Goal: Task Accomplishment & Management: Manage account settings

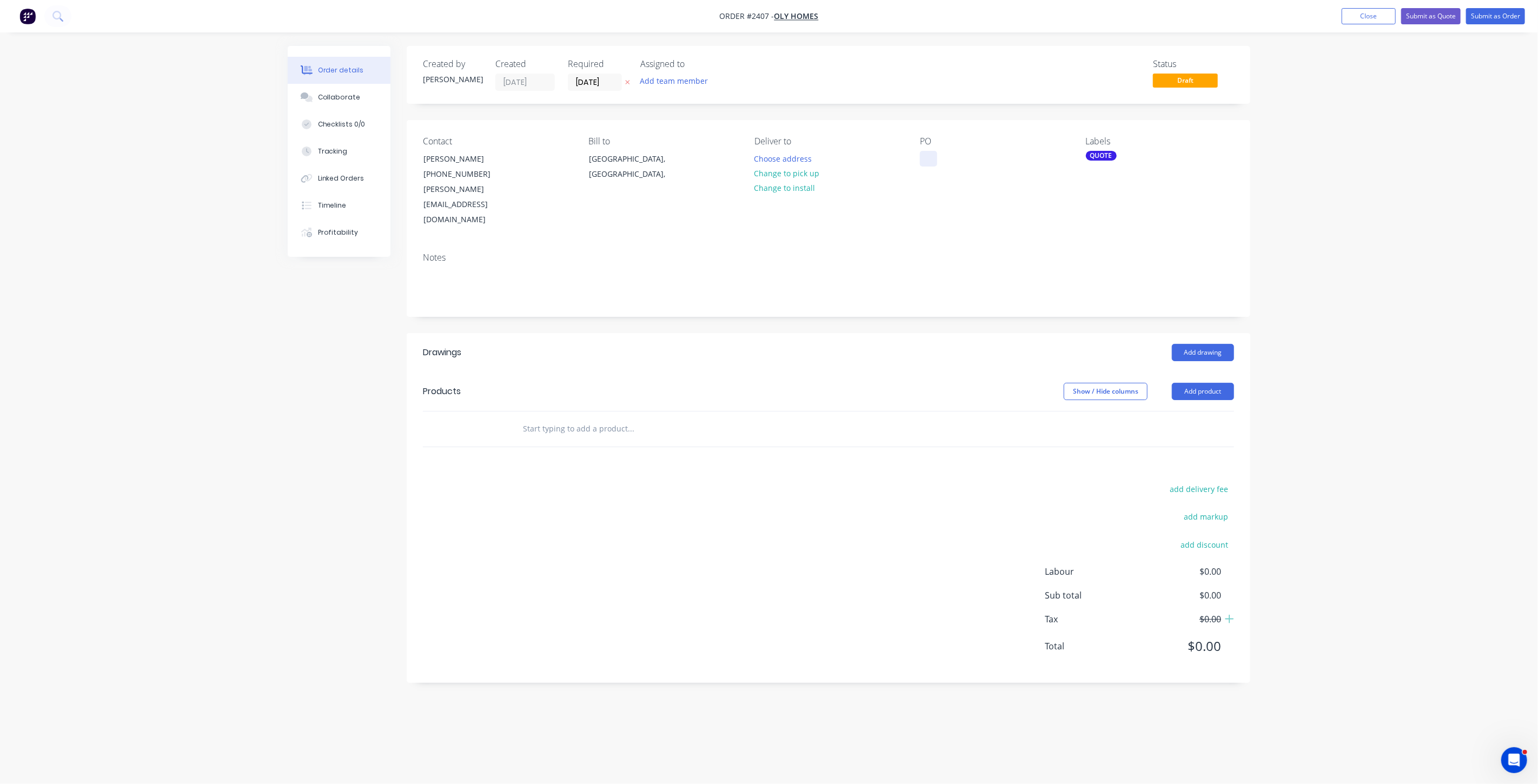
click at [936, 161] on div at bounding box center [928, 159] width 18 height 16
click at [557, 418] on input "text" at bounding box center [630, 429] width 216 height 22
click at [524, 418] on input "DESIGN A." at bounding box center [630, 429] width 216 height 22
type input "POSSIBLE KITCHEN LAYOUTDESIGN A."
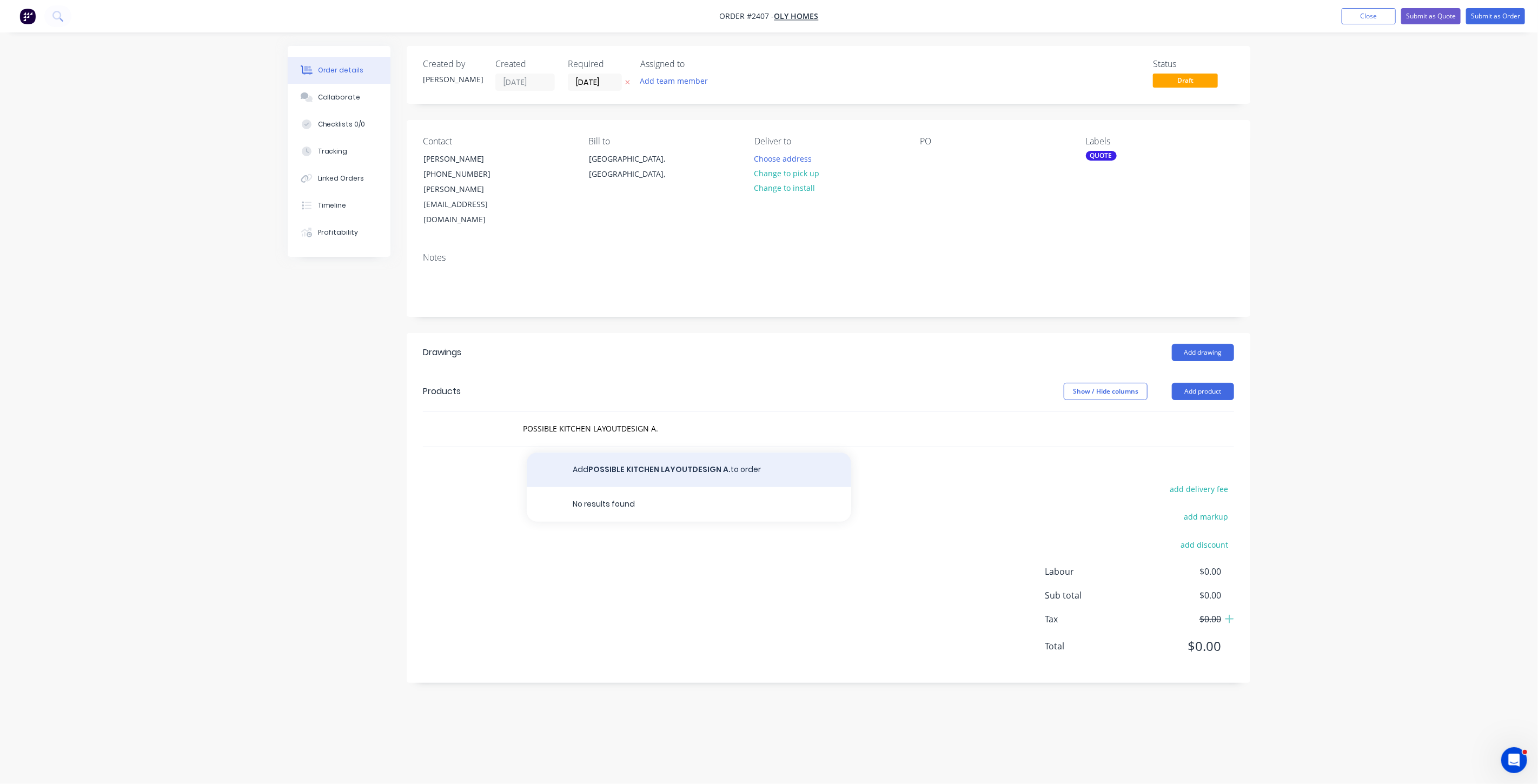
click at [679, 453] on button "Add POSSIBLE KITCHEN LAYOUTDESIGN A. to order" at bounding box center [689, 470] width 325 height 34
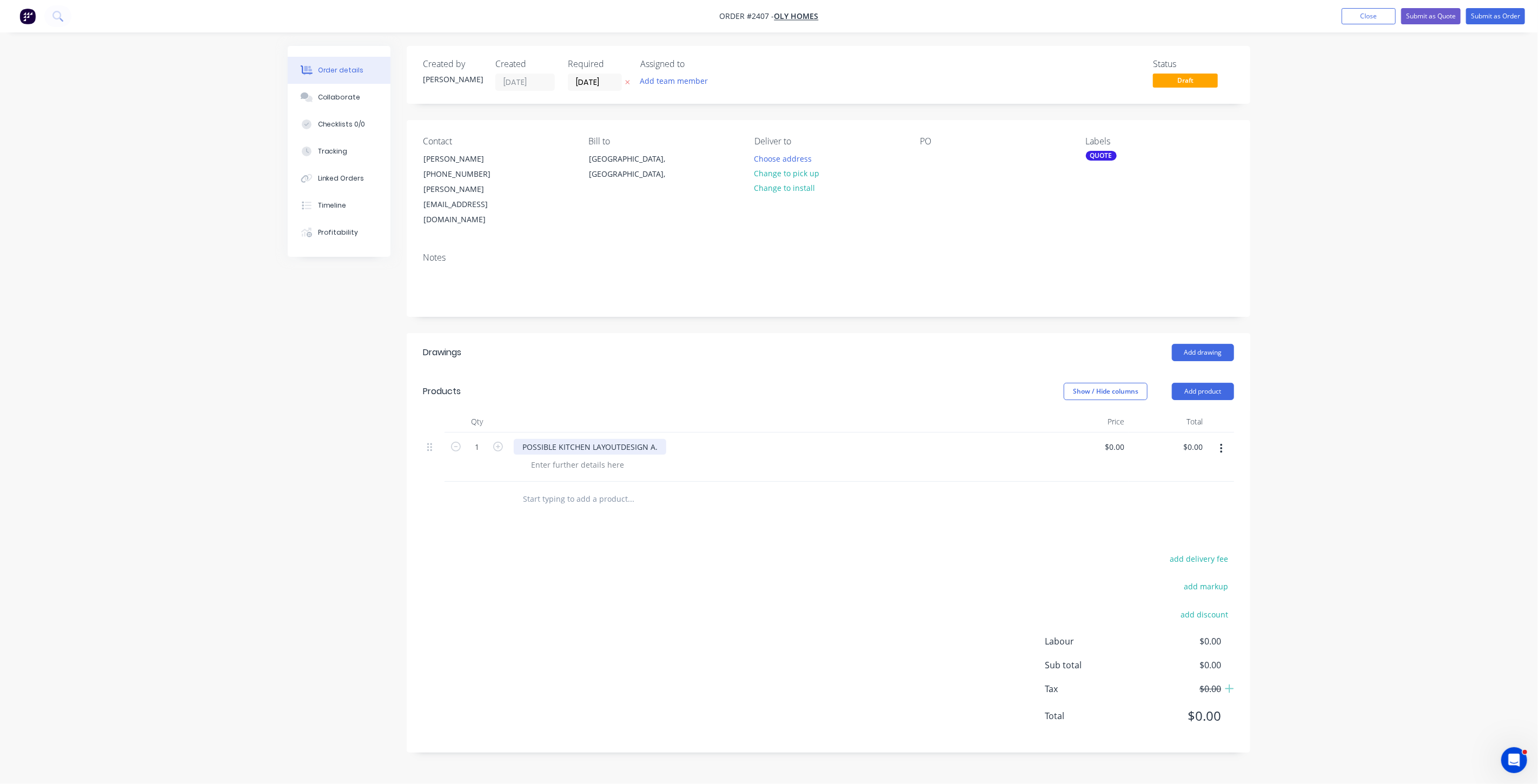
click at [620, 439] on div "POSSIBLE KITCHEN LAYOUTDESIGN A." at bounding box center [590, 447] width 153 height 16
click at [570, 468] on div at bounding box center [577, 476] width 110 height 16
click at [557, 468] on div at bounding box center [577, 476] width 110 height 16
click at [622, 468] on div "316 Grade S/S Benchtop, legs" at bounding box center [584, 476] width 123 height 16
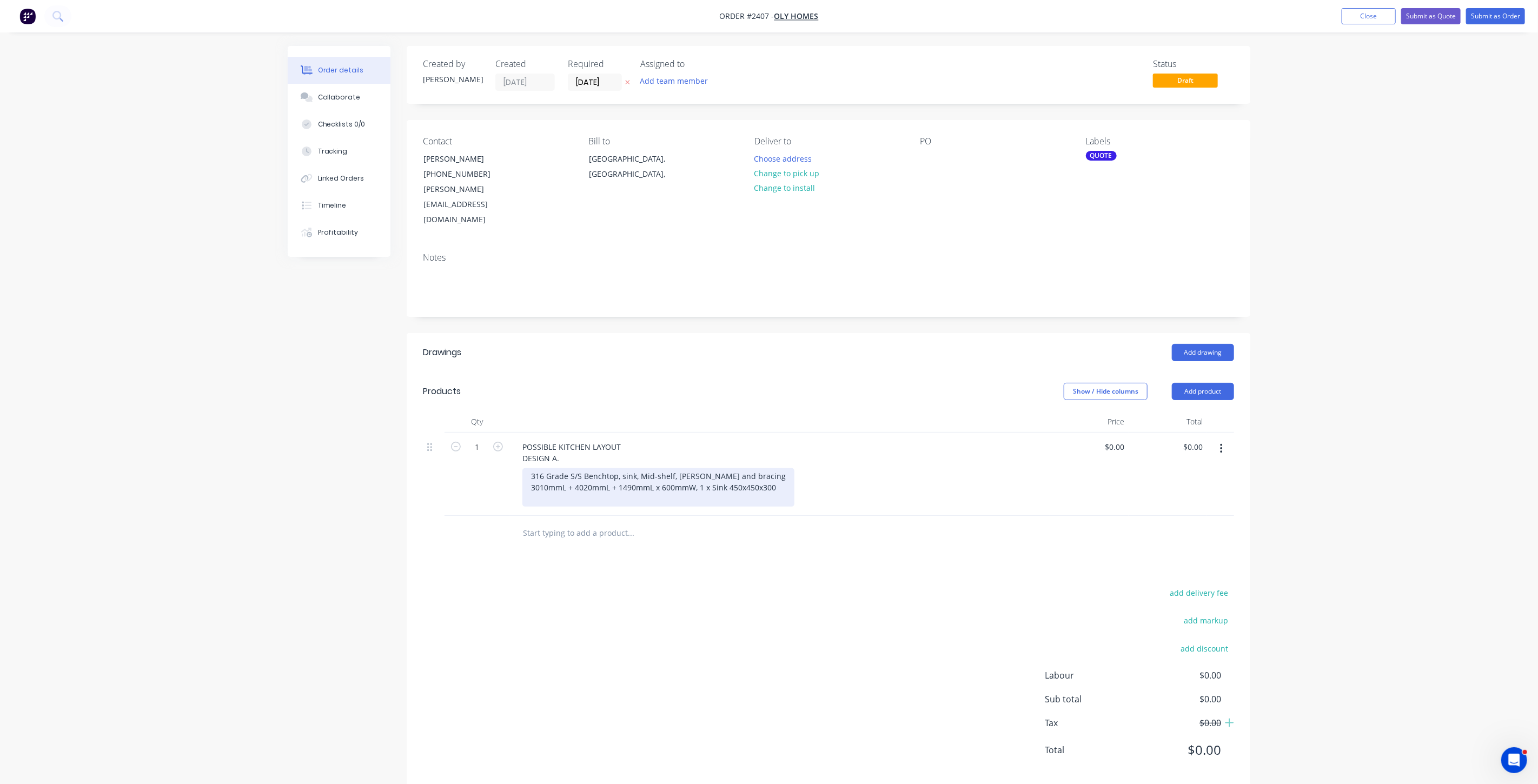
click at [777, 468] on div "316 Grade S/S Benchtop, sink, Mid-shelf, Legs and bracing 3010mmL + 4020mmL + 1…" at bounding box center [658, 488] width 272 height 39
click at [766, 468] on div "316 Grade S/S Benchtop, sink, Mid-shelf, Legs and bracing 3010mmL + 4020mmL + 1…" at bounding box center [673, 488] width 302 height 39
click at [818, 468] on div "316 Grade S/S Benchtop, sink, Mid-shelf, Legs and bracing 3010mmL + 4020mmL + 1…" at bounding box center [673, 488] width 302 height 39
click at [817, 468] on div "316 Grade S/S Benchtop, sink, Mid-shelf, Legs and bracing 3010mmL + 4020mmL + 1…" at bounding box center [673, 488] width 302 height 39
click at [816, 468] on div "316 Grade S/S Benchtop, sink, Mid-shelf, Legs and bracing 3010mmL + 4020mmL + 1…" at bounding box center [673, 488] width 302 height 39
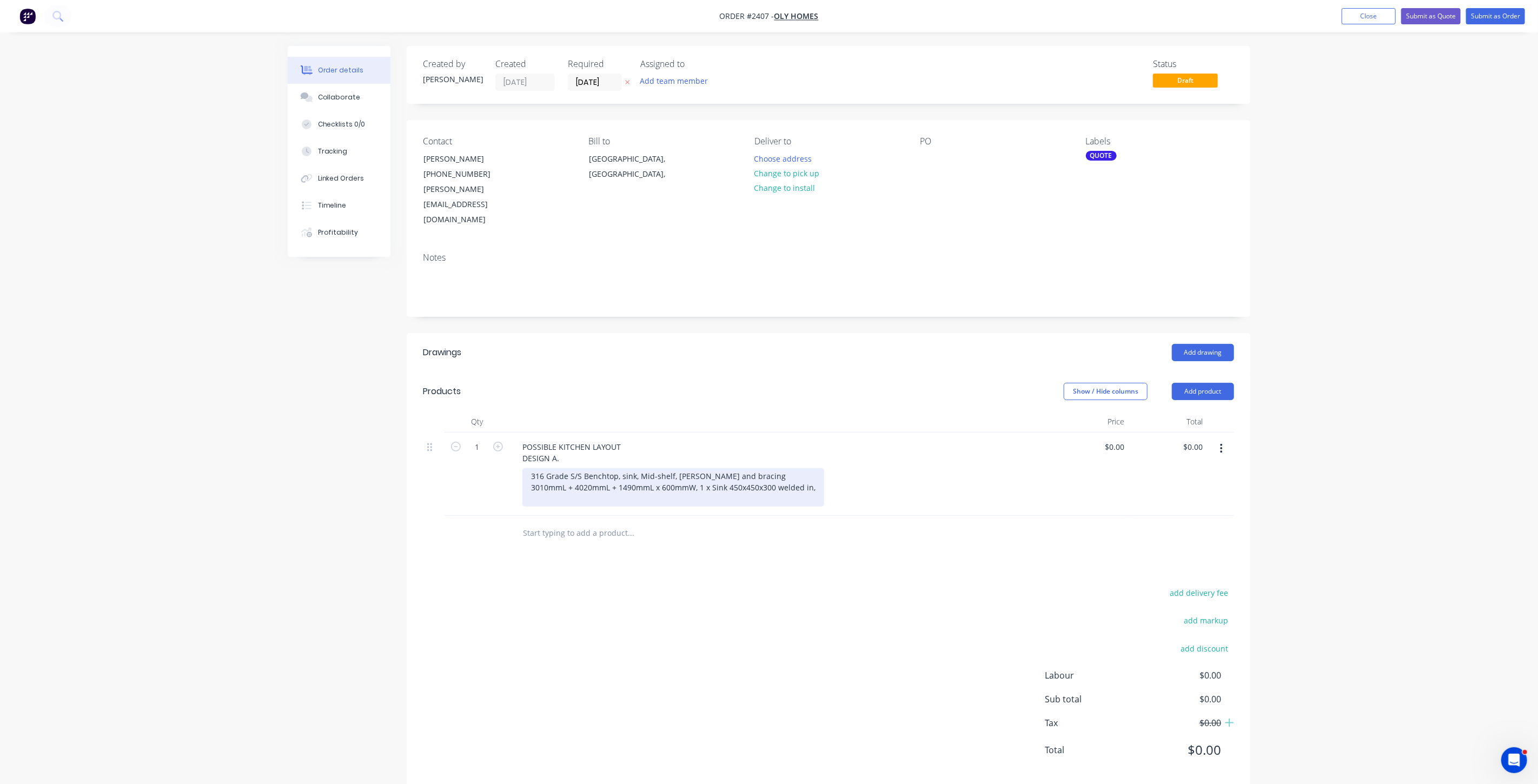
click at [817, 468] on div "316 Grade S/S Benchtop, sink, Mid-shelf, Legs and bracing 3010mmL + 4020mmL + 1…" at bounding box center [673, 488] width 302 height 39
click at [818, 468] on div "316 Grade S/S Benchtop, sink, Mid-shelf, Legs and bracing 3010mmL + 4020mmL + 1…" at bounding box center [673, 488] width 302 height 39
click at [817, 468] on div "316 Grade S/S Benchtop, sink, Mid-shelf, Legs and bracing 3010mmL + 4020mmL + 1…" at bounding box center [673, 488] width 302 height 39
drag, startPoint x: 814, startPoint y: 455, endPoint x: 832, endPoint y: 476, distance: 27.7
click at [815, 468] on div "316 Grade S/S Benchtop, sink, Mid-shelf, Legs and bracing 3010mmL + 4020mmL + 1…" at bounding box center [673, 482] width 302 height 27
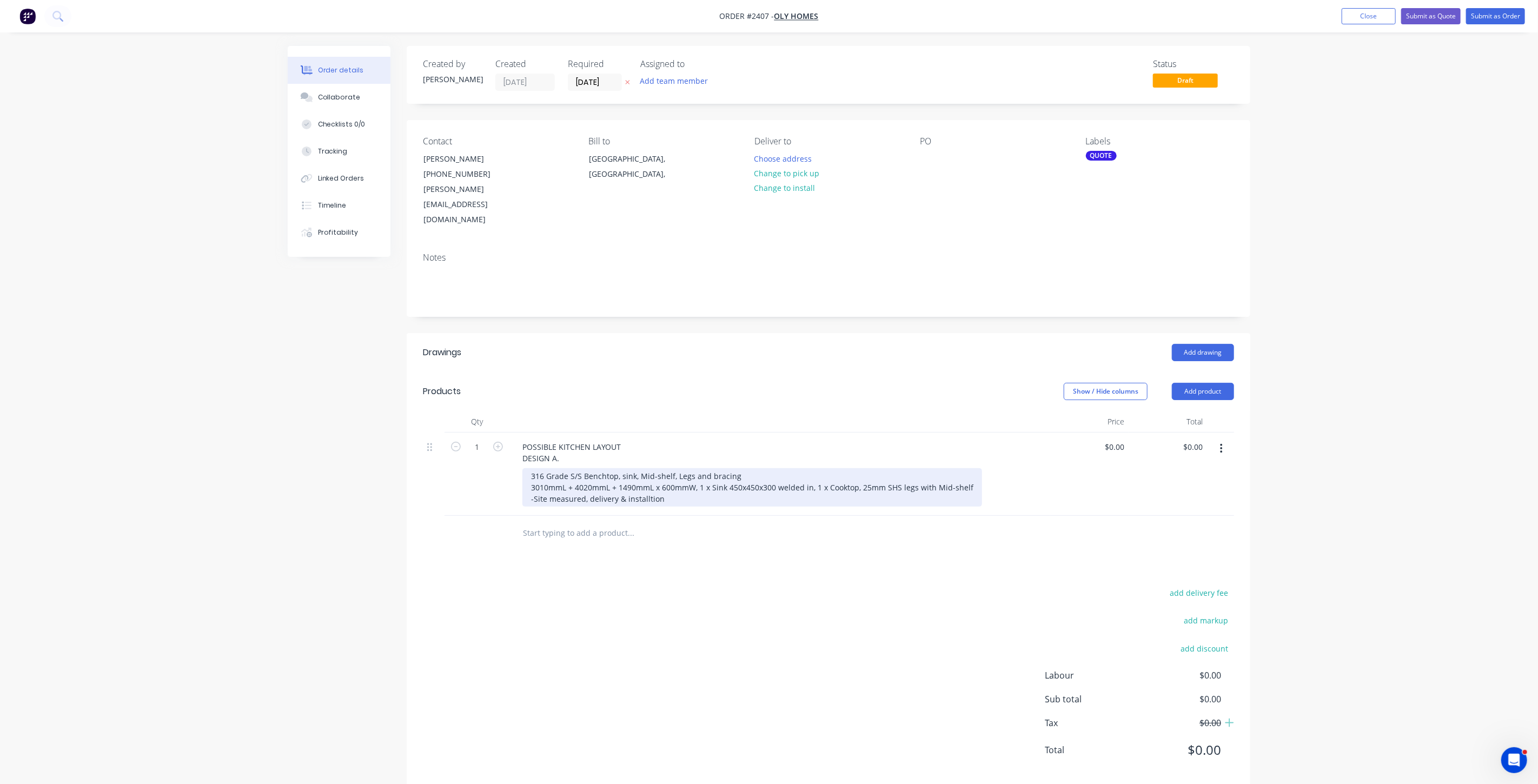
drag, startPoint x: 639, startPoint y: 460, endPoint x: 630, endPoint y: 467, distance: 11.4
click at [689, 468] on div "316 Grade S/S Benchtop, sink, Mid-shelf, Legs and bracing 3010mmL + 4020mmL + 1…" at bounding box center [752, 488] width 460 height 39
click at [703, 470] on div "316 Grade S/S Benchtop, sink, Mid-shelf, Legs and bracing 3010mmL + 4020mmL + 1…" at bounding box center [752, 488] width 460 height 39
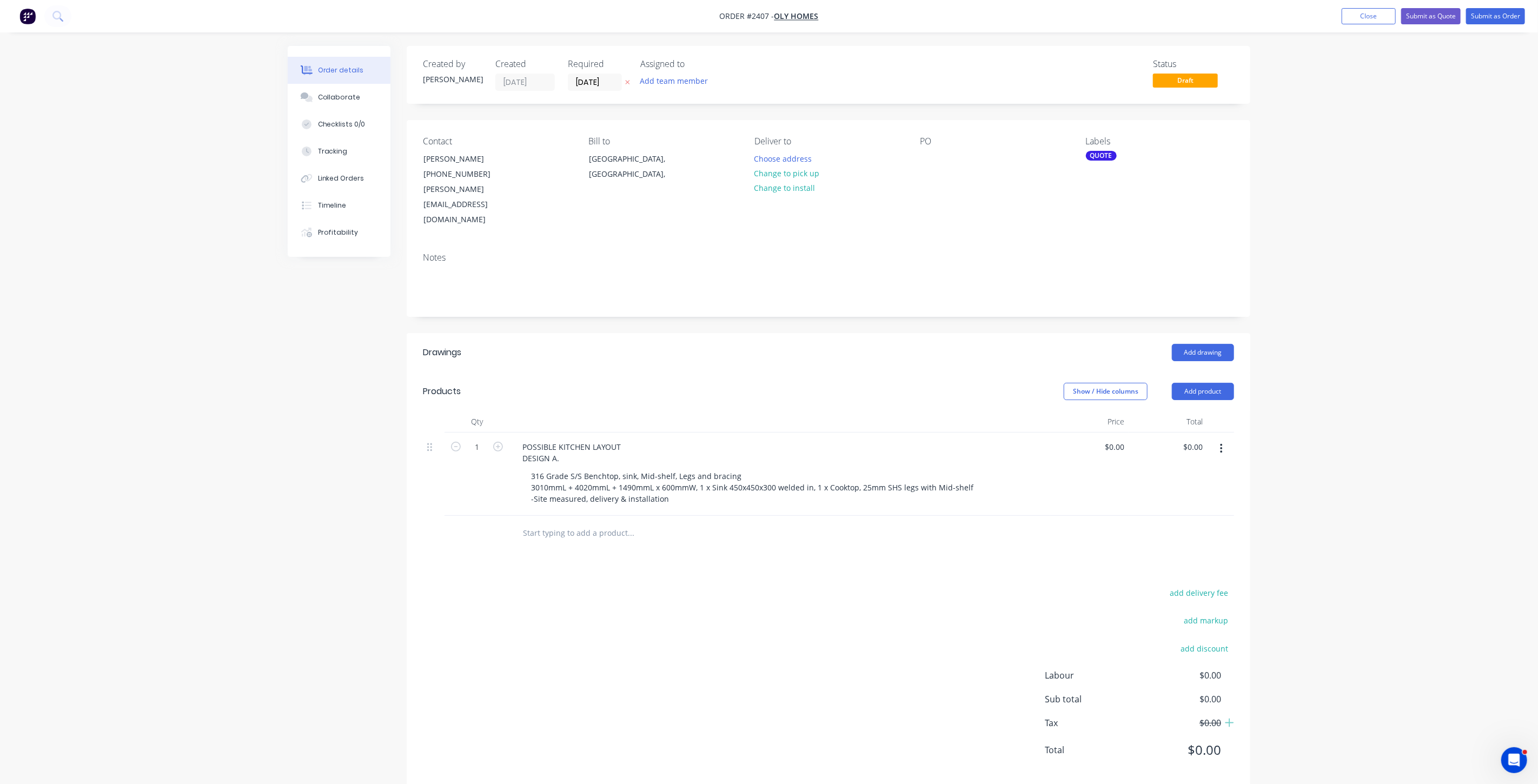
click at [1380, 449] on div "Order details Collaborate Checklists 0/0 Tracking Linked Orders Timeline Profit…" at bounding box center [769, 401] width 1538 height 803
click at [604, 522] on input "text" at bounding box center [630, 533] width 216 height 22
click at [558, 439] on div "POSSIBLE KITCHEN LAYOUT DESIGN A." at bounding box center [572, 453] width 116 height 27
drag, startPoint x: 565, startPoint y: 425, endPoint x: 511, endPoint y: 409, distance: 56.3
click at [511, 433] on div "POSSIBLE KITCHEN LAYOUT DESIGN A. 316 Grade S/S Benchtop, sink, Mid-shelf, Legs…" at bounding box center [780, 474] width 541 height 83
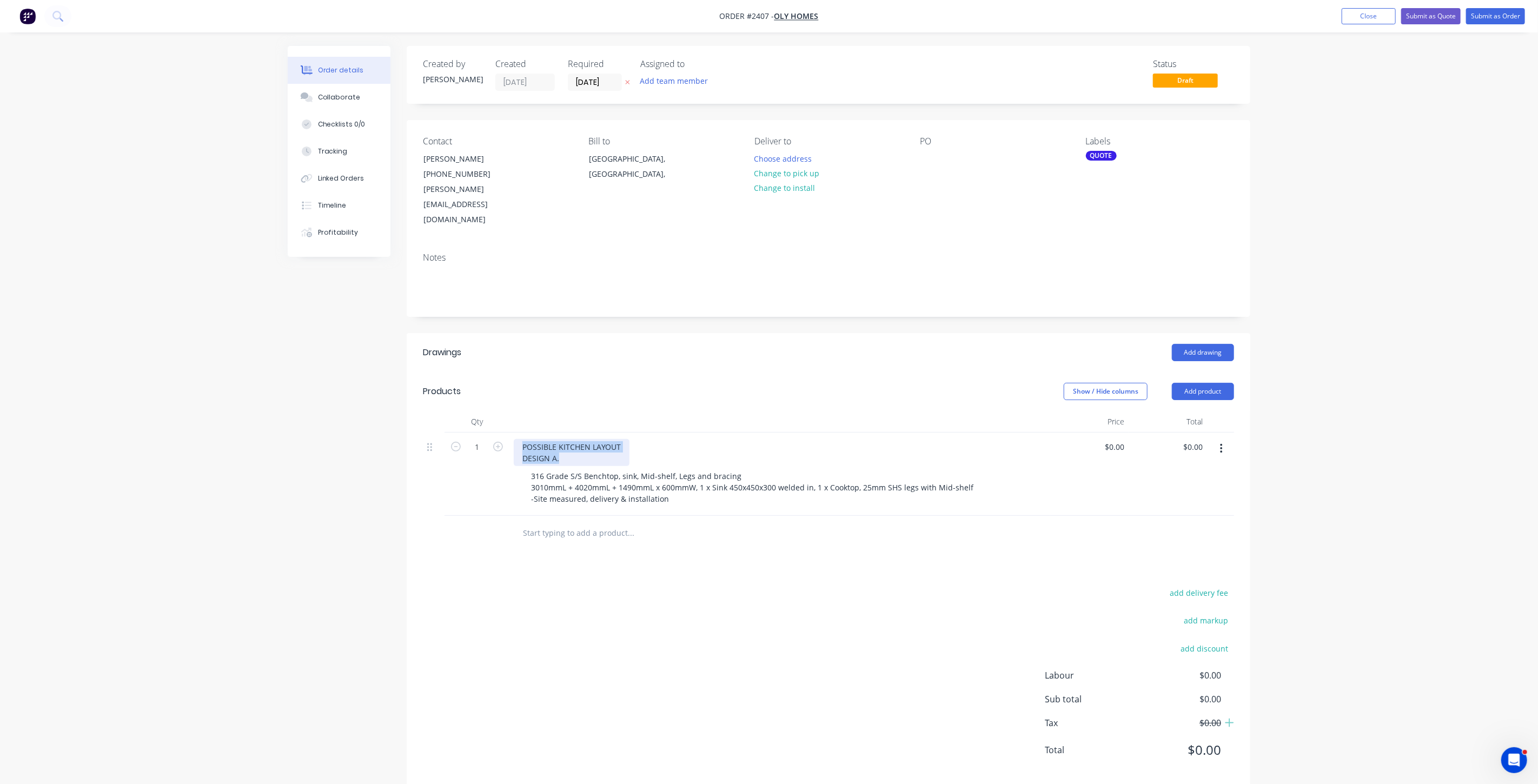
copy div "POSSIBLE KITCHEN LAYOUT DESIGN A."
click at [559, 522] on input "text" at bounding box center [630, 533] width 216 height 22
paste input "POSSIBLE KITCHEN LAYOUT DESIGN A."
type input "POSSIBLE KITCHEN LAYOUT DESIGN A."
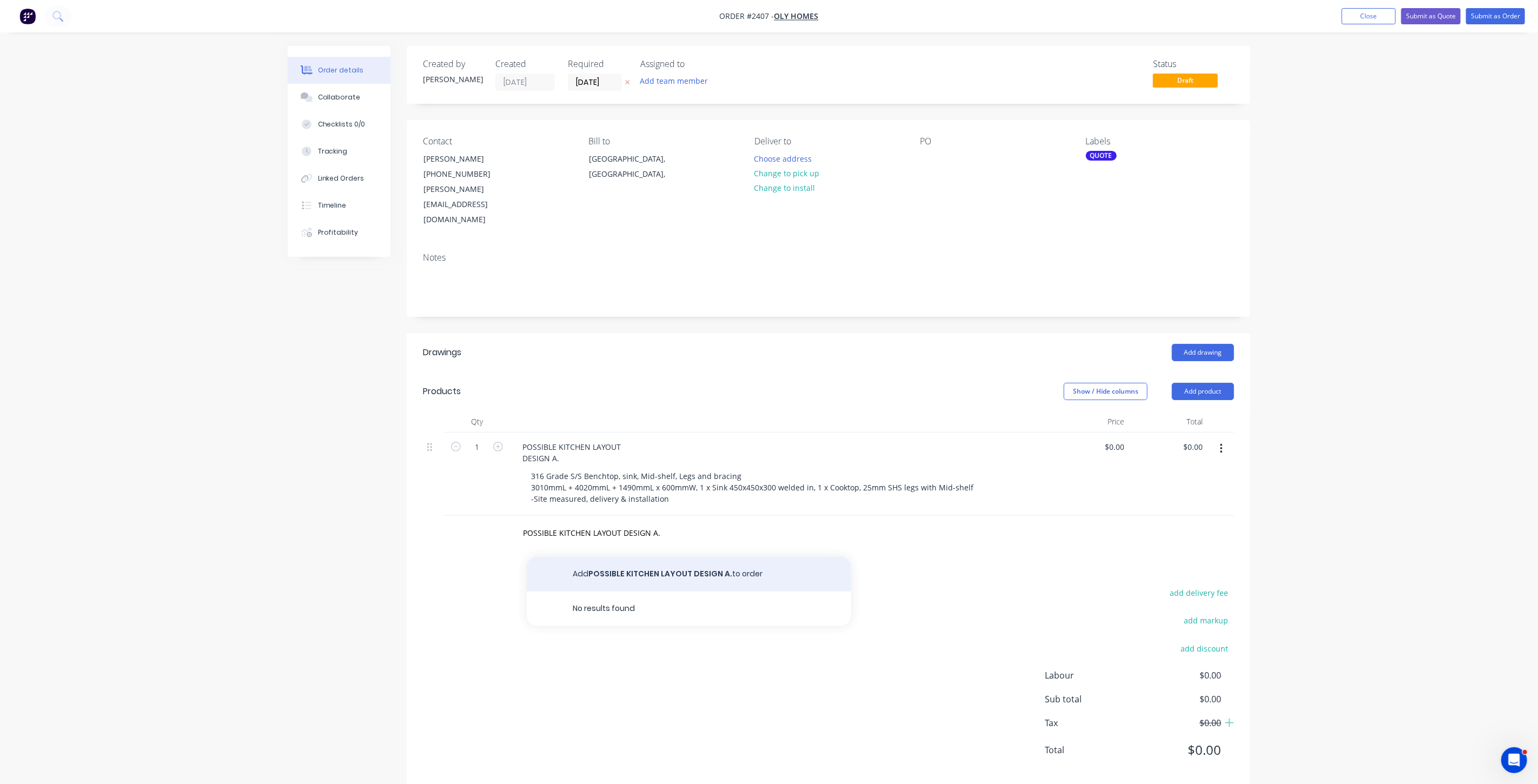
click at [716, 557] on button "Add POSSIBLE KITCHEN LAYOUT DESIGN A. to order" at bounding box center [689, 574] width 325 height 34
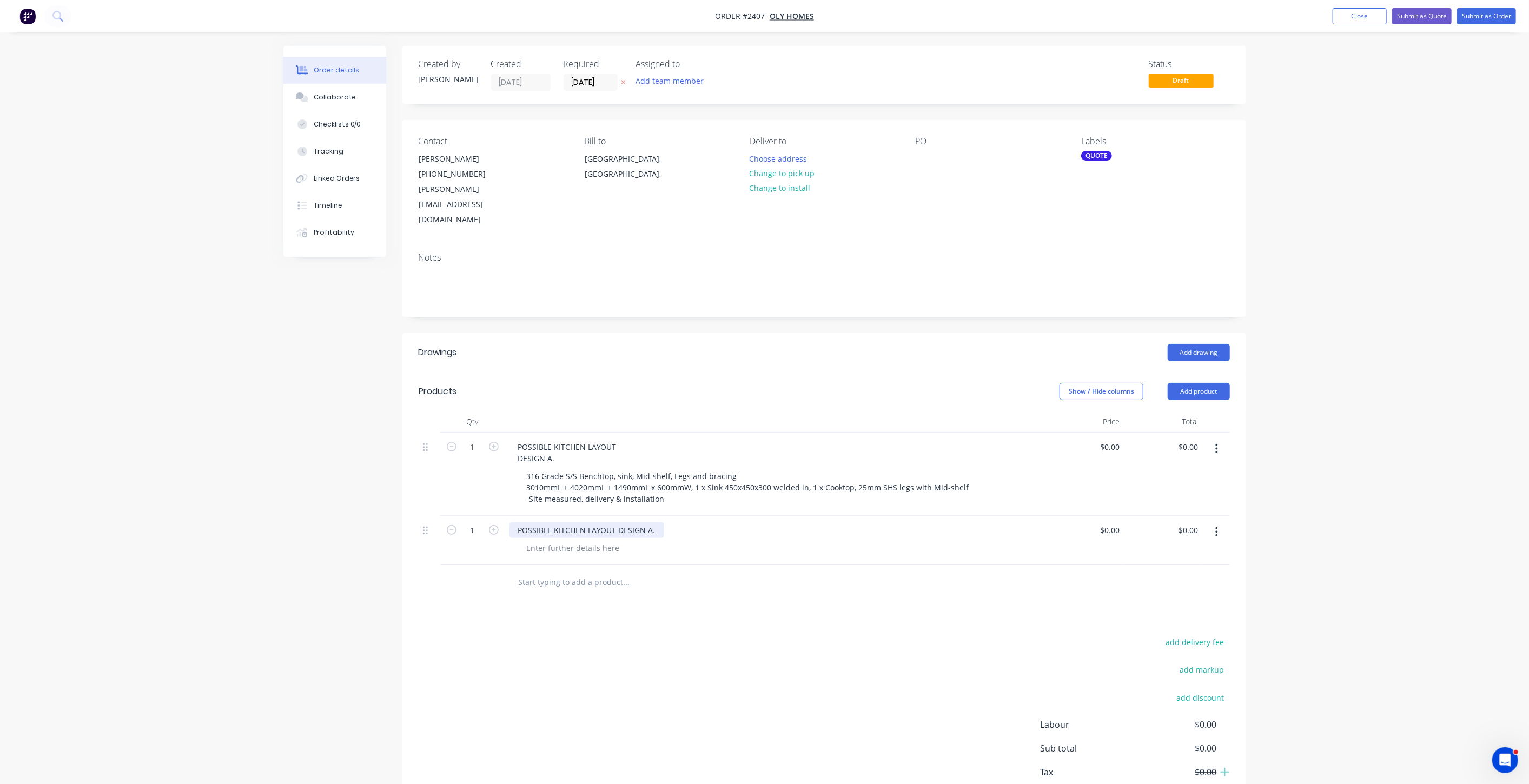
click at [618, 522] on div "POSSIBLE KITCHEN LAYOUT DESIGN A." at bounding box center [587, 530] width 155 height 16
click at [570, 522] on div "POSSIBLE KITCHEN LAYOUT DESIGN A." at bounding box center [567, 535] width 116 height 27
click at [267, 566] on div "Order details Collaborate Checklists 0/0 Tracking Linked Orders Timeline Profit…" at bounding box center [764, 432] width 1529 height 864
click at [1494, 317] on div "Order details Collaborate Checklists 0/0 Tracking Linked Orders Timeline Profit…" at bounding box center [764, 432] width 1529 height 864
click at [585, 552] on div at bounding box center [573, 559] width 110 height 16
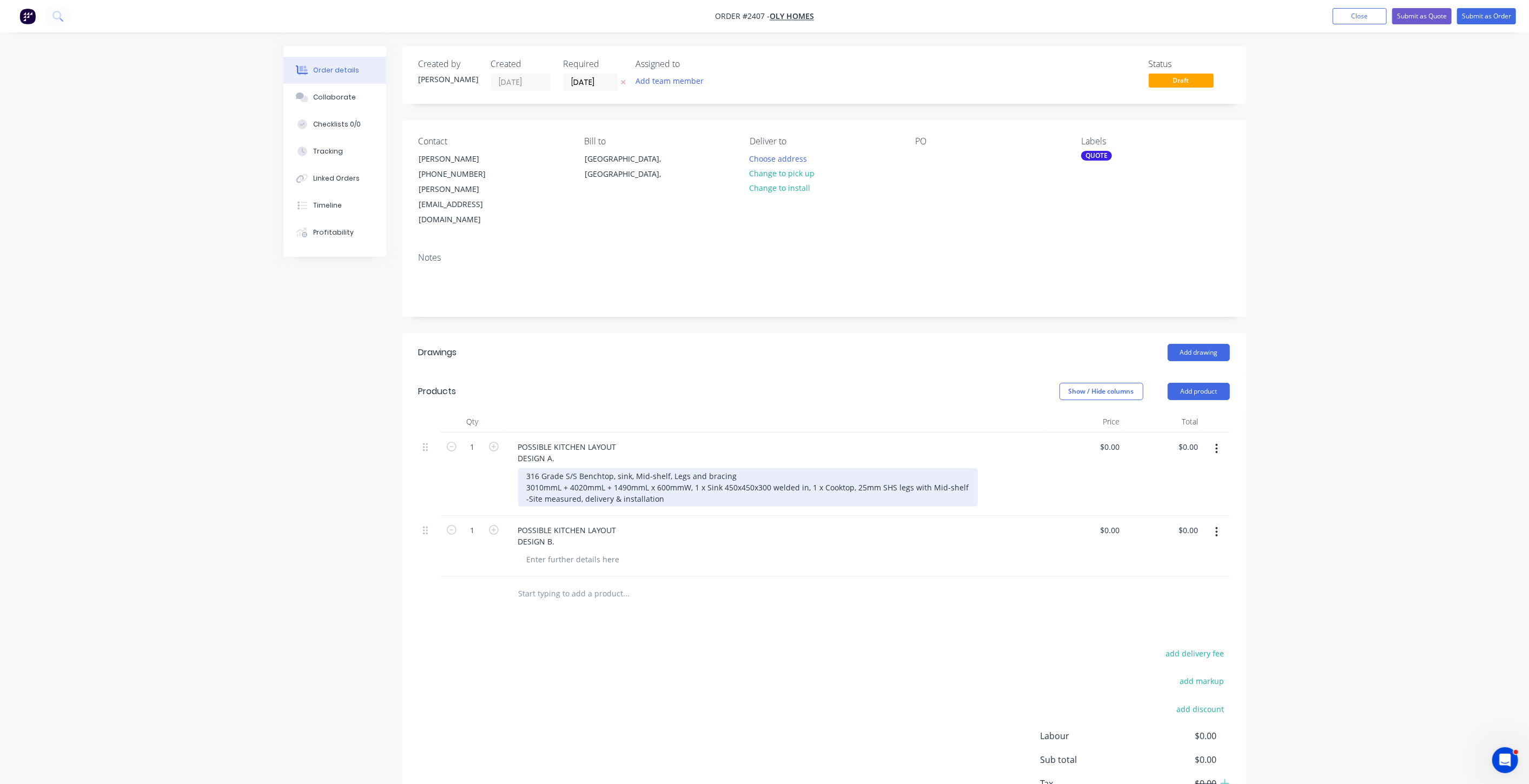
drag, startPoint x: 533, startPoint y: 453, endPoint x: 525, endPoint y: 447, distance: 10.0
click at [532, 468] on div "316 Grade S/S Benchtop, sink, Mid-shelf, Legs and bracing 3010mmL + 4020mmL + 1…" at bounding box center [748, 488] width 460 height 39
drag, startPoint x: 523, startPoint y: 443, endPoint x: 686, endPoint y: 469, distance: 165.1
click at [694, 482] on div "POSSIBLE KITCHEN LAYOUT DESIGN A. 316 Grade S/S Benchtop, sink, Mid-shelf, Legs…" at bounding box center [776, 474] width 541 height 83
copy div "316 Grade S/S Benchtop, sink, Mid-shelf, Legs and bracing 3010mmL + 4020mmL + 1…"
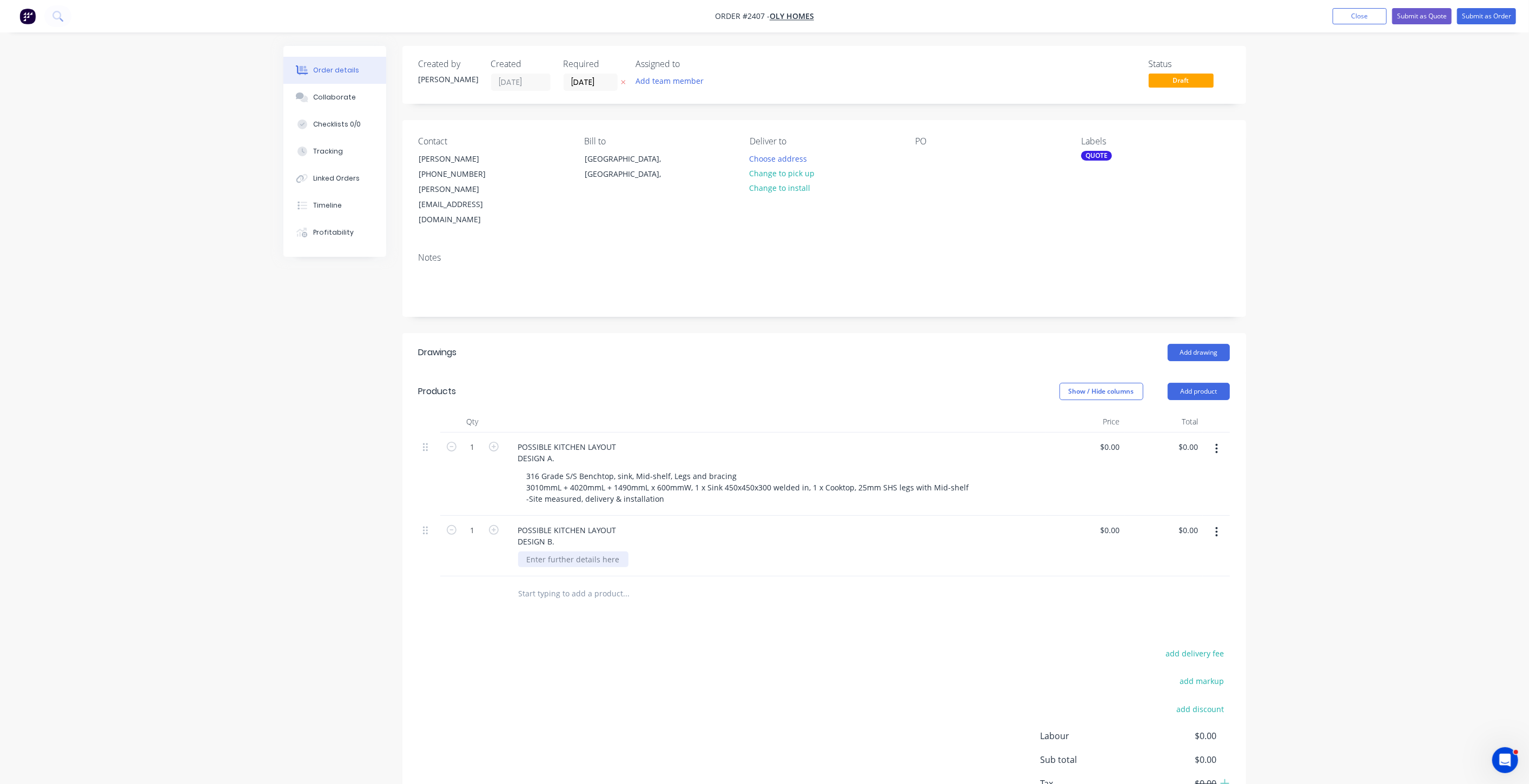
click at [558, 552] on div at bounding box center [573, 559] width 110 height 16
paste div
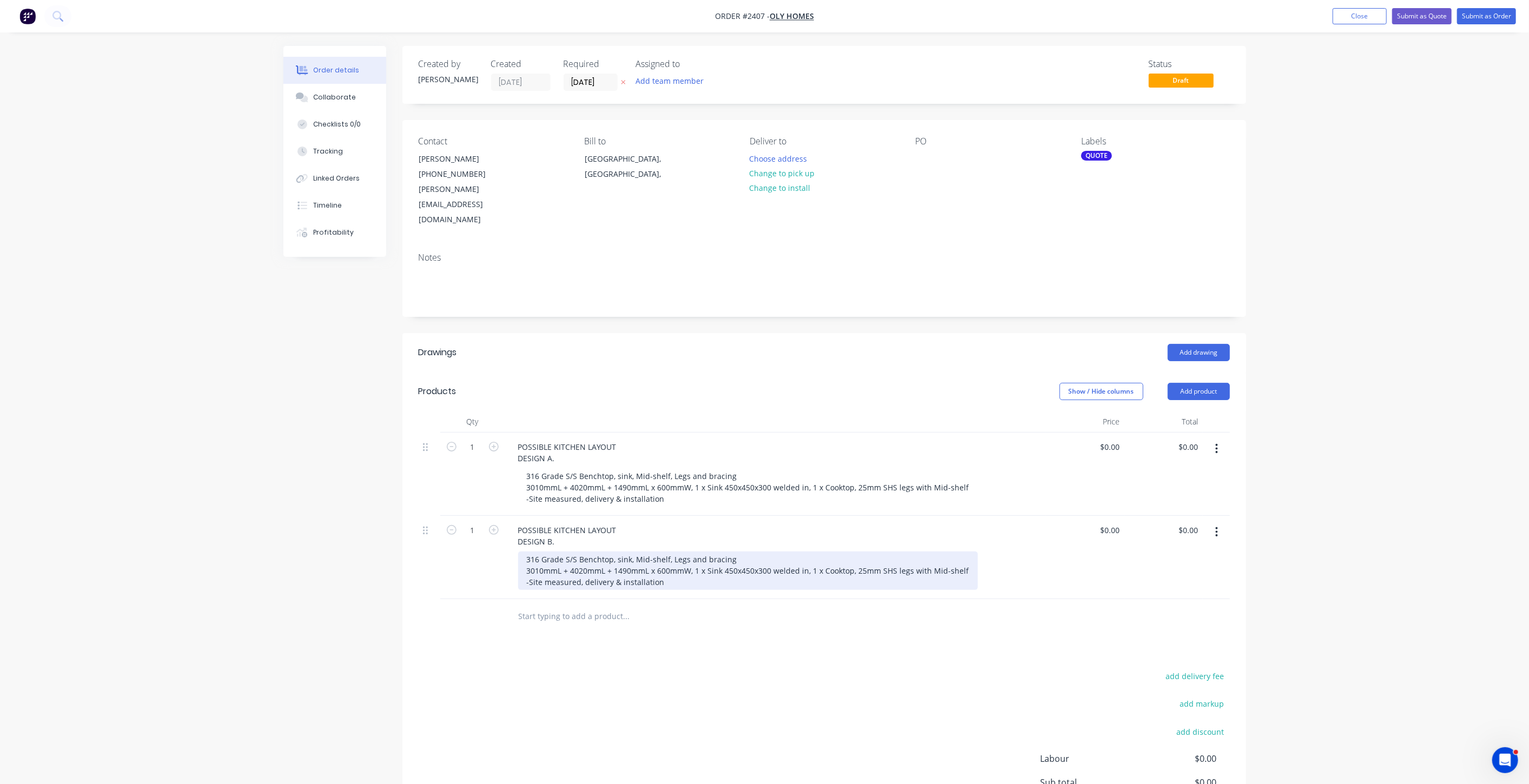
click at [552, 552] on div "316 Grade S/S Benchtop, sink, Mid-shelf, Legs and bracing 3010mmL + 4020mmL + 1…" at bounding box center [748, 571] width 460 height 39
drag, startPoint x: 542, startPoint y: 538, endPoint x: 525, endPoint y: 538, distance: 17.0
click at [525, 552] on div "316 Grade S/S Benchtop, sink, Mid-shelf, Legs and bracing 3010mmL + 4020mmL + 1…" at bounding box center [748, 571] width 460 height 39
click at [691, 552] on div "316 Grade S/S Benchtop, sink, Mid-shelf, Legs and bracing 1930mmL + 2330mmL x 6…" at bounding box center [726, 571] width 416 height 39
click at [689, 552] on div "316 Grade S/S Benchtop, sink, Mid-shelf, Legs and bracing 1930mmL + 2330mmL x 6…" at bounding box center [726, 571] width 416 height 39
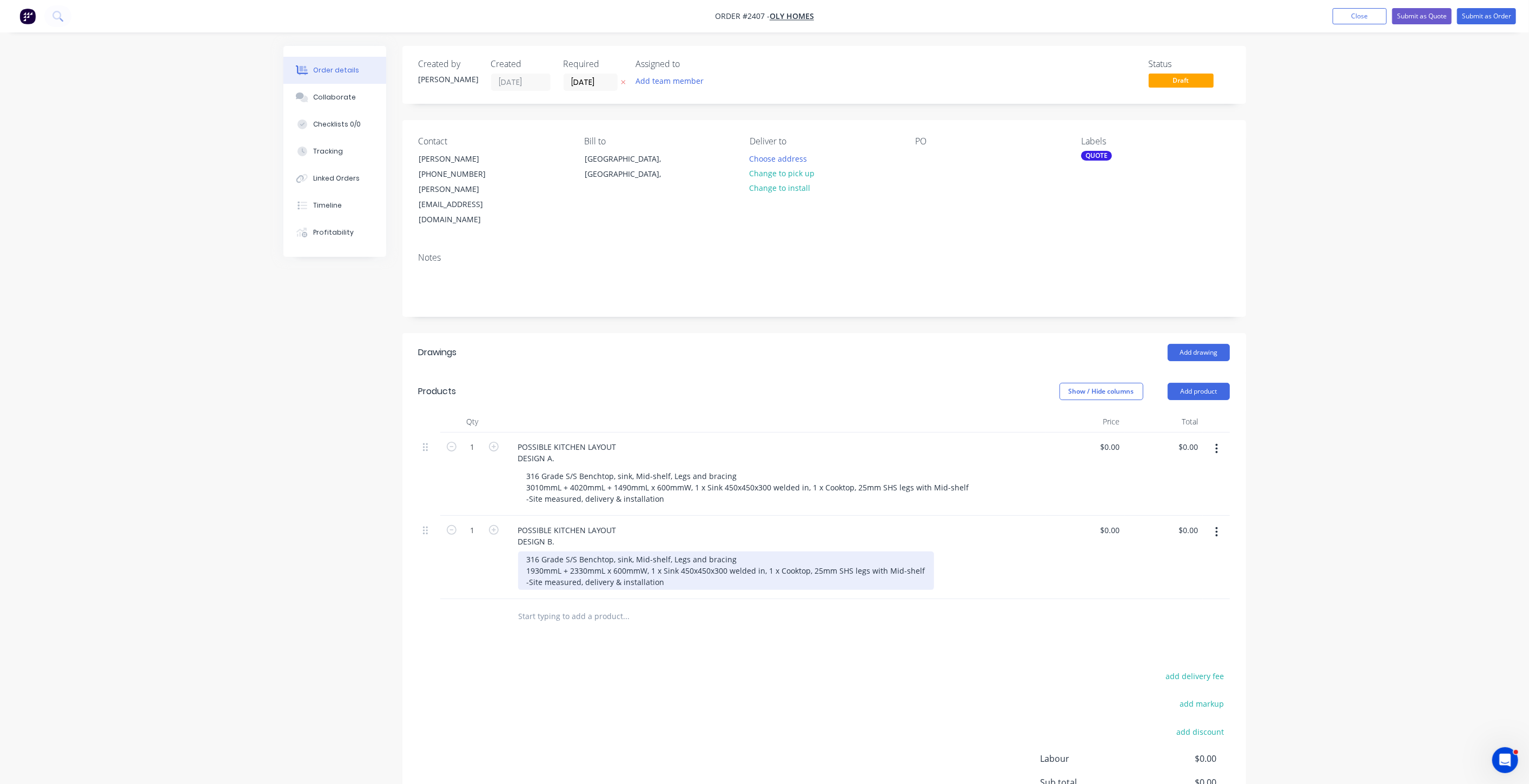
click at [689, 552] on div "316 Grade S/S Benchtop, sink, Mid-shelf, Legs and bracing 1930mmL + 2330mmL x 6…" at bounding box center [726, 571] width 416 height 39
click at [726, 552] on div "316 Grade S/S Benchtop, sink, Mid-shelf, Legs and bracing 1930mmL + 2330mmL x 6…" at bounding box center [726, 571] width 416 height 39
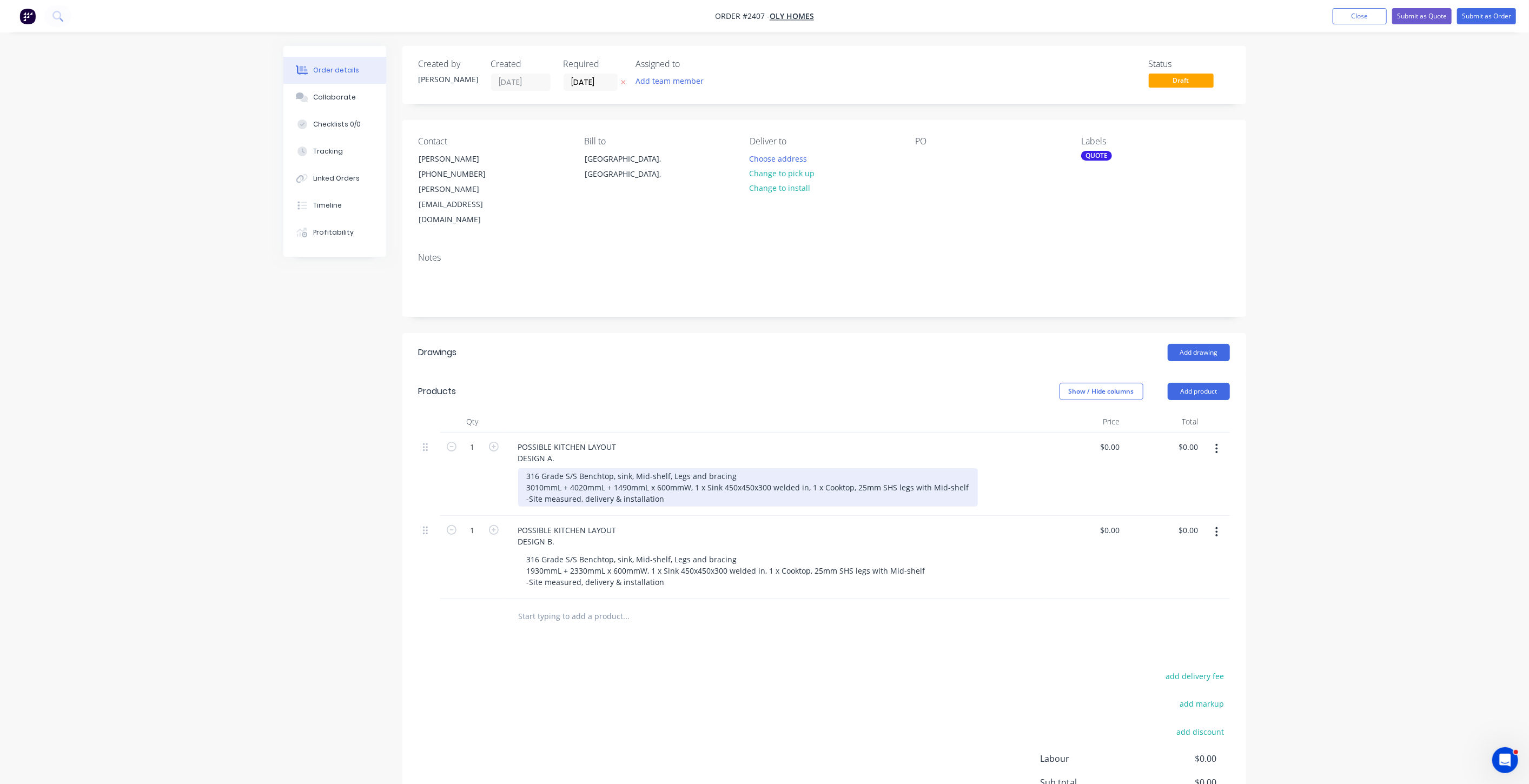
drag, startPoint x: 745, startPoint y: 465, endPoint x: 758, endPoint y: 464, distance: 13.0
click at [745, 468] on div "316 Grade S/S Benchtop, sink, Mid-shelf, Legs and bracing 3010mmL + 4020mmL + 1…" at bounding box center [748, 488] width 460 height 39
click at [857, 468] on div "316 Grade S/S Benchtop, sink, Mid-shelf, Legs and bracing 3010mmL + 4020mmL + 1…" at bounding box center [748, 488] width 460 height 39
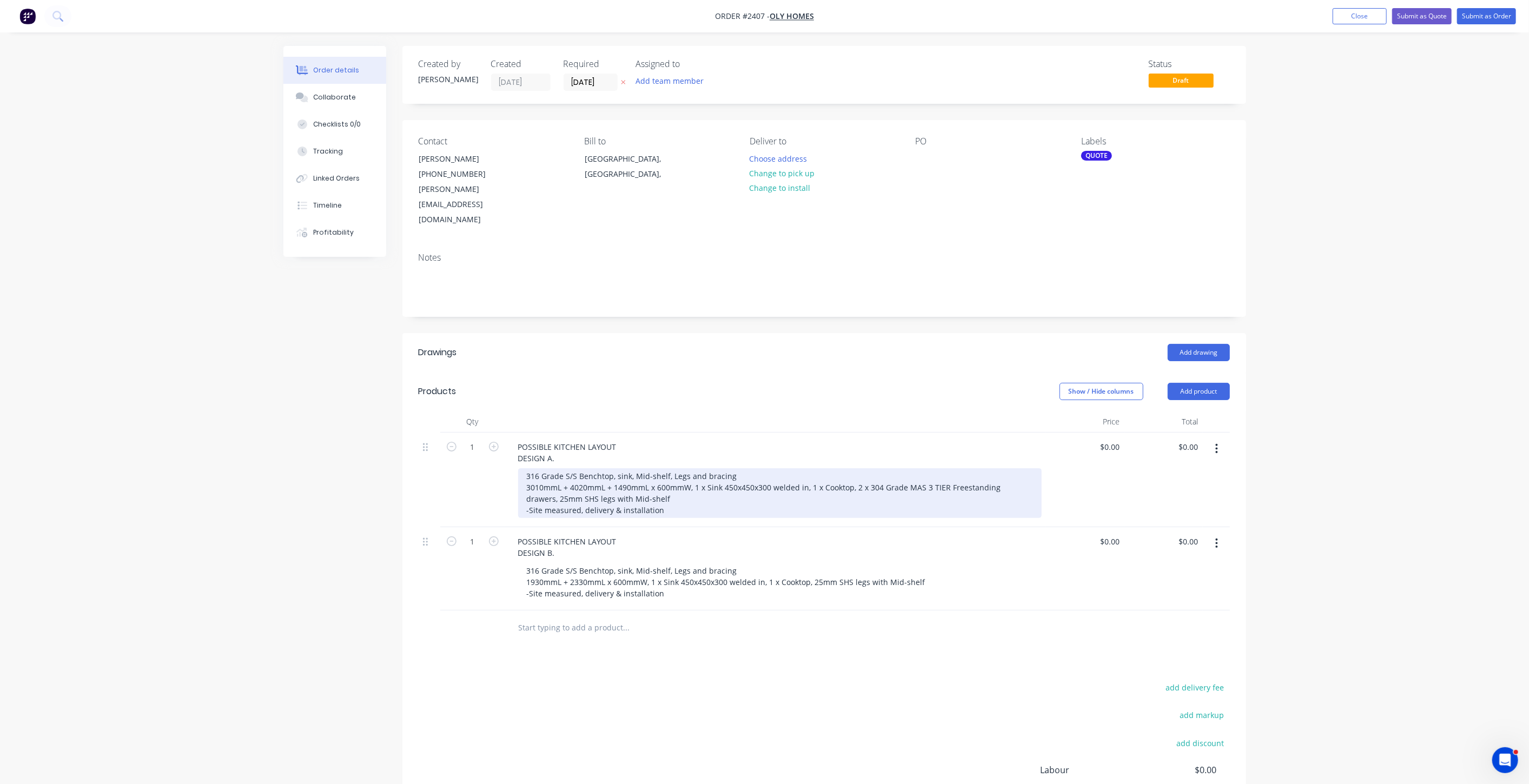
click at [640, 468] on div "316 Grade S/S Benchtop, sink, Mid-shelf, Legs and bracing 3010mmL + 4020mmL + 1…" at bounding box center [779, 493] width 523 height 49
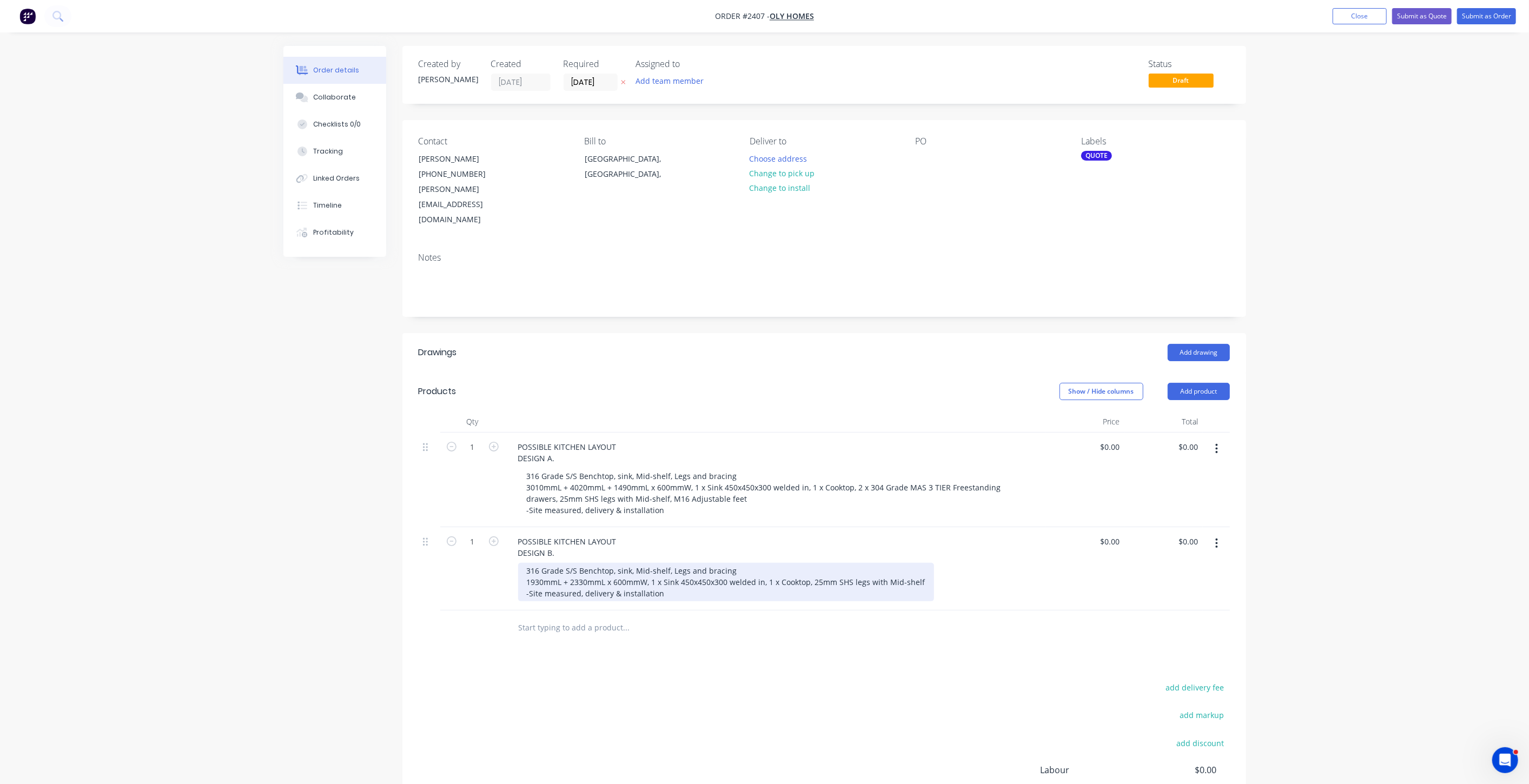
click at [787, 564] on div "316 Grade S/S Benchtop, sink, Mid-shelf, Legs and bracing 1930mmL + 2330mmL x 6…" at bounding box center [726, 582] width 416 height 39
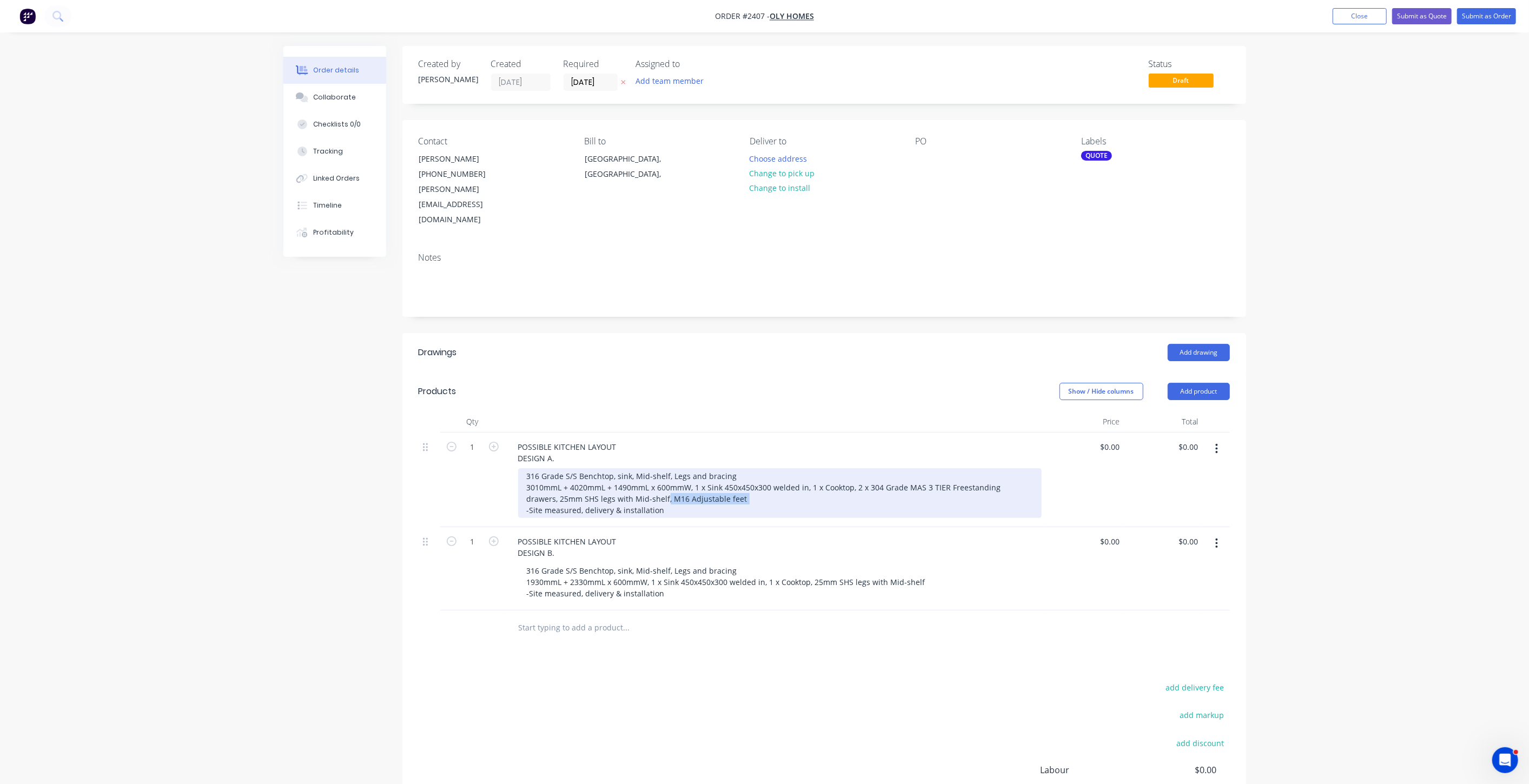
drag, startPoint x: 720, startPoint y: 465, endPoint x: 633, endPoint y: 470, distance: 87.1
click at [633, 470] on div "316 Grade S/S Benchtop, sink, Mid-shelf, Legs and bracing 3010mmL + 4020mmL + 1…" at bounding box center [779, 493] width 523 height 49
copy div ", M16 Adjustable feet"
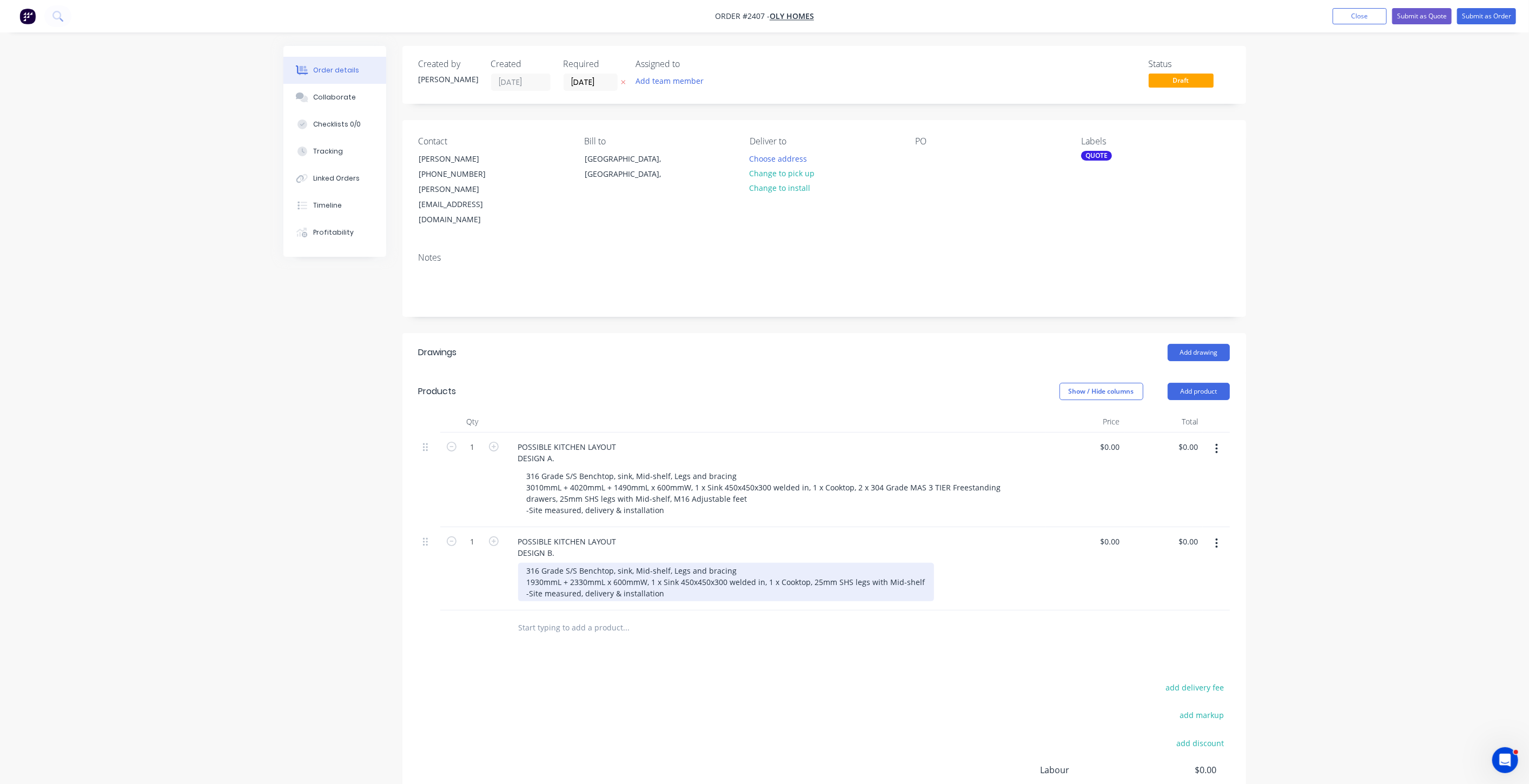
click at [924, 563] on div "316 Grade S/S Benchtop, sink, Mid-shelf, Legs and bracing 1930mmL + 2330mmL x 6…" at bounding box center [726, 582] width 416 height 39
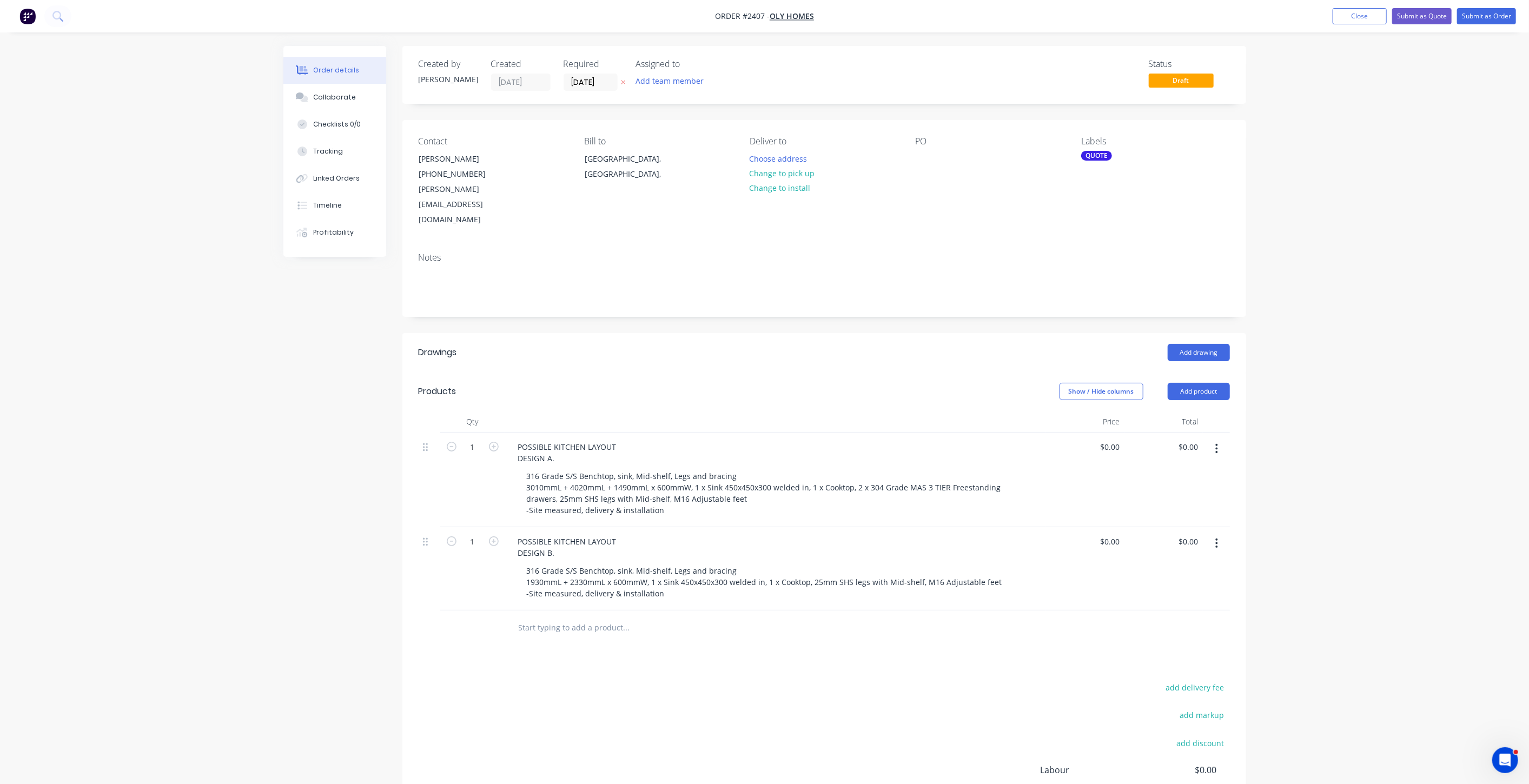
click at [1458, 527] on div "Order details Collaborate Checklists 0/0 Tracking Linked Orders Timeline Profit…" at bounding box center [764, 448] width 1529 height 897
click at [321, 609] on div "Created by Tracy Created 13/10/25 Required 27/10/25 Assigned to Add team member…" at bounding box center [764, 471] width 963 height 852
click at [1287, 510] on div "Order details Collaborate Checklists 0/0 Tracking Linked Orders Timeline Profit…" at bounding box center [764, 448] width 1529 height 897
click at [1118, 439] on input "0" at bounding box center [1111, 447] width 25 height 16
type input "$20,535.00"
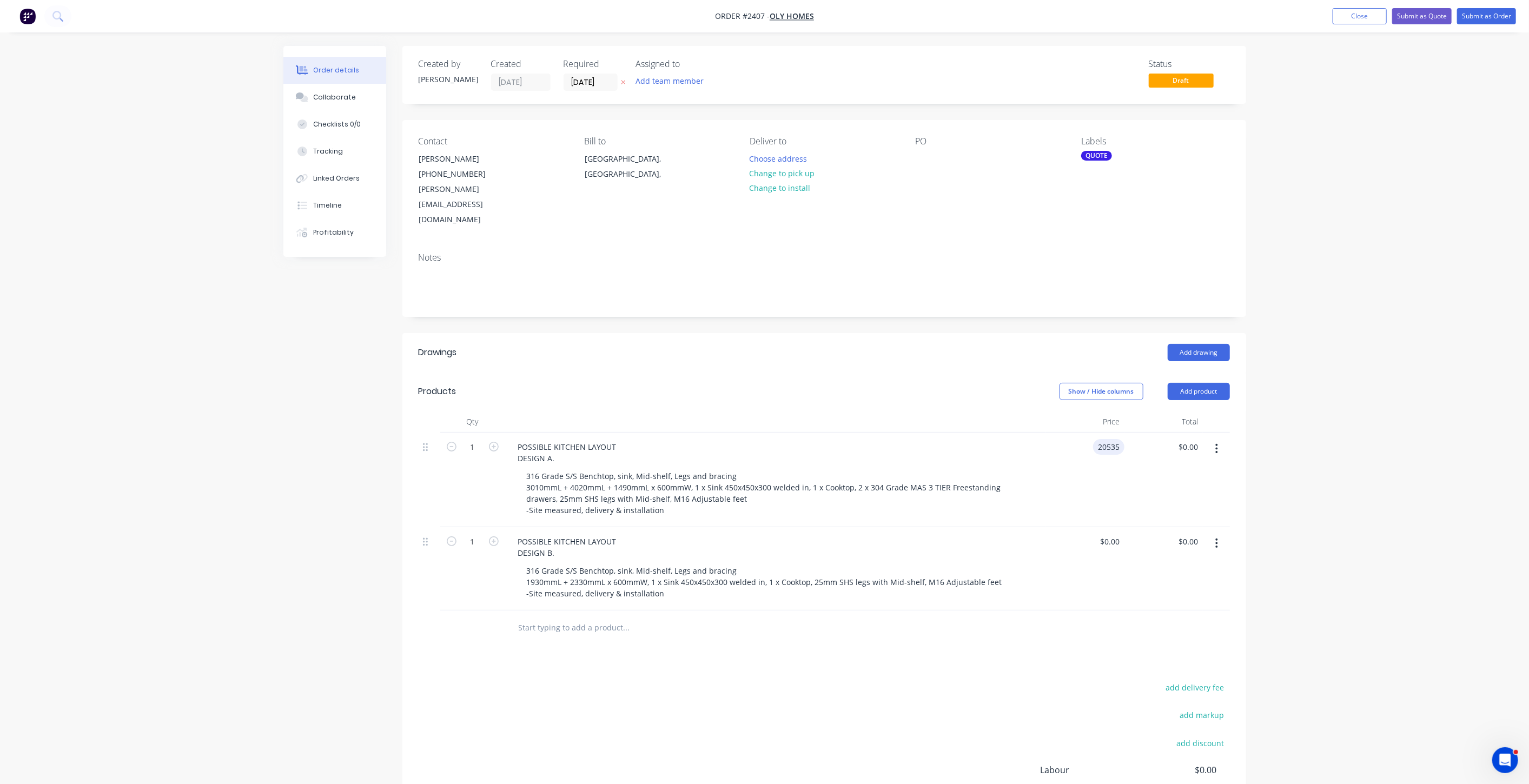
type input "$20,535.00"
click at [1453, 438] on div "Order details Collaborate Checklists 0/0 Tracking Linked Orders Timeline Profit…" at bounding box center [764, 448] width 1529 height 897
click at [1368, 481] on div "Order details Collaborate Checklists 0/0 Tracking Linked Orders Timeline Profit…" at bounding box center [764, 448] width 1529 height 897
click at [1353, 513] on div "Order details Collaborate Checklists 0/0 Tracking Linked Orders Timeline Profit…" at bounding box center [764, 448] width 1529 height 897
click at [1115, 534] on input "0" at bounding box center [1118, 541] width 13 height 16
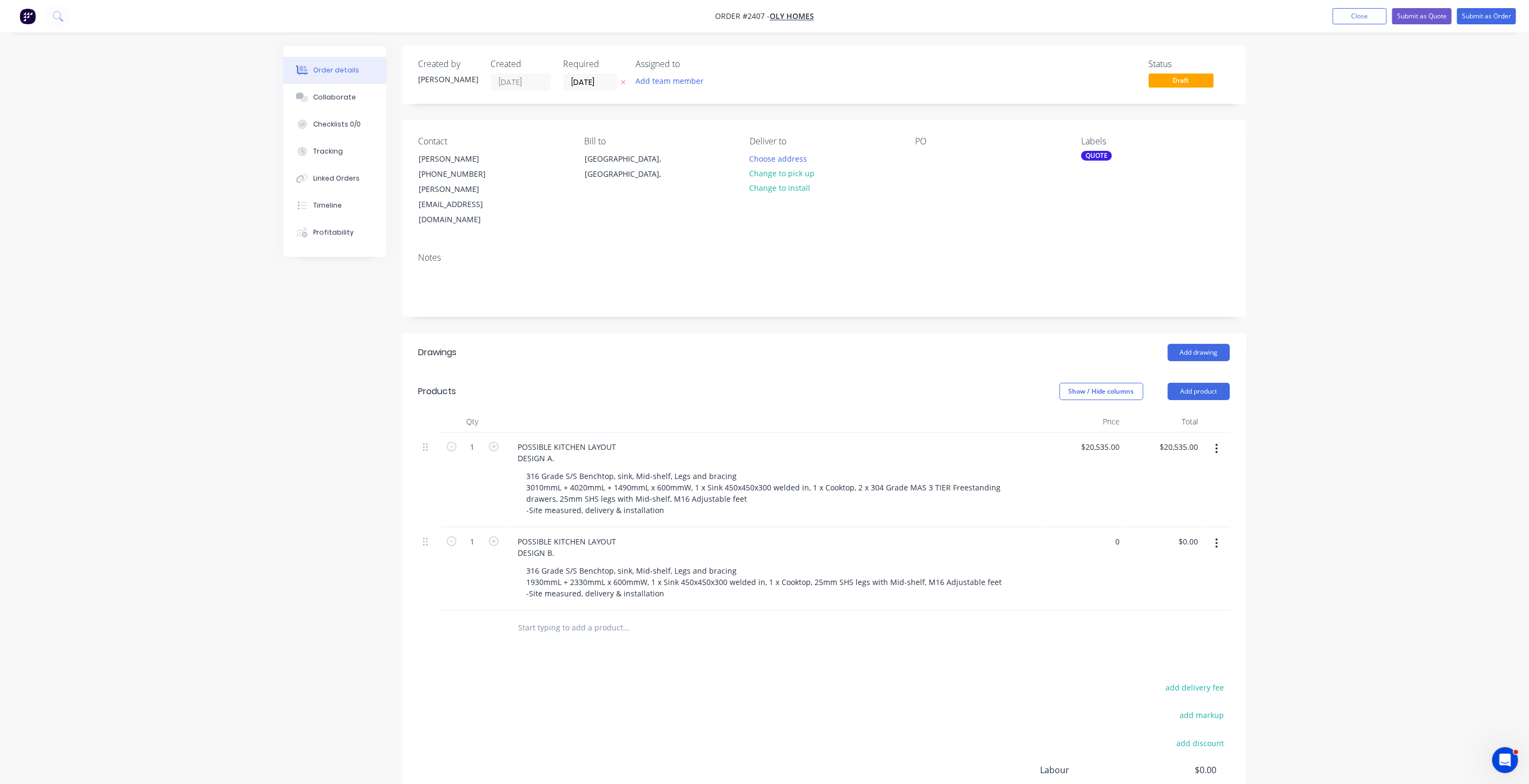
click at [85, 415] on div "Order details Collaborate Checklists 0/0 Tracking Linked Orders Timeline Profit…" at bounding box center [764, 448] width 1529 height 897
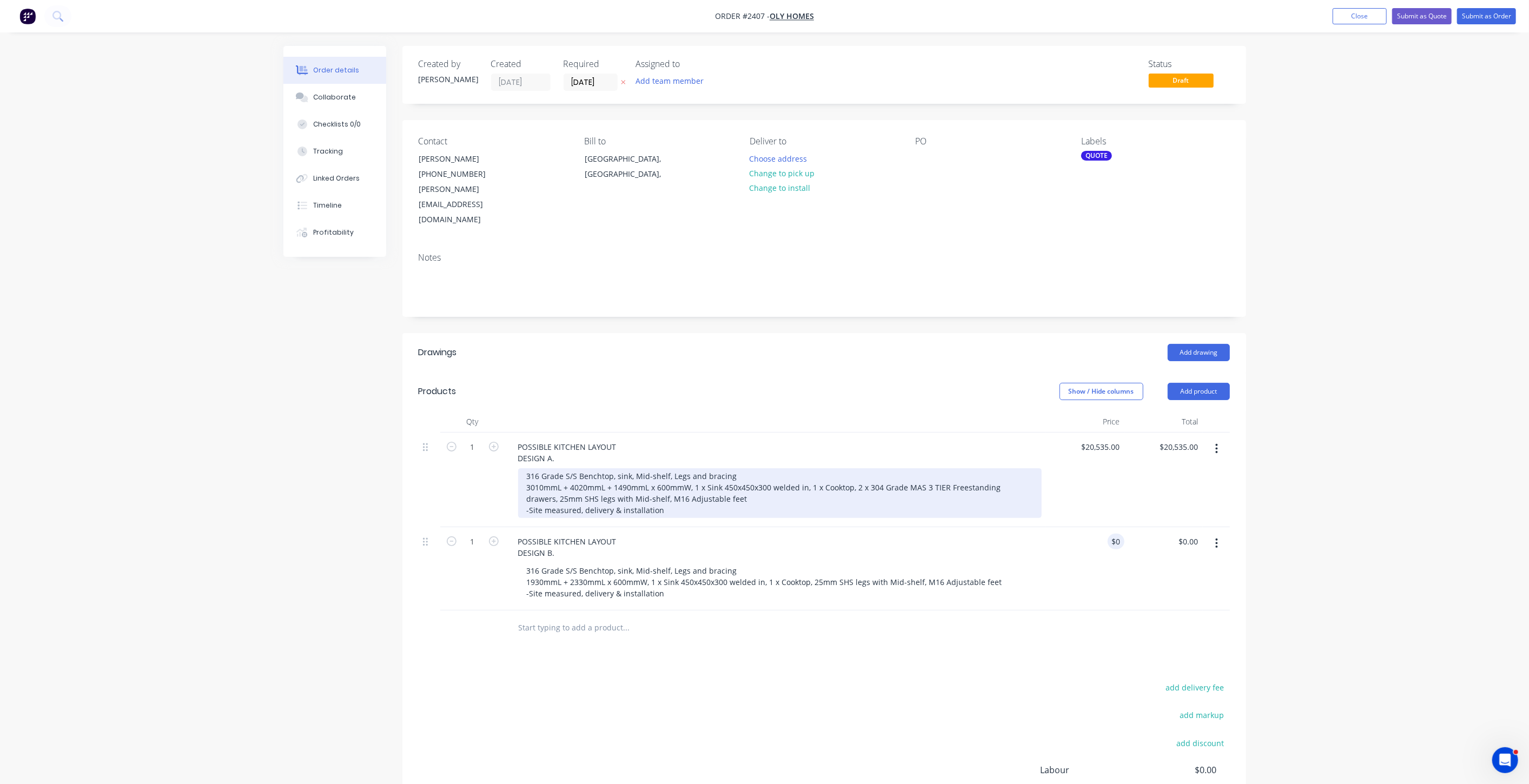
click at [675, 470] on div "316 Grade S/S Benchtop, sink, Mid-shelf, Legs and bracing 3010mmL + 4020mmL + 1…" at bounding box center [779, 493] width 523 height 49
drag, startPoint x: 679, startPoint y: 480, endPoint x: 530, endPoint y: 477, distance: 149.0
click at [530, 477] on div "316 Grade S/S Benchtop, sink, Mid-shelf, Legs and bracing 3010mmL + 4020mmL + 1…" at bounding box center [779, 493] width 523 height 49
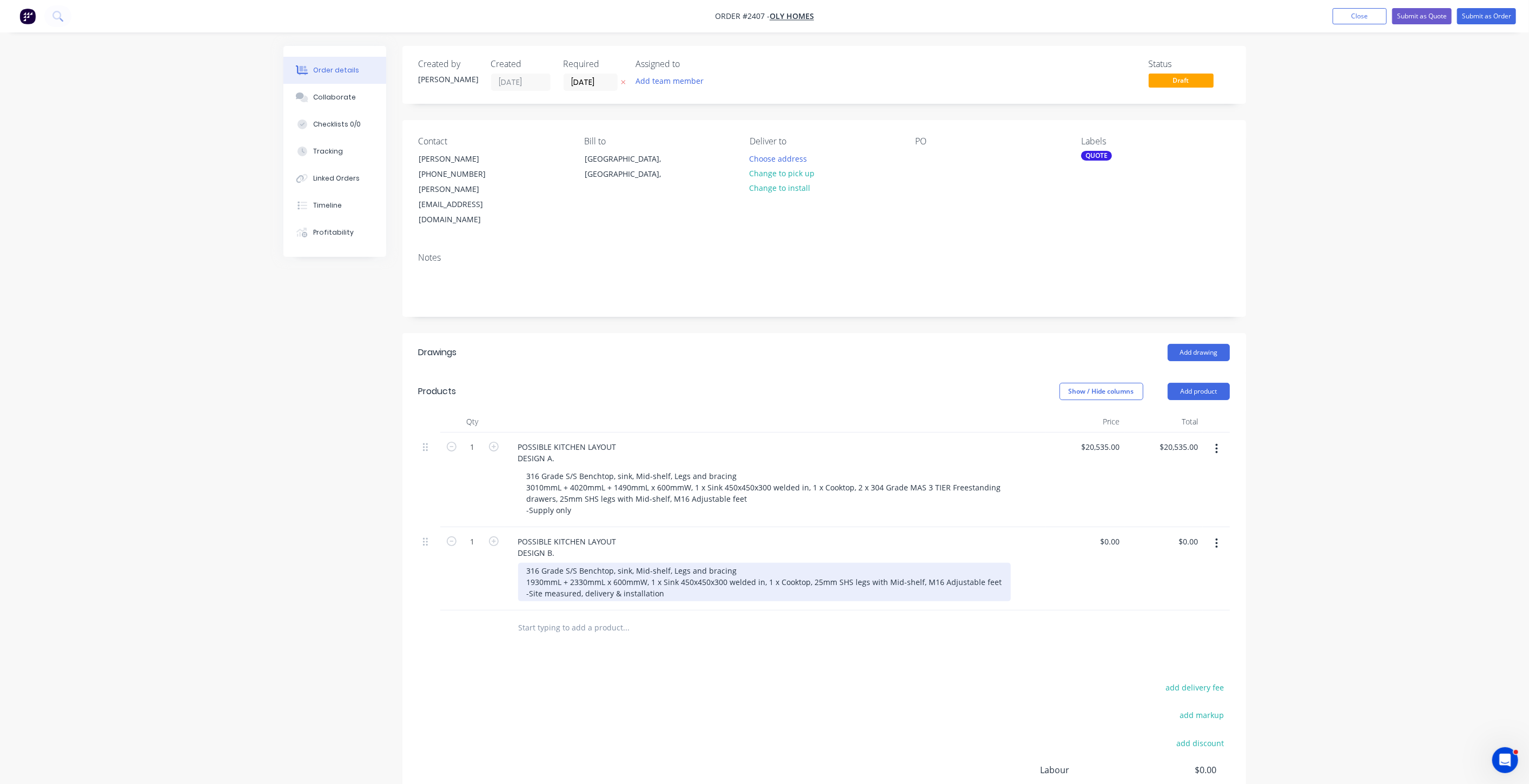
click at [672, 568] on div "316 Grade S/S Benchtop, sink, Mid-shelf, Legs and bracing 1930mmL + 2330mmL x 6…" at bounding box center [764, 582] width 493 height 39
drag, startPoint x: 639, startPoint y: 565, endPoint x: 530, endPoint y: 566, distance: 109.0
click at [530, 566] on div "316 Grade S/S Benchtop, sink, Mid-shelf, Legs and bracing 1930mmL + 2330mmL x 6…" at bounding box center [764, 582] width 493 height 39
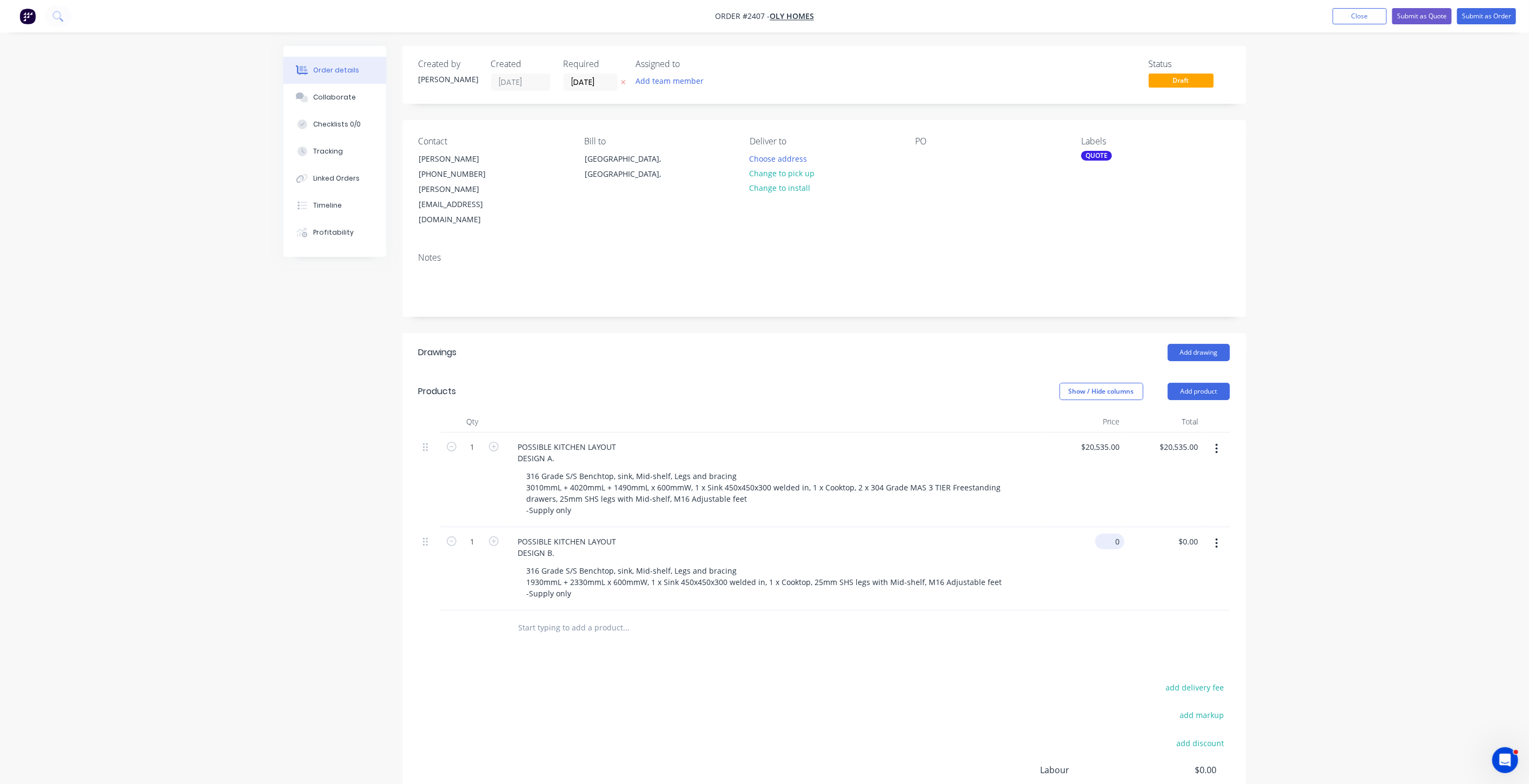
click at [1112, 534] on input "0" at bounding box center [1111, 541] width 25 height 16
type input "$8,495.00"
click at [1259, 502] on div "Order details Collaborate Checklists 0/0 Tracking Linked Orders Timeline Profit…" at bounding box center [764, 448] width 1529 height 897
click at [1287, 515] on div "Order details Collaborate Checklists 0/0 Tracking Linked Orders Timeline Profit…" at bounding box center [764, 448] width 1529 height 897
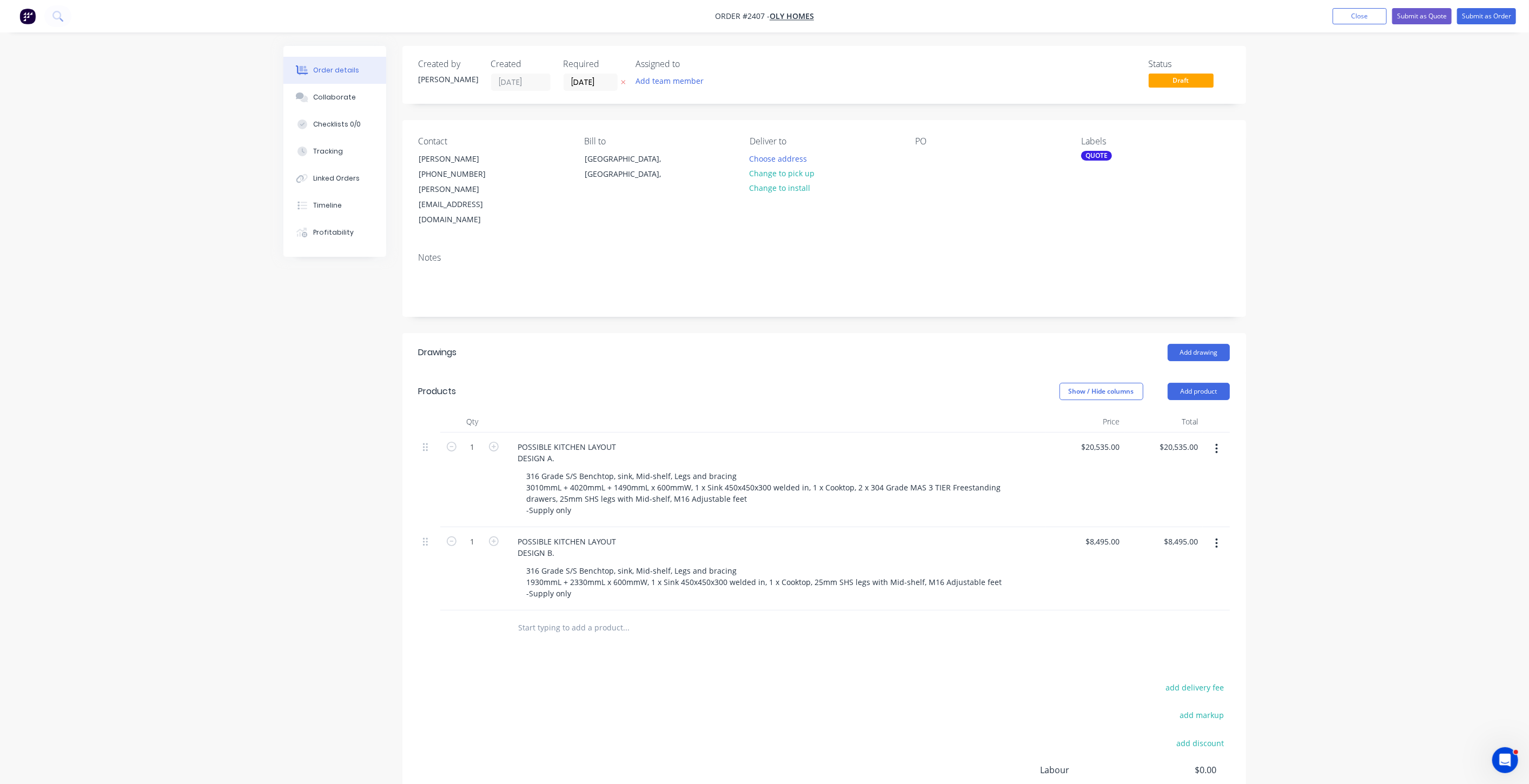
click at [121, 503] on div "Order details Collaborate Checklists 0/0 Tracking Linked Orders Timeline Profit…" at bounding box center [764, 448] width 1529 height 897
click at [1336, 445] on div "Order details Collaborate Checklists 0/0 Tracking Linked Orders Timeline Profit…" at bounding box center [764, 448] width 1529 height 897
click at [1109, 534] on input "8495" at bounding box center [1104, 541] width 39 height 16
type input "3"
type input "$9,344.00"
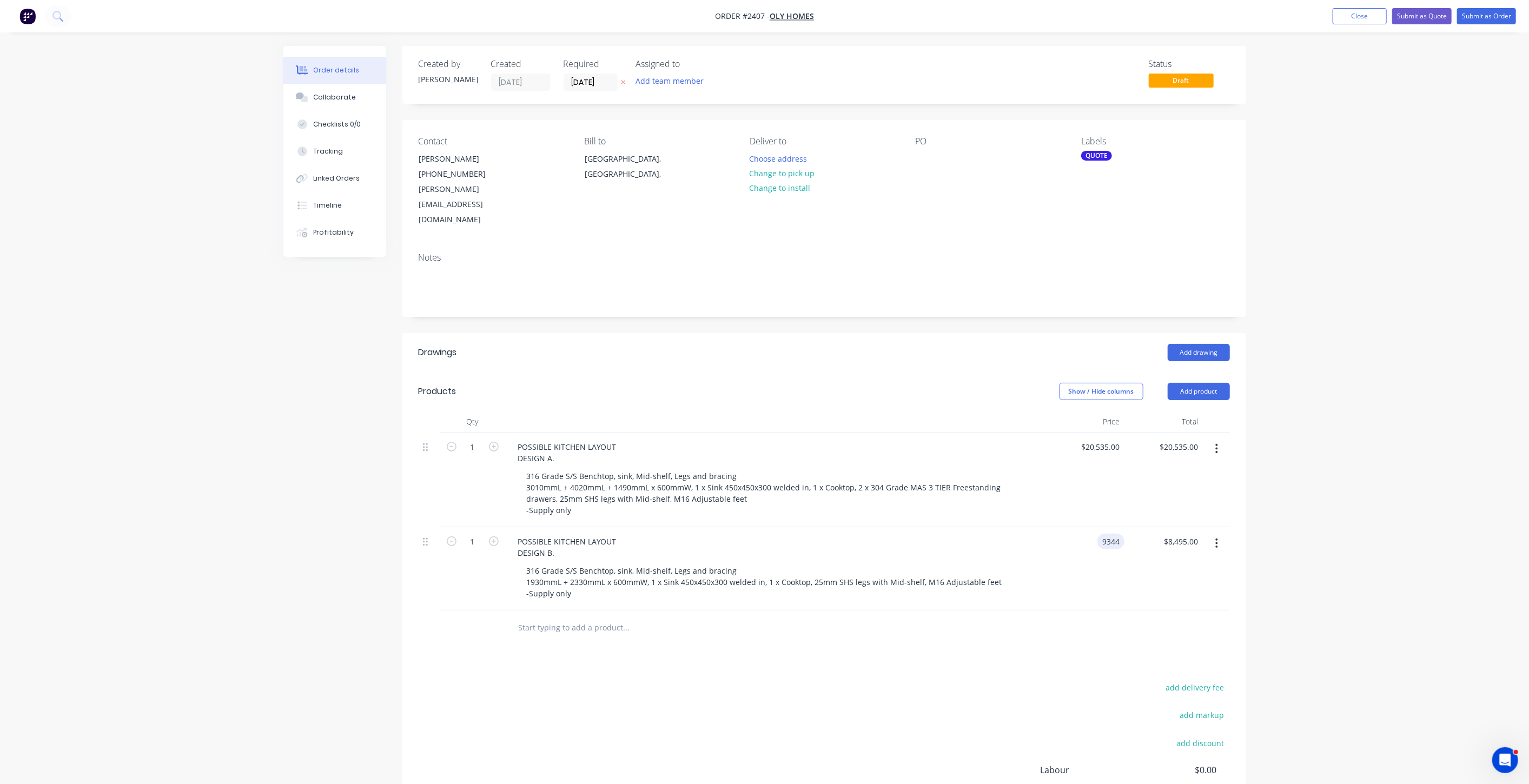
type input "$9,344.00"
click at [1306, 508] on div "Order details Collaborate Checklists 0/0 Tracking Linked Orders Timeline Profit…" at bounding box center [764, 448] width 1529 height 897
click at [575, 617] on input "text" at bounding box center [626, 628] width 216 height 22
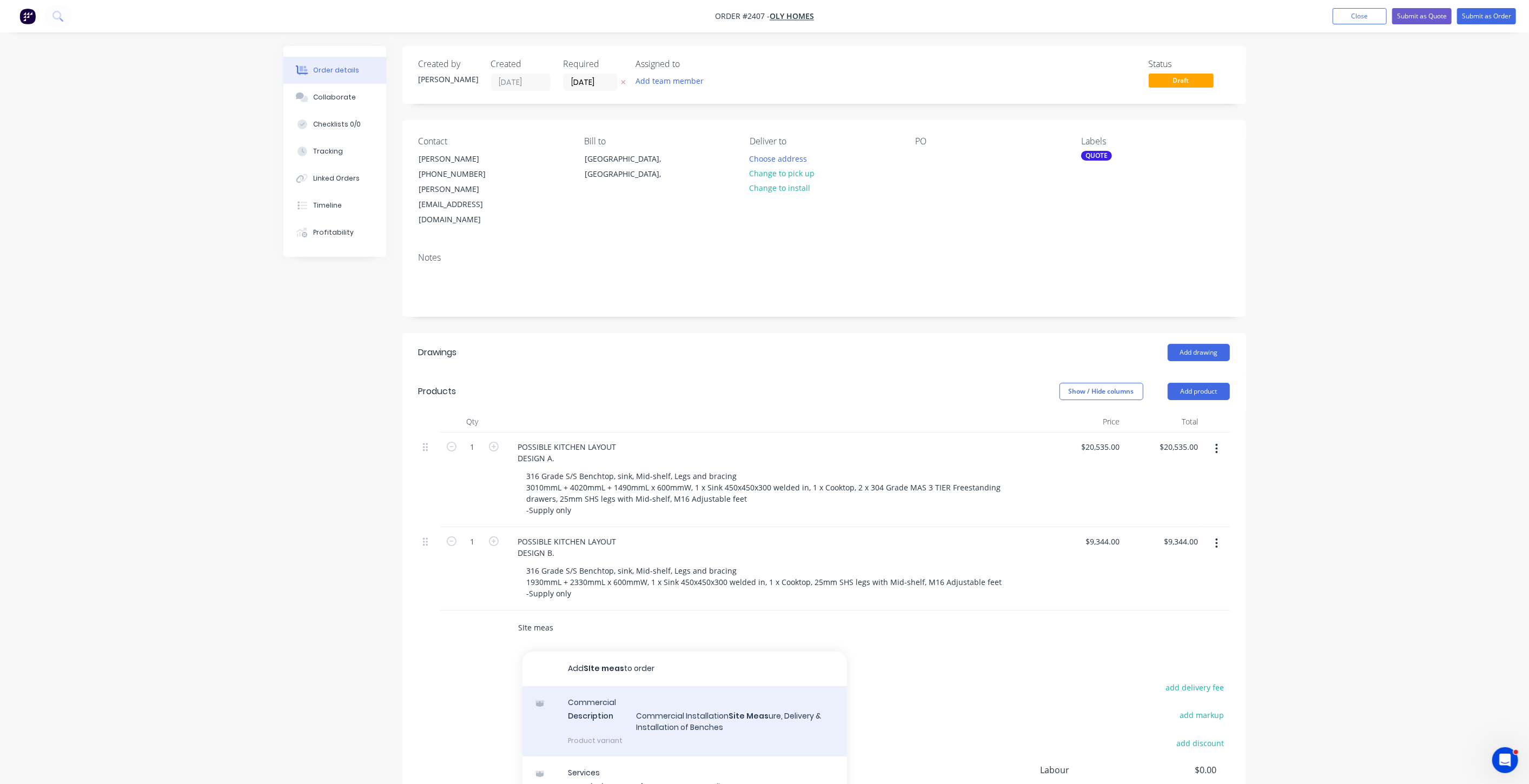
type input "SIte meas"
click at [724, 694] on div "Commercial Description Commercial Installation Site Meas ure, Delivery & Instal…" at bounding box center [685, 721] width 325 height 71
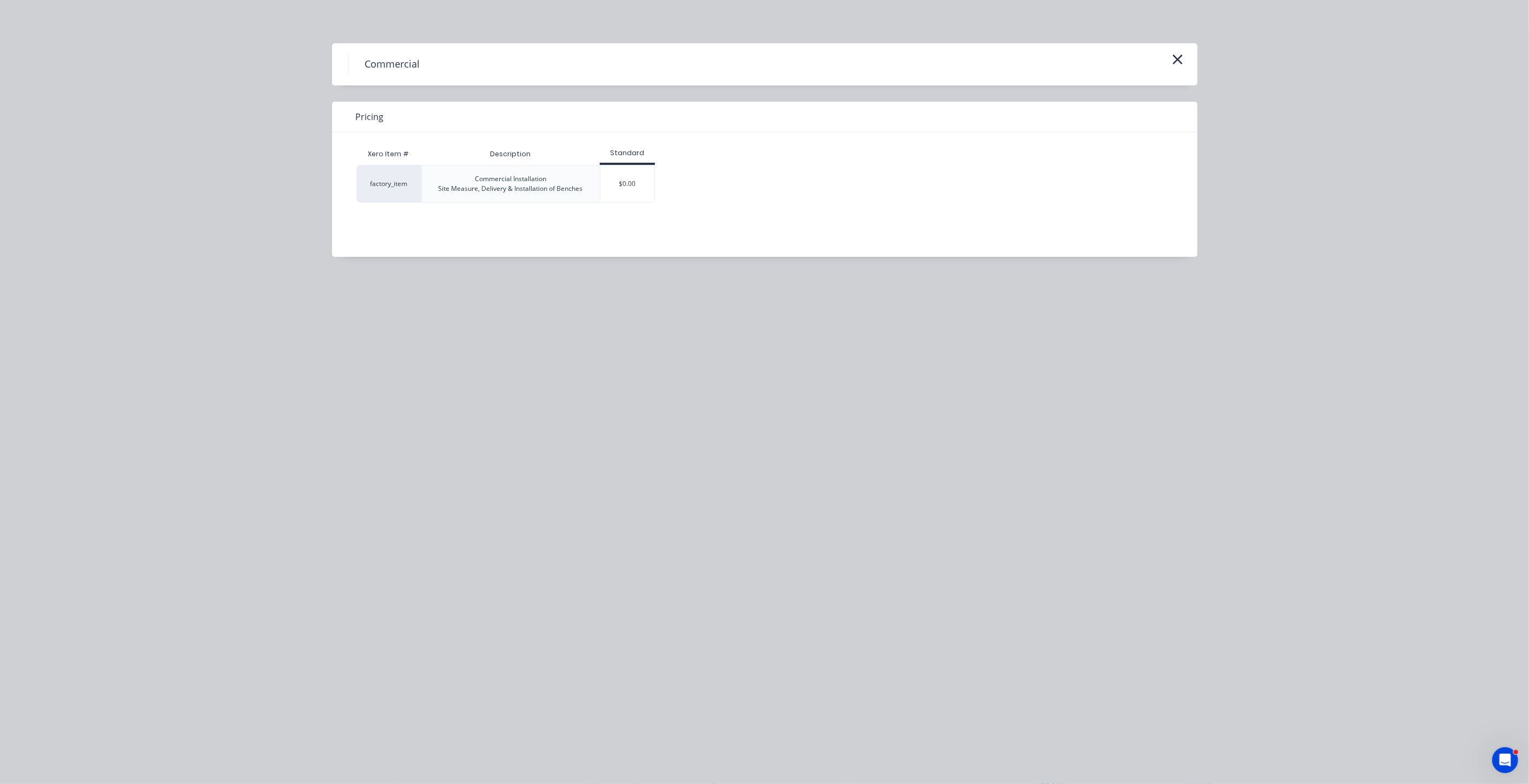
click at [628, 190] on div "$0.00" at bounding box center [628, 183] width 54 height 37
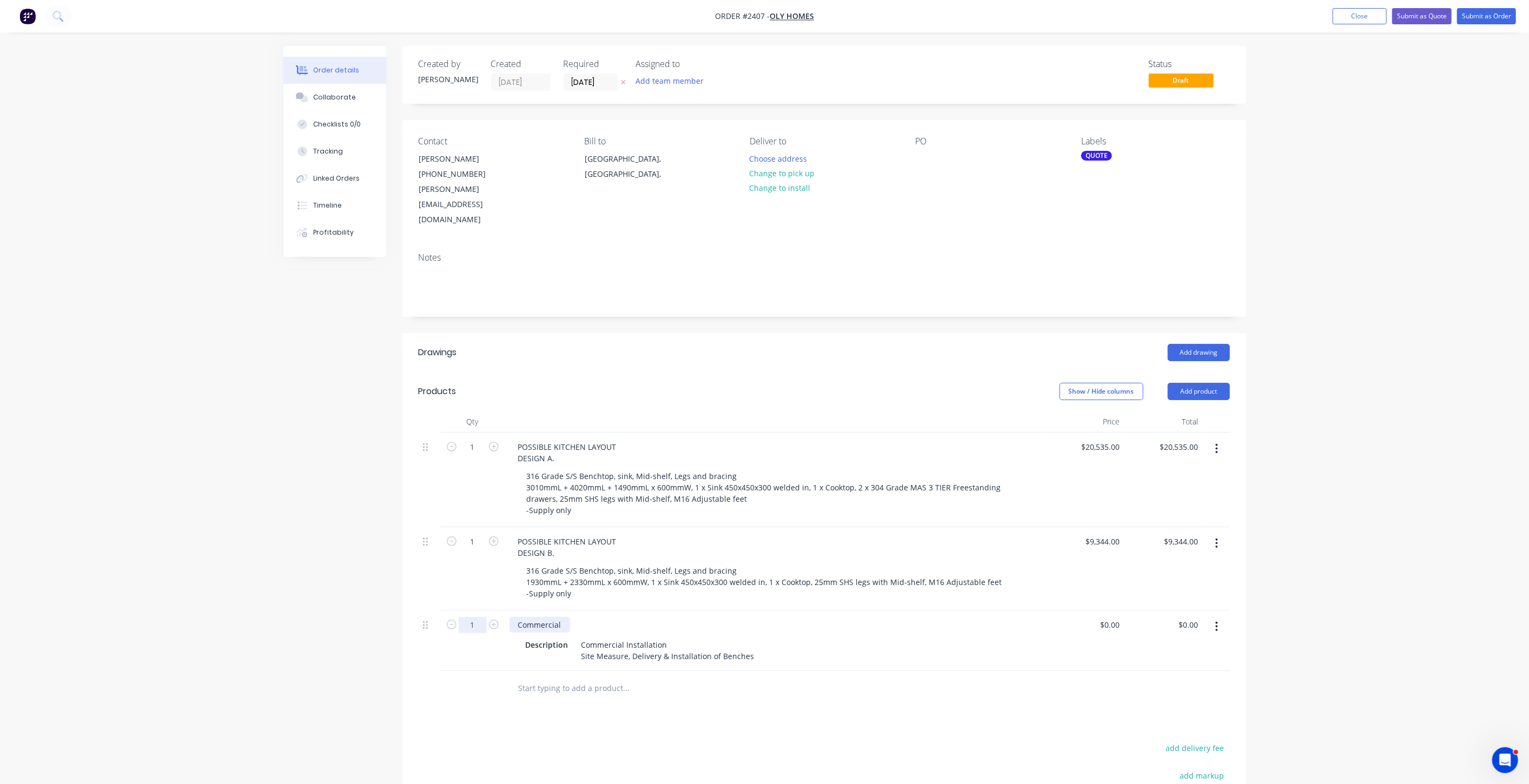
click at [484, 611] on div "1 Commercial Description Commercial Installation Site Measure, Delivery & Insta…" at bounding box center [824, 641] width 811 height 60
click at [465, 611] on div "1 SITE MEASURE & INSTALLATION Description Commercial Installation Site Measure,…" at bounding box center [824, 641] width 811 height 60
click at [559, 637] on div "Description" at bounding box center [547, 645] width 51 height 16
click at [563, 637] on div "Description" at bounding box center [547, 645] width 51 height 16
click at [568, 637] on div "Description" at bounding box center [547, 645] width 51 height 16
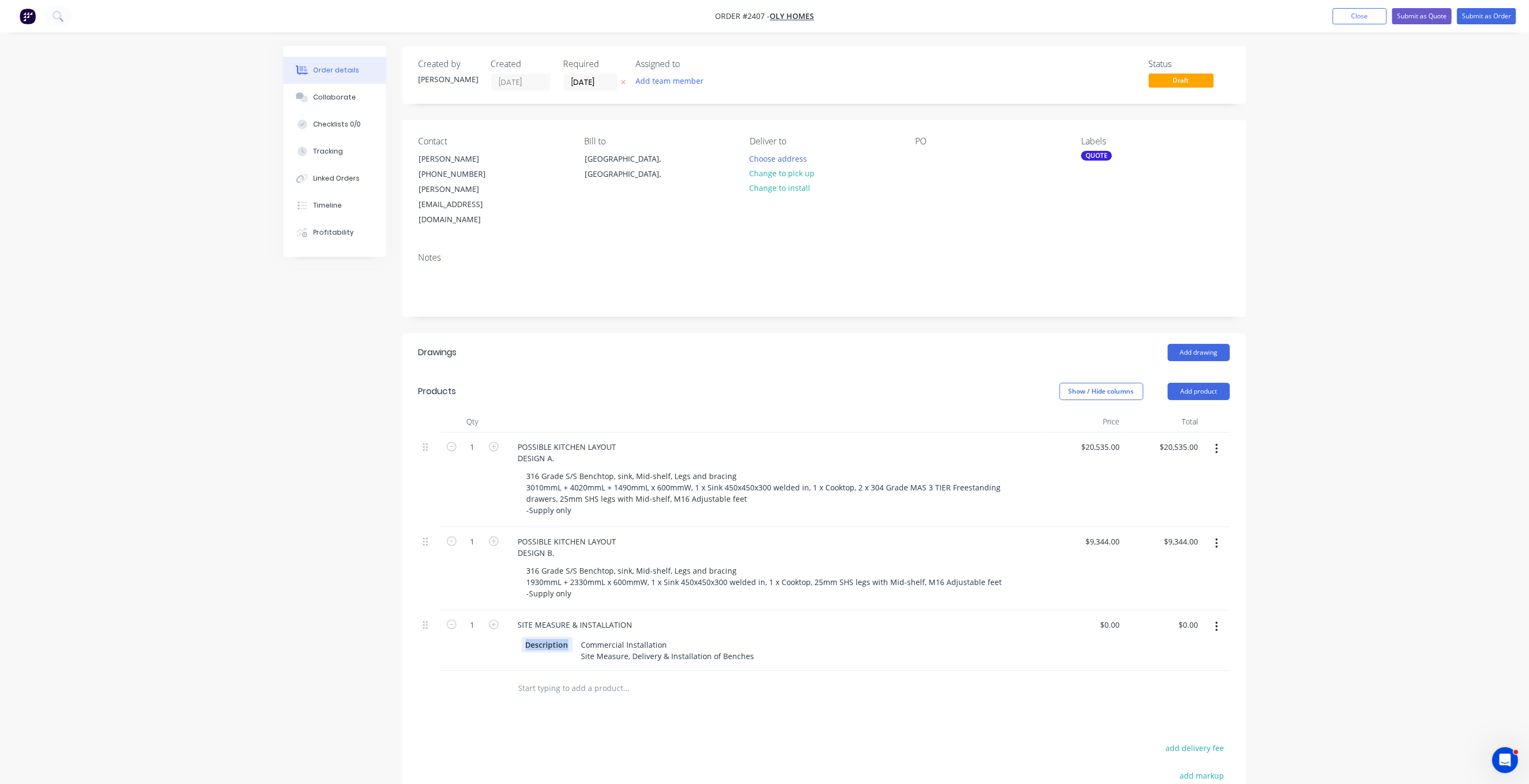
drag, startPoint x: 568, startPoint y: 612, endPoint x: 521, endPoint y: 611, distance: 47.0
click at [522, 637] on div "Description" at bounding box center [547, 645] width 51 height 16
click at [389, 630] on div "Created by Tracy Created 13/10/25 Required 27/10/25 Assigned to Add team member…" at bounding box center [764, 502] width 963 height 912
click at [646, 637] on div "Commercial Installation Site Measure, Delivery & Installation of Benches" at bounding box center [633, 650] width 182 height 27
click at [698, 637] on div "Commercial Installation Site Measure, Delivery & Installation of Benches" at bounding box center [633, 650] width 182 height 27
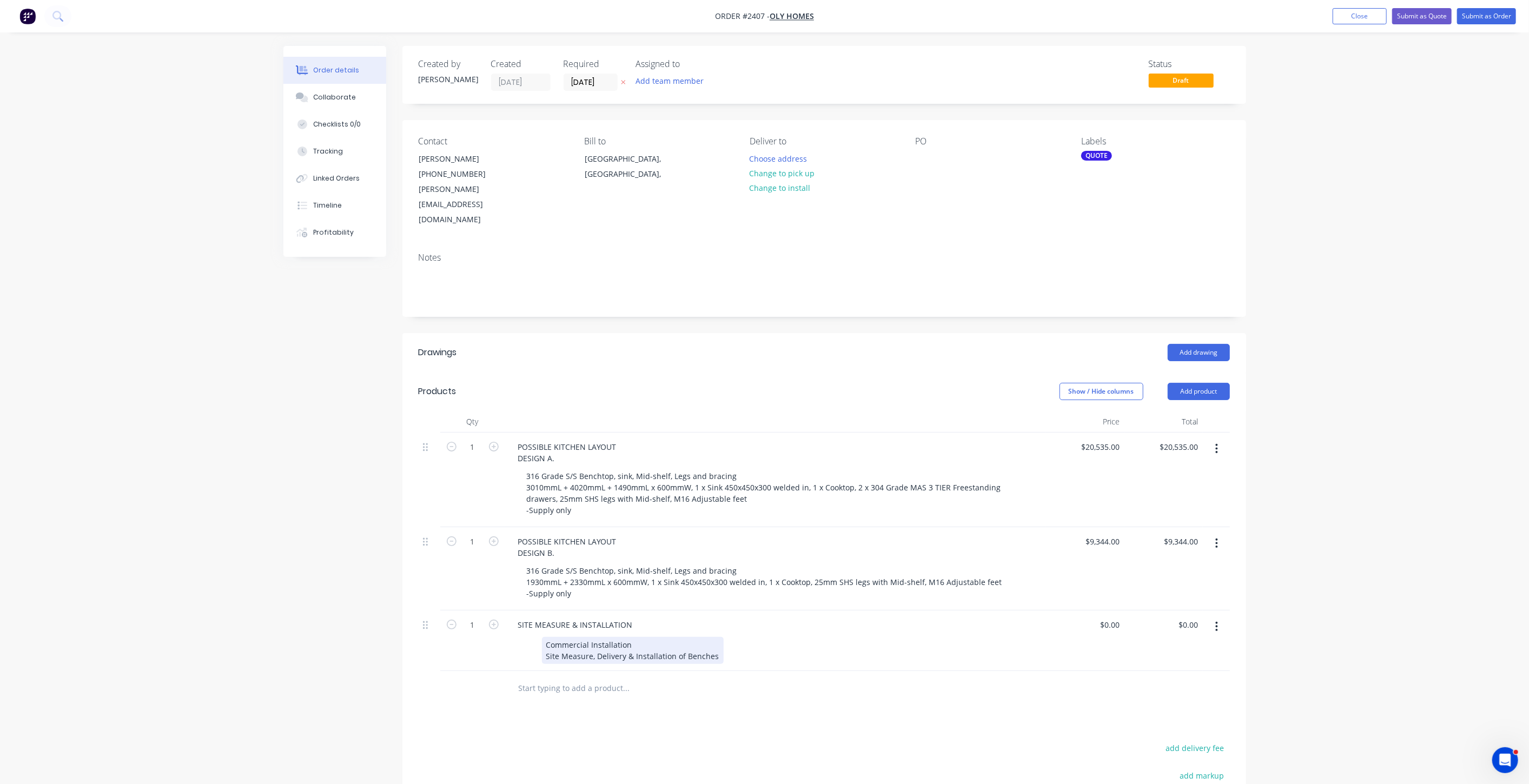
click at [714, 637] on div "Commercial Installation Site Measure, Delivery & Installation of Benches" at bounding box center [633, 650] width 182 height 27
click at [1434, 629] on div "Order details Collaborate Checklists 0/0 Tracking Linked Orders Timeline Profit…" at bounding box center [764, 479] width 1529 height 958
drag, startPoint x: 715, startPoint y: 622, endPoint x: 736, endPoint y: 645, distance: 31.1
click at [717, 637] on div "Commercial Installation Site Measure, Delivery & Installation of Benches" at bounding box center [633, 650] width 182 height 27
click at [634, 617] on div "SITE MEASURE & INSTALLATION" at bounding box center [575, 625] width 132 height 16
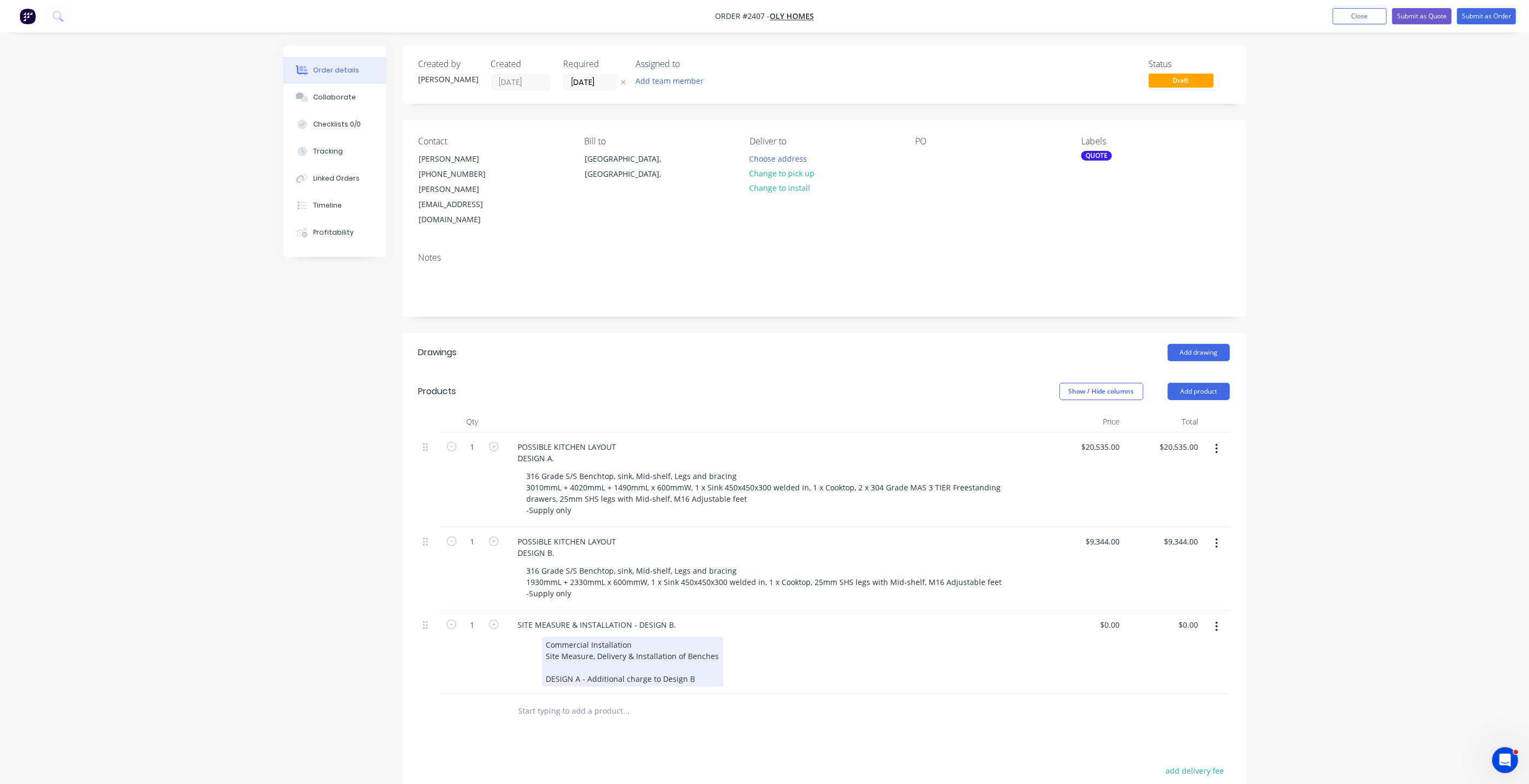
click at [695, 651] on div "Commercial Installation Site Measure, Delivery & Installation of Benches DESIGN…" at bounding box center [633, 661] width 182 height 49
click at [700, 646] on div "Commercial Installation Site Measure, Delivery & Installation of Benches DESIGN…" at bounding box center [633, 661] width 182 height 49
click at [587, 645] on div "Commercial Installation Site Measure, Delivery & Installation of Benches DESIGN…" at bounding box center [633, 667] width 182 height 61
click at [673, 658] on div "Commercial Installation Site Measure, Delivery & Installation of Benches DESIGN…" at bounding box center [633, 673] width 182 height 72
click at [1120, 617] on input "0" at bounding box center [1111, 625] width 25 height 16
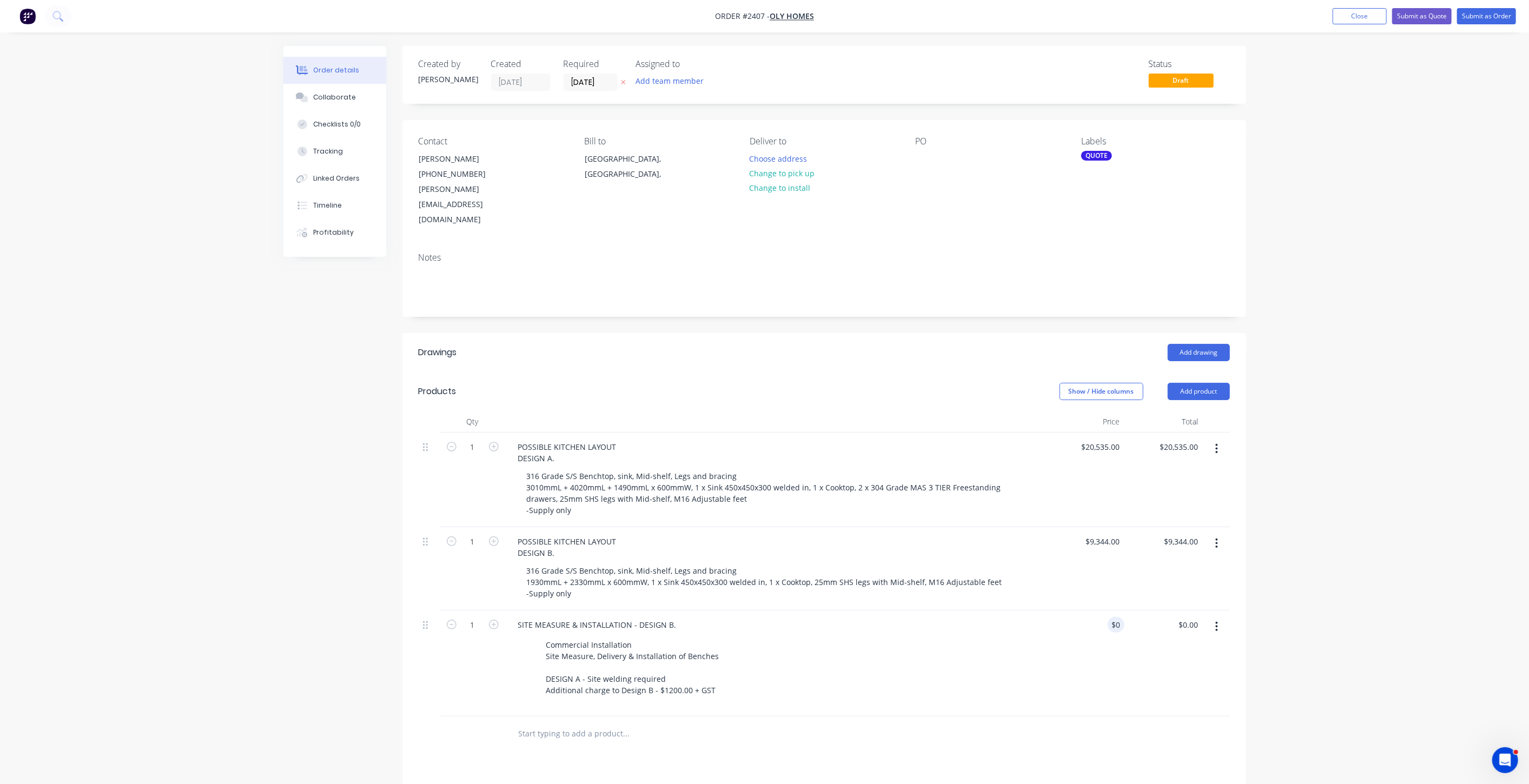
click at [1322, 529] on div "Order details Collaborate Checklists 0/0 Tracking Linked Orders Timeline Profit…" at bounding box center [764, 502] width 1529 height 1004
click at [1111, 617] on div "0 $0.00" at bounding box center [1109, 625] width 29 height 16
type input "$2,524.00"
click at [1391, 606] on div "Order details Collaborate Checklists 0/0 Tracking Linked Orders Timeline Profit…" at bounding box center [764, 496] width 1529 height 992
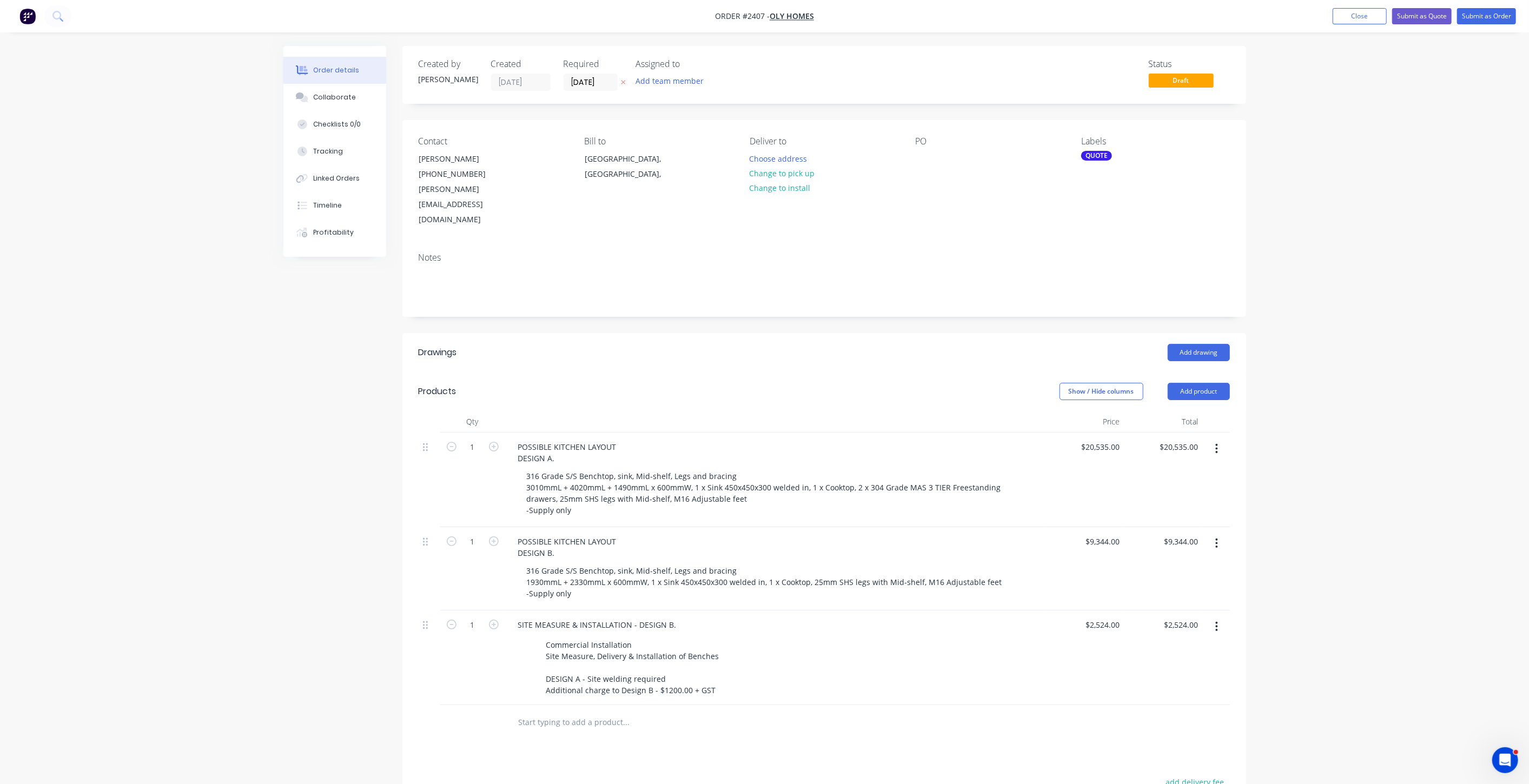
click at [1365, 539] on div "Order details Collaborate Checklists 0/0 Tracking Linked Orders Timeline Profit…" at bounding box center [764, 496] width 1529 height 992
click at [1330, 514] on div "Order details Collaborate Checklists 0/0 Tracking Linked Orders Timeline Profit…" at bounding box center [764, 496] width 1529 height 992
click at [1350, 533] on div "Order details Collaborate Checklists 0/0 Tracking Linked Orders Timeline Profit…" at bounding box center [764, 496] width 1529 height 992
click at [1101, 439] on input "20535" at bounding box center [1102, 447] width 44 height 16
type input "$20,535.00"
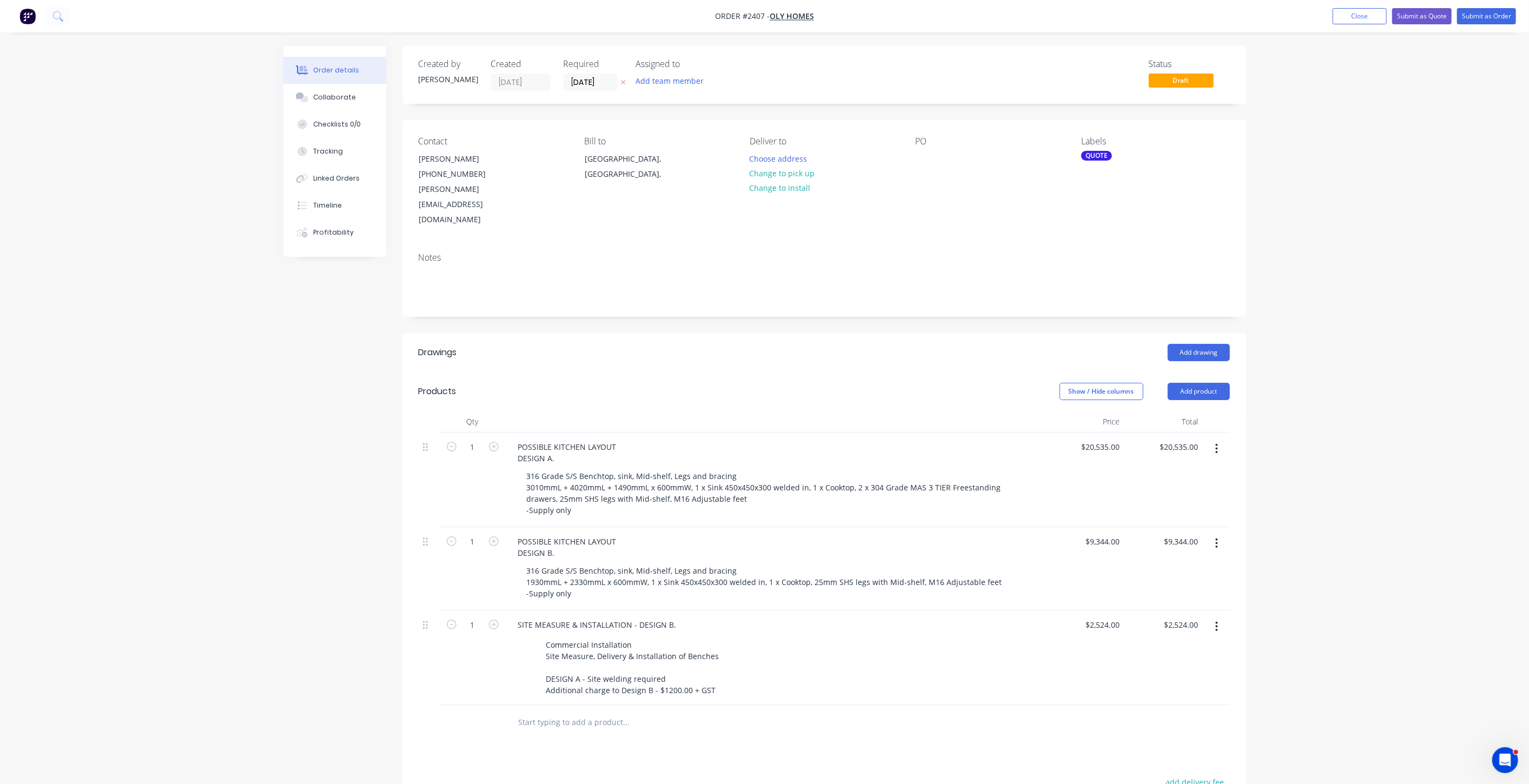
click at [1349, 403] on div "Order details Collaborate Checklists 0/0 Tracking Linked Orders Timeline Profit…" at bounding box center [764, 496] width 1529 height 992
click at [924, 159] on div at bounding box center [924, 159] width 18 height 16
click at [928, 159] on div "Tandina" at bounding box center [939, 159] width 46 height 16
click at [1381, 270] on div "Order details Collaborate Checklists 0/0 Tracking Linked Orders Timeline Profit…" at bounding box center [764, 496] width 1529 height 992
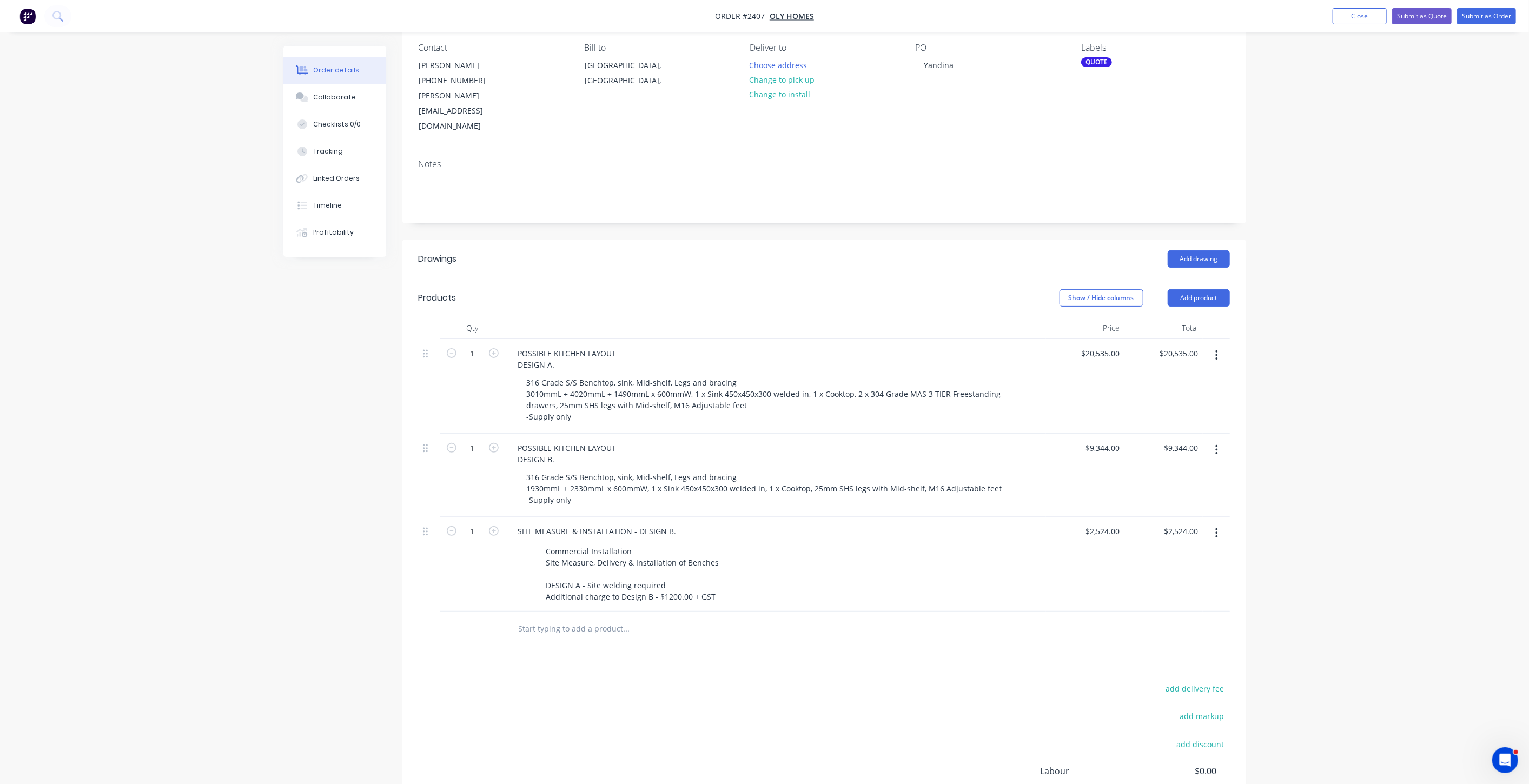
scroll to position [120, 0]
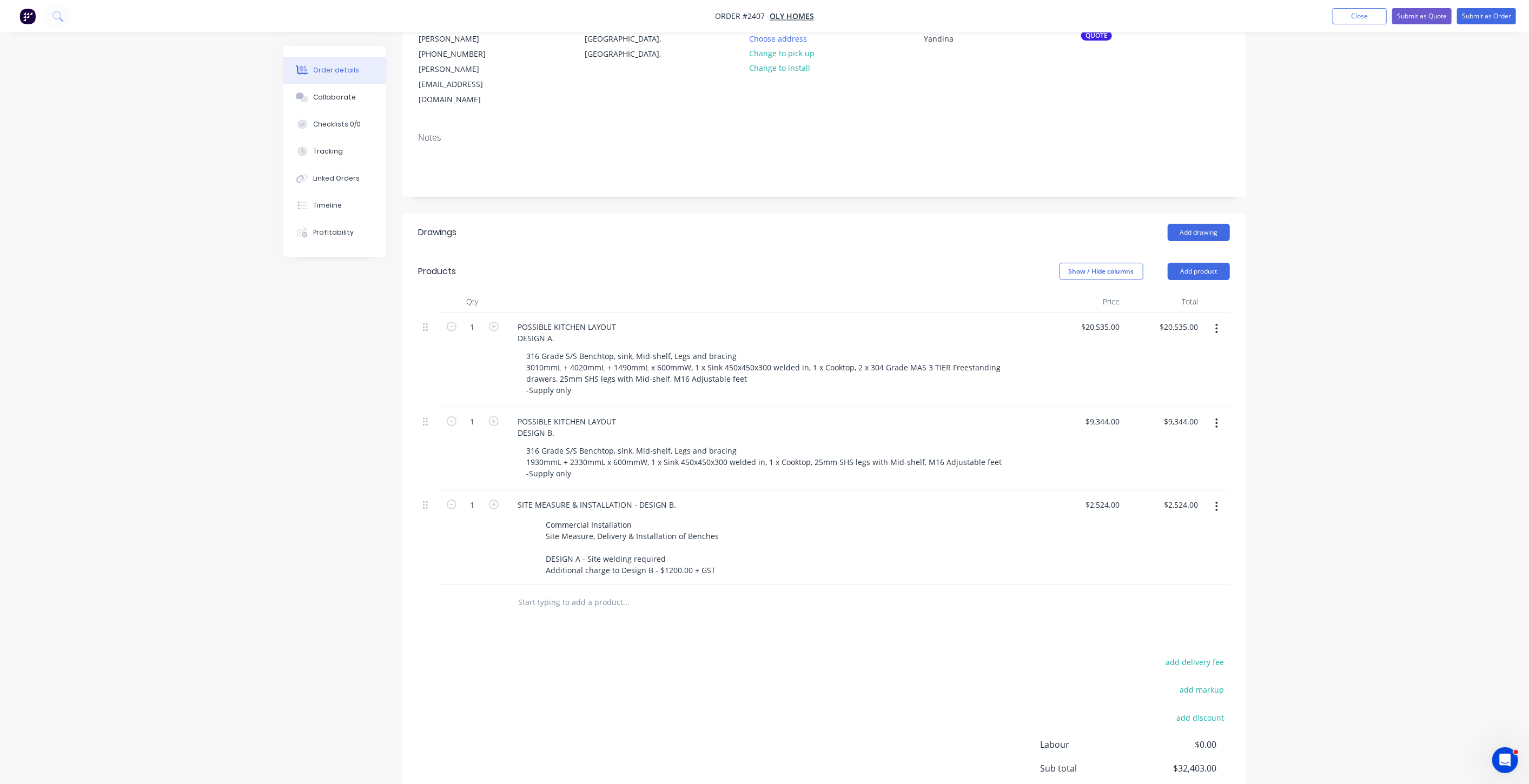
click at [1342, 460] on div "Order details Collaborate Checklists 0/0 Tracking Linked Orders Timeline Profit…" at bounding box center [764, 376] width 1529 height 992
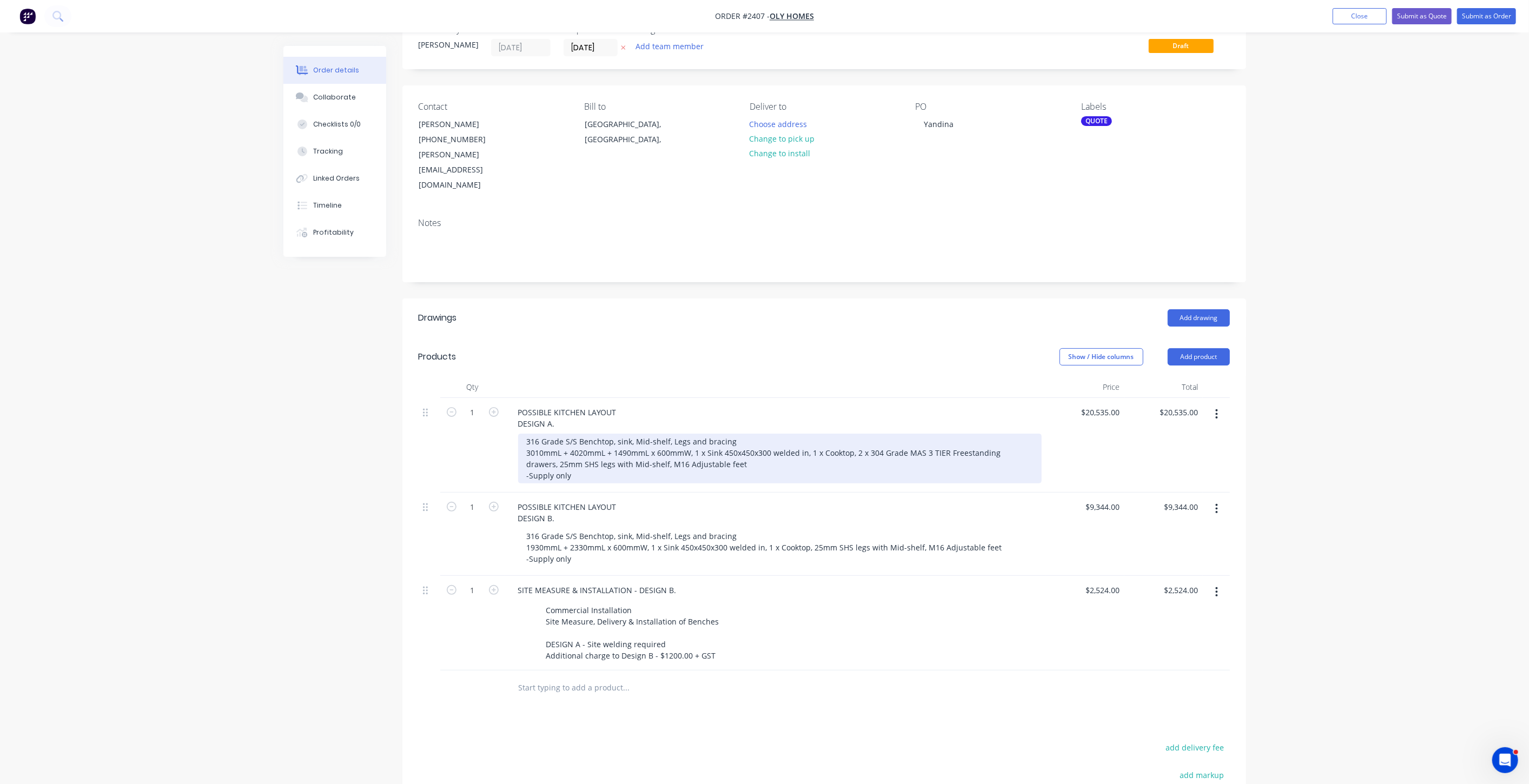
scroll to position [60, 0]
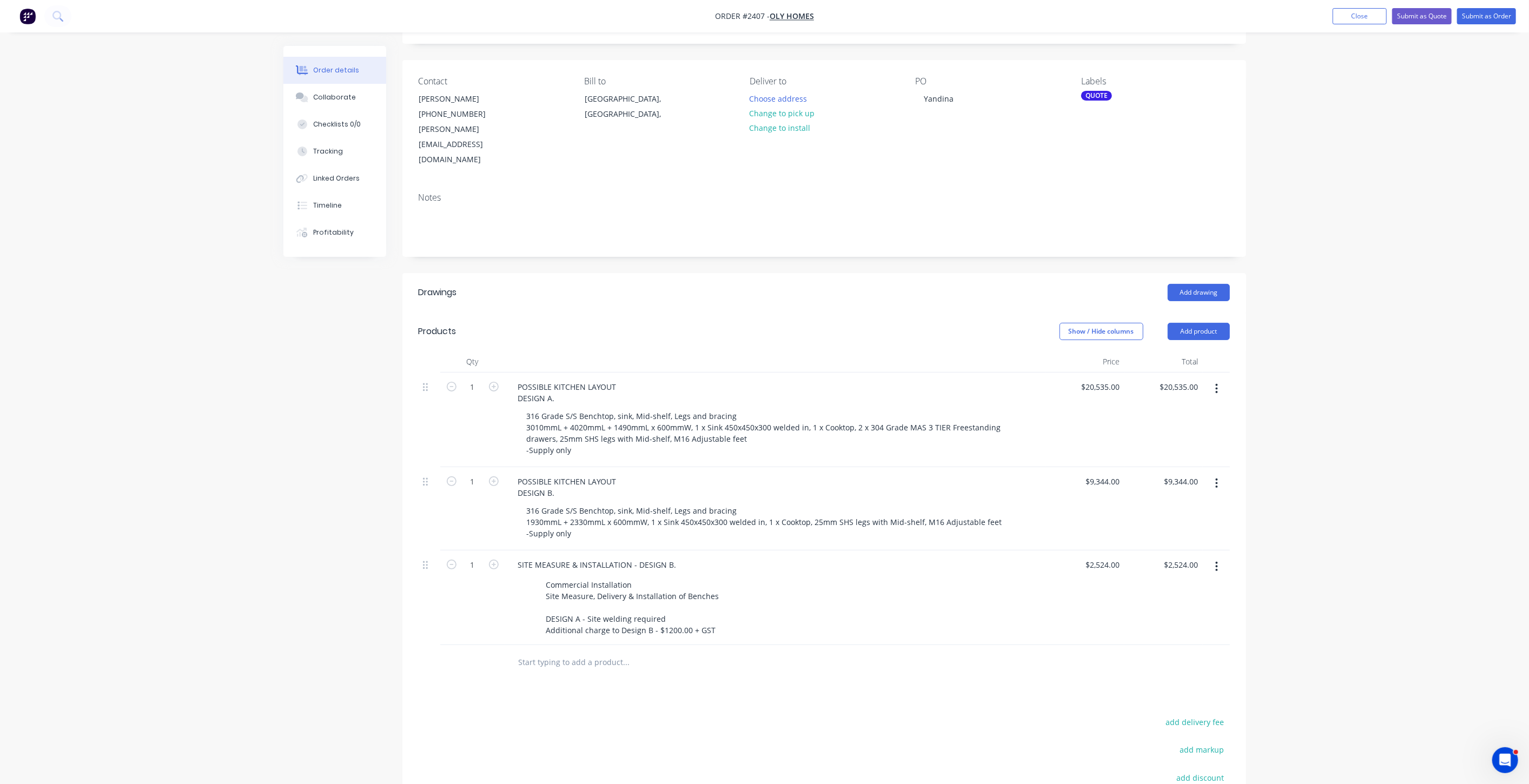
click at [1378, 495] on div "Order details Collaborate Checklists 0/0 Tracking Linked Orders Timeline Profit…" at bounding box center [764, 436] width 1529 height 992
drag, startPoint x: 1355, startPoint y: 366, endPoint x: 1120, endPoint y: 351, distance: 235.5
click at [1341, 365] on div "Order details Collaborate Checklists 0/0 Tracking Linked Orders Timeline Profit…" at bounding box center [764, 436] width 1529 height 992
drag, startPoint x: 1112, startPoint y: 351, endPoint x: 1240, endPoint y: 418, distance: 144.5
click at [1112, 379] on input "20535" at bounding box center [1102, 387] width 44 height 16
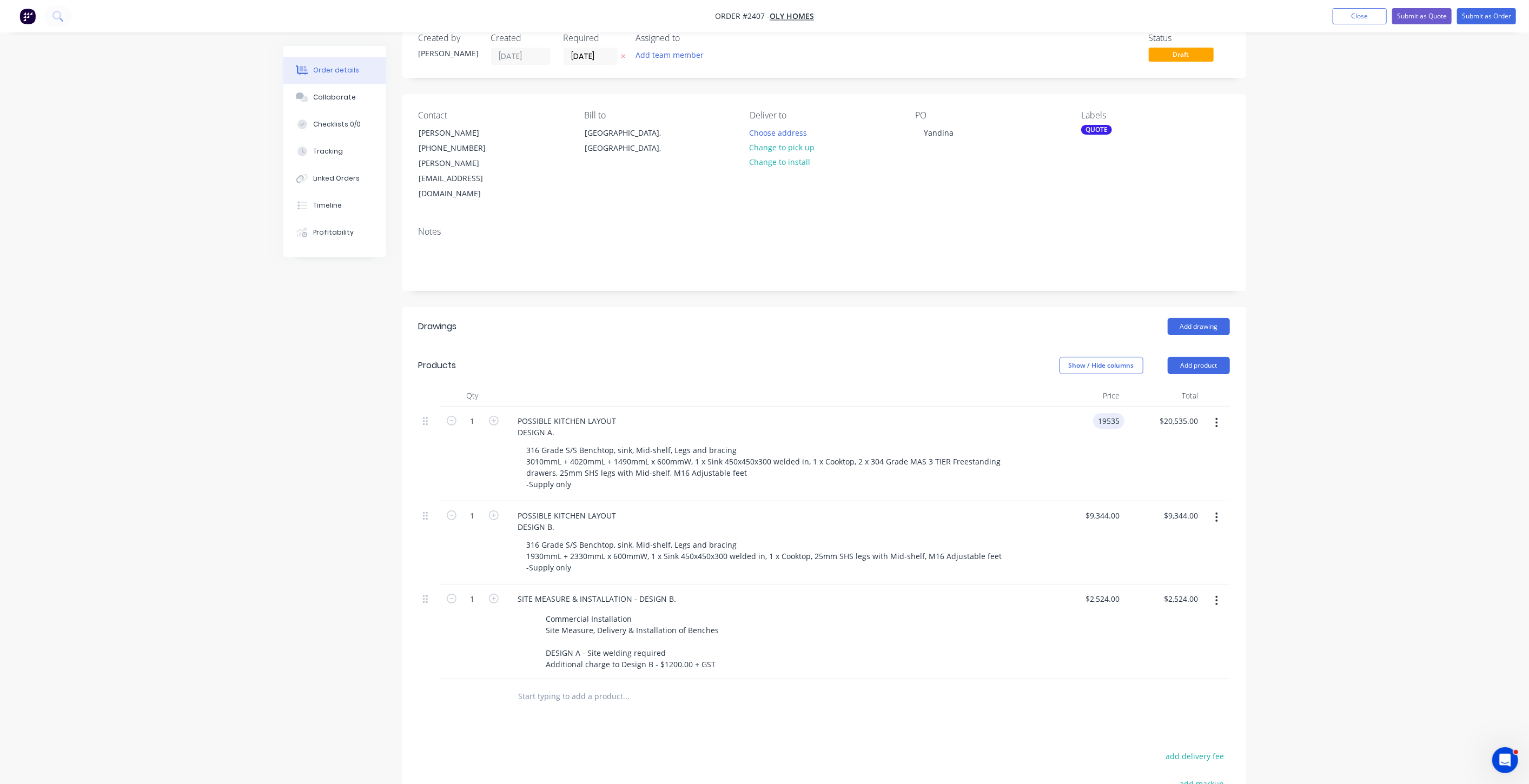
scroll to position [0, 0]
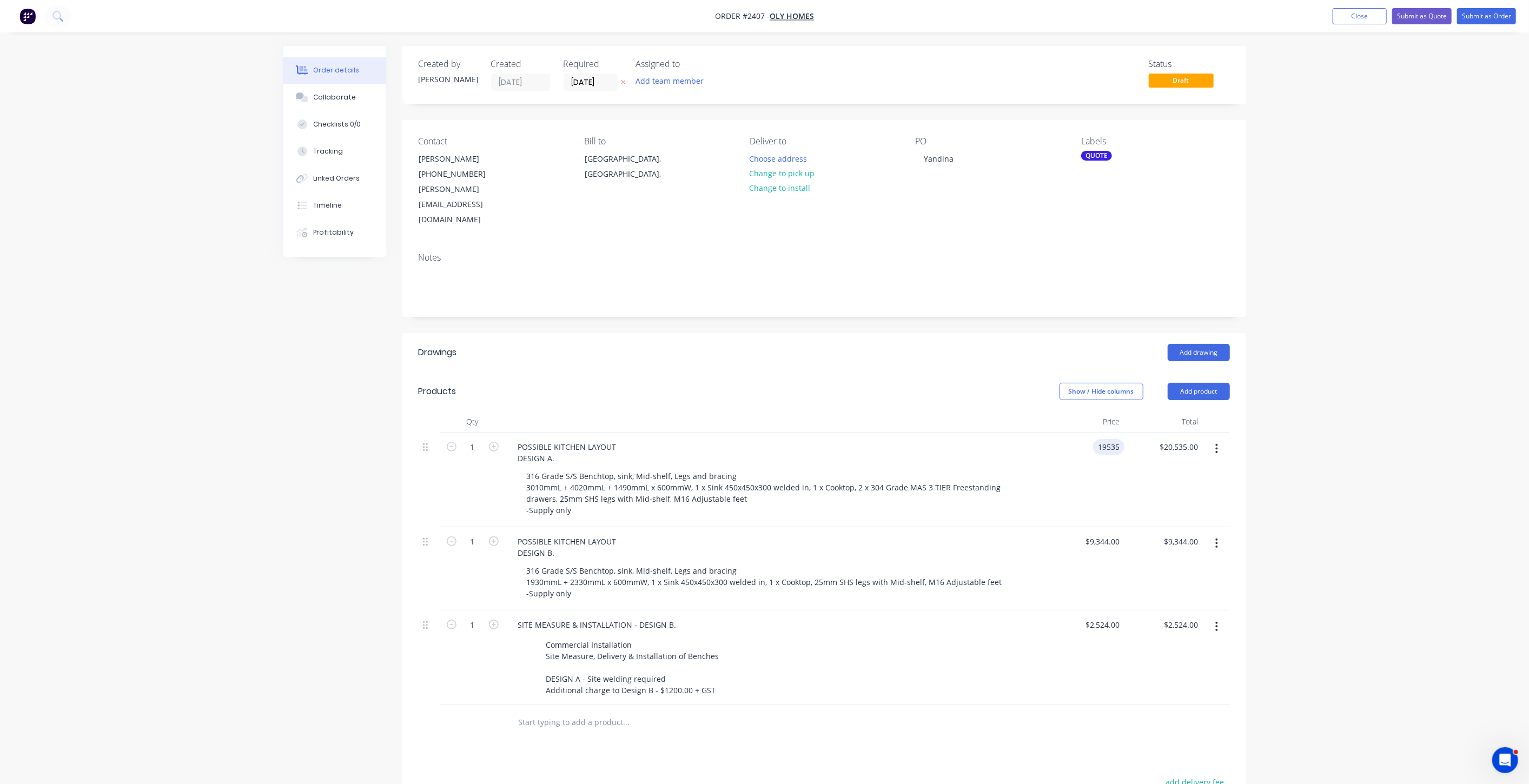
type input "$19,535.00"
drag, startPoint x: 1266, startPoint y: 366, endPoint x: 1321, endPoint y: 314, distance: 75.7
click at [1321, 314] on div "Order details Collaborate Checklists 0/0 Tracking Linked Orders Timeline Profit…" at bounding box center [764, 496] width 1529 height 992
drag, startPoint x: 1309, startPoint y: 316, endPoint x: 1367, endPoint y: 173, distance: 154.3
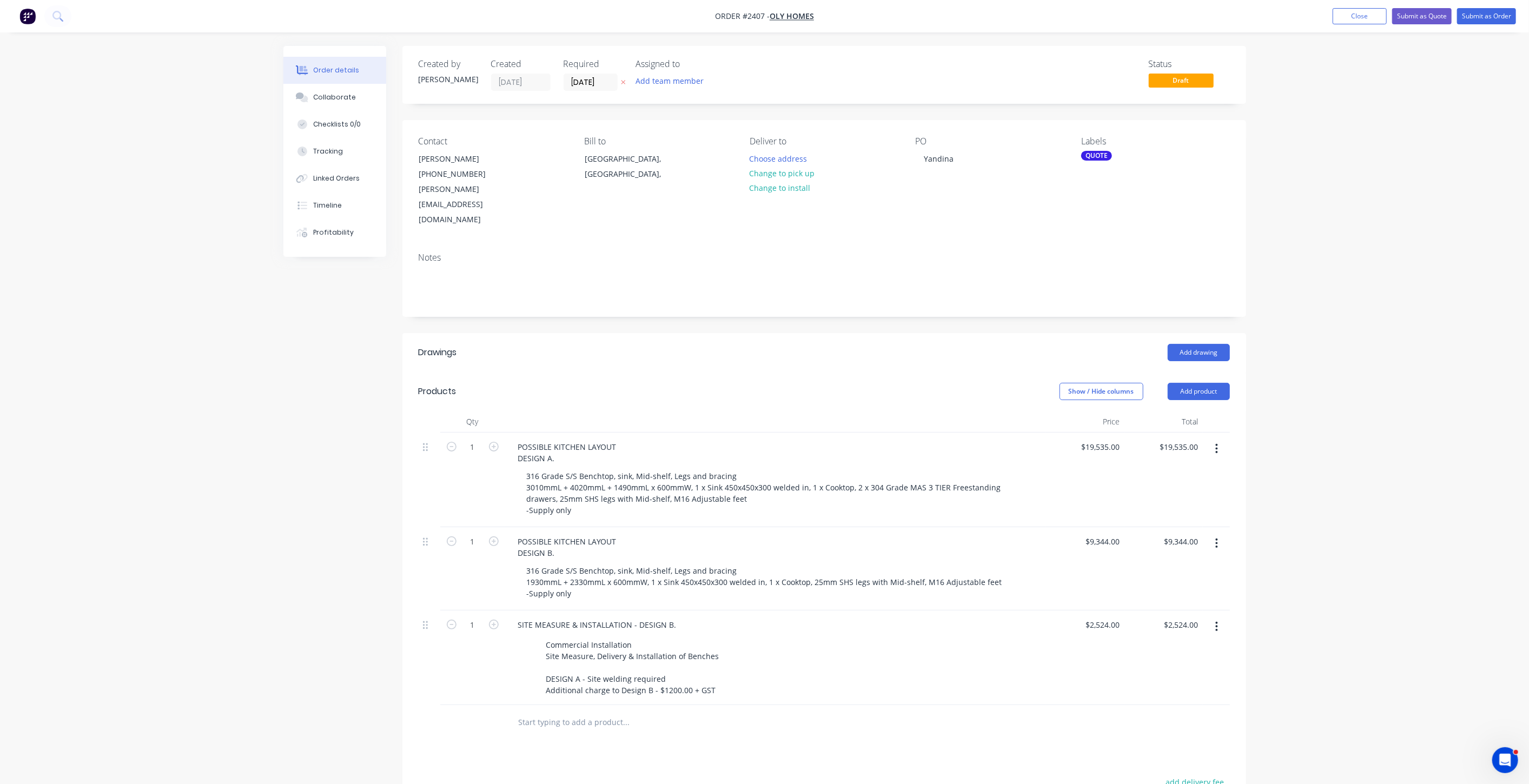
click at [1367, 173] on div "Order details Collaborate Checklists 0/0 Tracking Linked Orders Timeline Profit…" at bounding box center [764, 496] width 1529 height 992
click at [1103, 439] on input "19535" at bounding box center [1111, 447] width 27 height 16
type input "$20,535.00"
click at [1323, 428] on div "Order details Collaborate Checklists 0/0 Tracking Linked Orders Timeline Profit…" at bounding box center [764, 496] width 1529 height 992
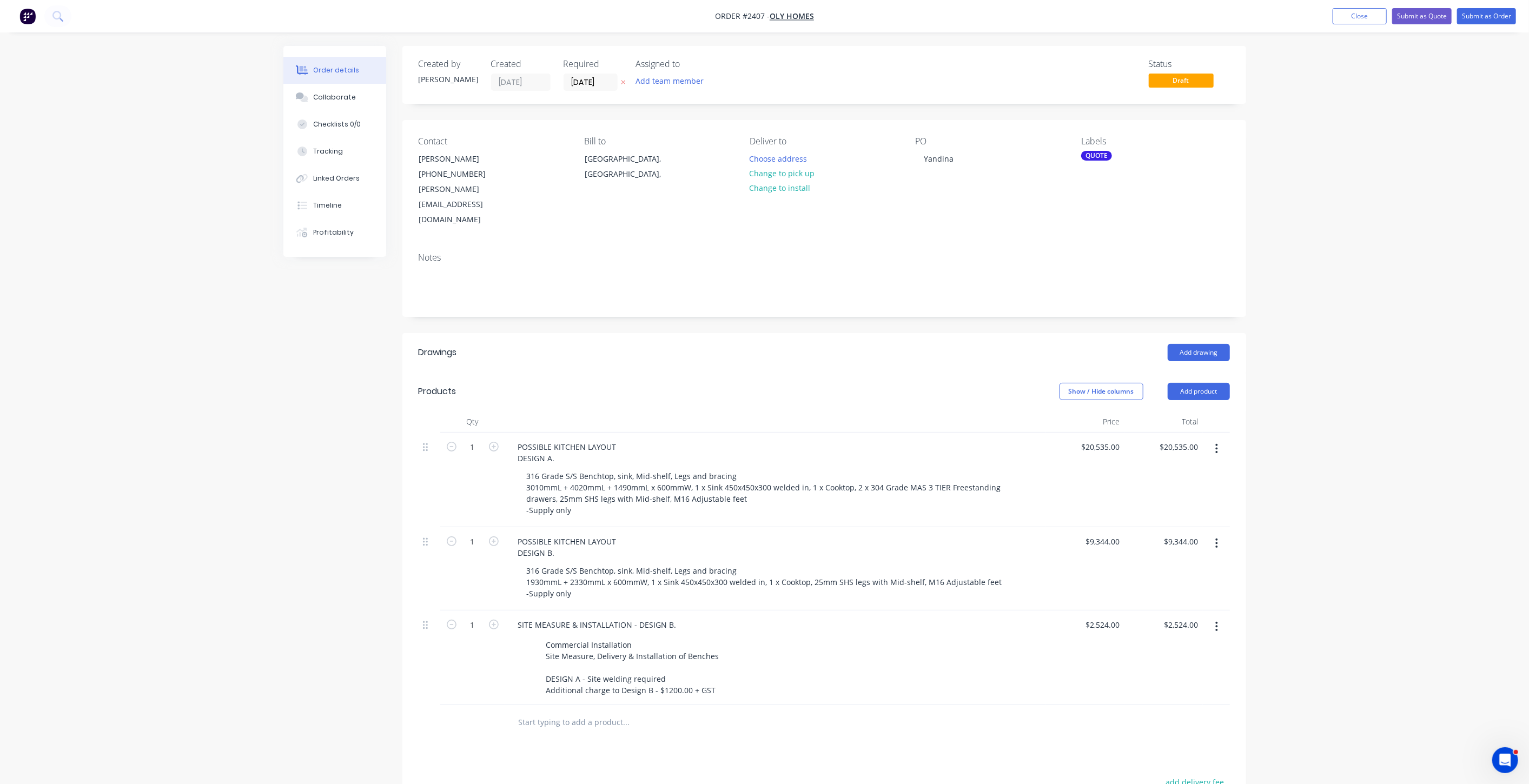
click at [1330, 418] on div "Order details Collaborate Checklists 0/0 Tracking Linked Orders Timeline Profit…" at bounding box center [764, 496] width 1529 height 992
click at [1111, 534] on input "9344" at bounding box center [1104, 541] width 39 height 16
type input "$9,844.00"
click at [1286, 515] on div "Order details Collaborate Checklists 0/0 Tracking Linked Orders Timeline Profit…" at bounding box center [764, 496] width 1529 height 992
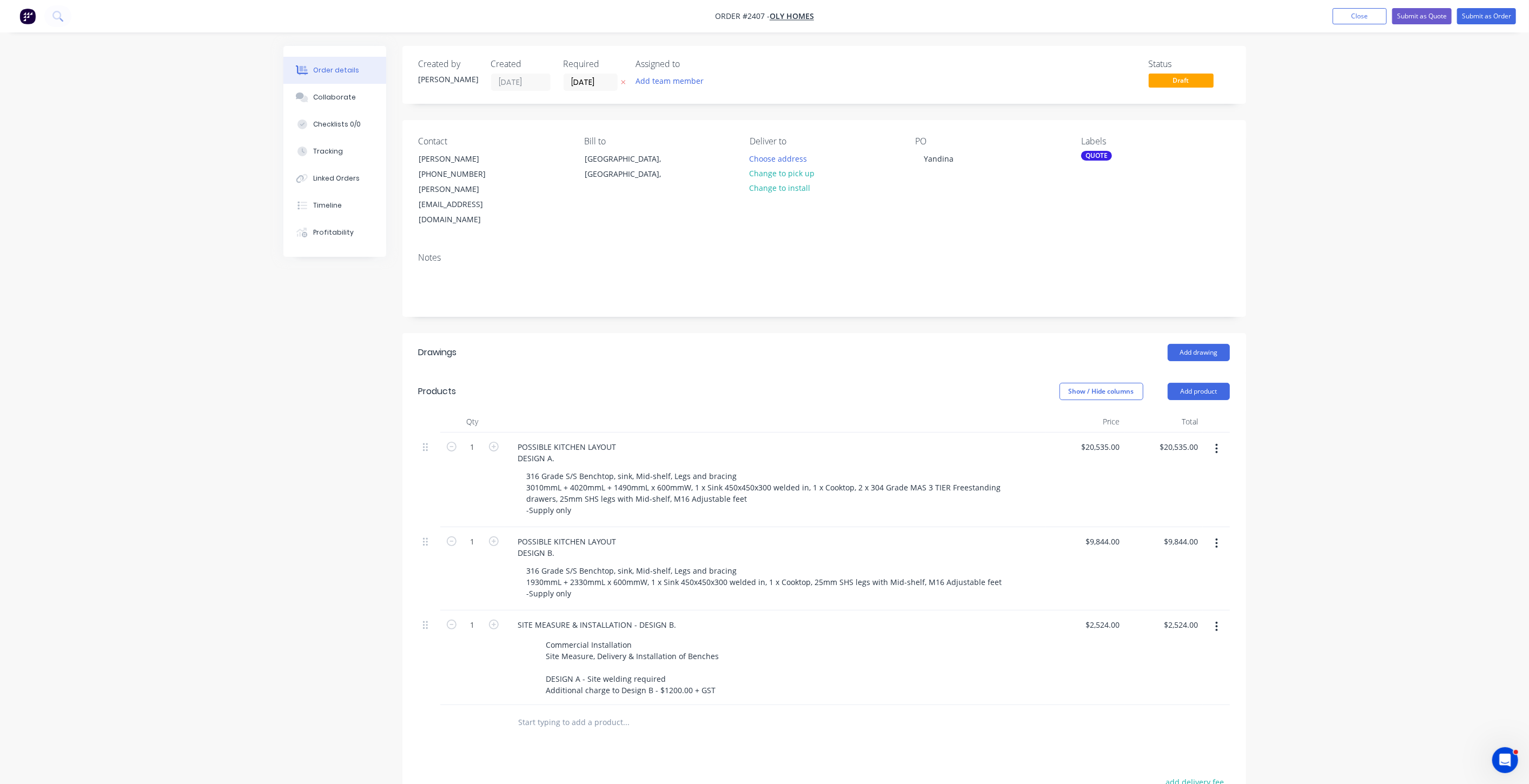
drag, startPoint x: 1368, startPoint y: 490, endPoint x: 1433, endPoint y: 107, distance: 388.5
click at [1366, 486] on div "Order details Collaborate Checklists 0/0 Tracking Linked Orders Timeline Profit…" at bounding box center [764, 496] width 1529 height 992
click at [1425, 19] on button "Submit as Quote" at bounding box center [1422, 16] width 60 height 16
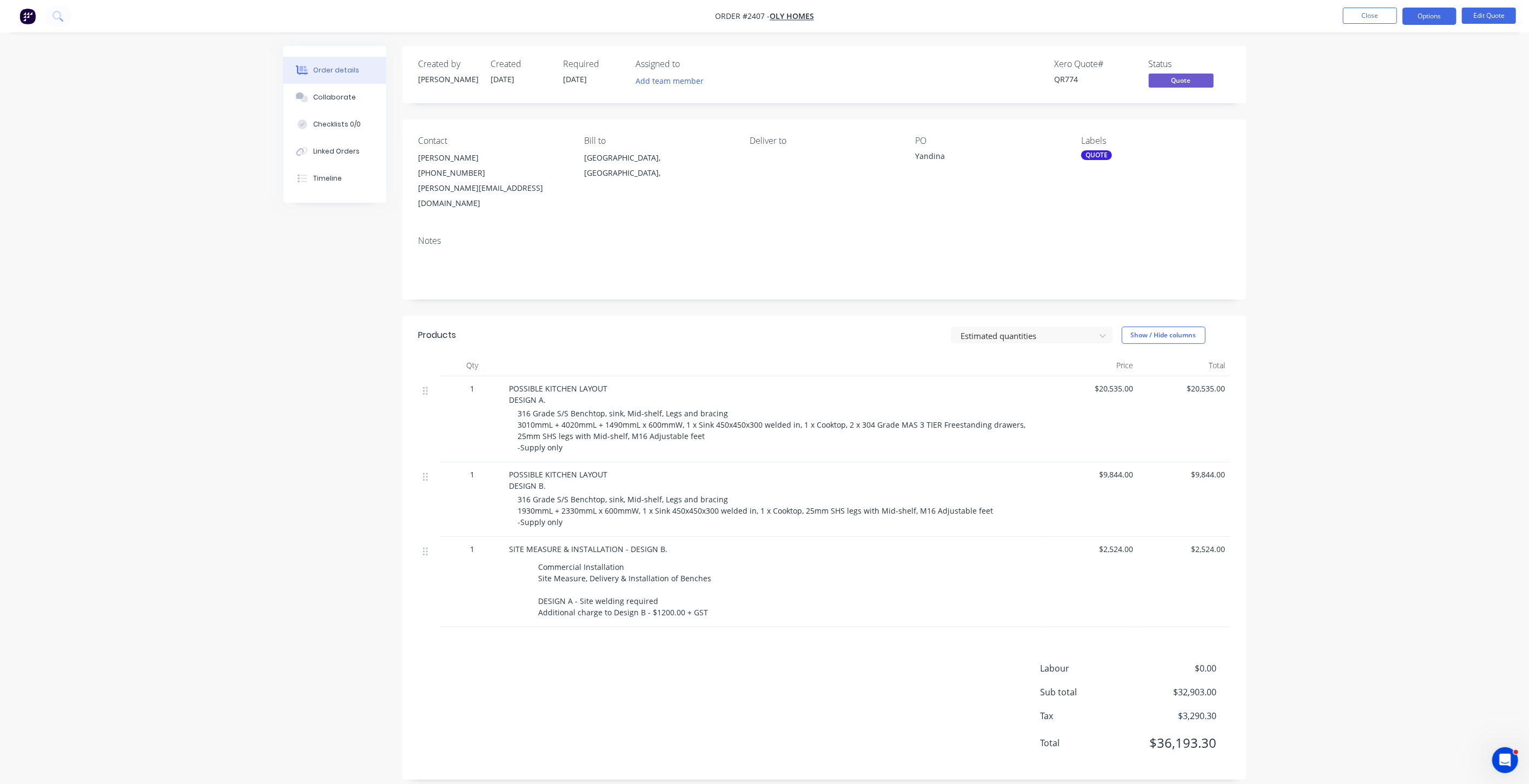
click at [273, 357] on div "Order details Collaborate Checklists 0/0 Linked Orders Timeline Order details C…" at bounding box center [765, 421] width 985 height 750
click at [1297, 511] on div "Order details Collaborate Checklists 0/0 Linked Orders Timeline Order details C…" at bounding box center [764, 398] width 1529 height 796
click at [1428, 397] on div "Order details Collaborate Checklists 0/0 Linked Orders Timeline Order details C…" at bounding box center [764, 398] width 1529 height 796
click at [1427, 397] on div "Order details Collaborate Checklists 0/0 Linked Orders Timeline Order details C…" at bounding box center [764, 398] width 1529 height 796
click at [116, 430] on div "Order details Collaborate Checklists 0/0 Linked Orders Timeline Order details C…" at bounding box center [764, 398] width 1529 height 796
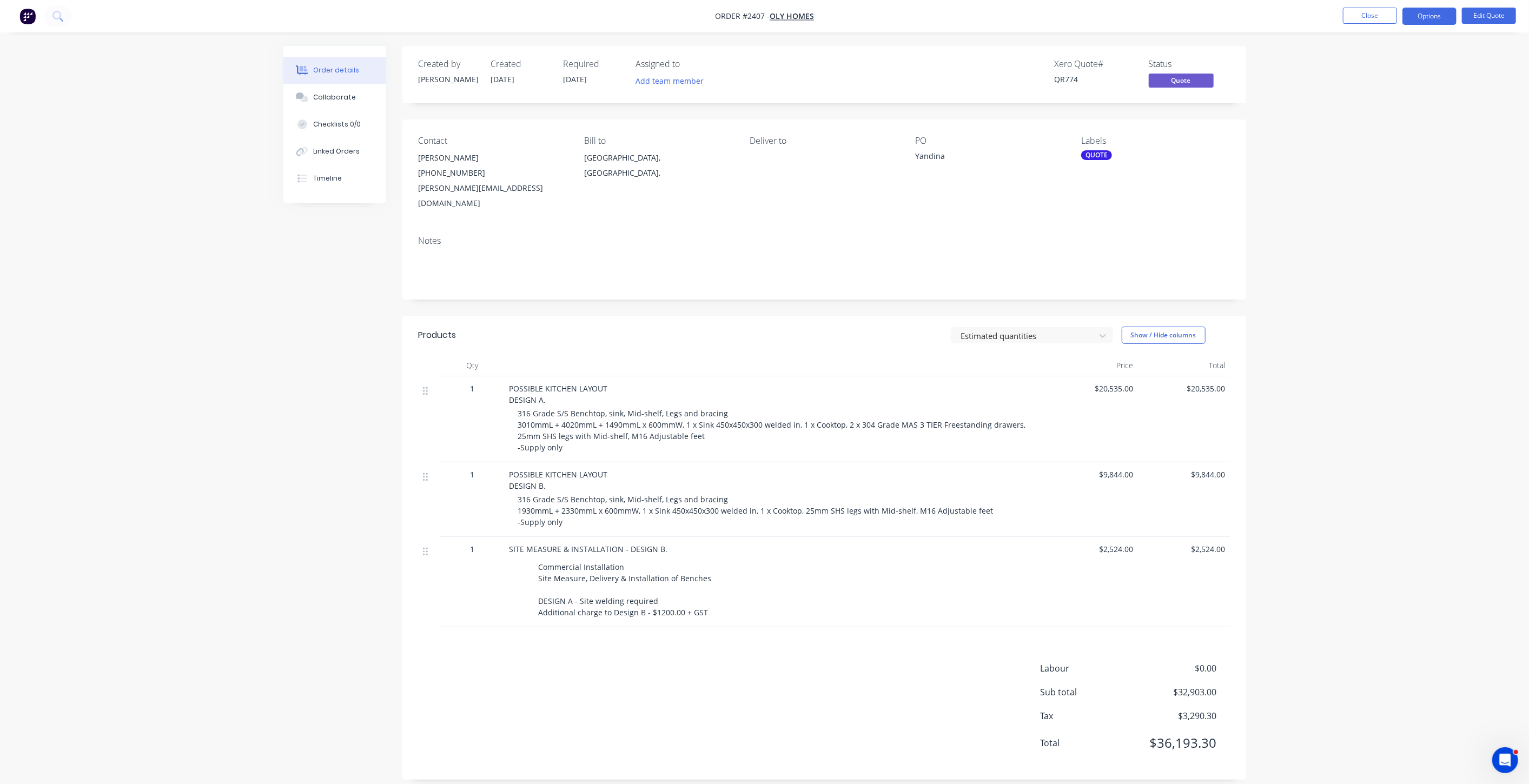
click at [169, 413] on div "Order details Collaborate Checklists 0/0 Linked Orders Timeline Order details C…" at bounding box center [764, 398] width 1529 height 796
click at [1350, 404] on div "Order details Collaborate Checklists 0/0 Linked Orders Timeline Order details C…" at bounding box center [764, 398] width 1529 height 796
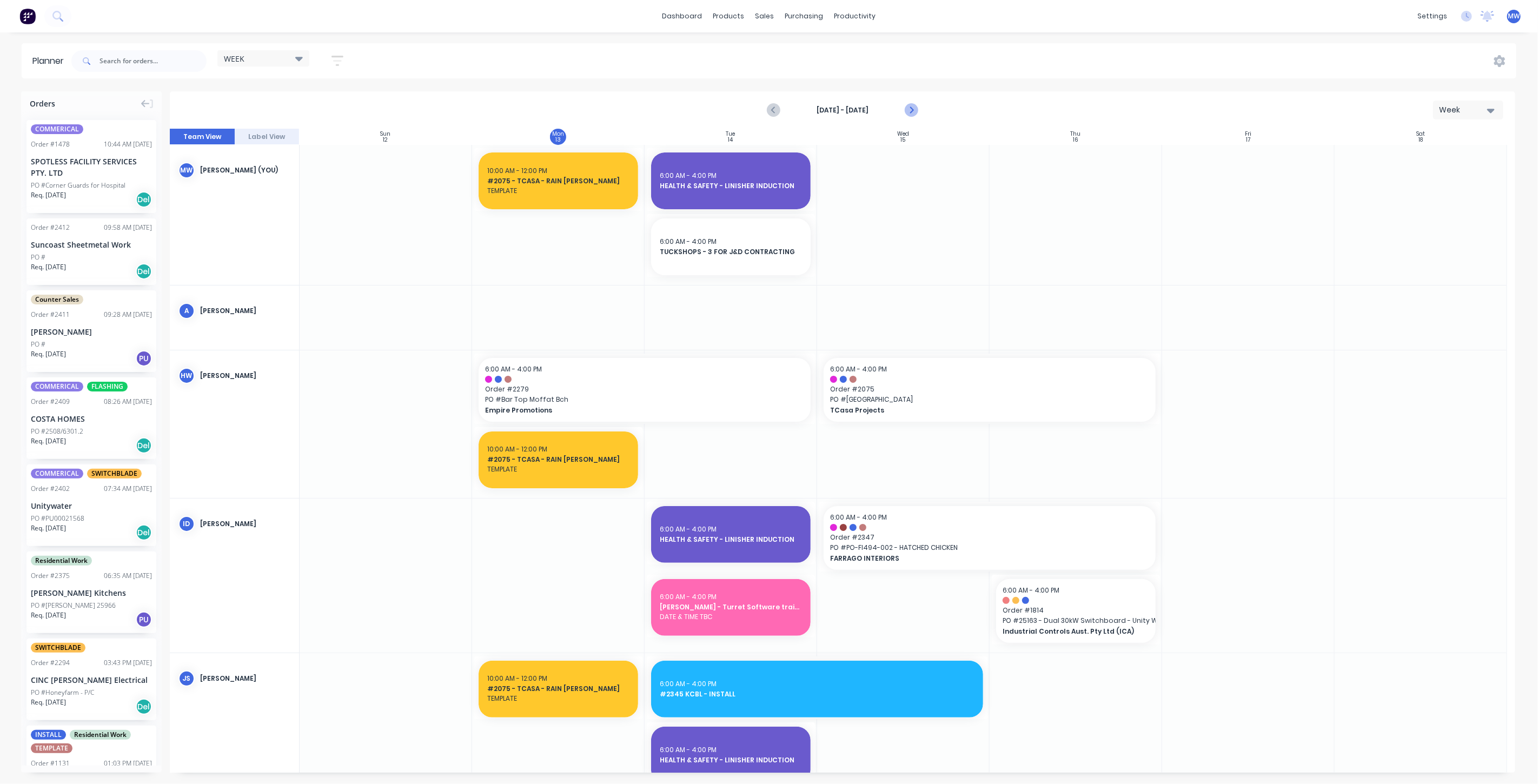
click at [911, 104] on icon "Next page" at bounding box center [911, 110] width 13 height 13
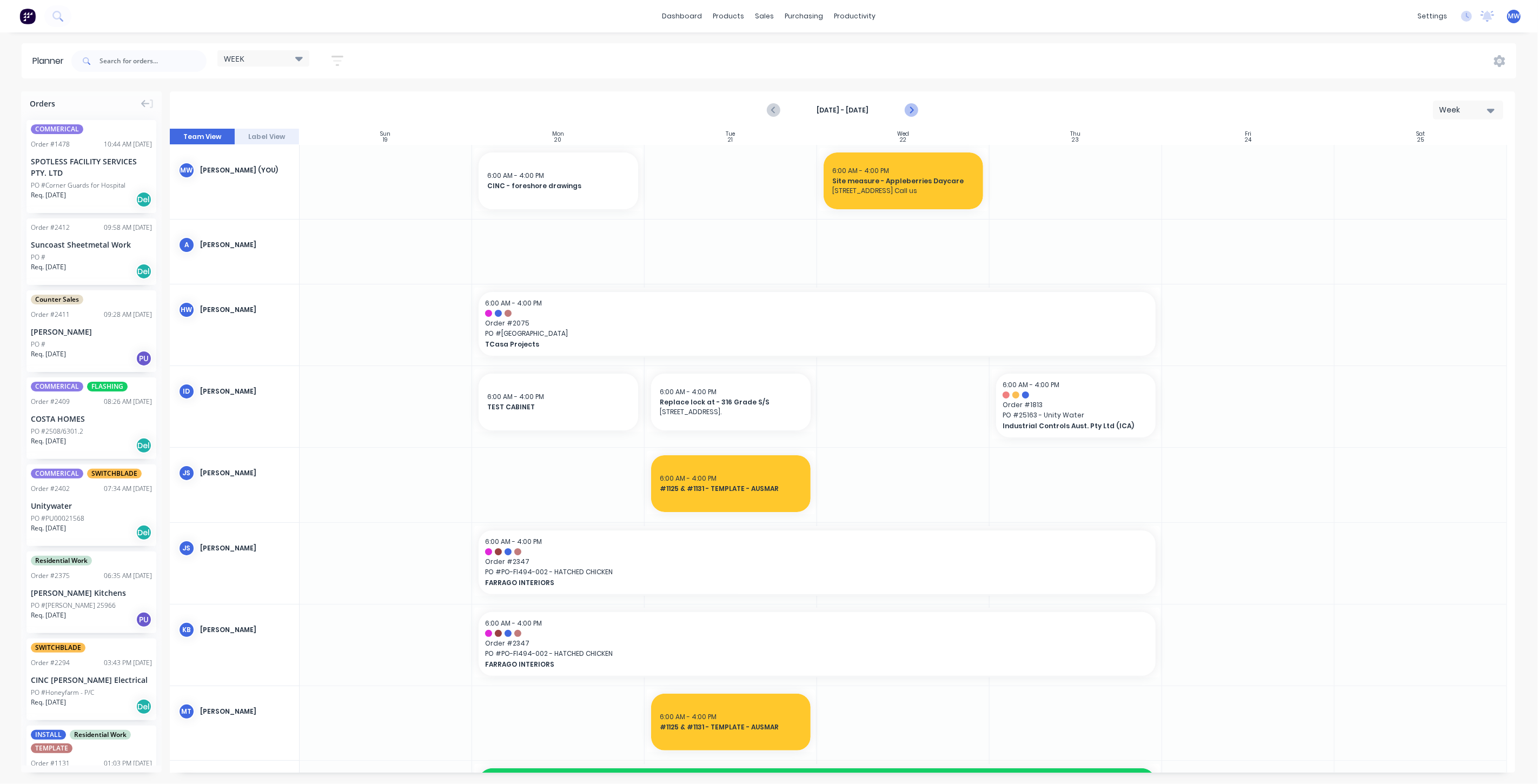
click at [916, 108] on icon "Next page" at bounding box center [911, 110] width 13 height 13
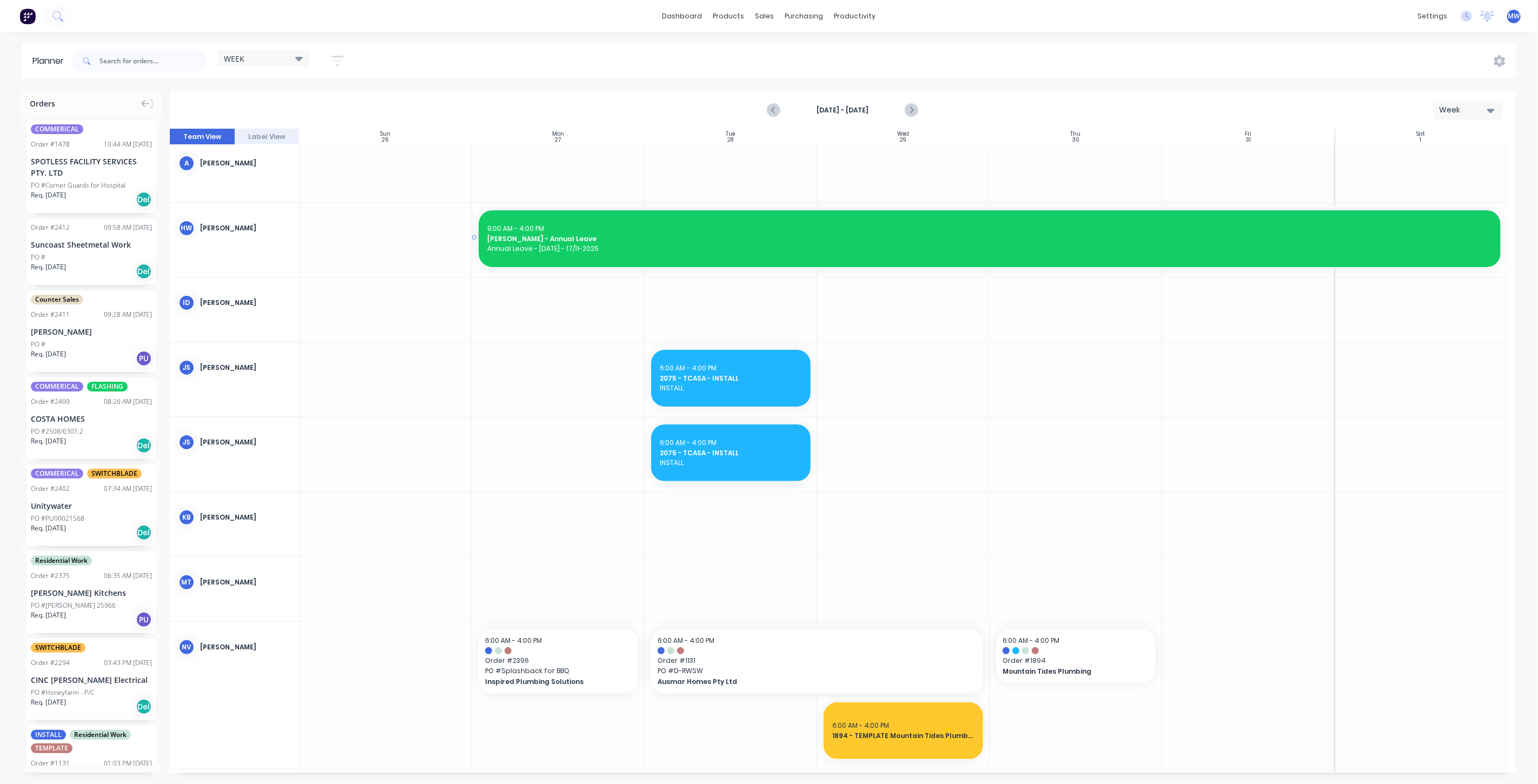
scroll to position [180, 0]
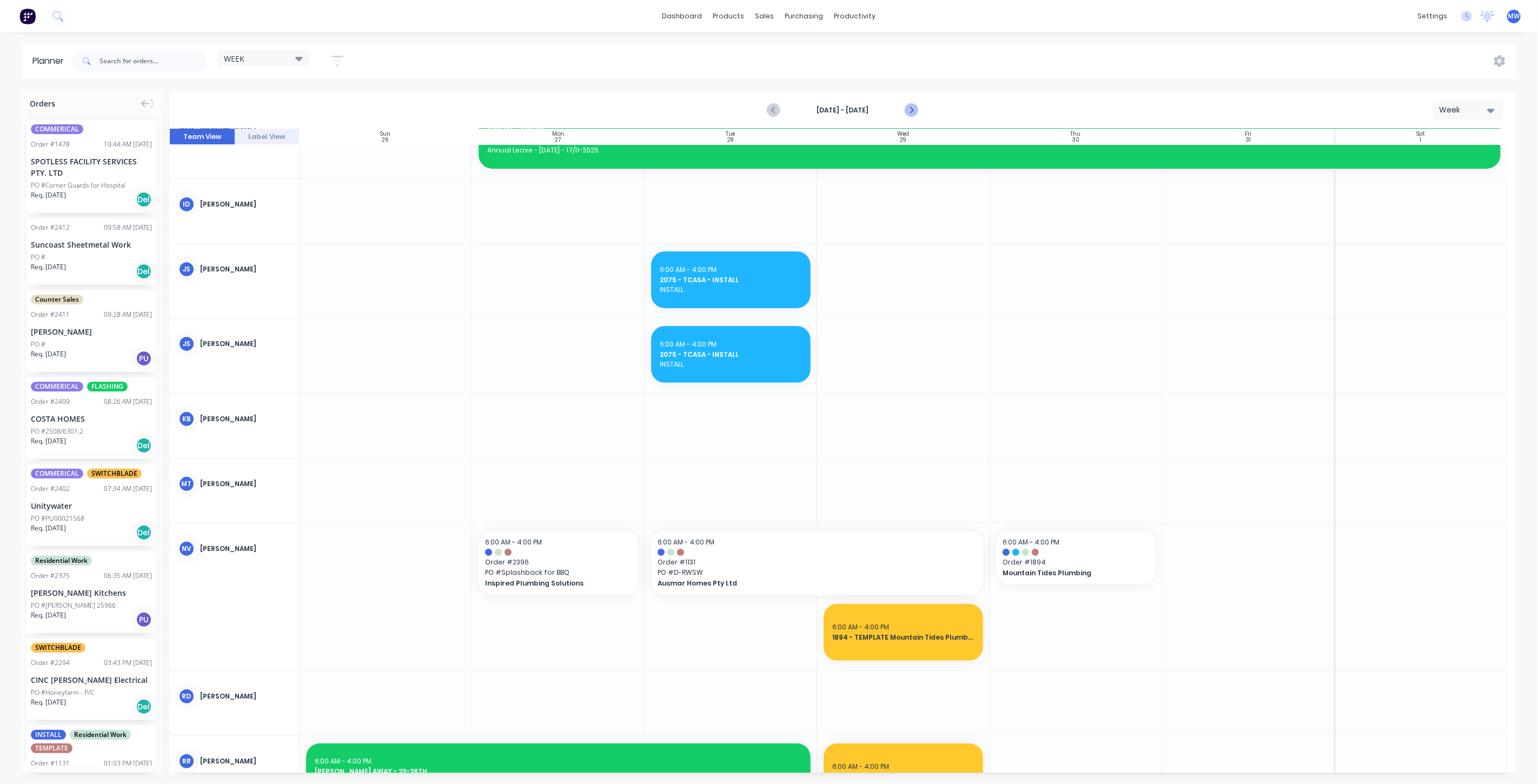
click at [914, 108] on icon "Next page" at bounding box center [911, 110] width 13 height 13
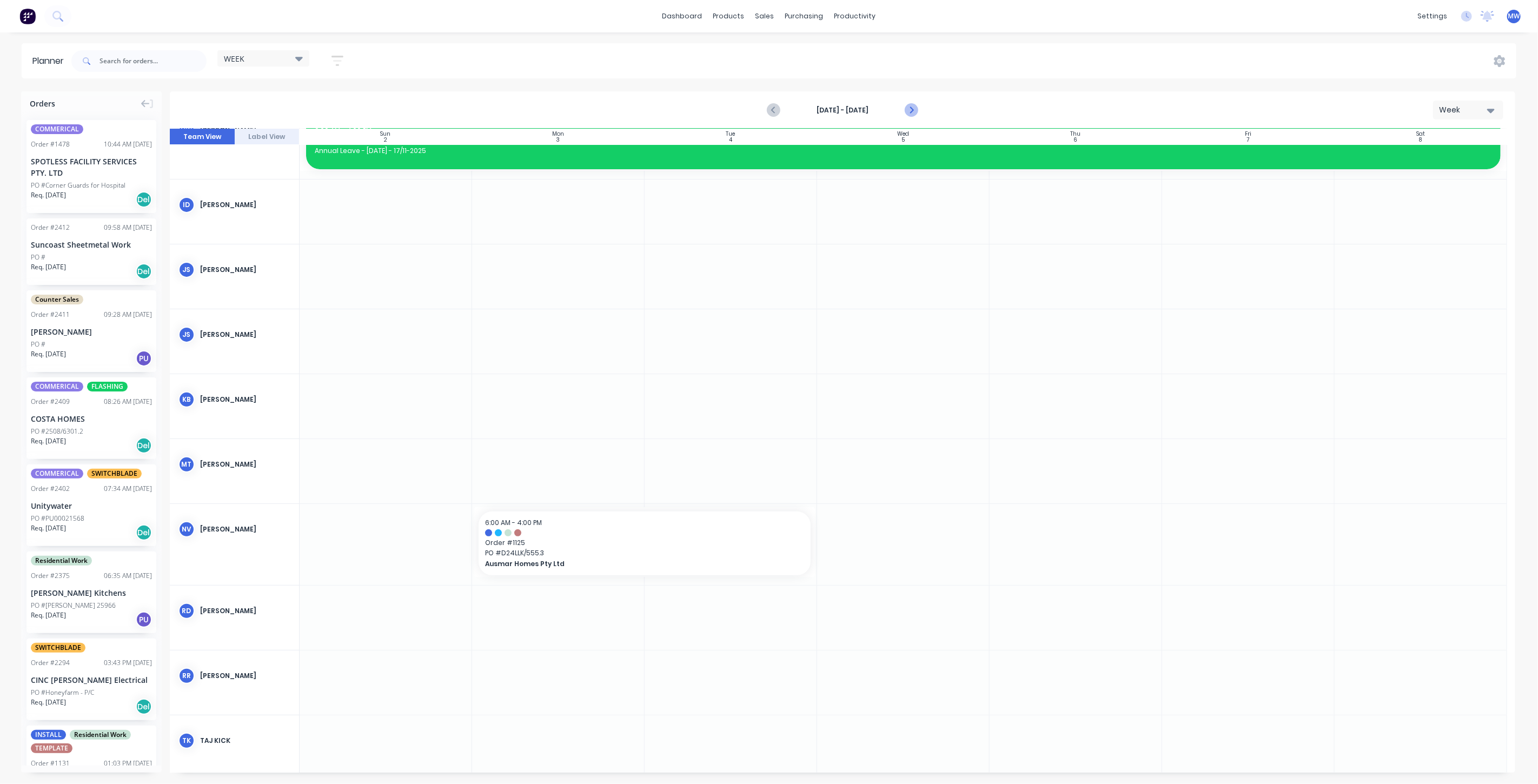
click at [914, 108] on icon "Next page" at bounding box center [911, 110] width 13 height 13
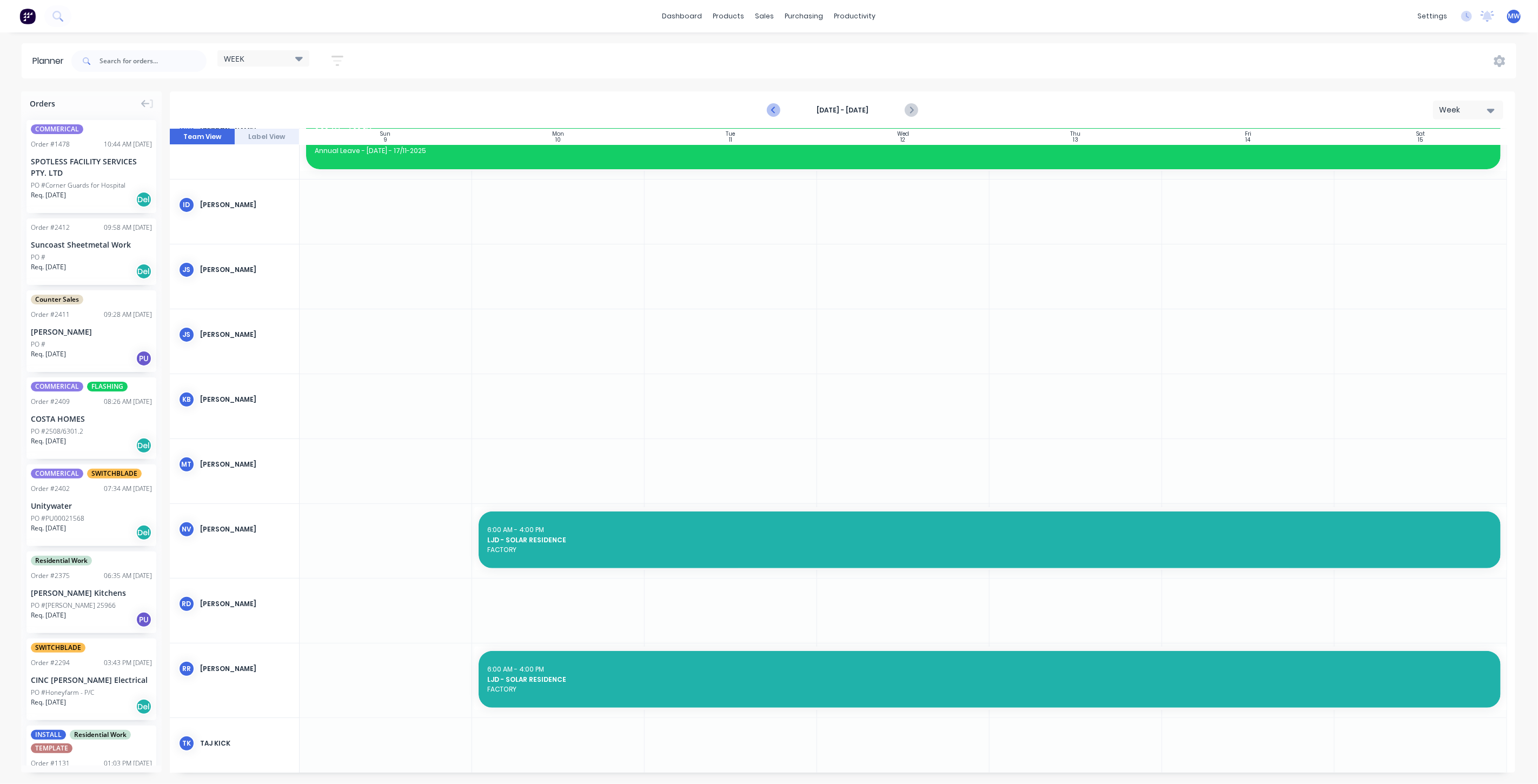
click at [776, 110] on icon "Previous page" at bounding box center [774, 110] width 13 height 13
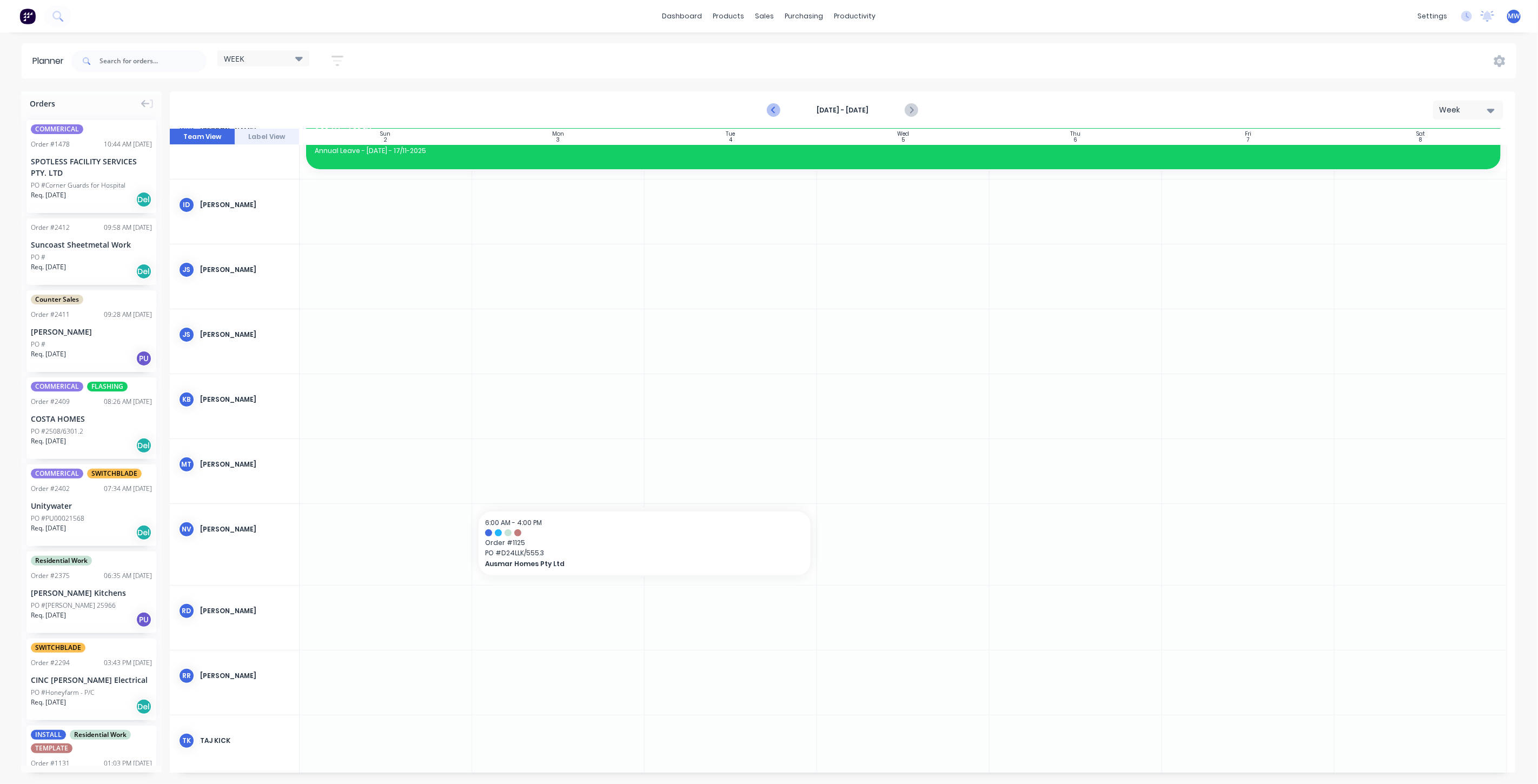
click at [776, 110] on icon "Previous page" at bounding box center [774, 110] width 13 height 13
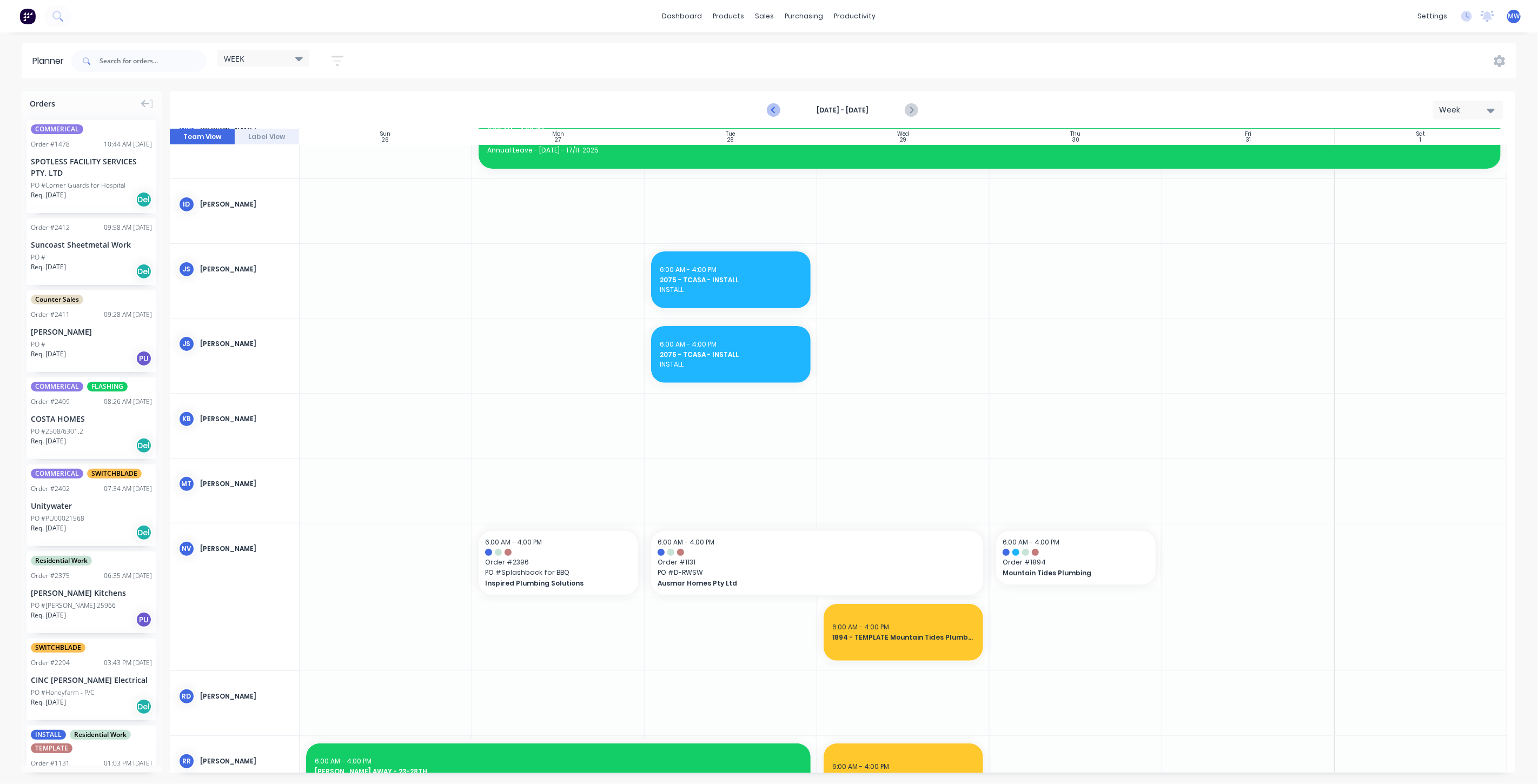
click at [776, 110] on icon "Previous page" at bounding box center [774, 110] width 13 height 13
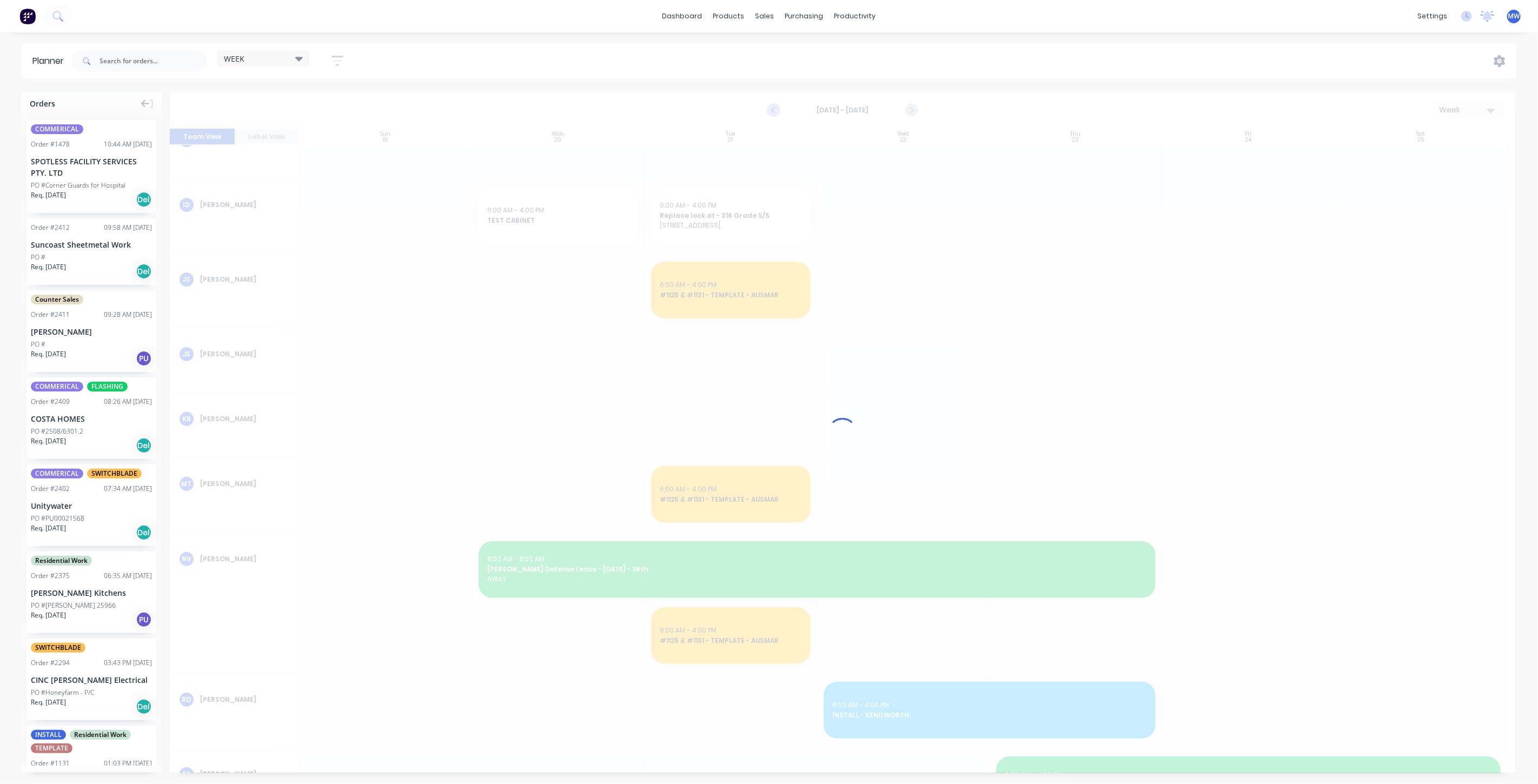
scroll to position [254, 0]
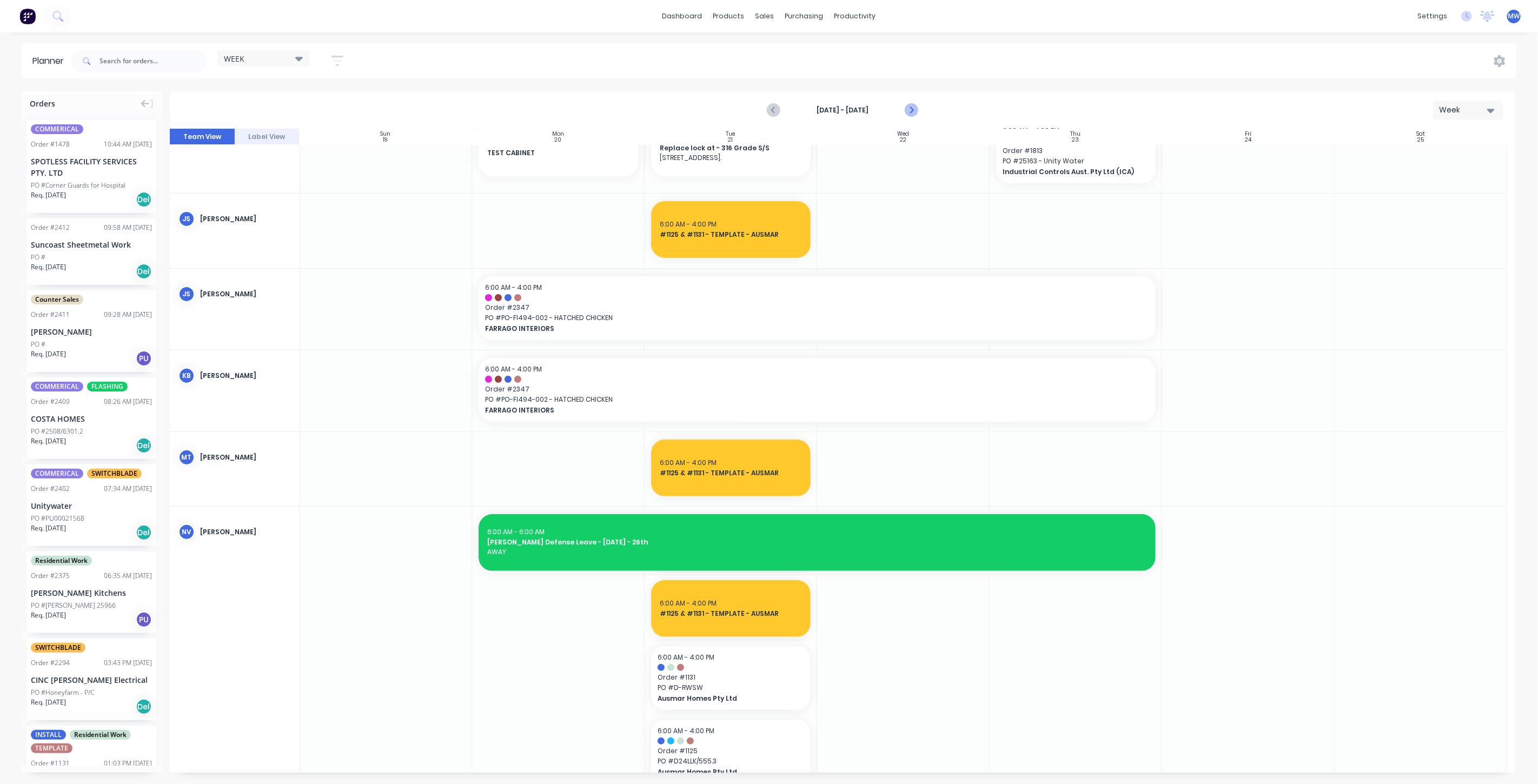
click at [910, 109] on icon "Next page" at bounding box center [911, 110] width 13 height 13
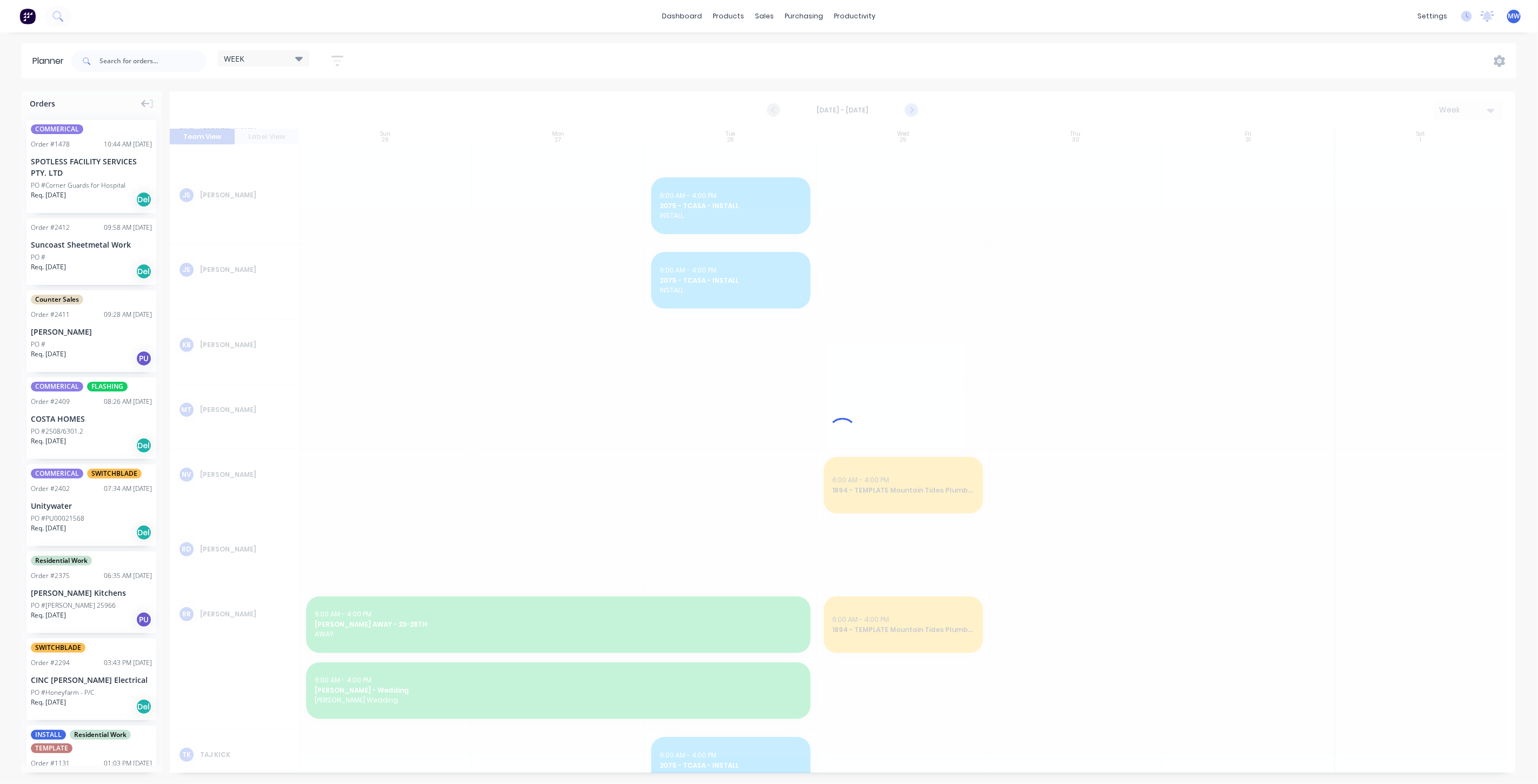
scroll to position [230, 0]
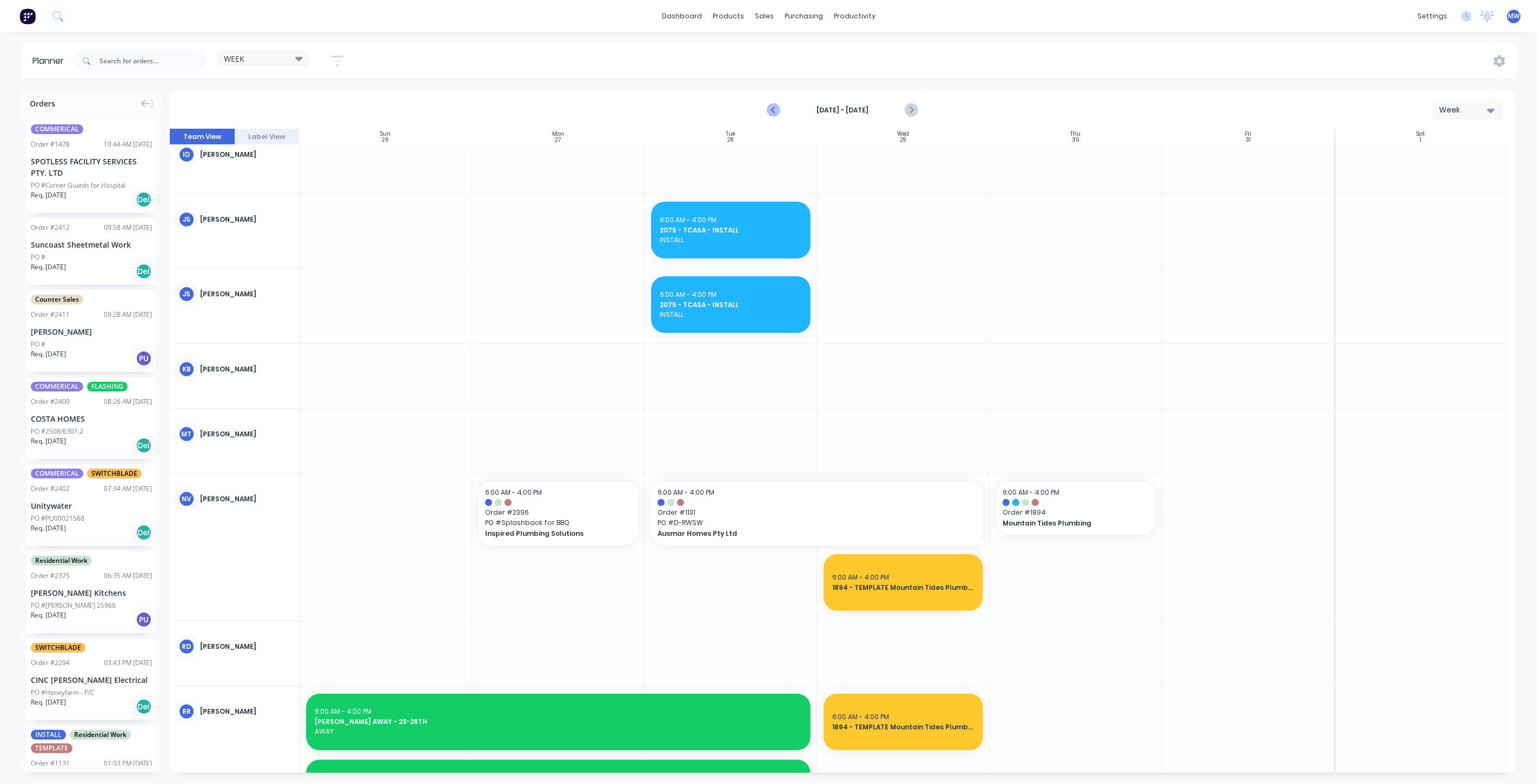
click at [773, 111] on icon "Previous page" at bounding box center [774, 110] width 13 height 13
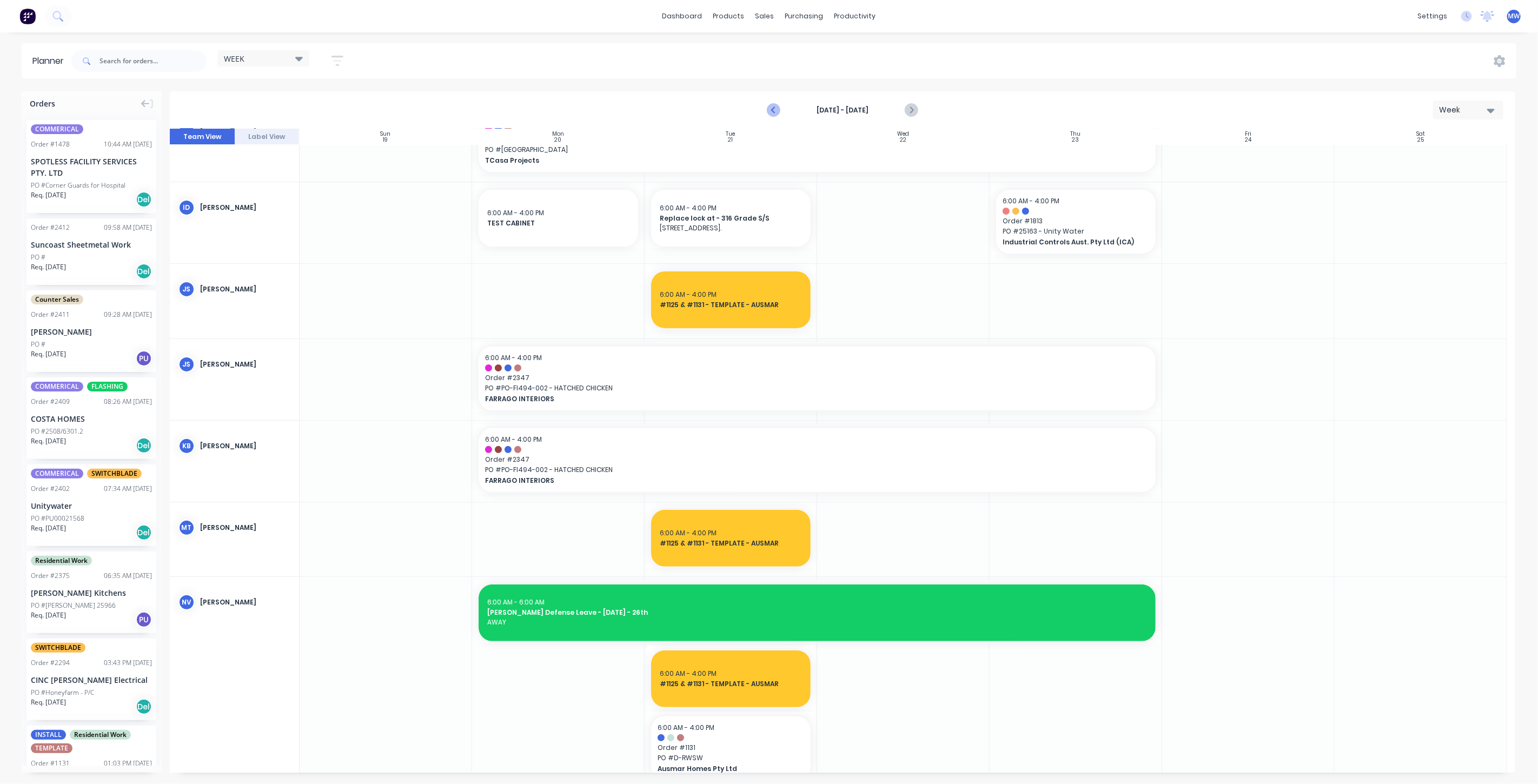
click at [773, 110] on icon "Previous page" at bounding box center [774, 110] width 5 height 8
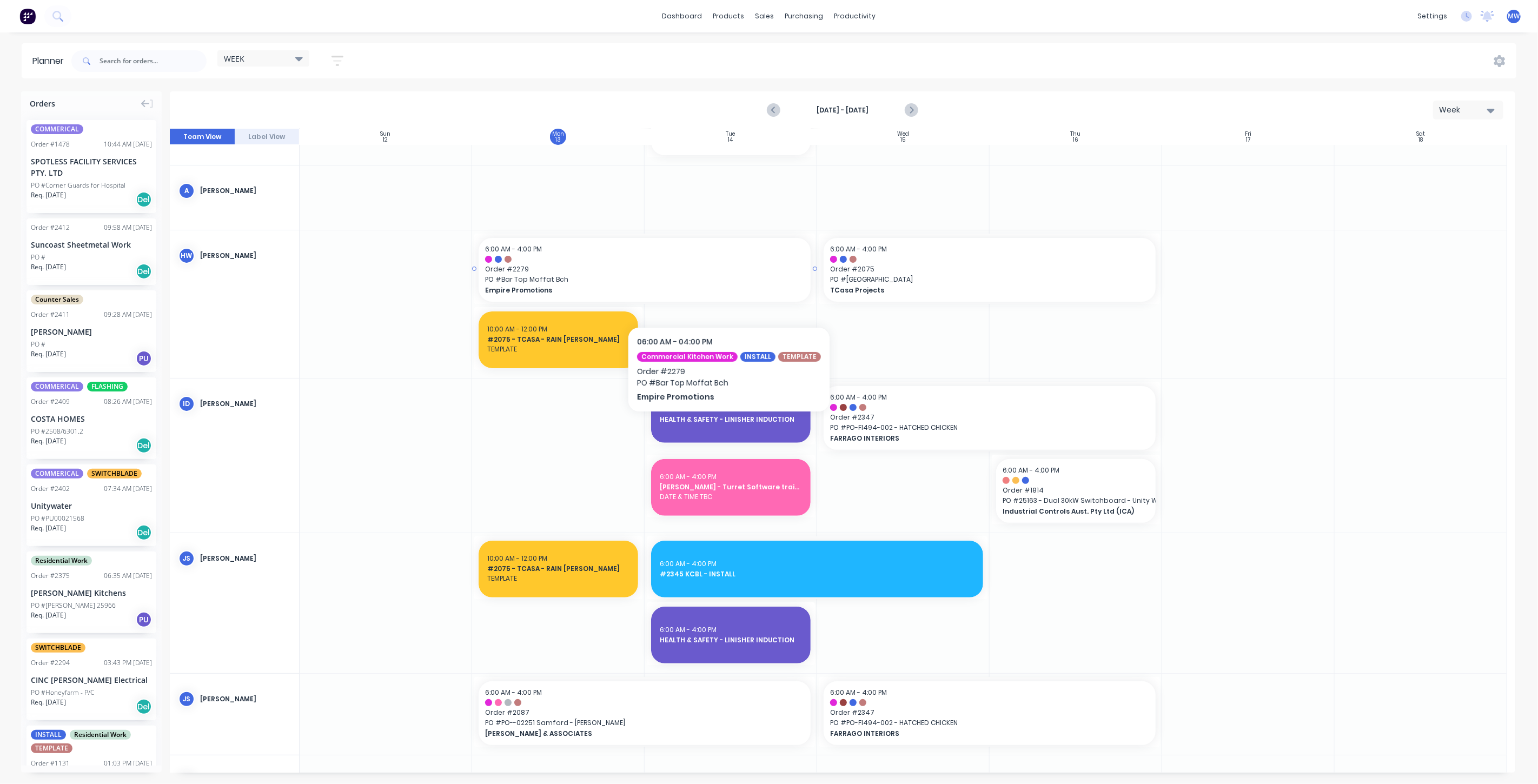
scroll to position [180, 0]
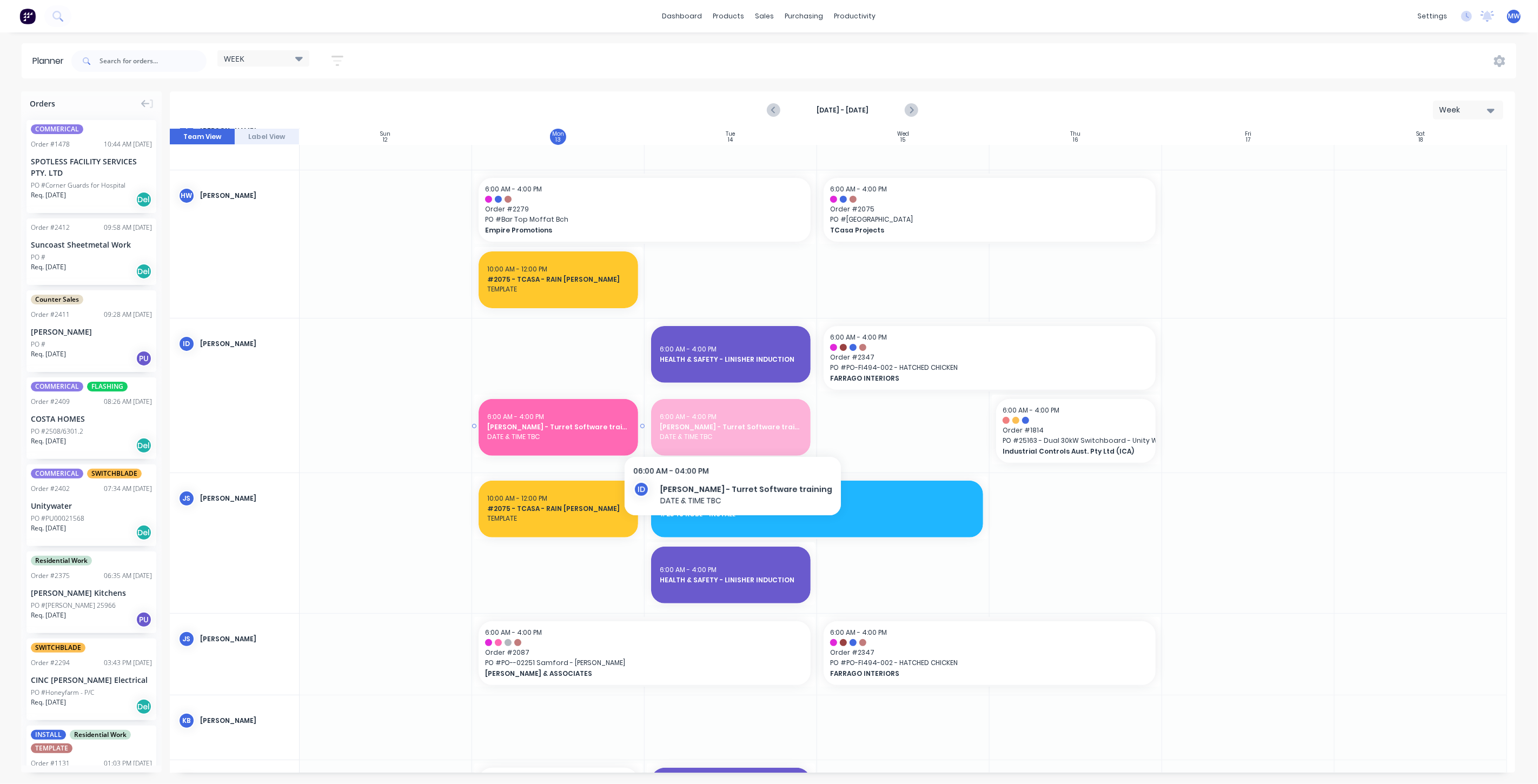
drag, startPoint x: 736, startPoint y: 433, endPoint x: 709, endPoint y: 432, distance: 27.0
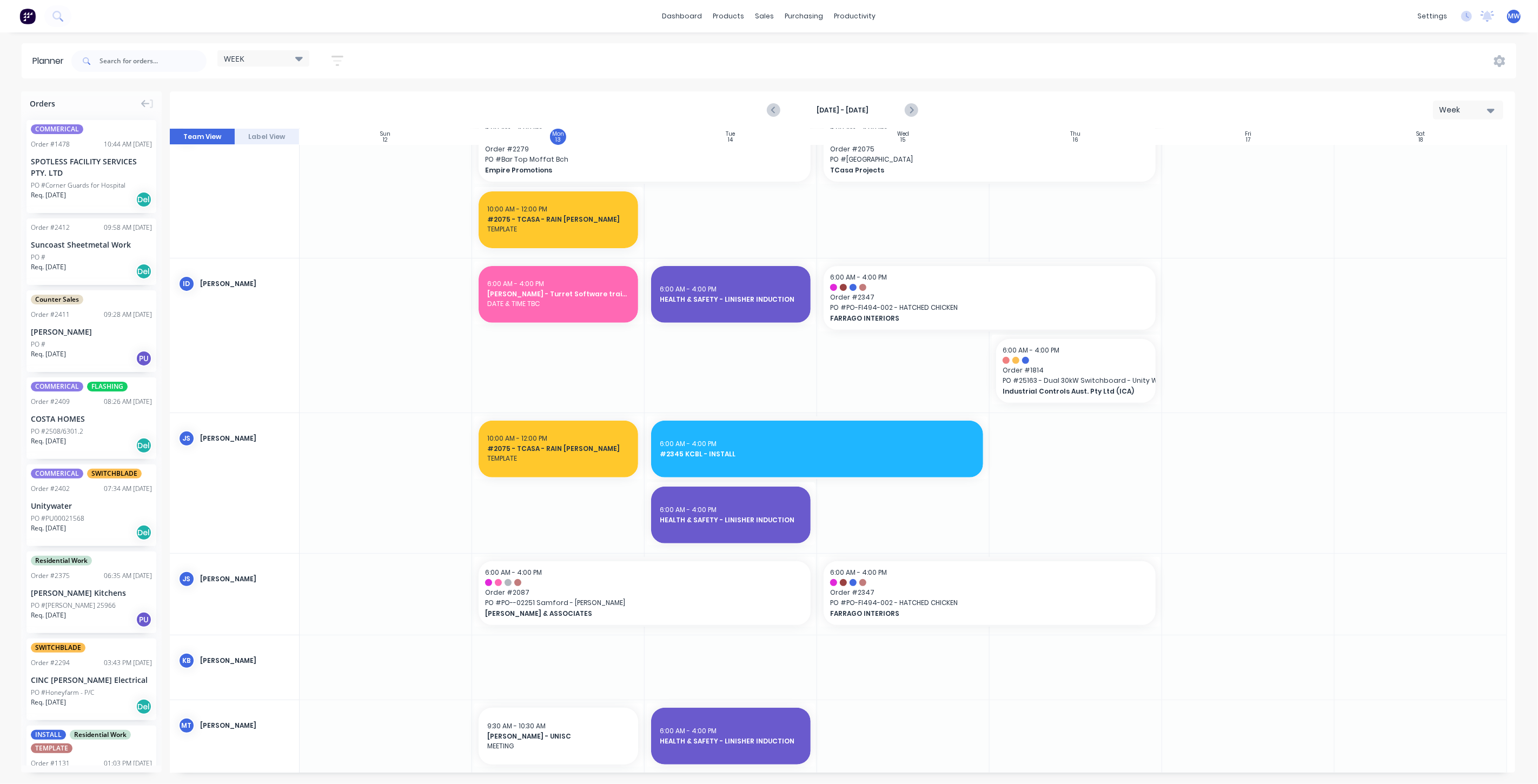
scroll to position [360, 0]
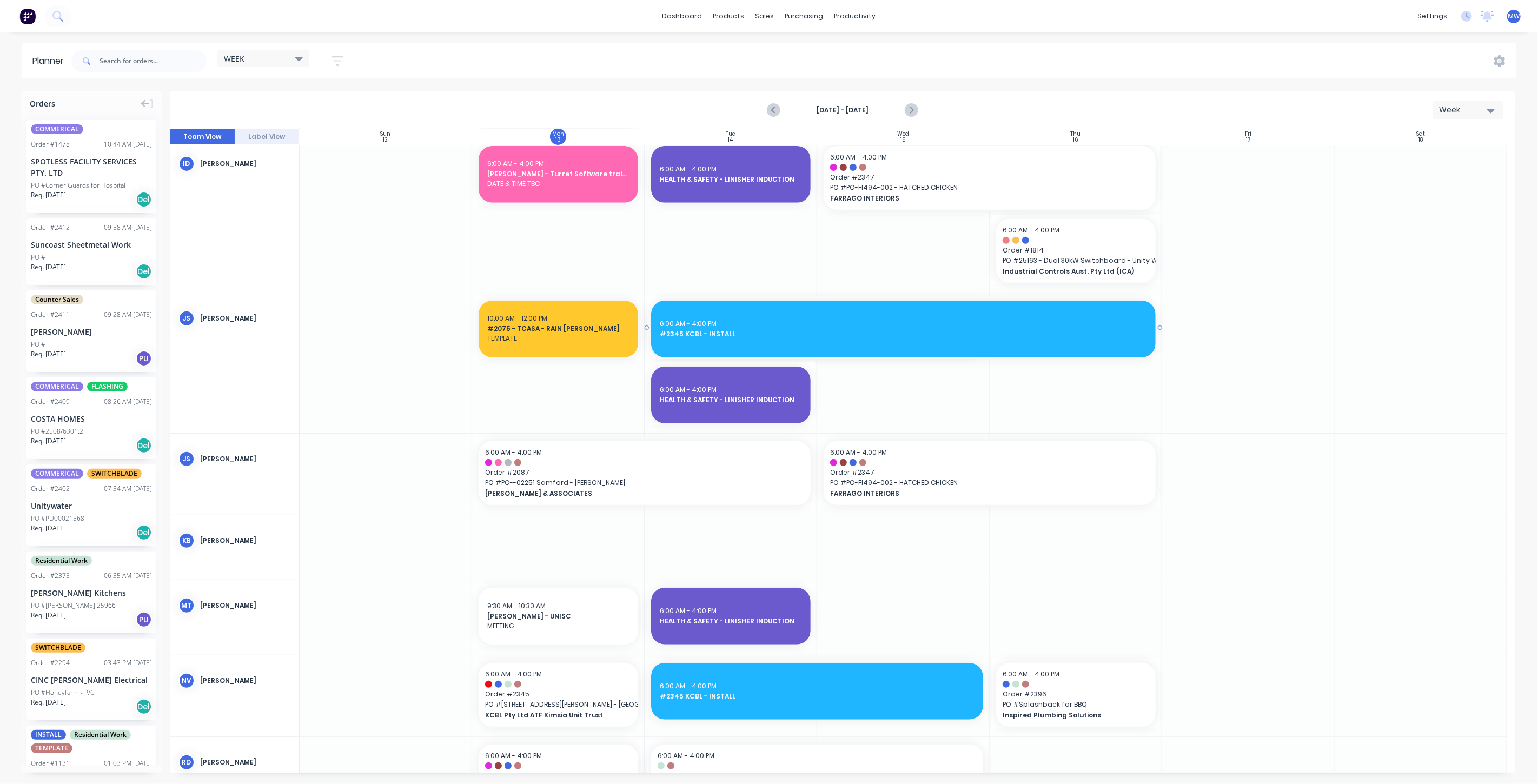
drag, startPoint x: 983, startPoint y: 328, endPoint x: 1009, endPoint y: 335, distance: 26.9
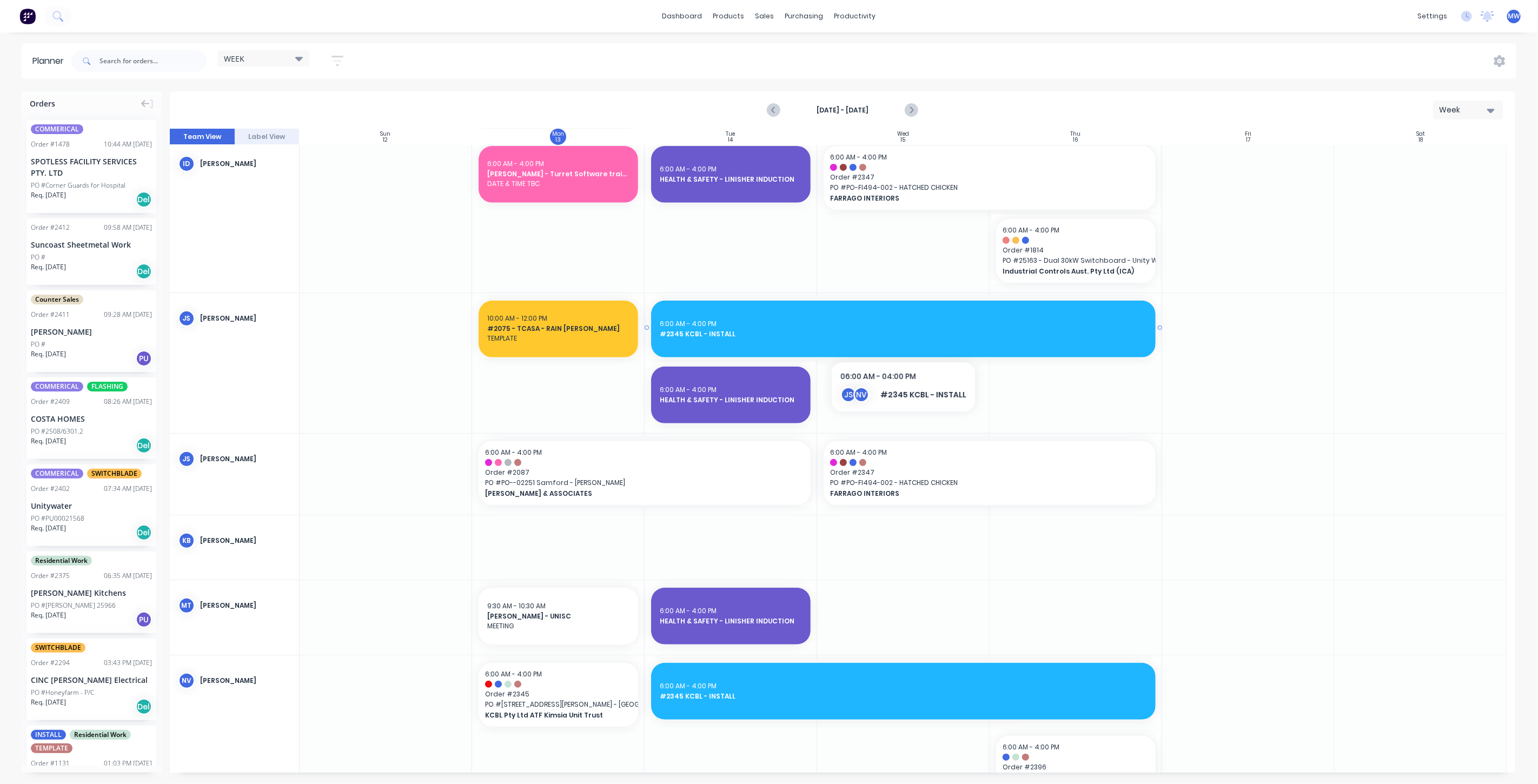
scroll to position [420, 0]
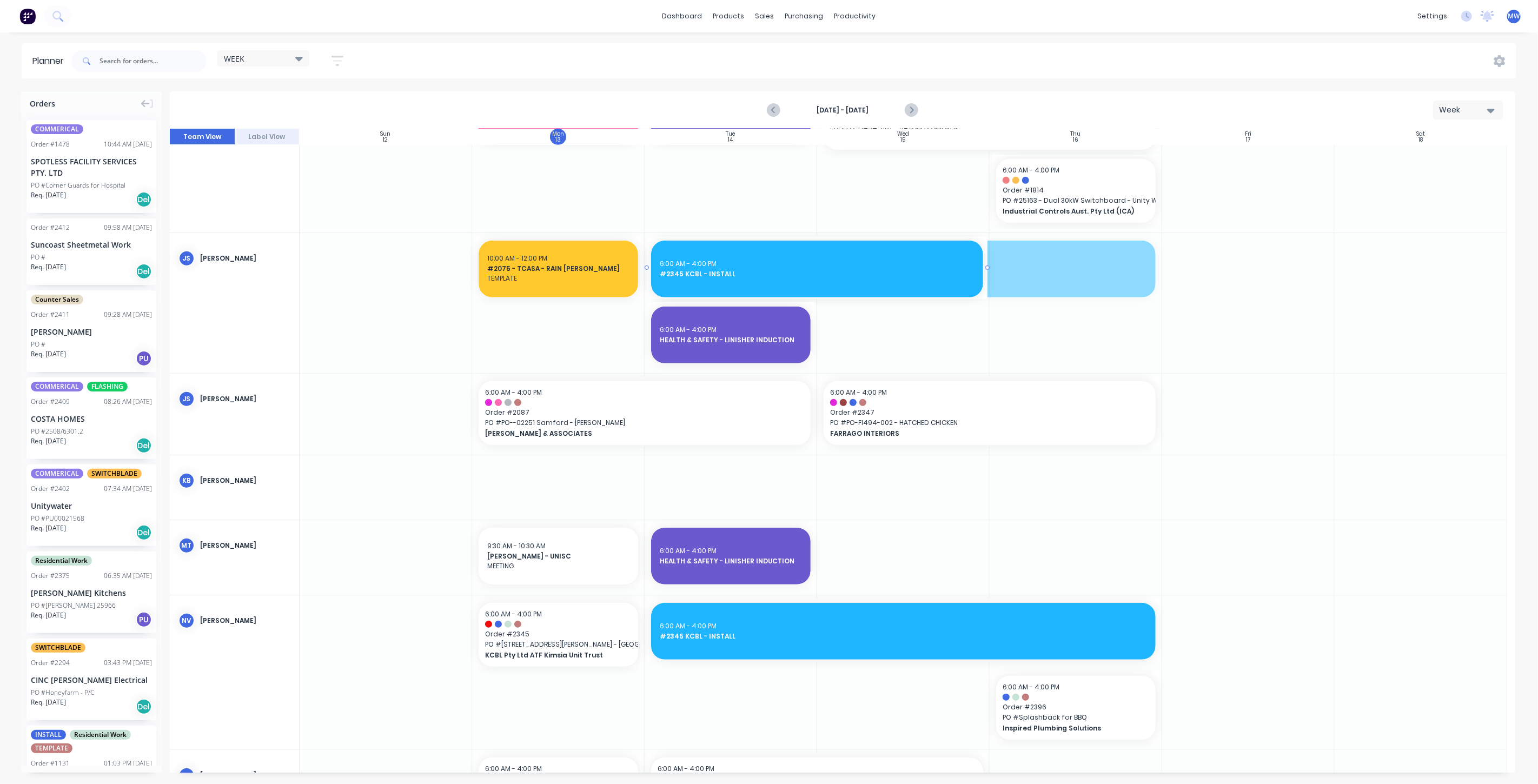
drag, startPoint x: 1157, startPoint y: 268, endPoint x: 973, endPoint y: 278, distance: 184.3
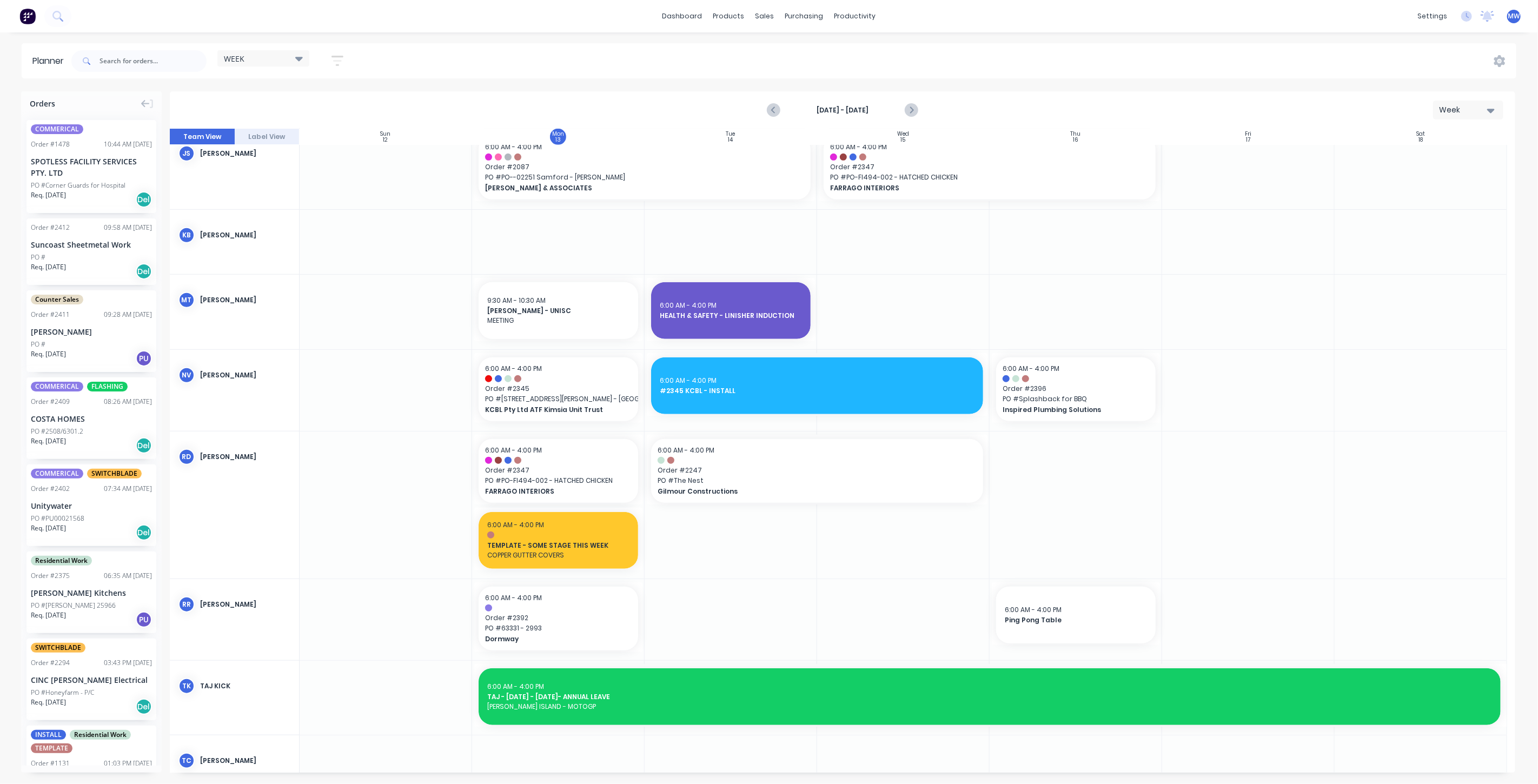
scroll to position [721, 0]
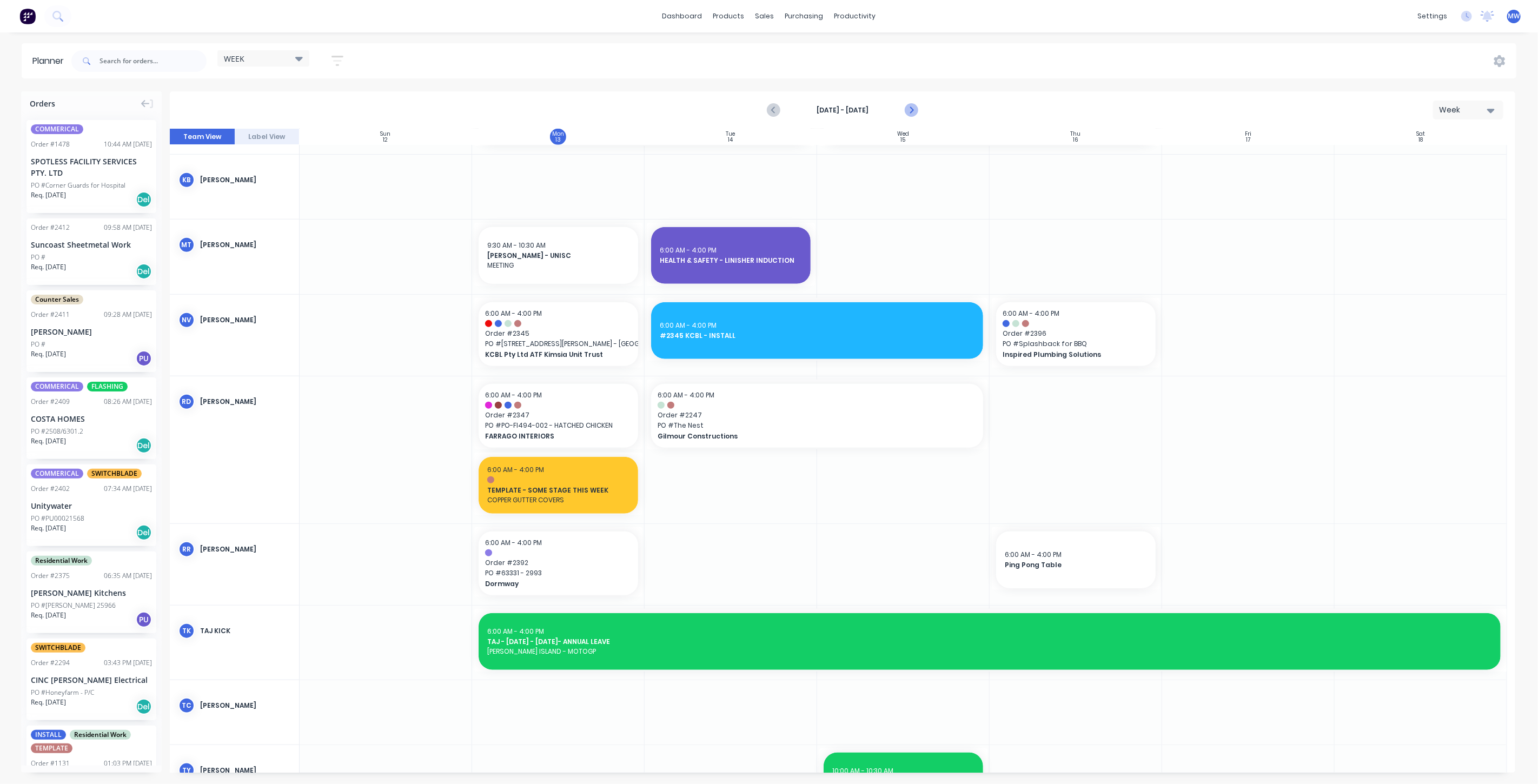
click at [914, 103] on button "Next page" at bounding box center [911, 110] width 22 height 22
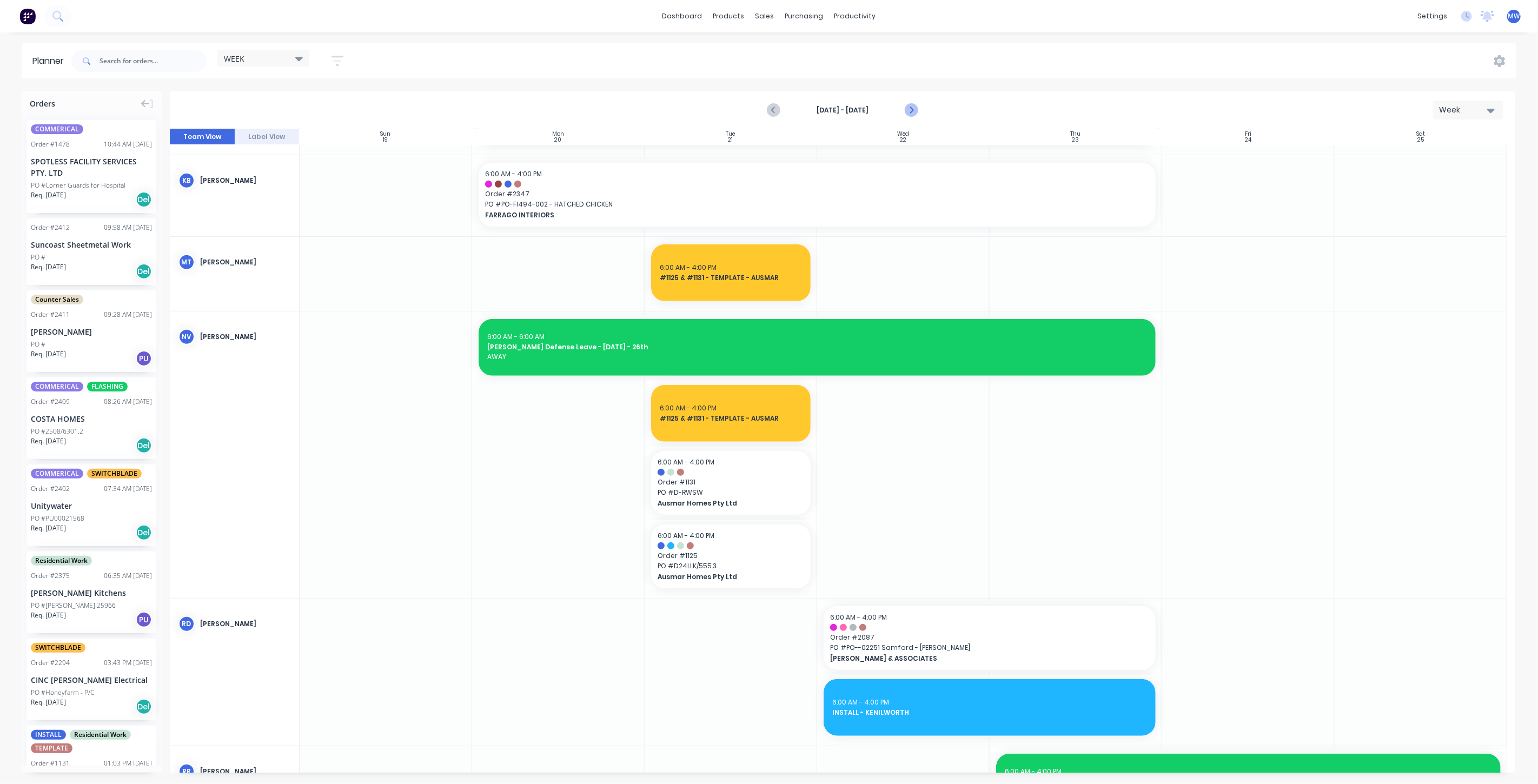
click at [913, 110] on icon "Next page" at bounding box center [911, 110] width 13 height 13
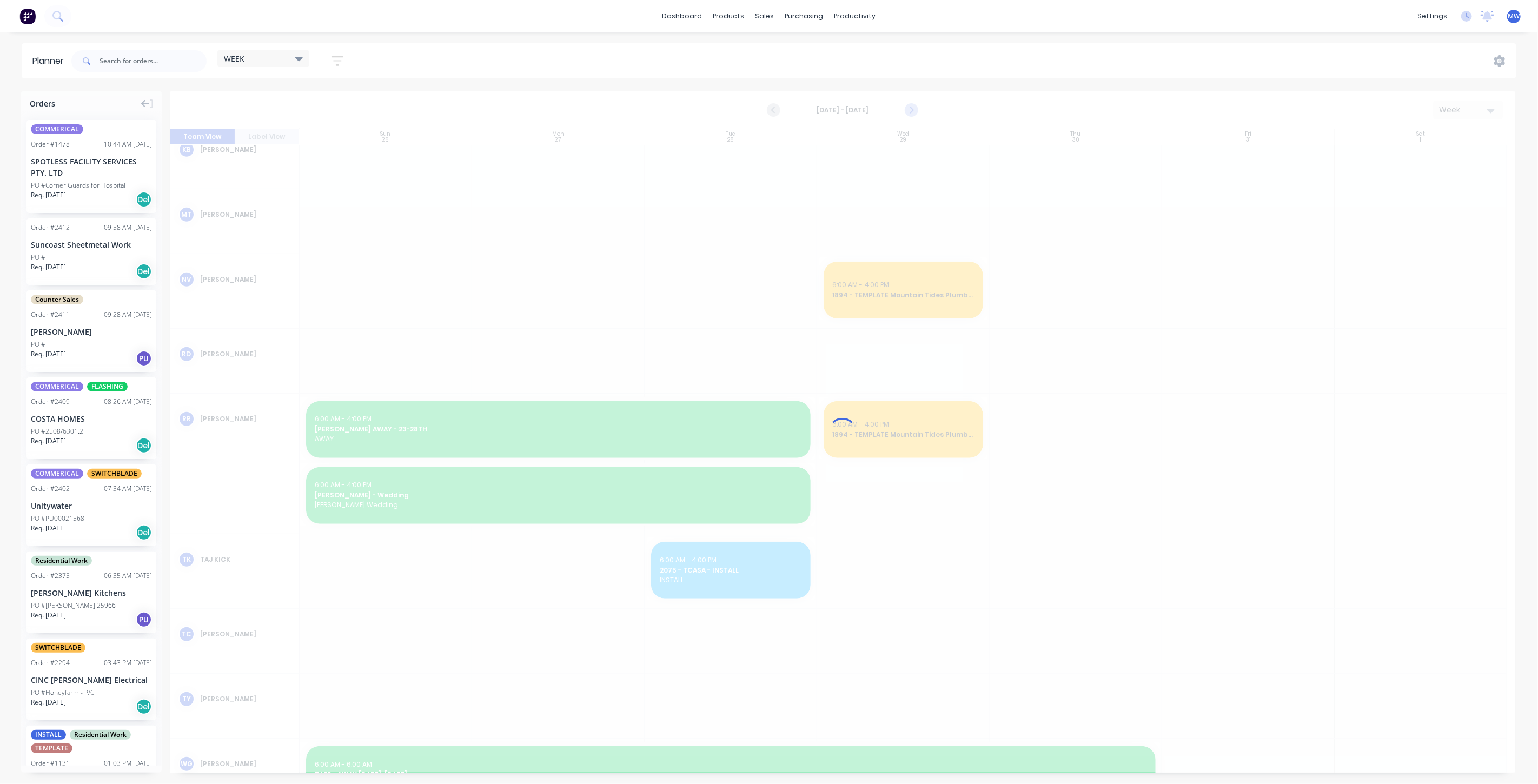
scroll to position [418, 0]
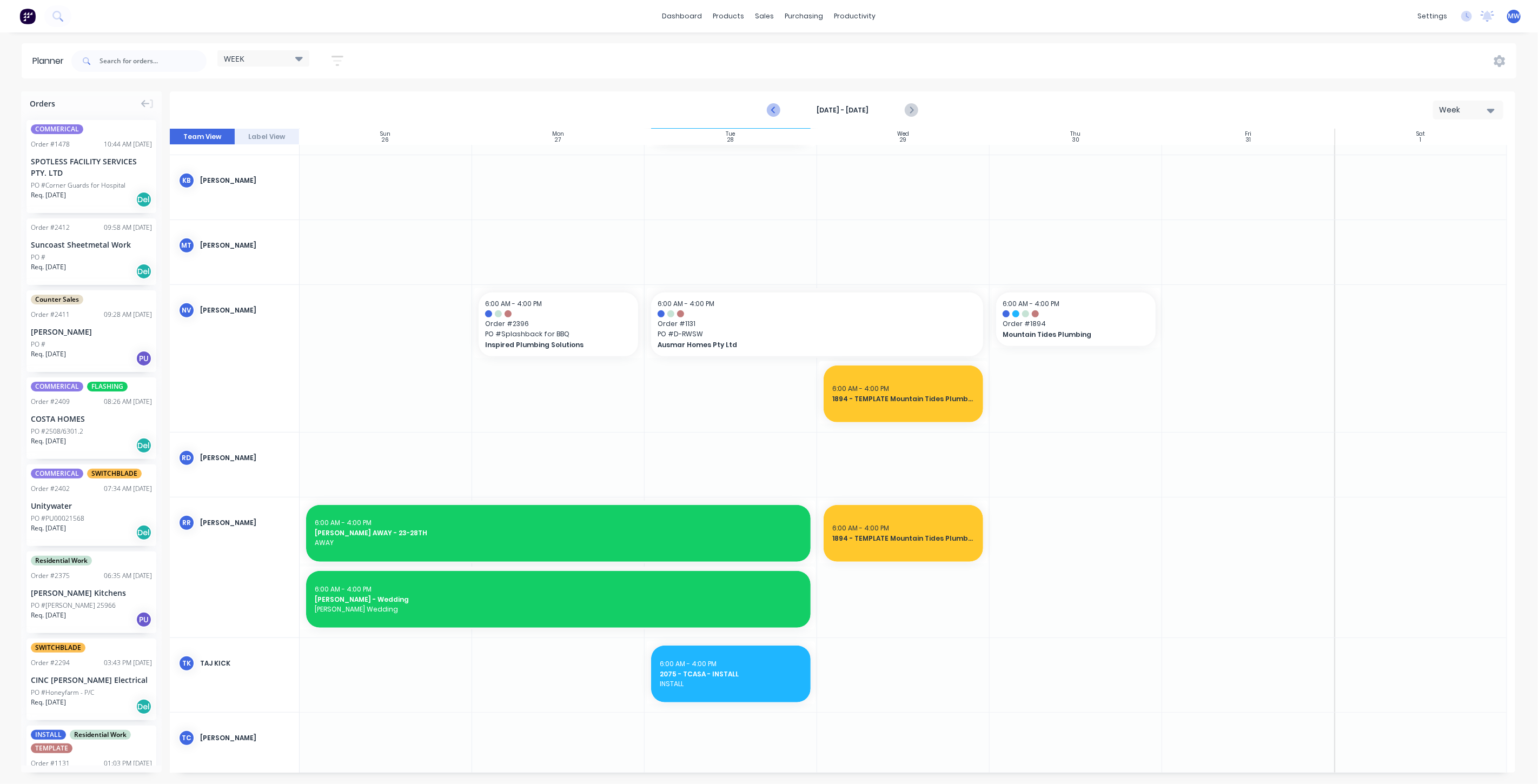
click at [773, 109] on icon "Previous page" at bounding box center [774, 110] width 5 height 8
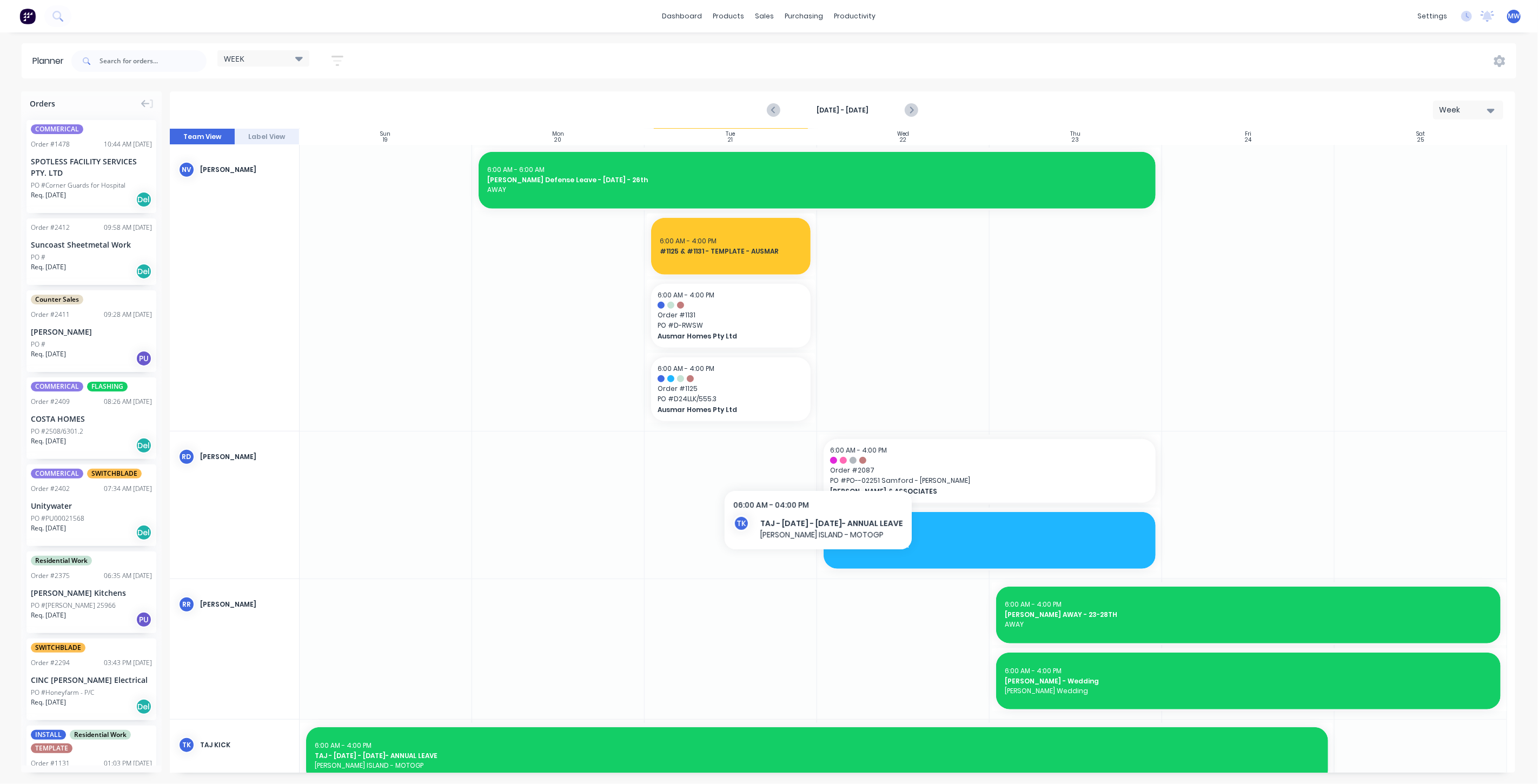
scroll to position [615, 0]
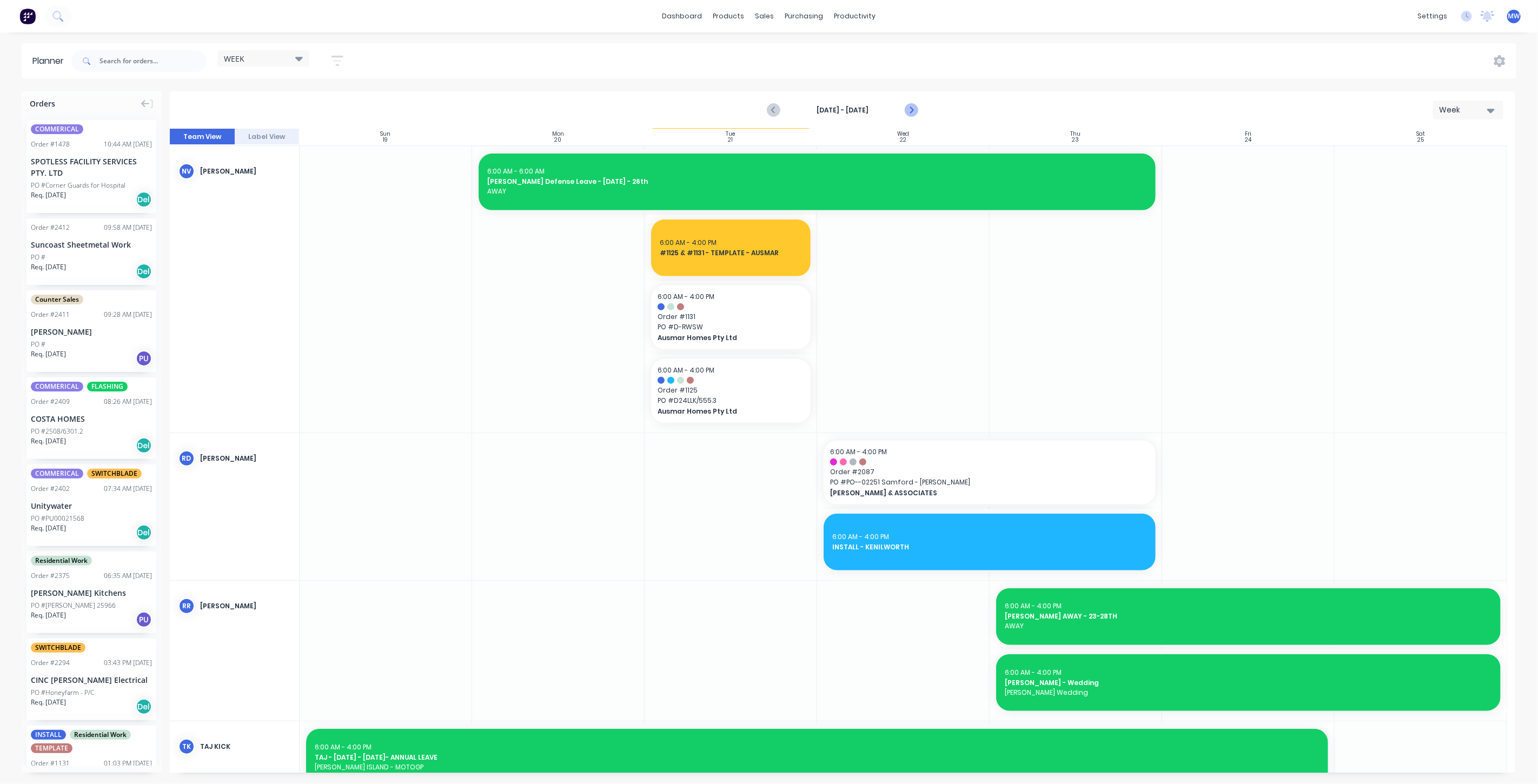
click at [917, 109] on icon "Next page" at bounding box center [911, 110] width 13 height 13
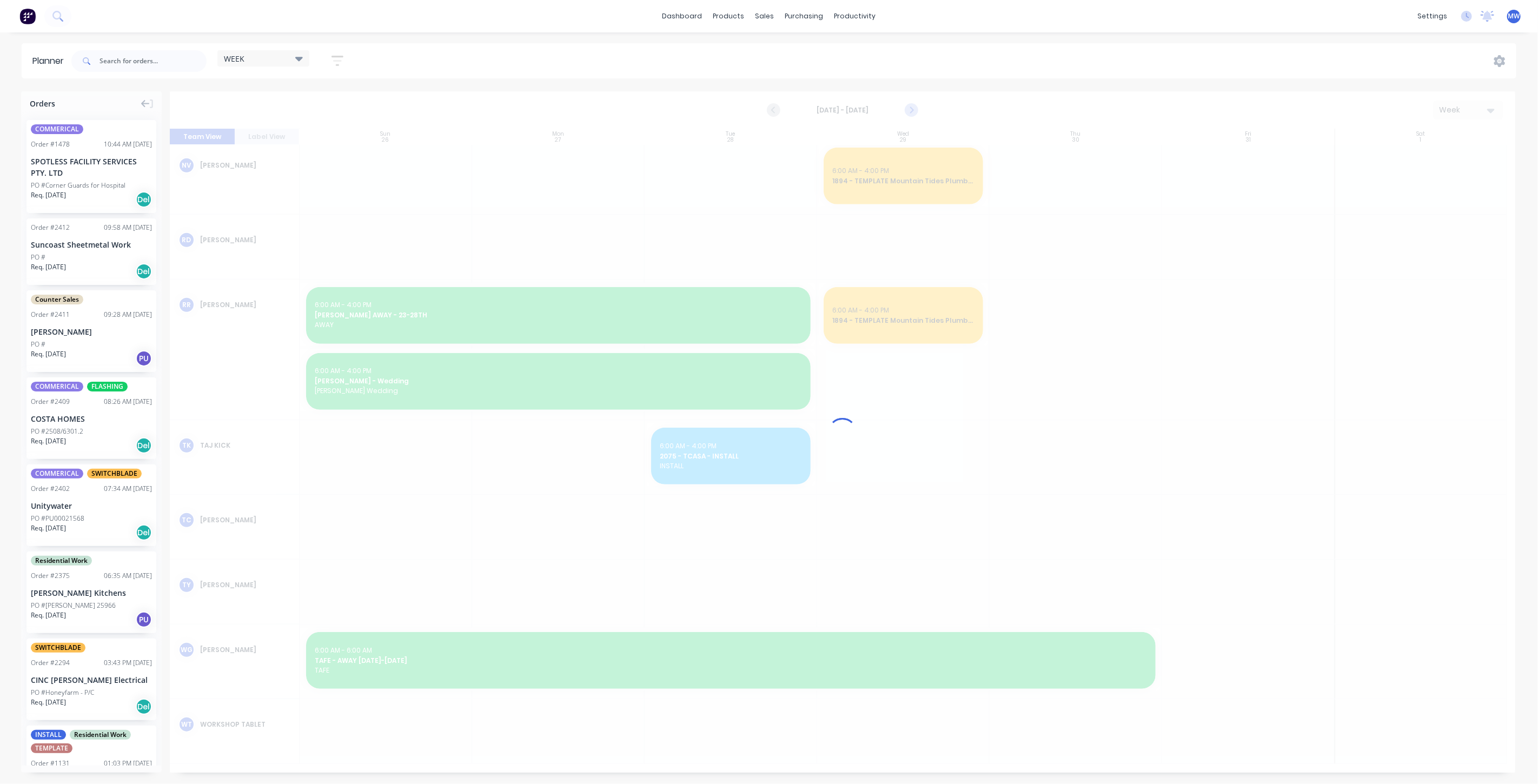
scroll to position [555, 0]
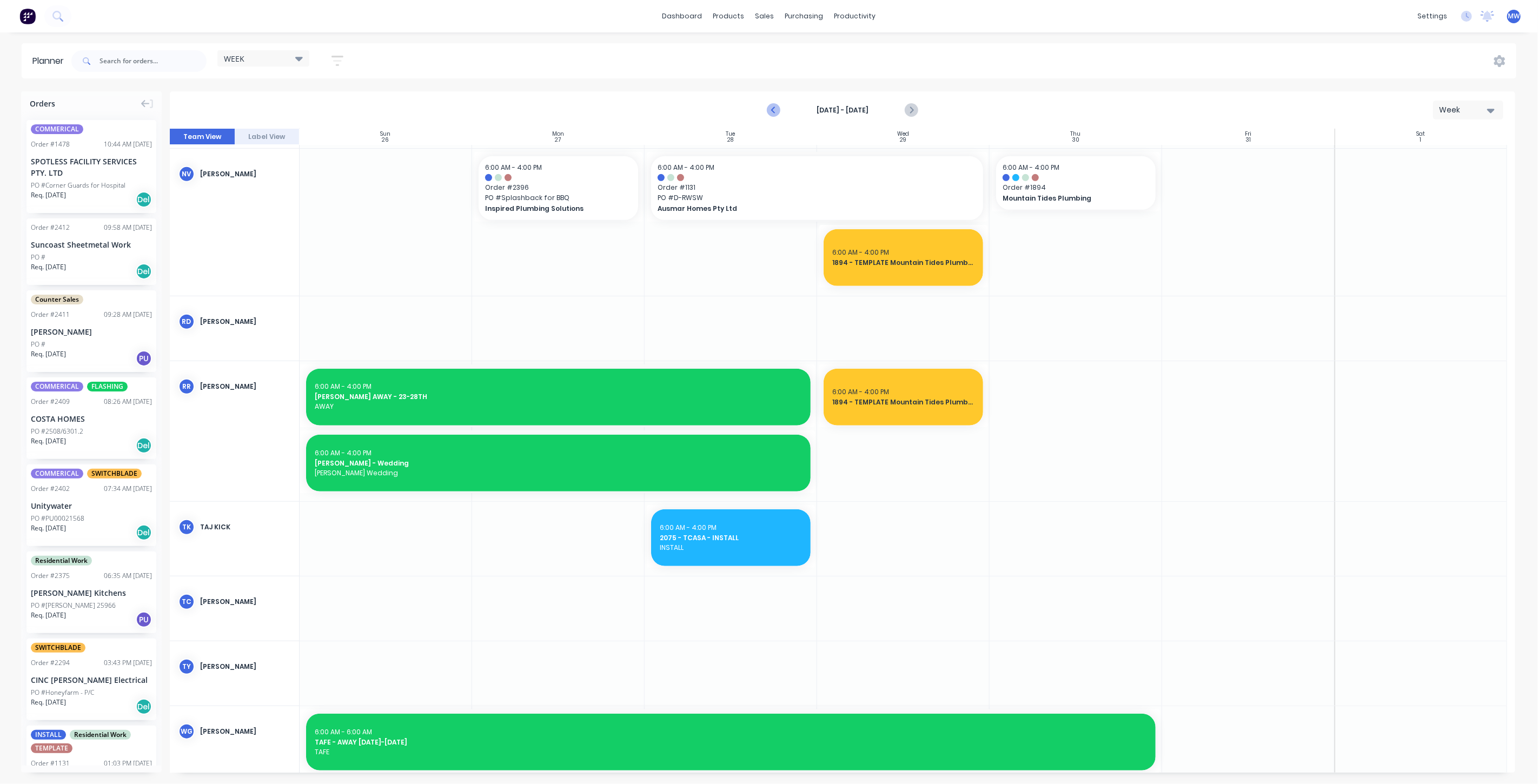
click at [774, 107] on icon "Previous page" at bounding box center [774, 110] width 13 height 13
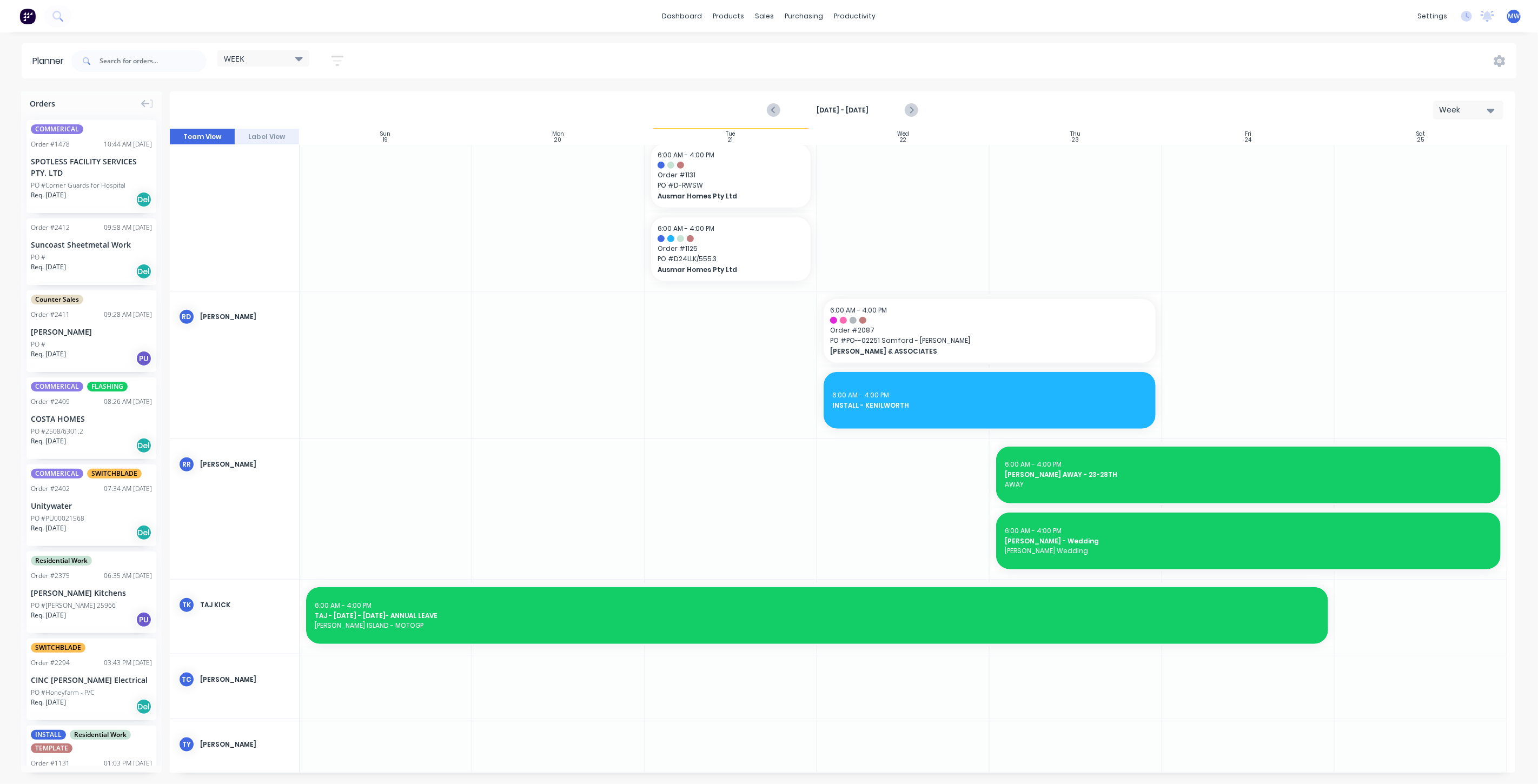
scroll to position [792, 0]
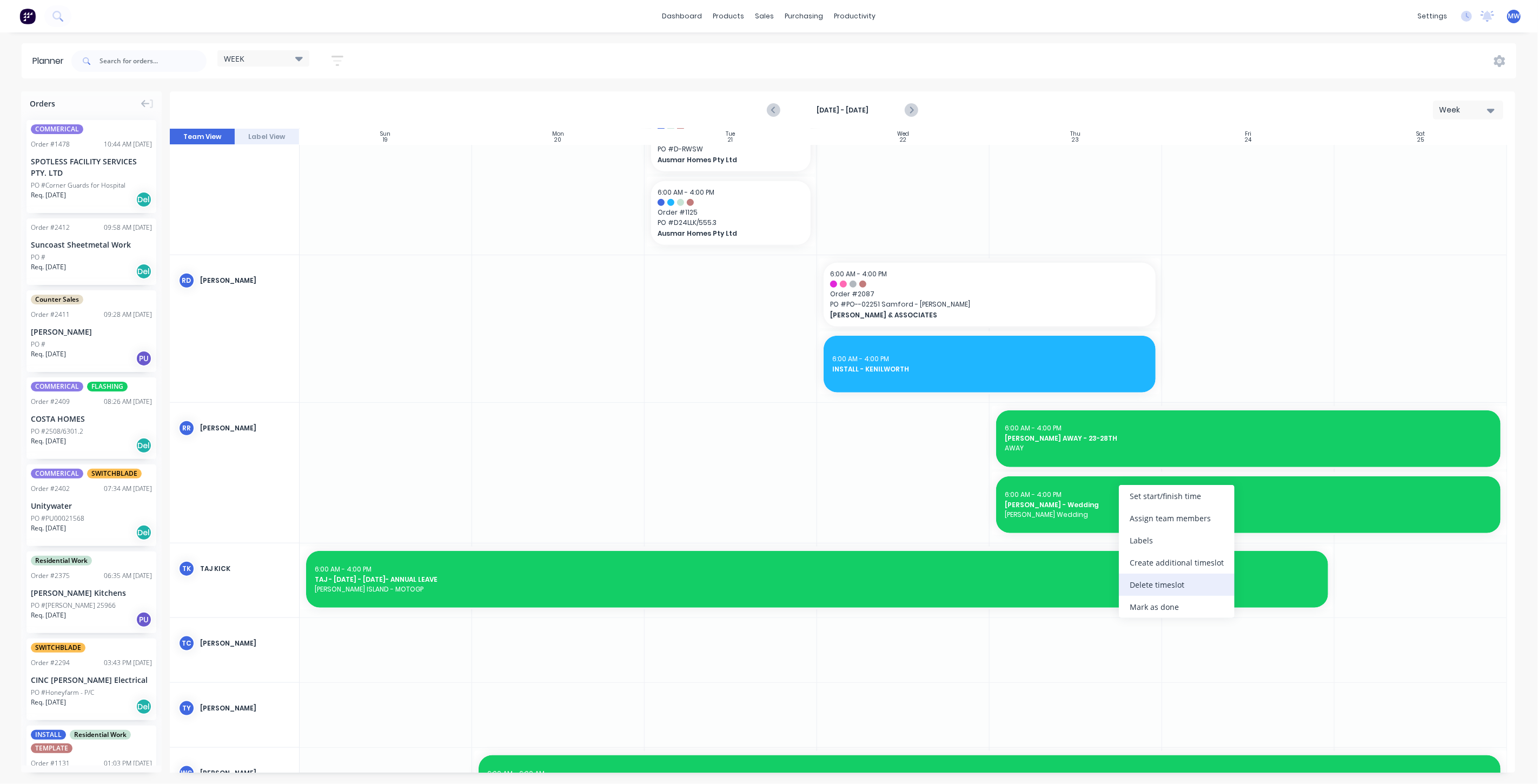
click at [1171, 584] on div "Delete timeslot" at bounding box center [1177, 585] width 116 height 22
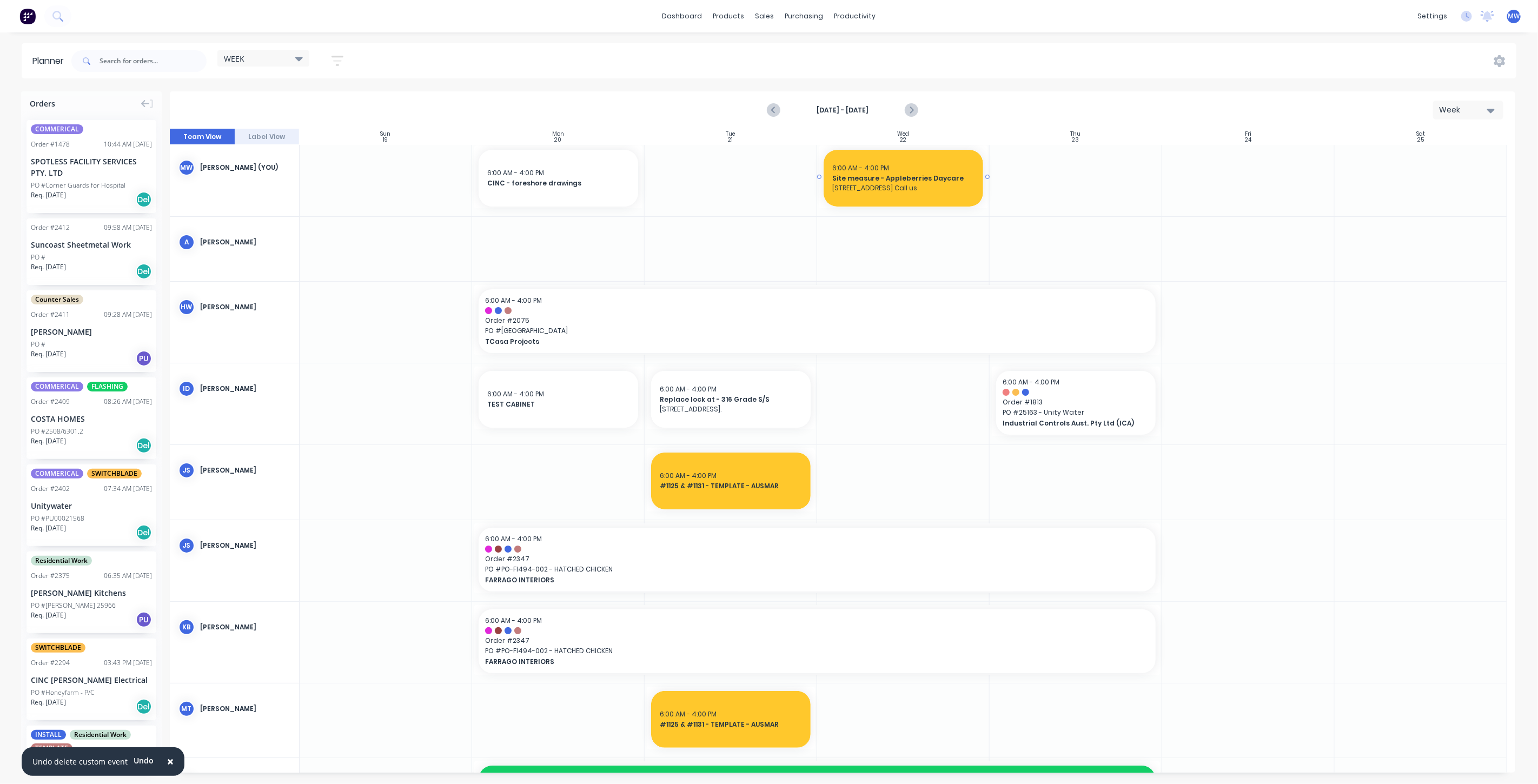
scroll to position [0, 0]
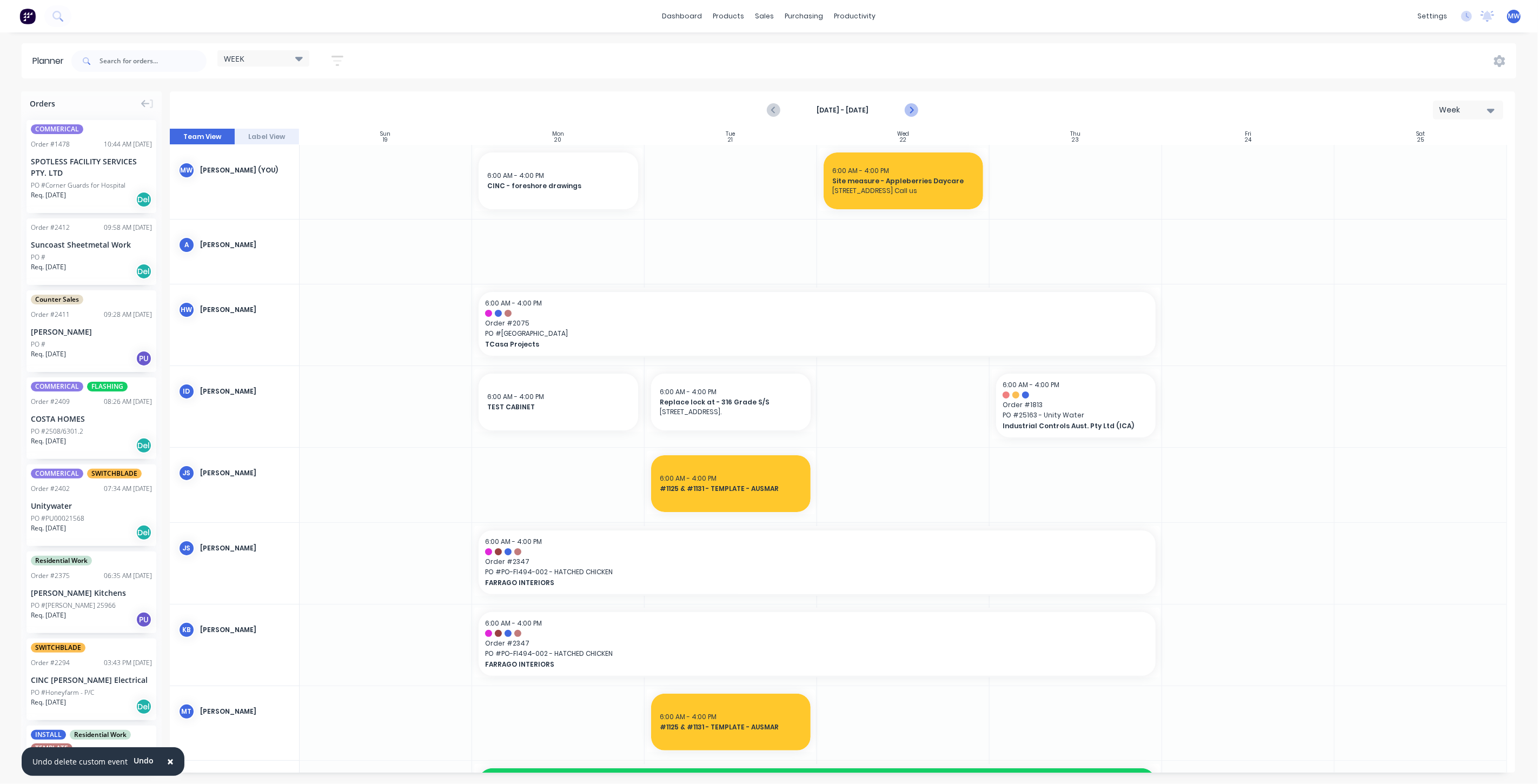
click at [908, 109] on icon "Next page" at bounding box center [911, 110] width 13 height 13
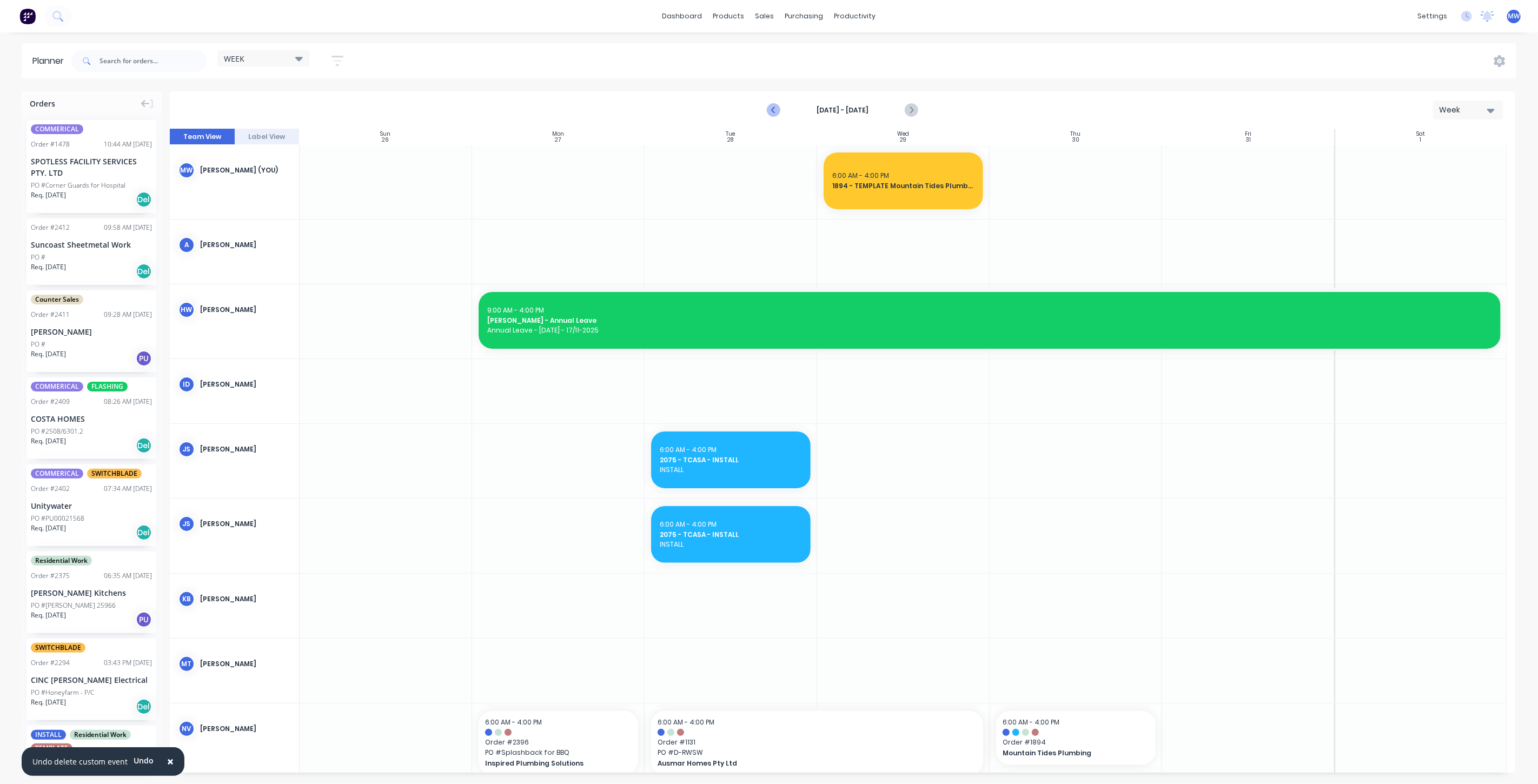
click at [765, 112] on button "Previous page" at bounding box center [774, 110] width 22 height 22
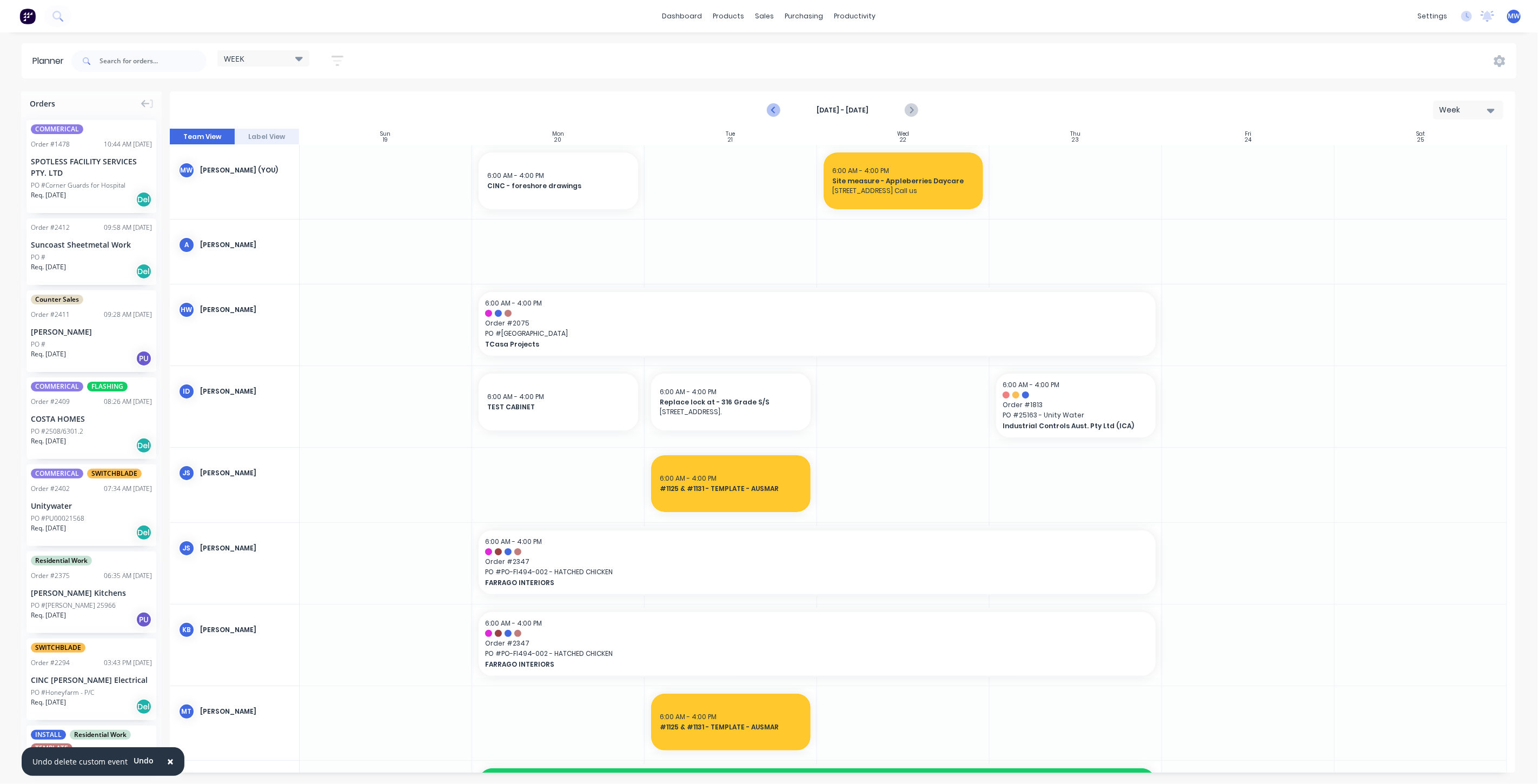
click at [768, 113] on icon "Previous page" at bounding box center [774, 110] width 13 height 13
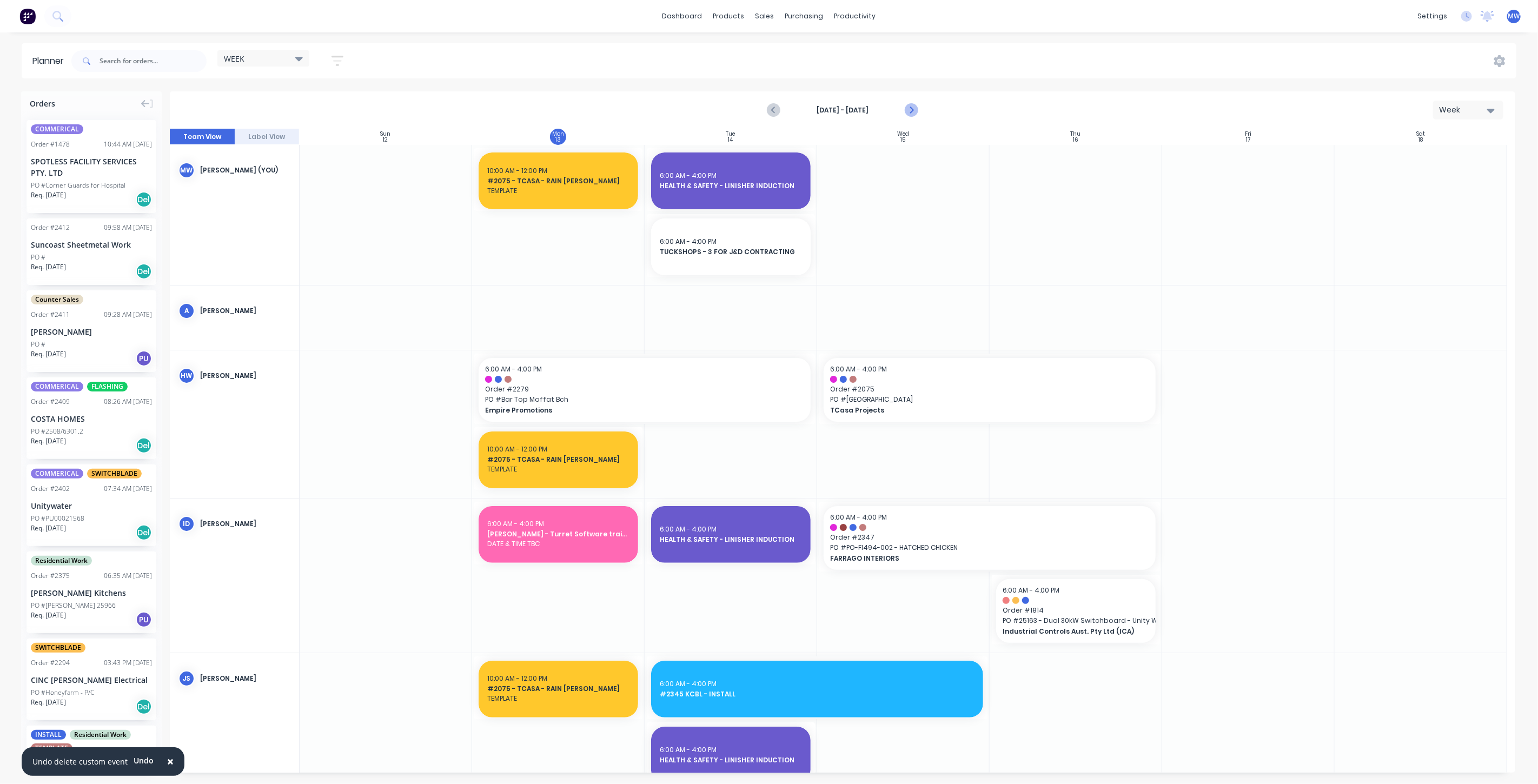
click at [912, 107] on icon "Next page" at bounding box center [911, 110] width 13 height 13
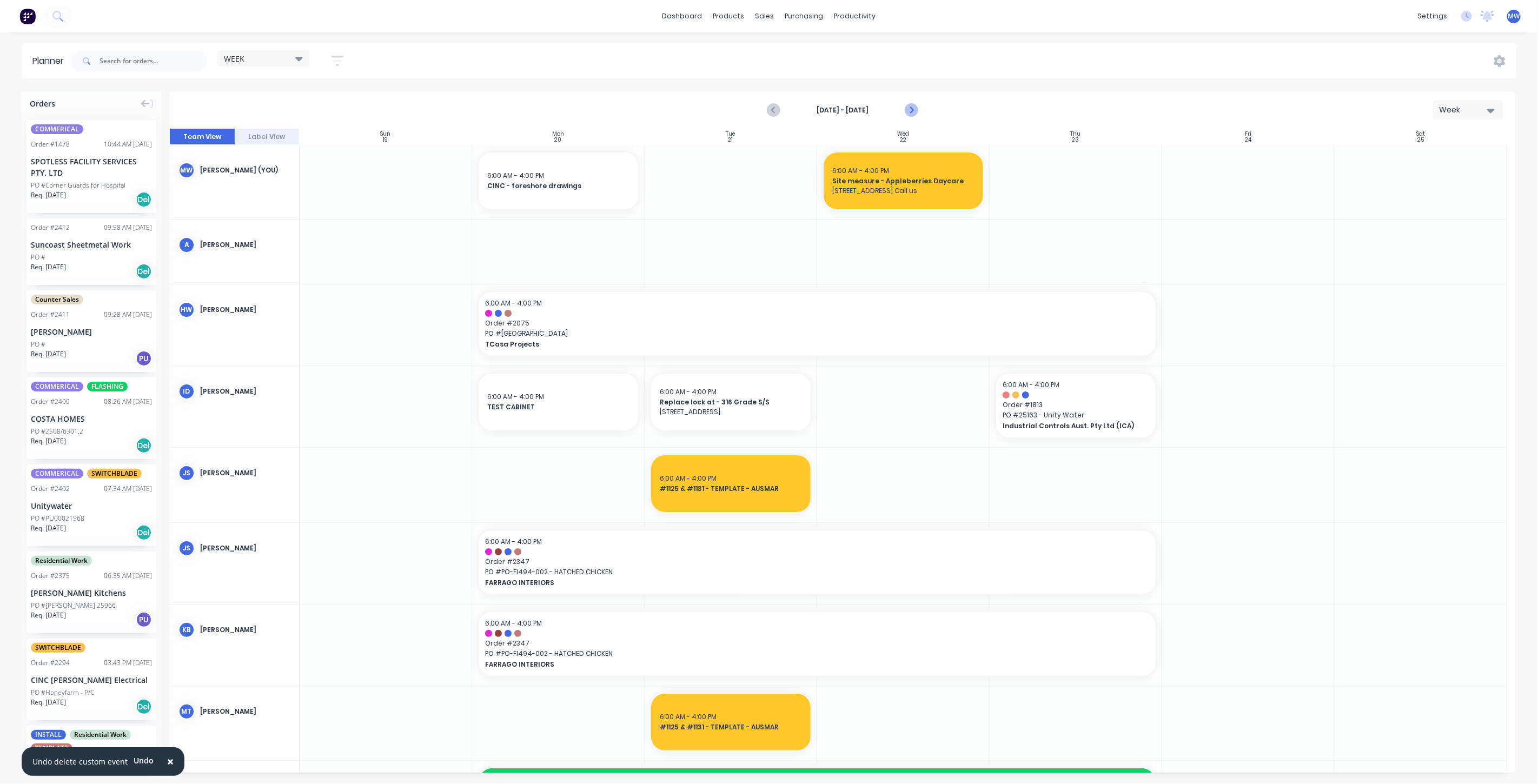
click at [908, 112] on icon "Next page" at bounding box center [911, 110] width 13 height 13
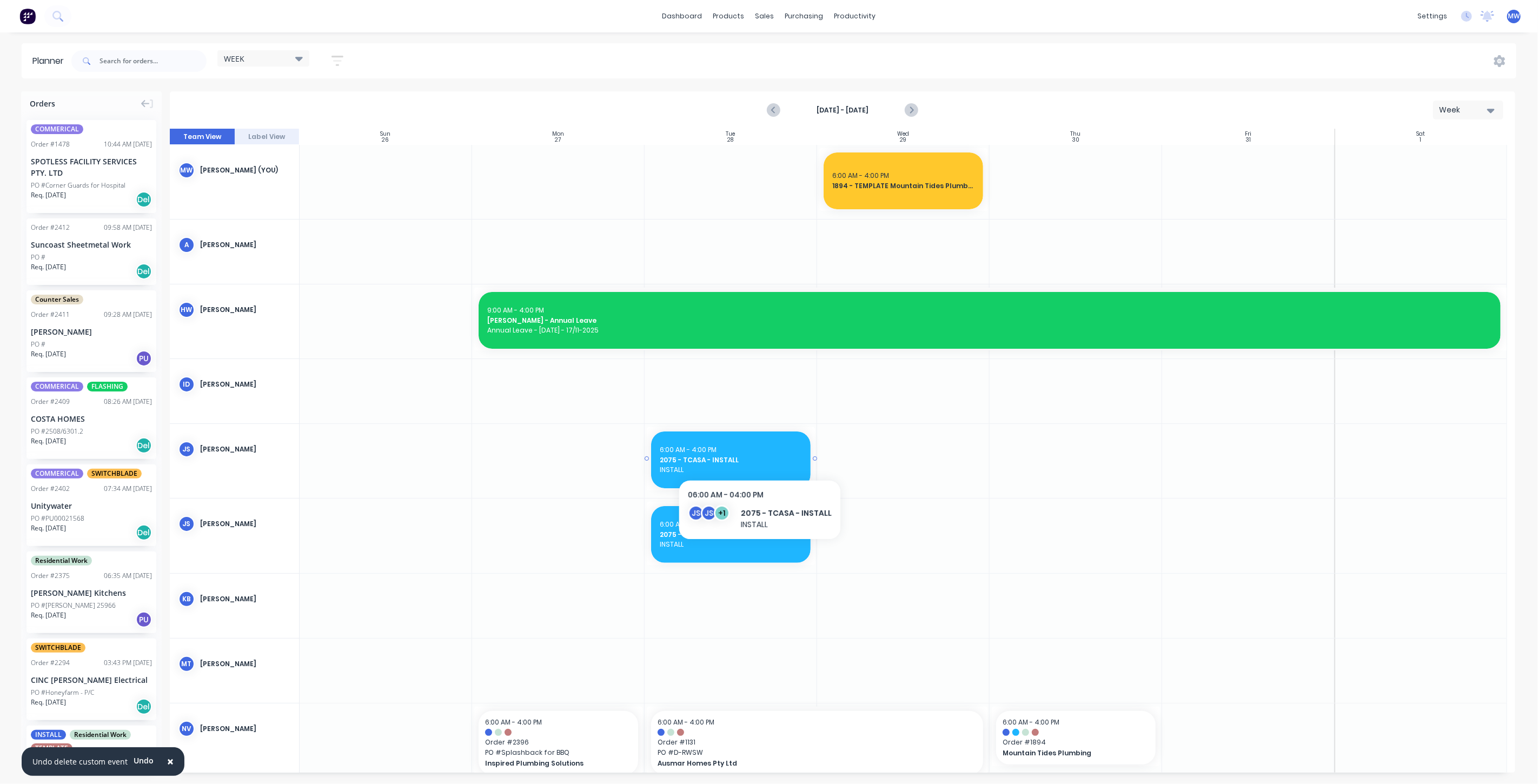
click at [758, 456] on span "2075 - TCASA - INSTALL" at bounding box center [731, 460] width 142 height 10
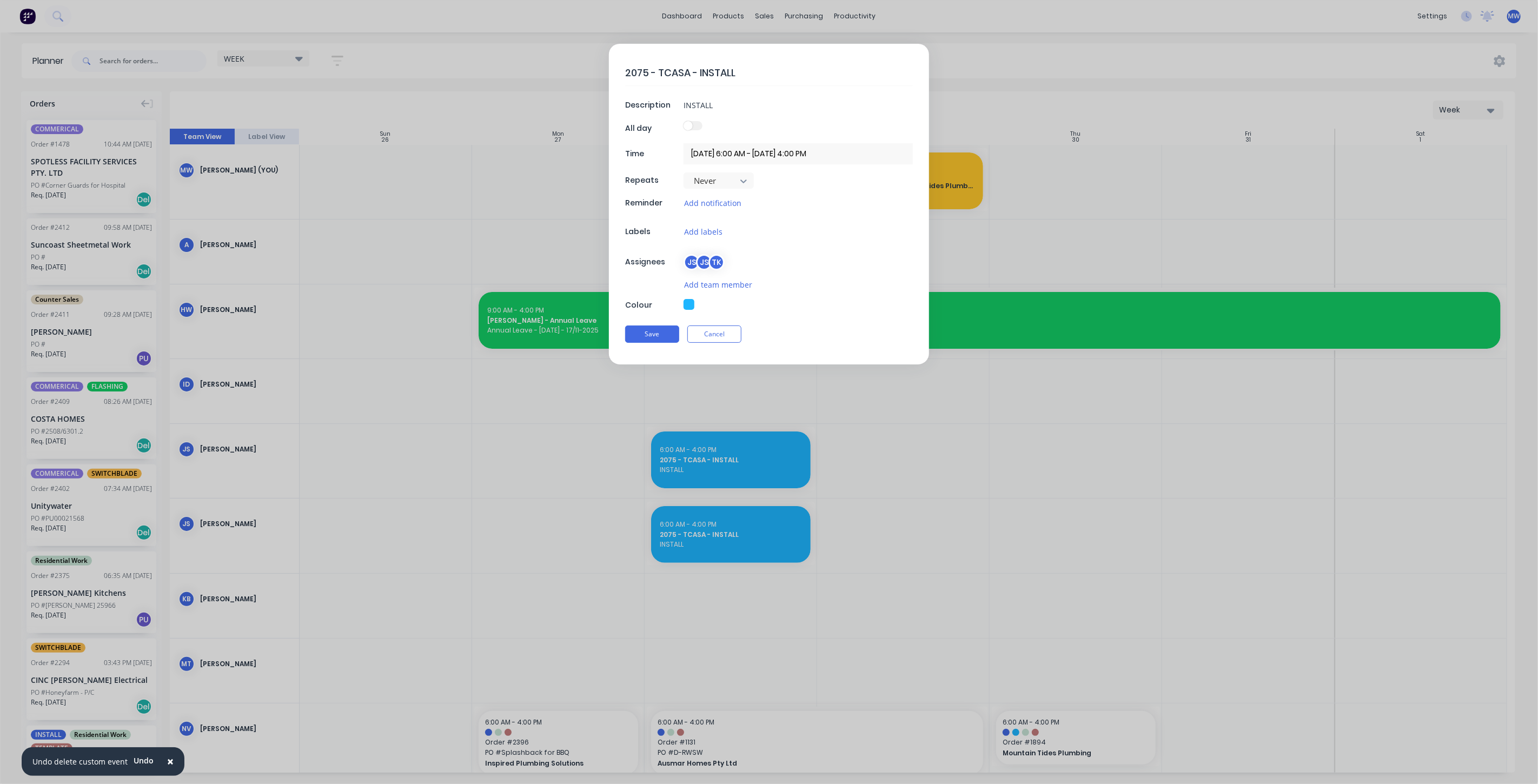
type textarea "x"
click at [707, 330] on button "Cancel" at bounding box center [715, 334] width 54 height 18
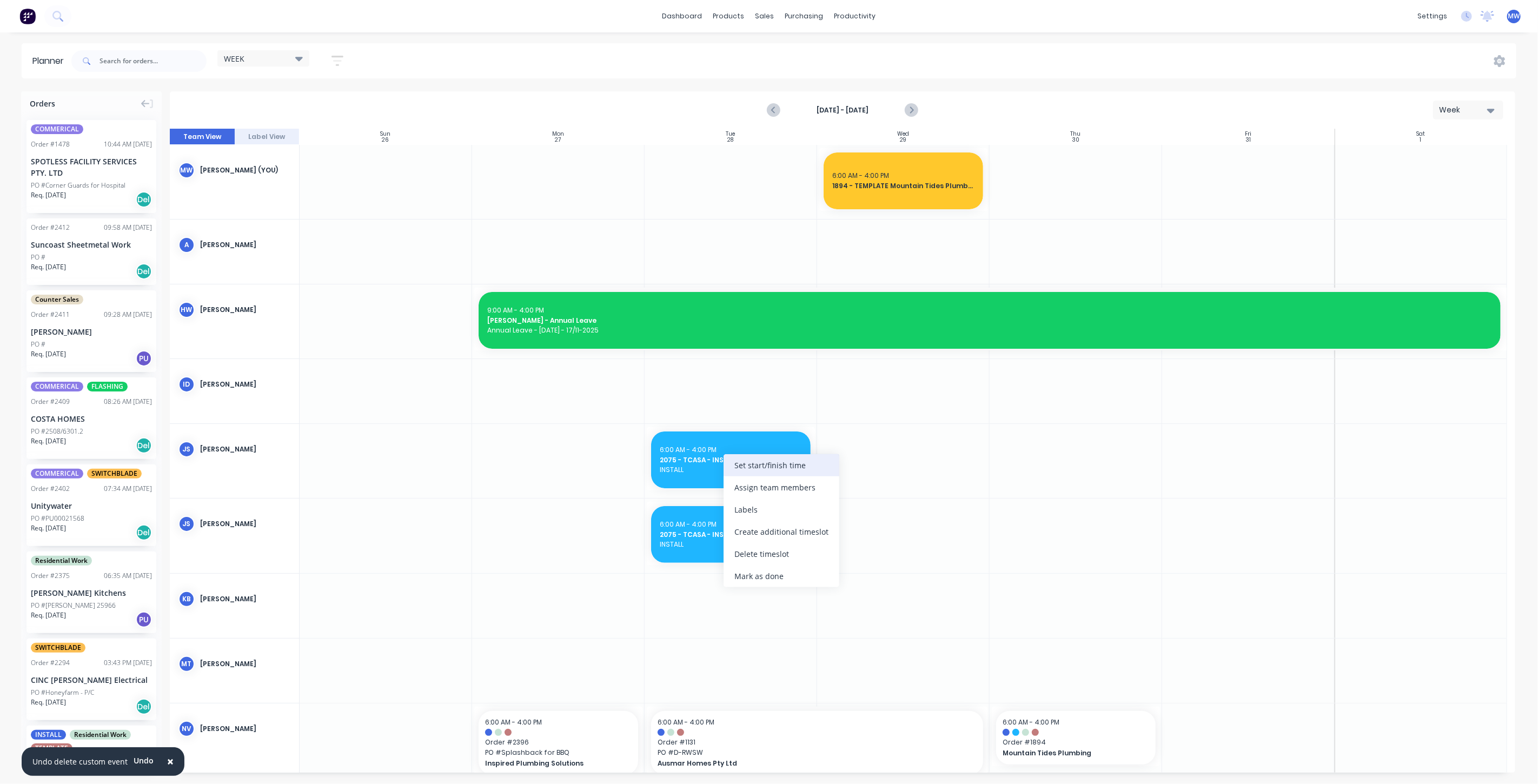
click at [752, 470] on div "Set start/finish time" at bounding box center [782, 465] width 116 height 22
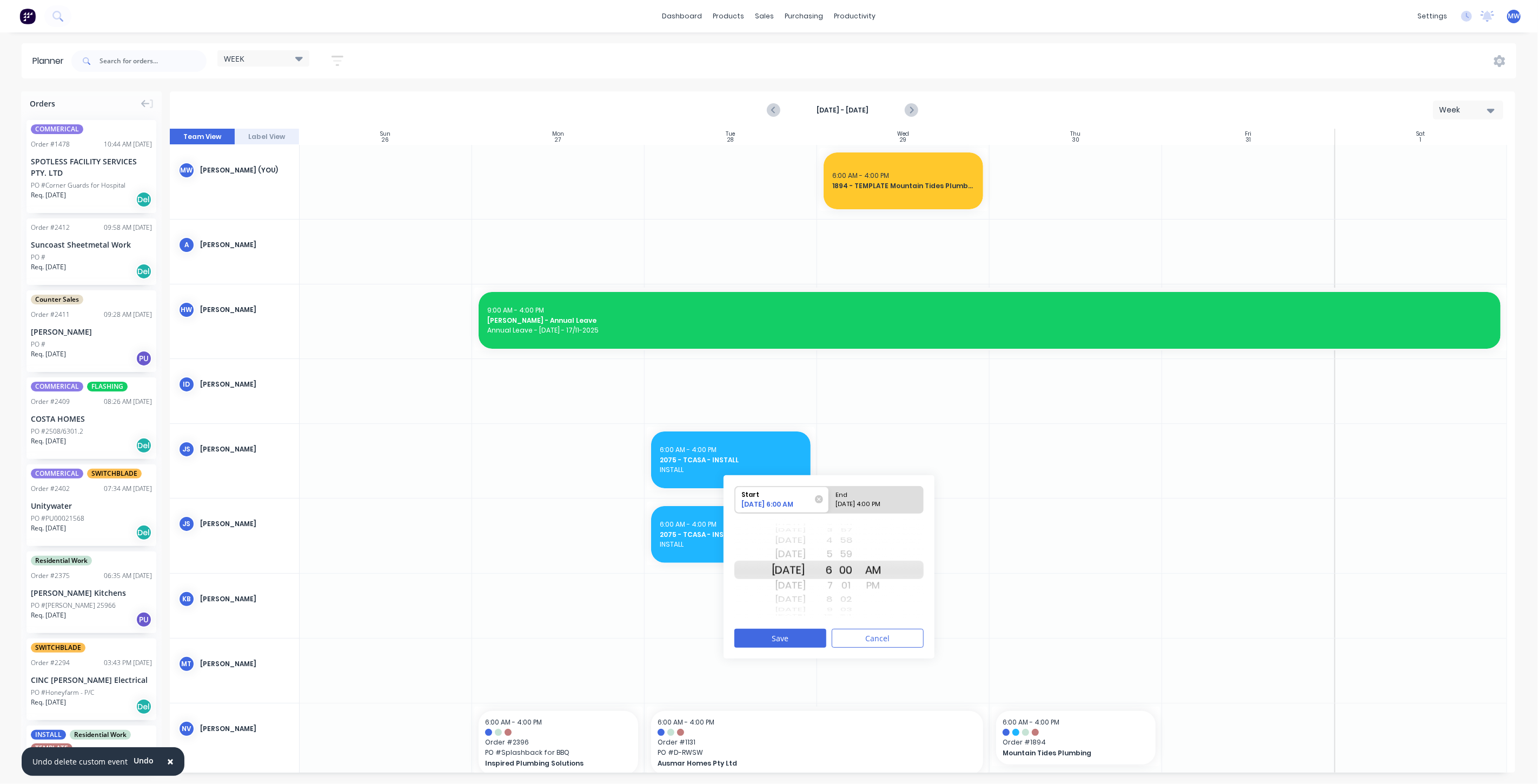
click at [805, 577] on div "[DATE]" at bounding box center [789, 570] width 34 height 18
click at [882, 498] on div "End" at bounding box center [872, 493] width 78 height 13
click at [829, 498] on input "End 10/28/2025 4:00 PM" at bounding box center [829, 500] width 1 height 27
radio input "true"
click at [790, 568] on div "[DATE]" at bounding box center [789, 570] width 34 height 18
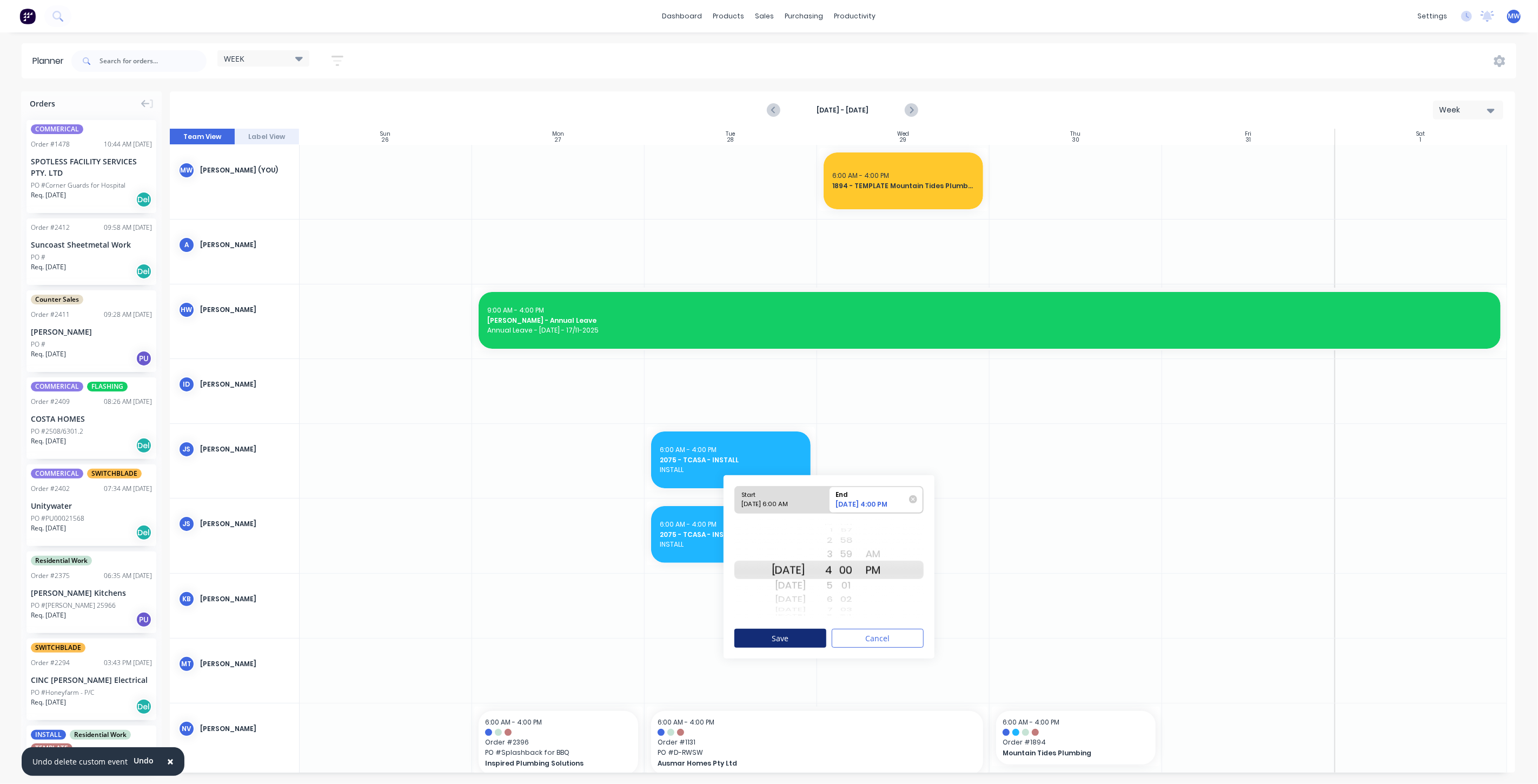
click at [793, 636] on button "Save" at bounding box center [780, 638] width 92 height 19
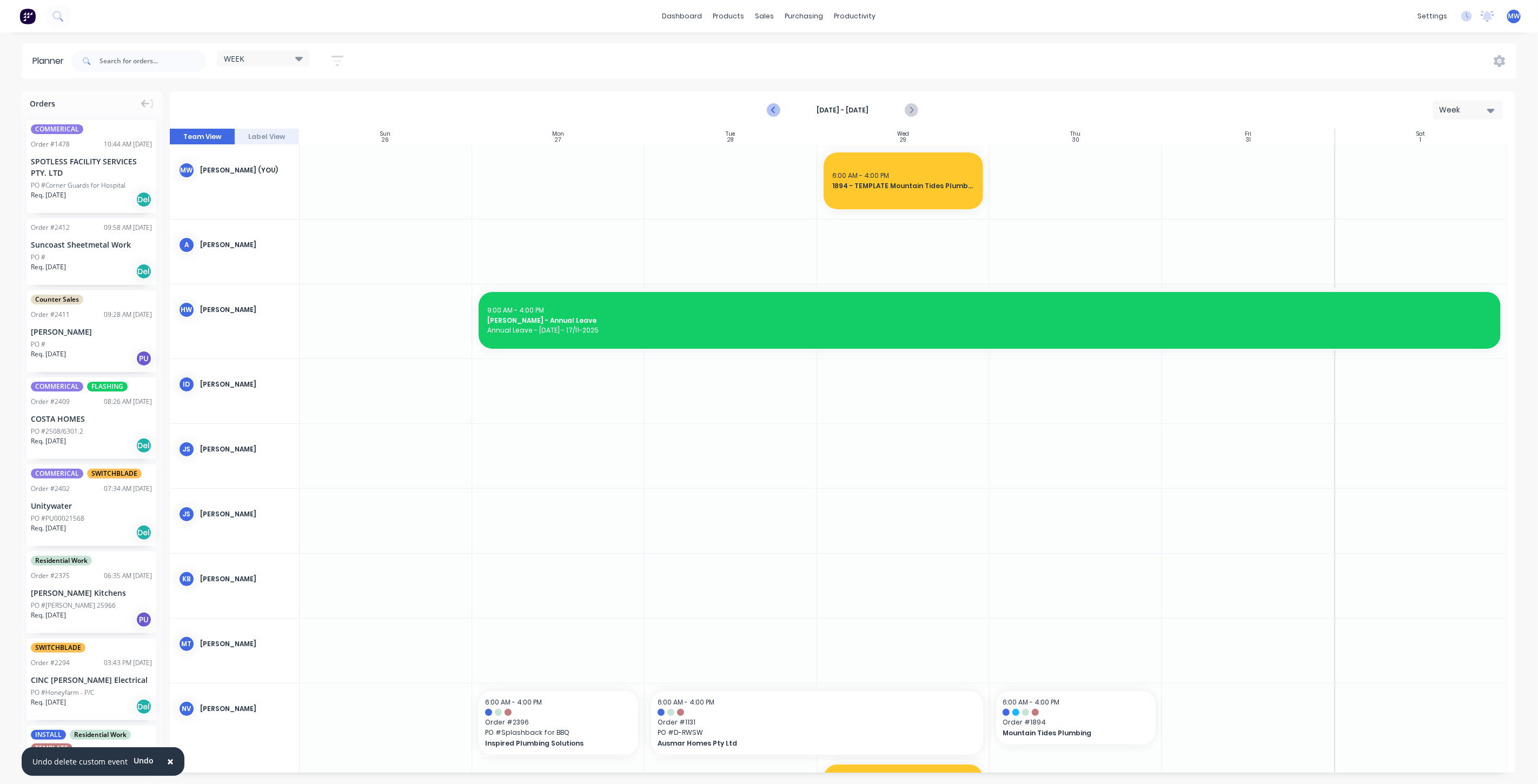
click at [772, 112] on icon "Previous page" at bounding box center [774, 110] width 13 height 13
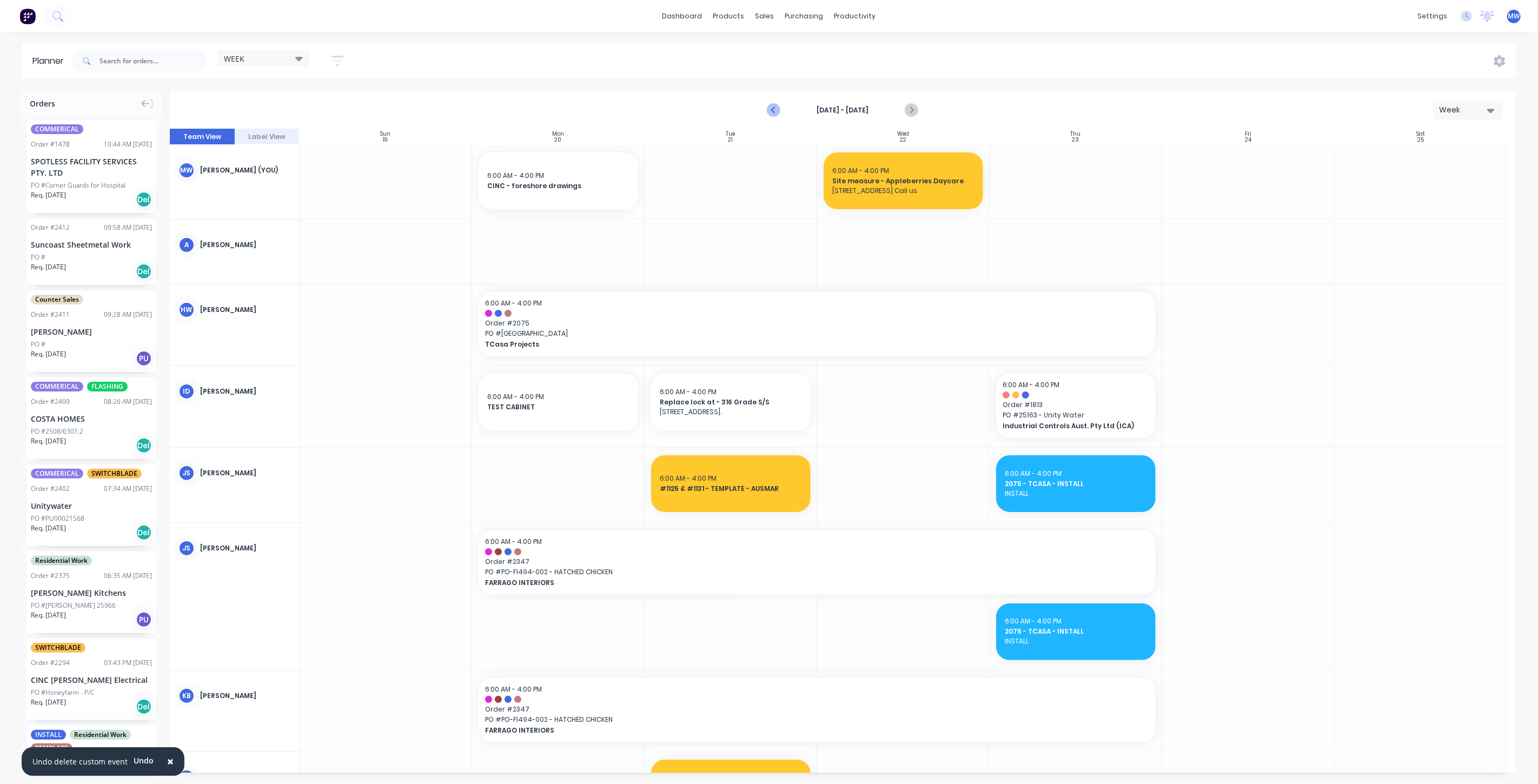
click at [777, 110] on icon "Previous page" at bounding box center [774, 110] width 13 height 13
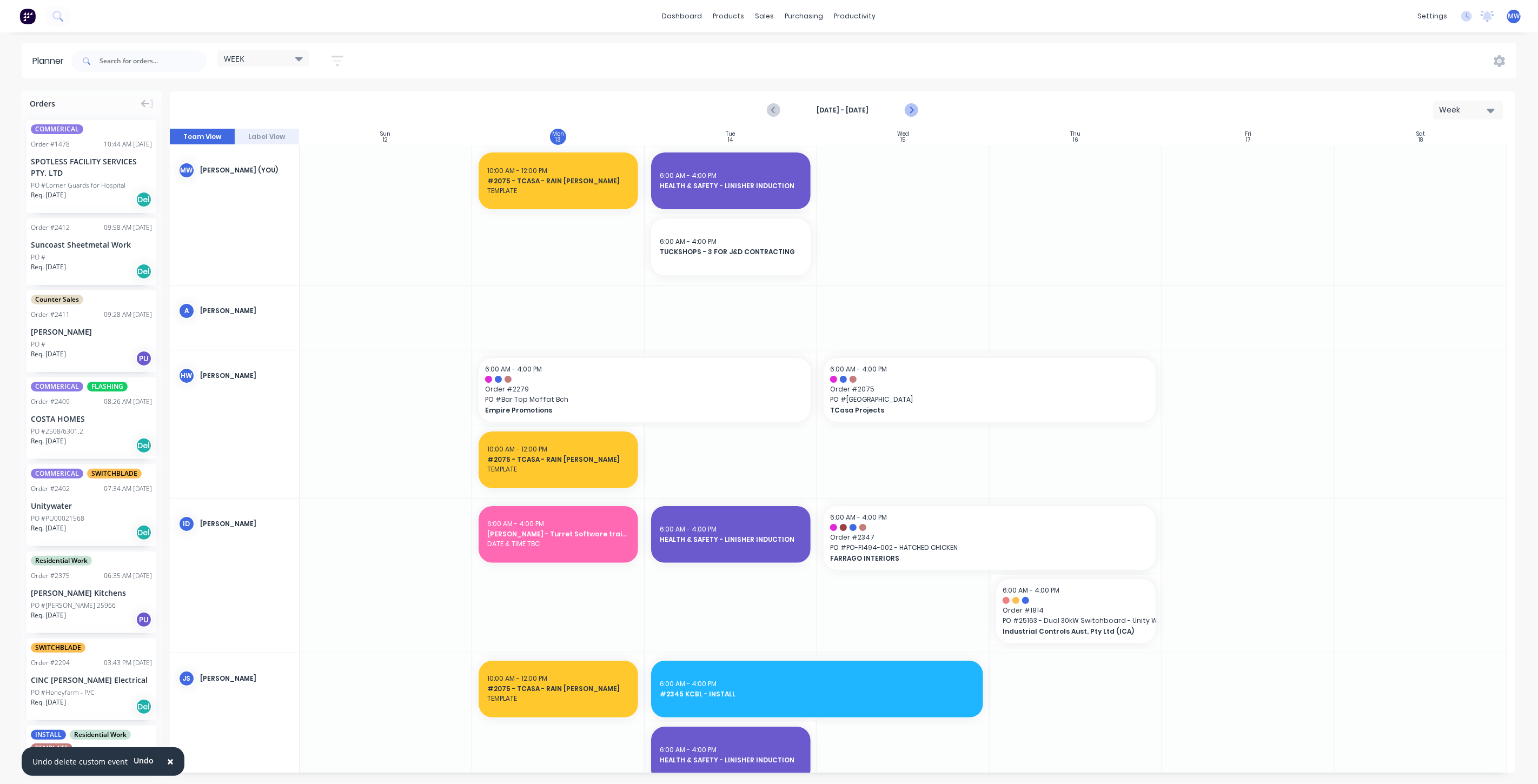
click at [908, 107] on icon "Next page" at bounding box center [911, 110] width 13 height 13
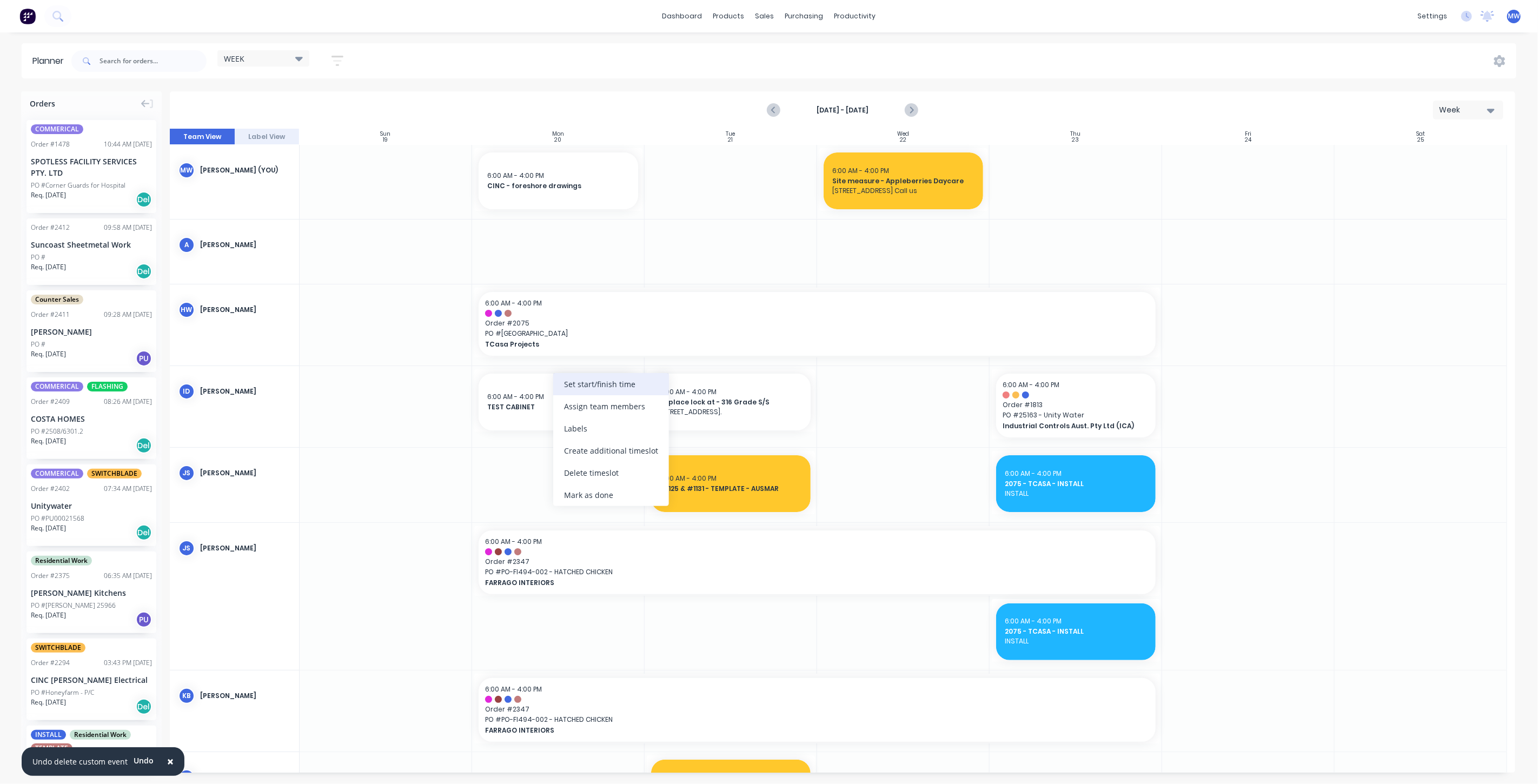
click at [592, 394] on div "Set start/finish time" at bounding box center [611, 384] width 116 height 22
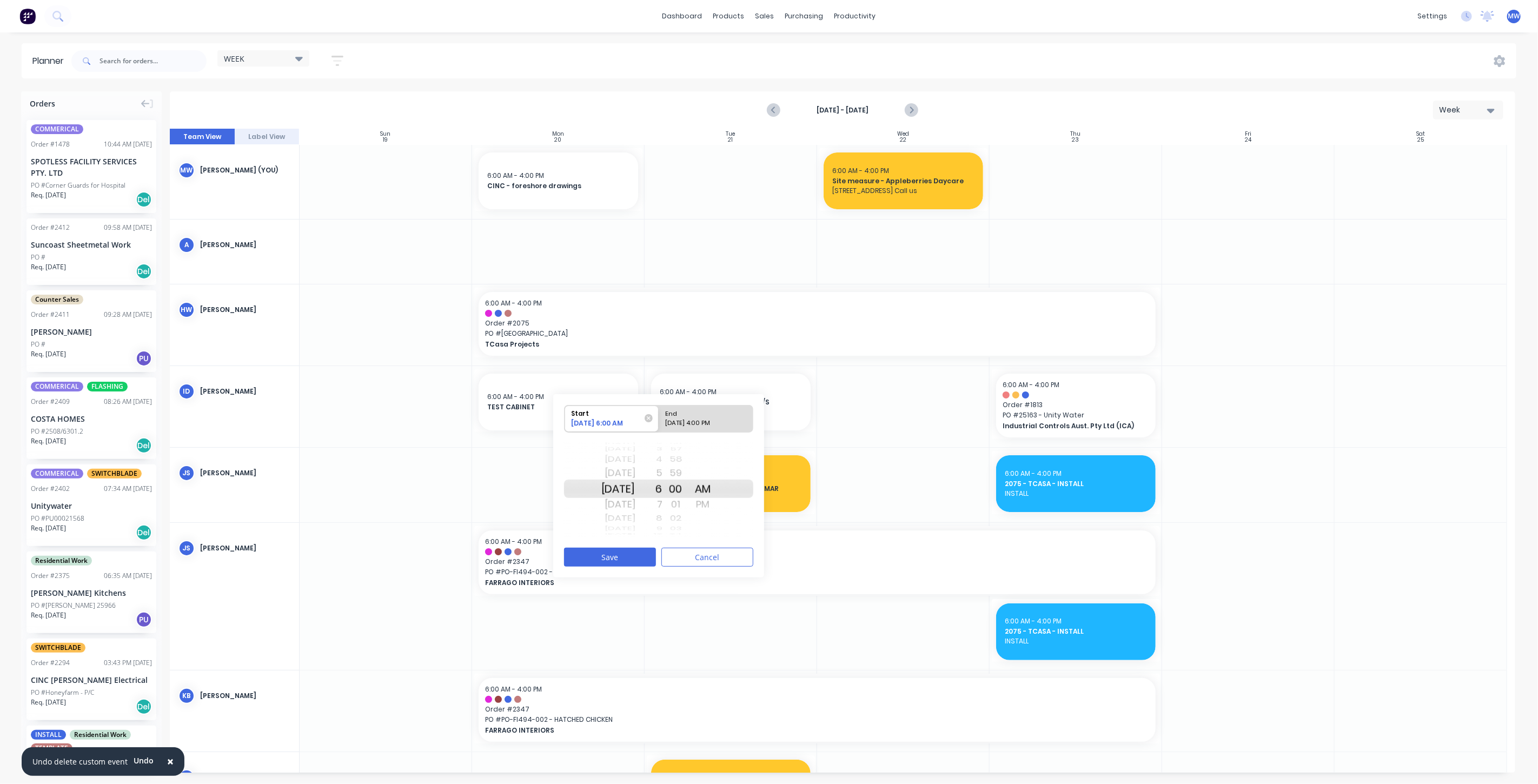
click at [635, 476] on div "[DATE]" at bounding box center [618, 473] width 34 height 18
click at [725, 418] on div "End" at bounding box center [701, 412] width 78 height 13
click at [659, 418] on input "End 10/20/2025 4:00 PM" at bounding box center [659, 419] width 1 height 27
radio input "true"
click at [636, 489] on div "[DATE]" at bounding box center [618, 489] width 34 height 18
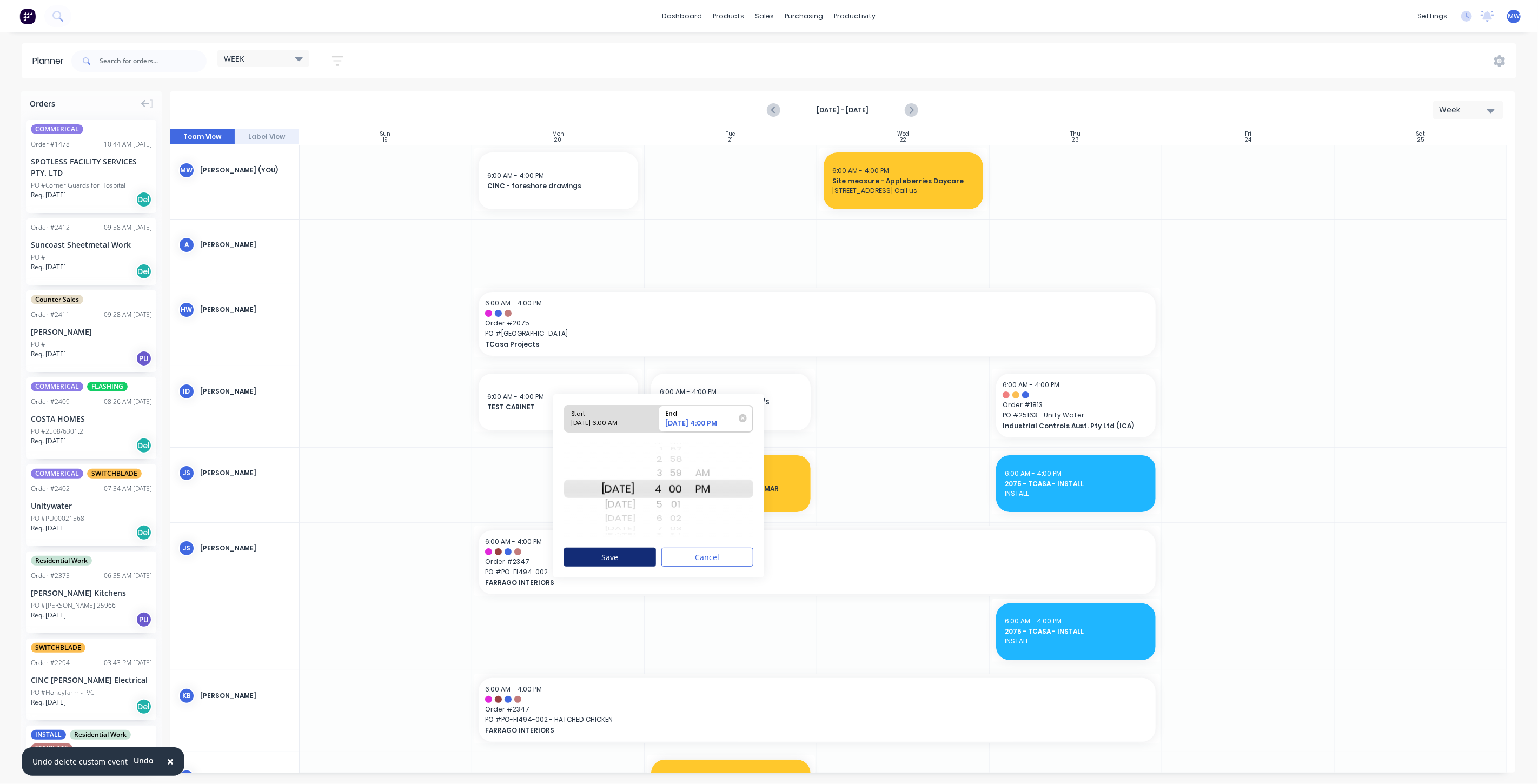
click at [624, 558] on button "Save" at bounding box center [610, 557] width 92 height 19
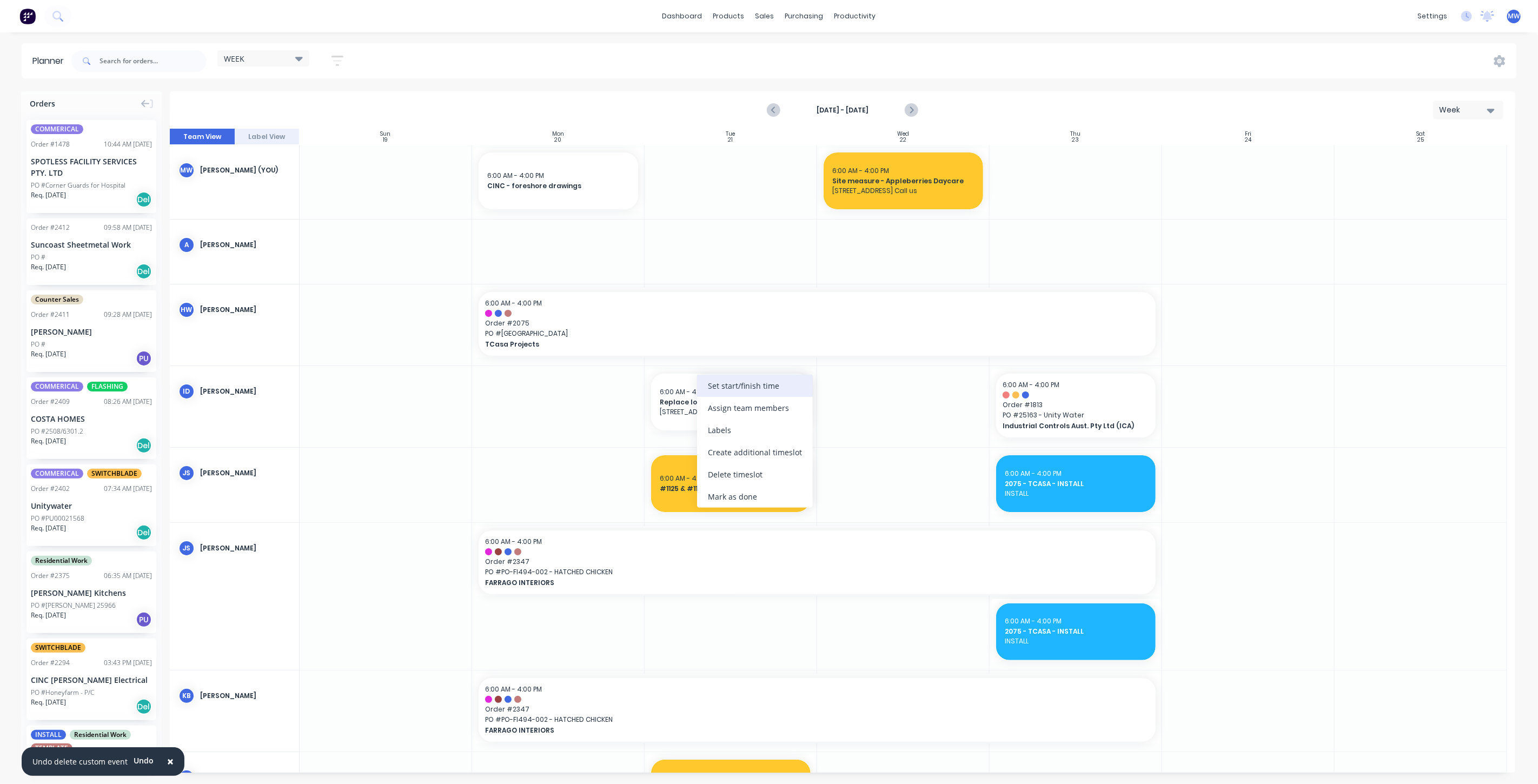
click at [720, 387] on div "Set start/finish time" at bounding box center [755, 386] width 116 height 22
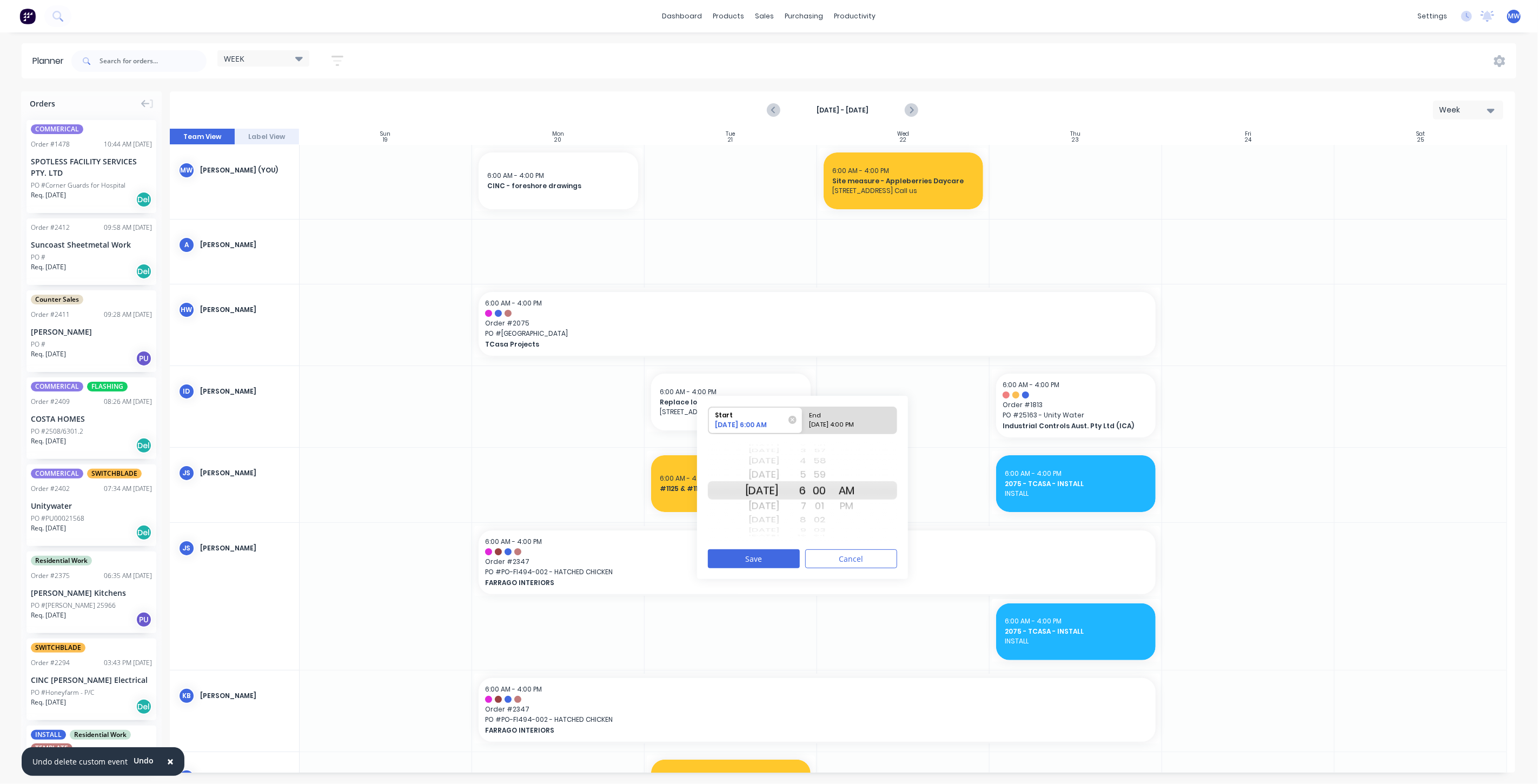
click at [772, 493] on div "[DATE]" at bounding box center [762, 490] width 34 height 18
click at [857, 416] on div "End" at bounding box center [845, 414] width 78 height 13
click at [803, 416] on input "End 10/21/2025 4:00 PM" at bounding box center [803, 421] width 1 height 27
radio input "true"
click at [768, 494] on div "[DATE]" at bounding box center [762, 490] width 34 height 18
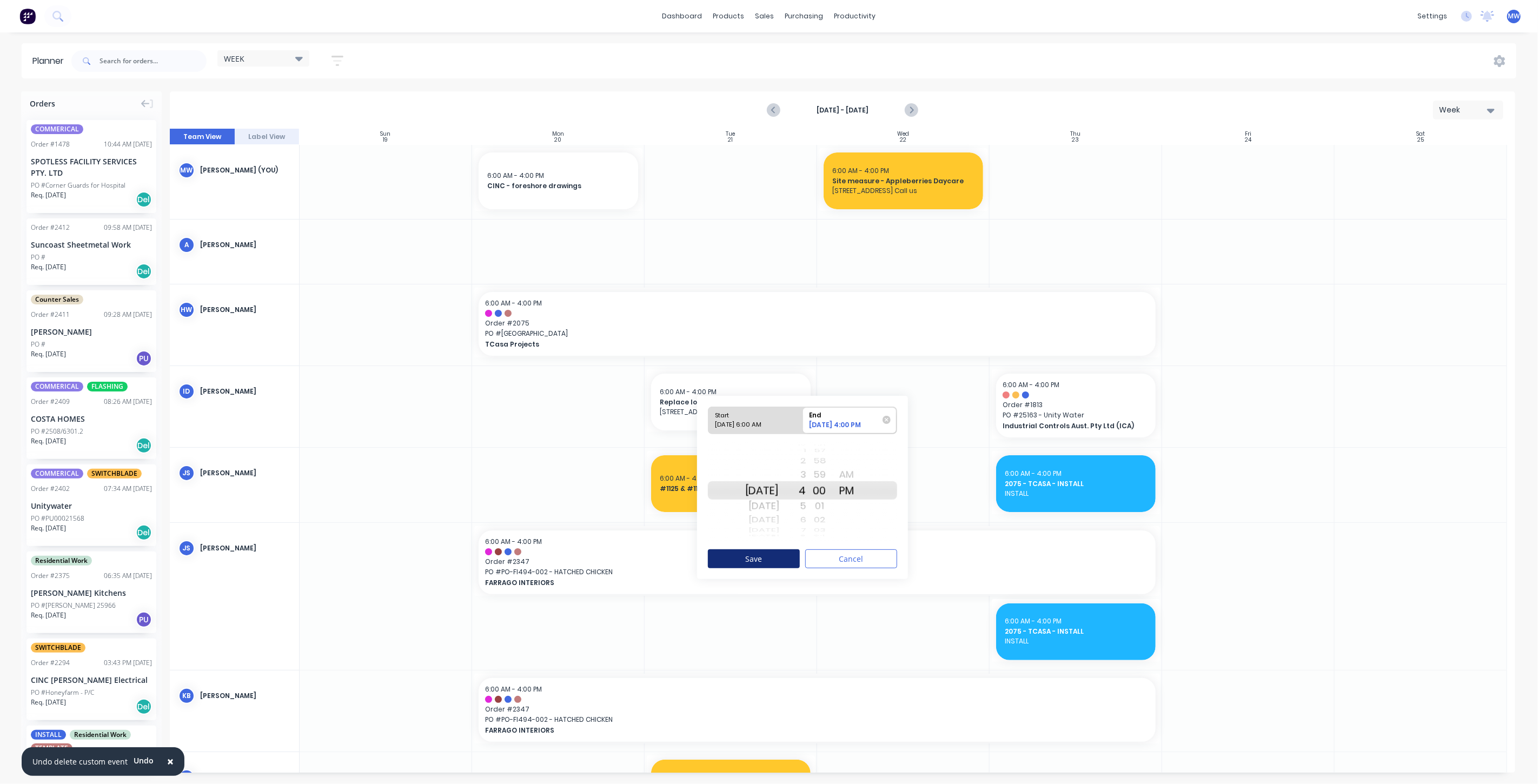
click at [773, 555] on button "Save" at bounding box center [754, 558] width 92 height 19
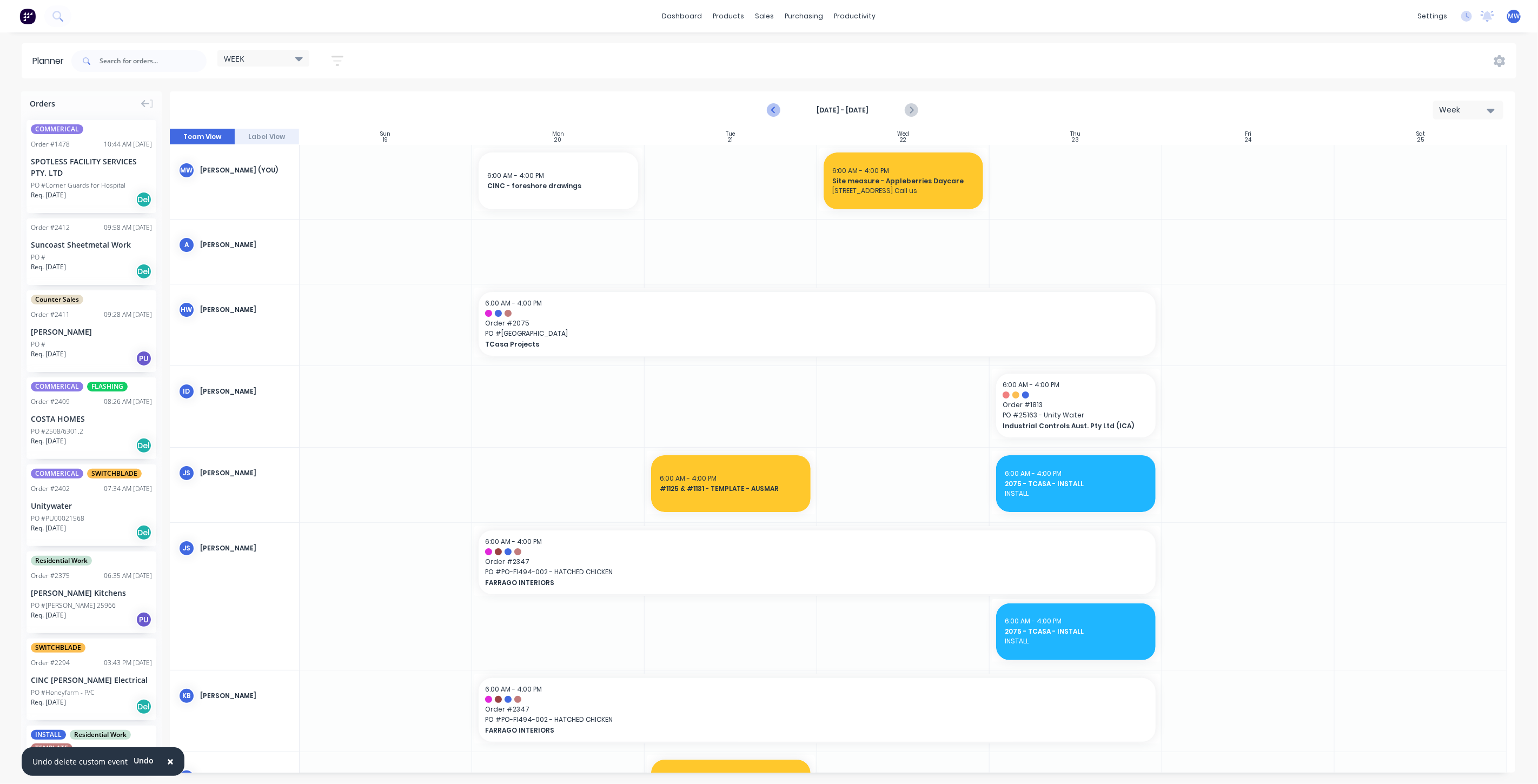
click at [773, 112] on icon "Previous page" at bounding box center [774, 110] width 13 height 13
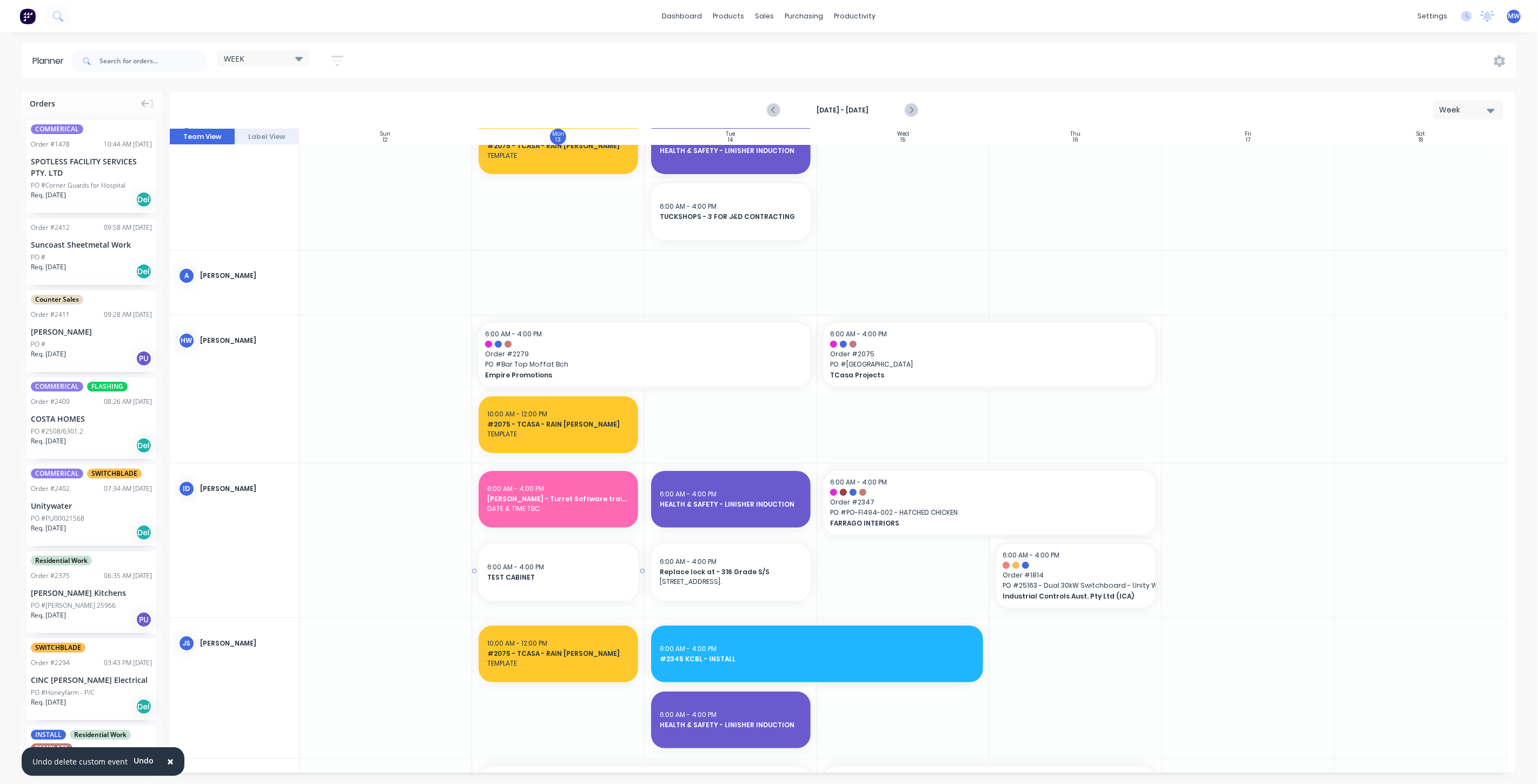
scroll to position [60, 0]
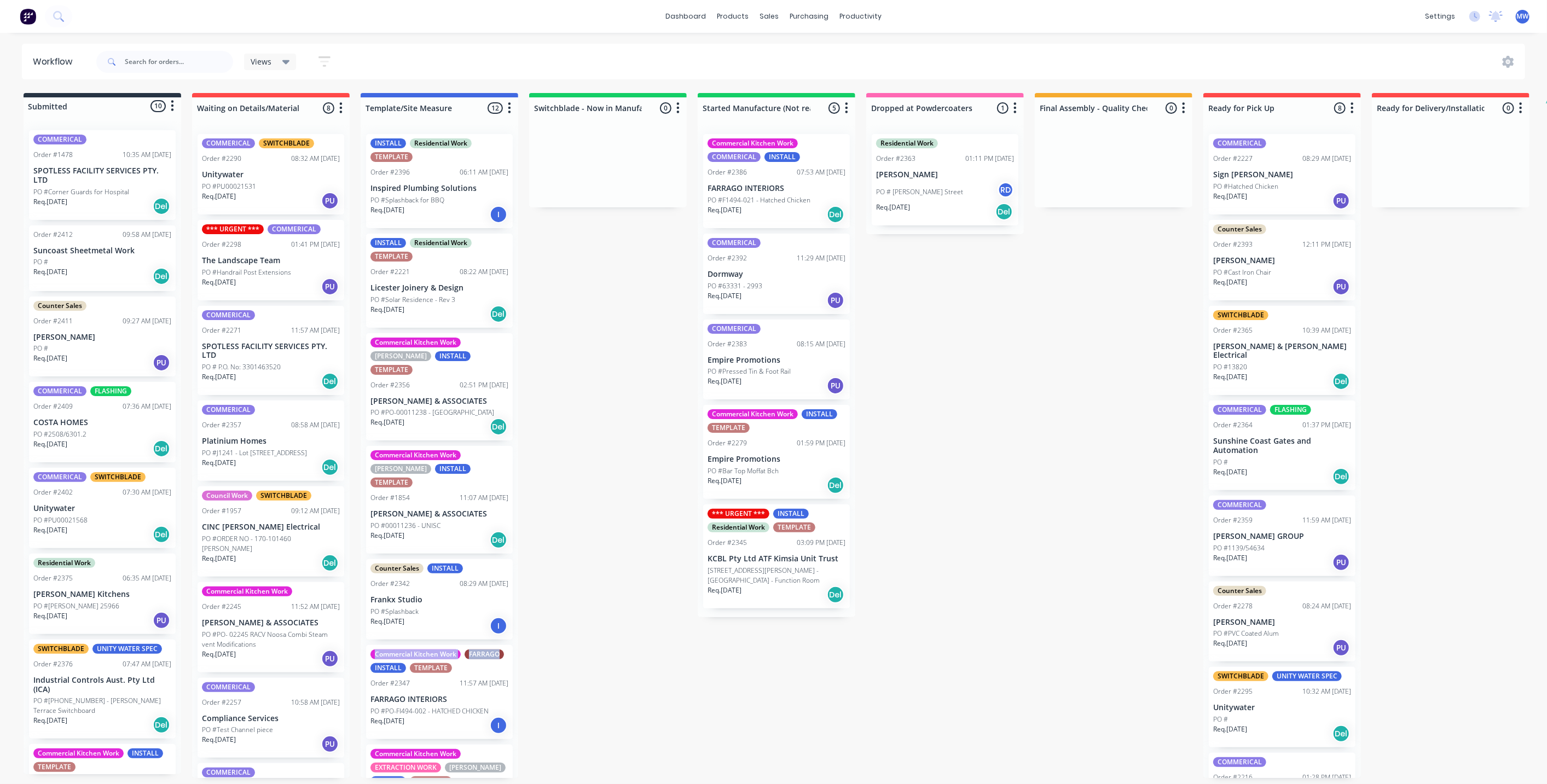
scroll to position [286, 0]
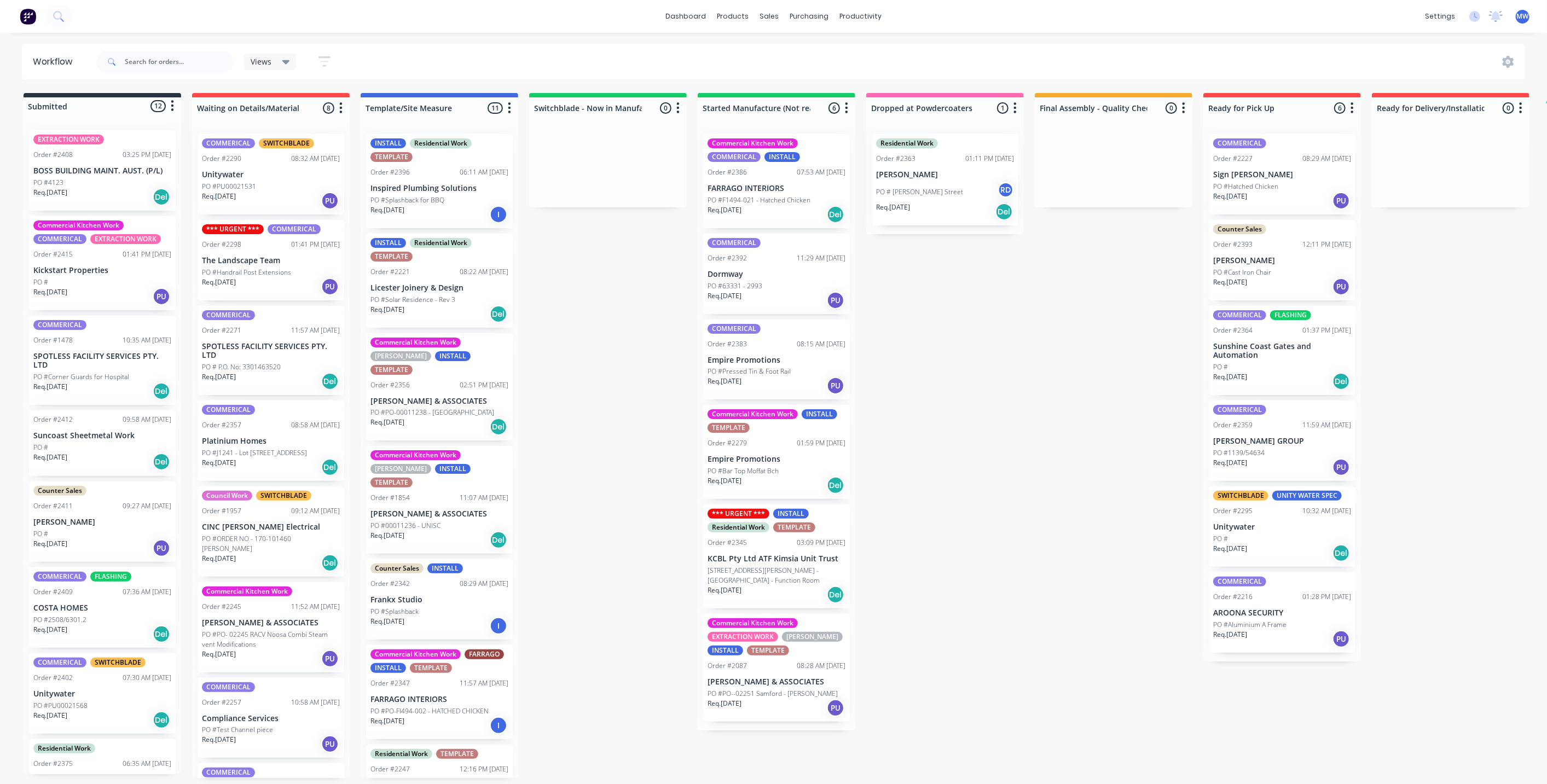
click at [73, 176] on div "EXTRACTION WORK Order #2408 03:25 PM 13/10/25 BOSS BUILDING MAINT. AUST. (P/L) …" at bounding box center [102, 170] width 147 height 81
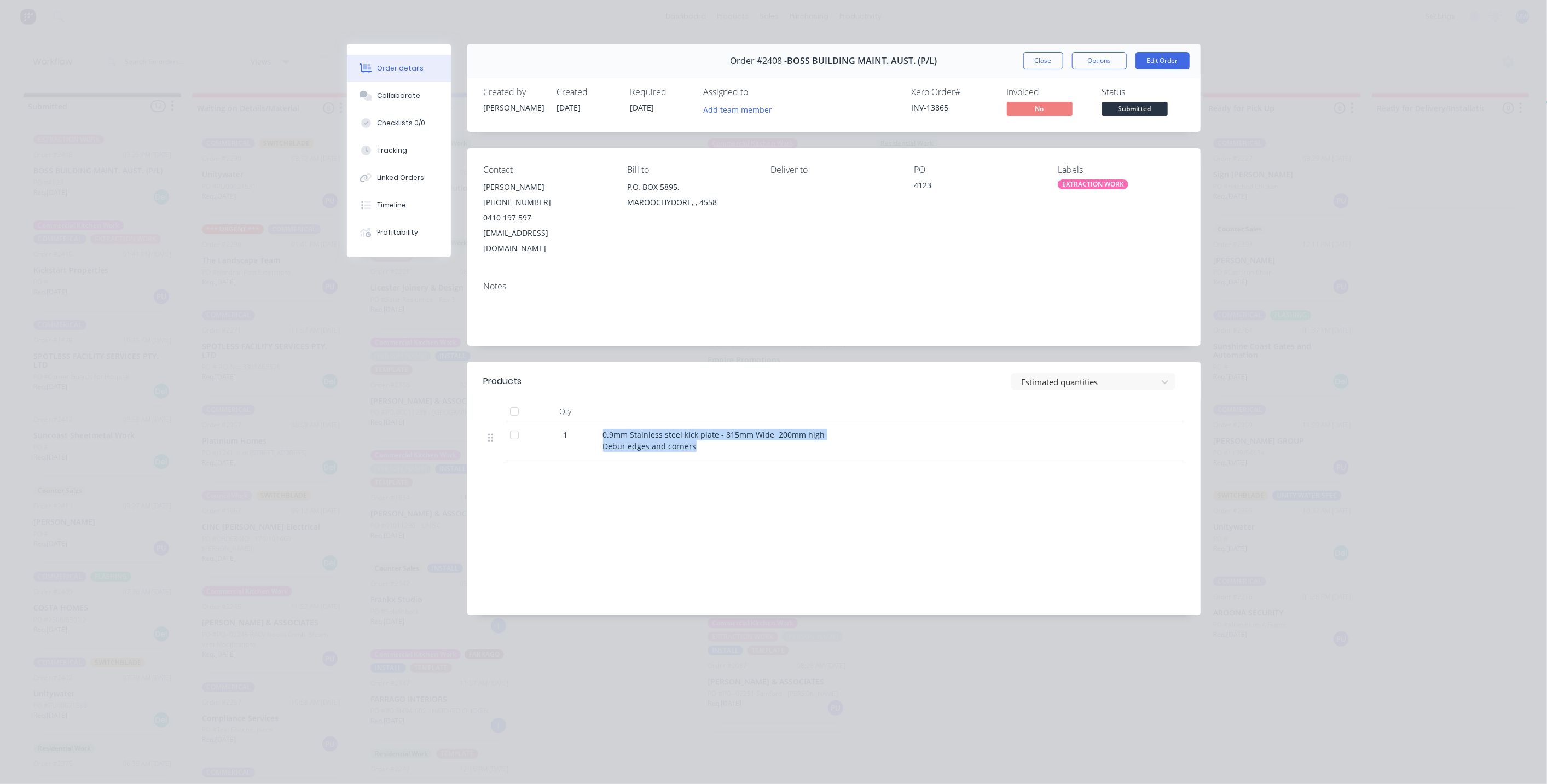
drag, startPoint x: 715, startPoint y: 436, endPoint x: 572, endPoint y: 418, distance: 144.1
click at [572, 423] on div "1 0.9mm Stainless steel kick plate - 815mm Wide 200mm high Debur edges and corn…" at bounding box center [834, 442] width 701 height 39
click at [631, 429] on span "0.9mm Stainless steel kick plate - 815mm Wide 200mm high Debur edges and corners" at bounding box center [714, 440] width 222 height 22
click at [607, 429] on span "0.9mm Stainless steel kick plate - 815mm Wide 200mm high Debur edges and corners" at bounding box center [714, 440] width 222 height 22
drag, startPoint x: 602, startPoint y: 418, endPoint x: 714, endPoint y: 449, distance: 116.2
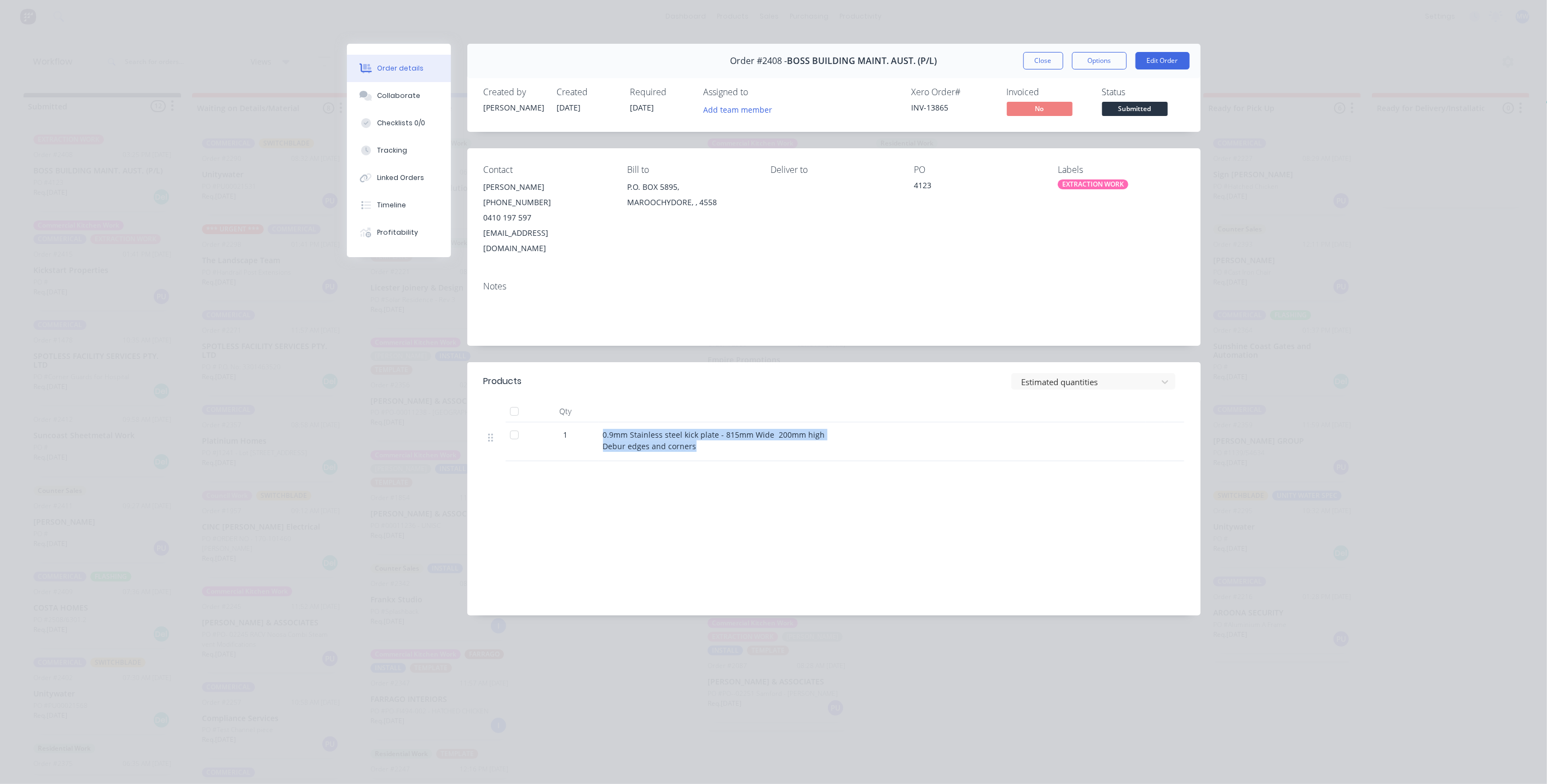
click at [714, 449] on div "Products Estimated quantities Qty 1 0.9mm Stainless steel kick plate - 815mm Wi…" at bounding box center [834, 488] width 733 height 253
click at [701, 433] on div "0.9mm Stainless steel kick plate - 815mm Wide 200mm high Debur edges and corners" at bounding box center [872, 440] width 539 height 23
click at [694, 429] on span "0.9mm Stainless steel kick plate - 815mm Wide 200mm high Debur edges and corners" at bounding box center [714, 440] width 222 height 22
click at [713, 435] on div "0.9mm Stainless steel kick plate - 815mm Wide 200mm high Debur edges and corners" at bounding box center [872, 440] width 539 height 23
click at [1041, 63] on button "Close" at bounding box center [1043, 60] width 40 height 18
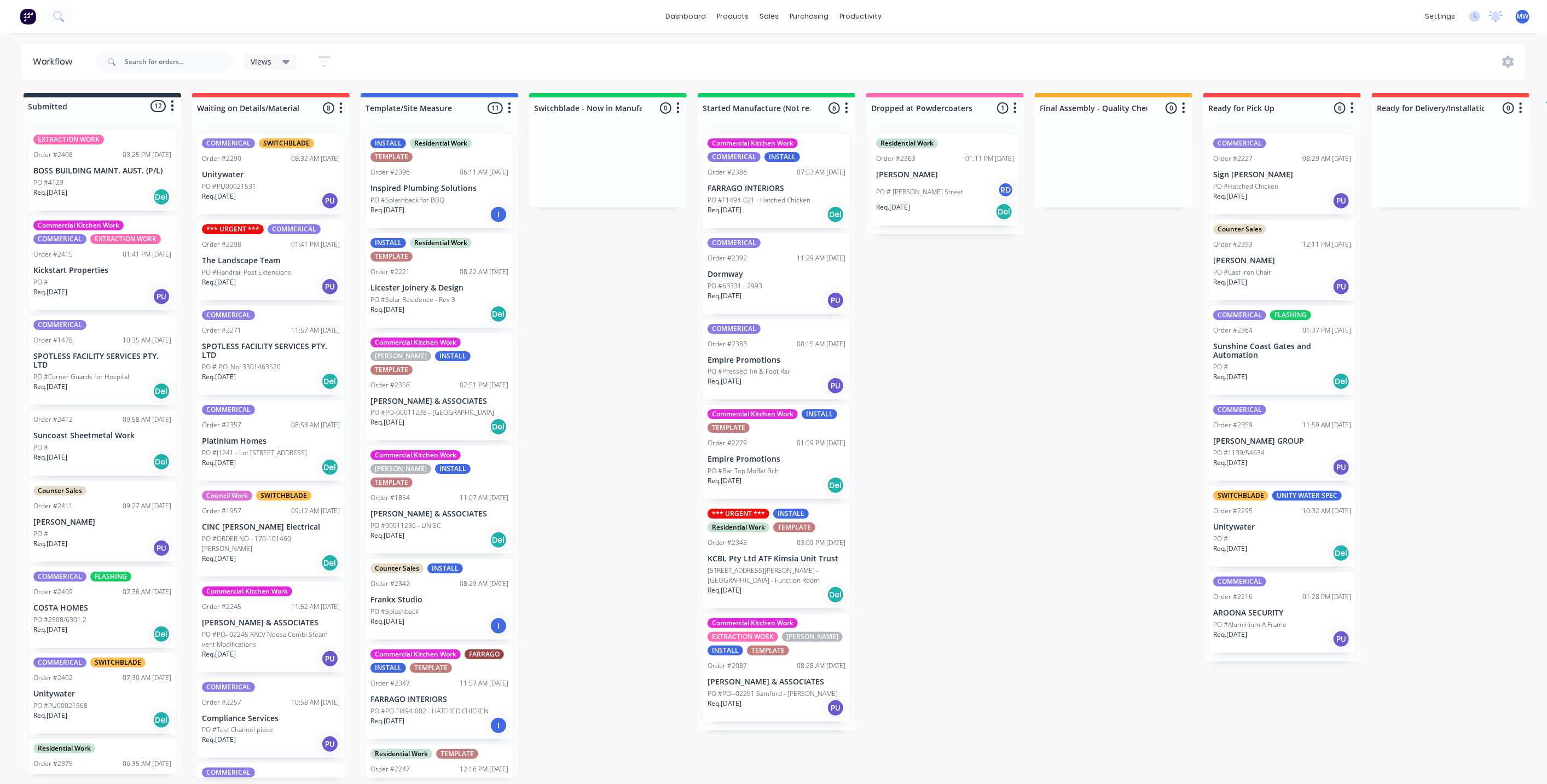
click at [592, 392] on div "Submitted 12 Status colour #273444 hex #273444 Save Cancel Summaries Total orde…" at bounding box center [905, 435] width 1825 height 685
click at [100, 285] on div "PO #" at bounding box center [103, 282] width 138 height 10
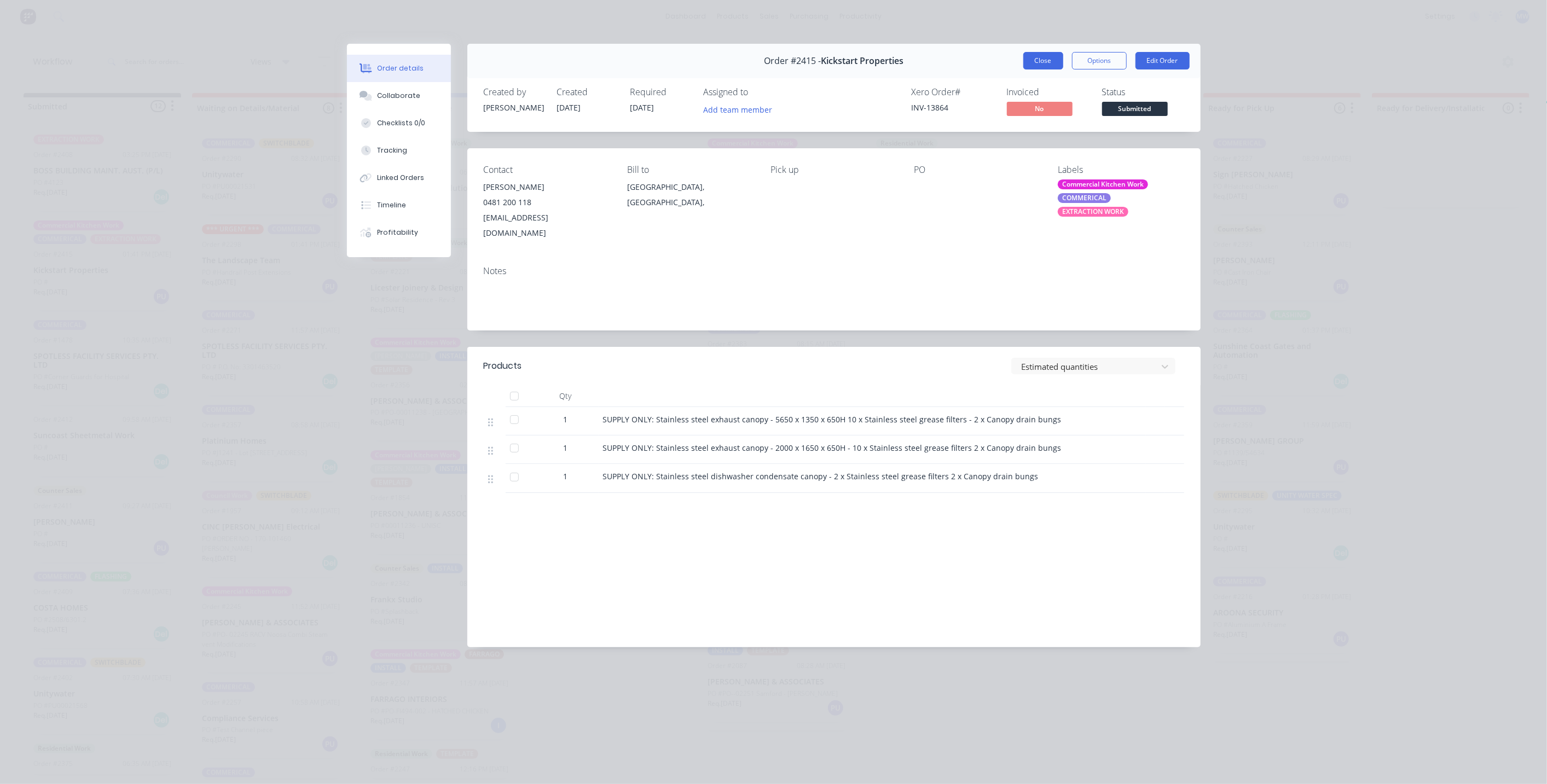
click at [1033, 62] on button "Close" at bounding box center [1043, 60] width 40 height 18
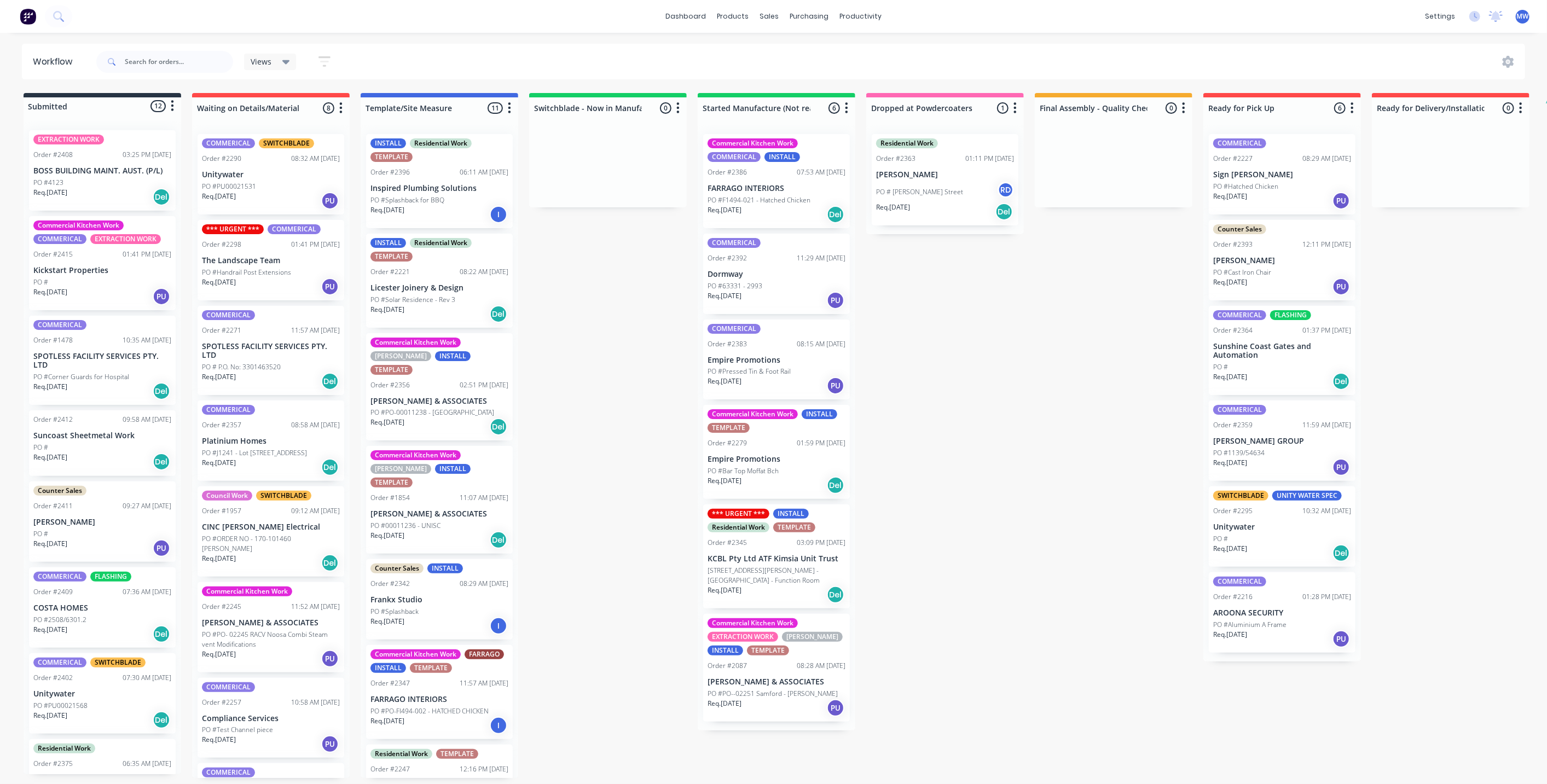
drag, startPoint x: 909, startPoint y: 424, endPoint x: 901, endPoint y: 418, distance: 10.0
click at [909, 424] on div "Submitted 12 Status colour #273444 hex #273444 Save Cancel Summaries Total orde…" at bounding box center [905, 435] width 1825 height 685
drag, startPoint x: 619, startPoint y: 332, endPoint x: 594, endPoint y: 329, distance: 25.2
click at [619, 330] on div "Submitted 12 Status colour #273444 hex #273444 Save Cancel Summaries Total orde…" at bounding box center [905, 435] width 1825 height 685
click at [591, 342] on div "Submitted 12 Status colour #273444 hex #273444 Save Cancel Summaries Total orde…" at bounding box center [905, 435] width 1825 height 685
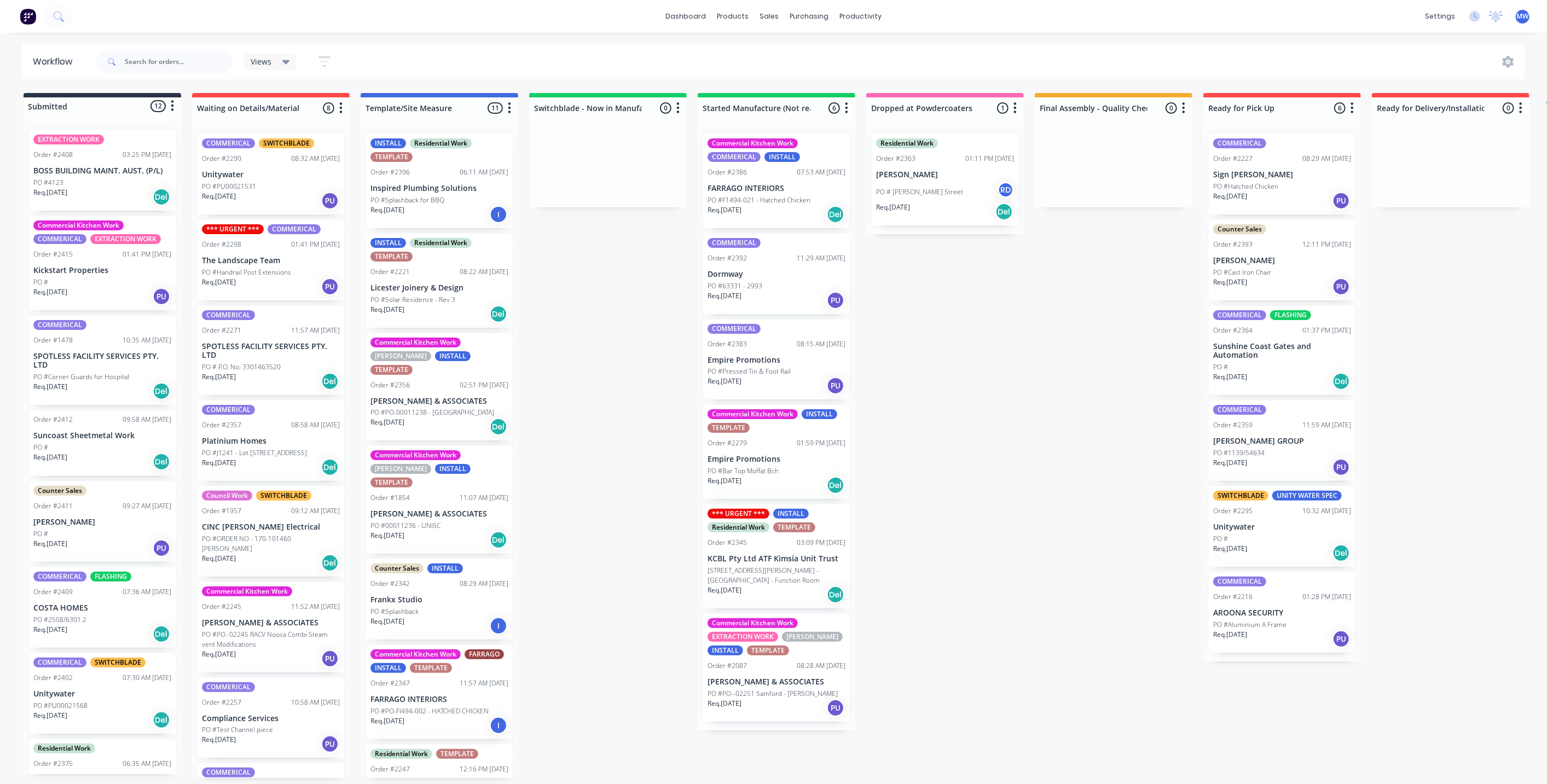
click at [89, 277] on div "PO #" at bounding box center [103, 282] width 138 height 10
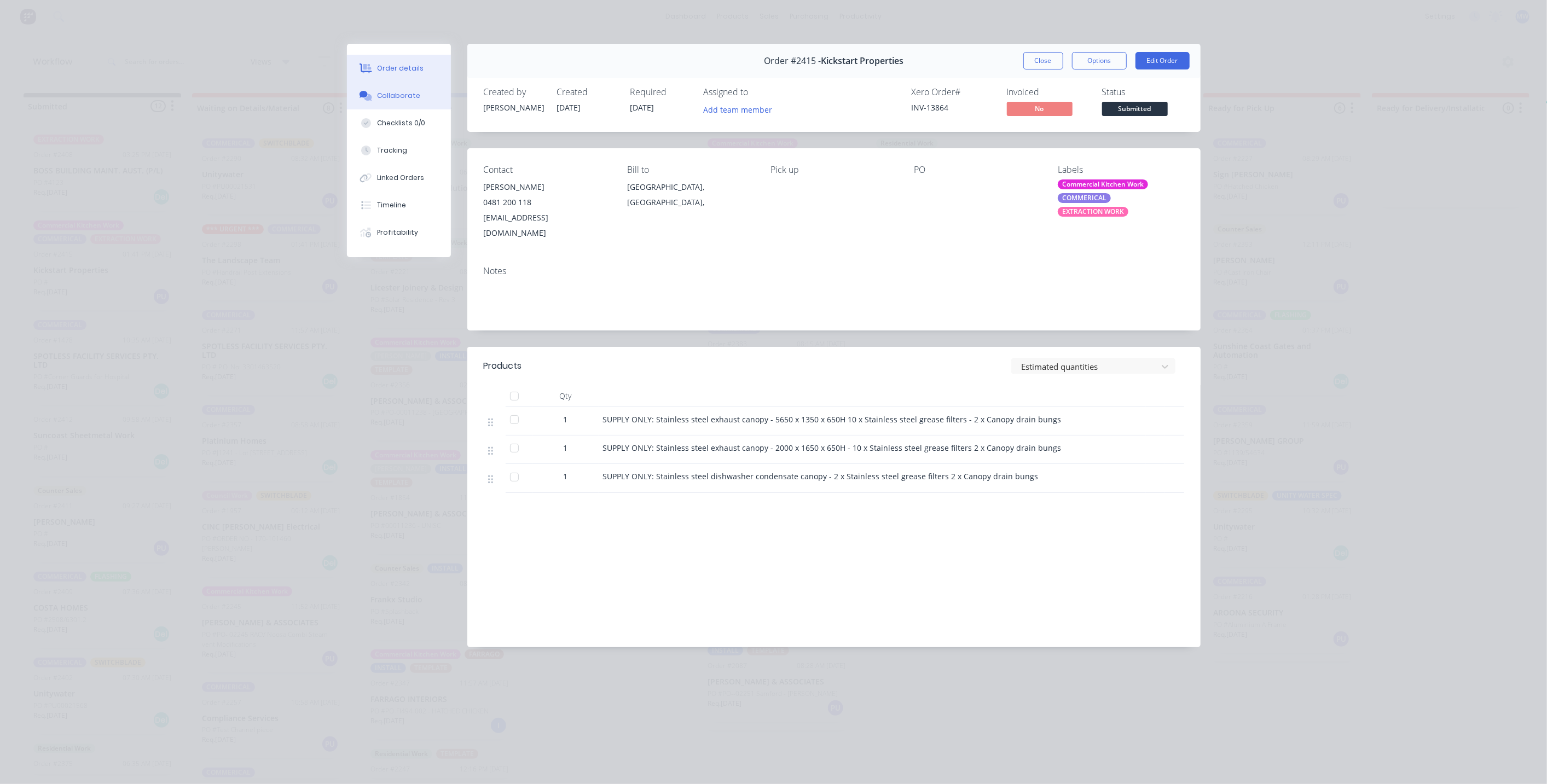
click at [404, 100] on div "Collaborate" at bounding box center [398, 96] width 43 height 10
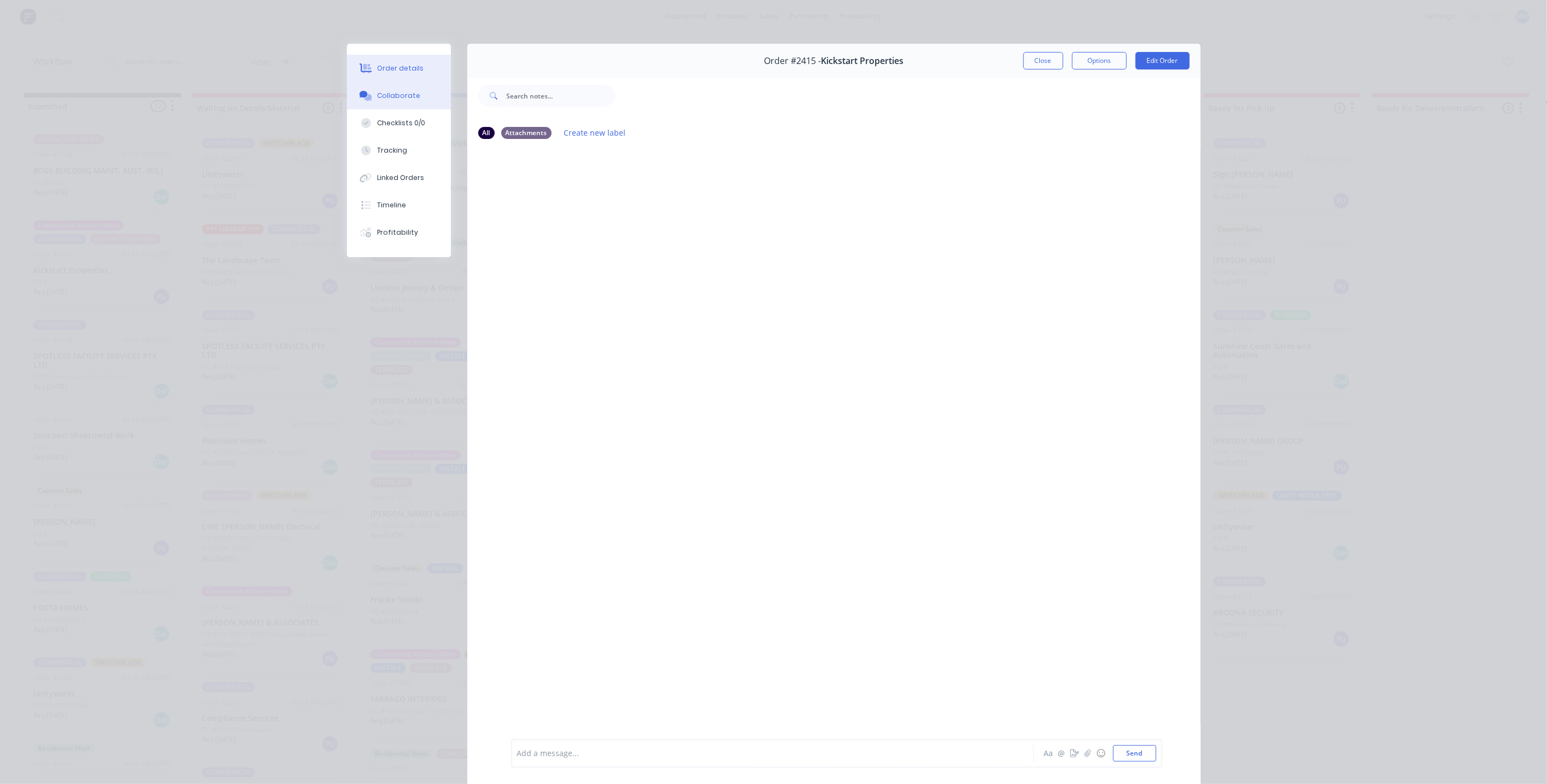
click at [398, 71] on div "Order details" at bounding box center [400, 68] width 46 height 10
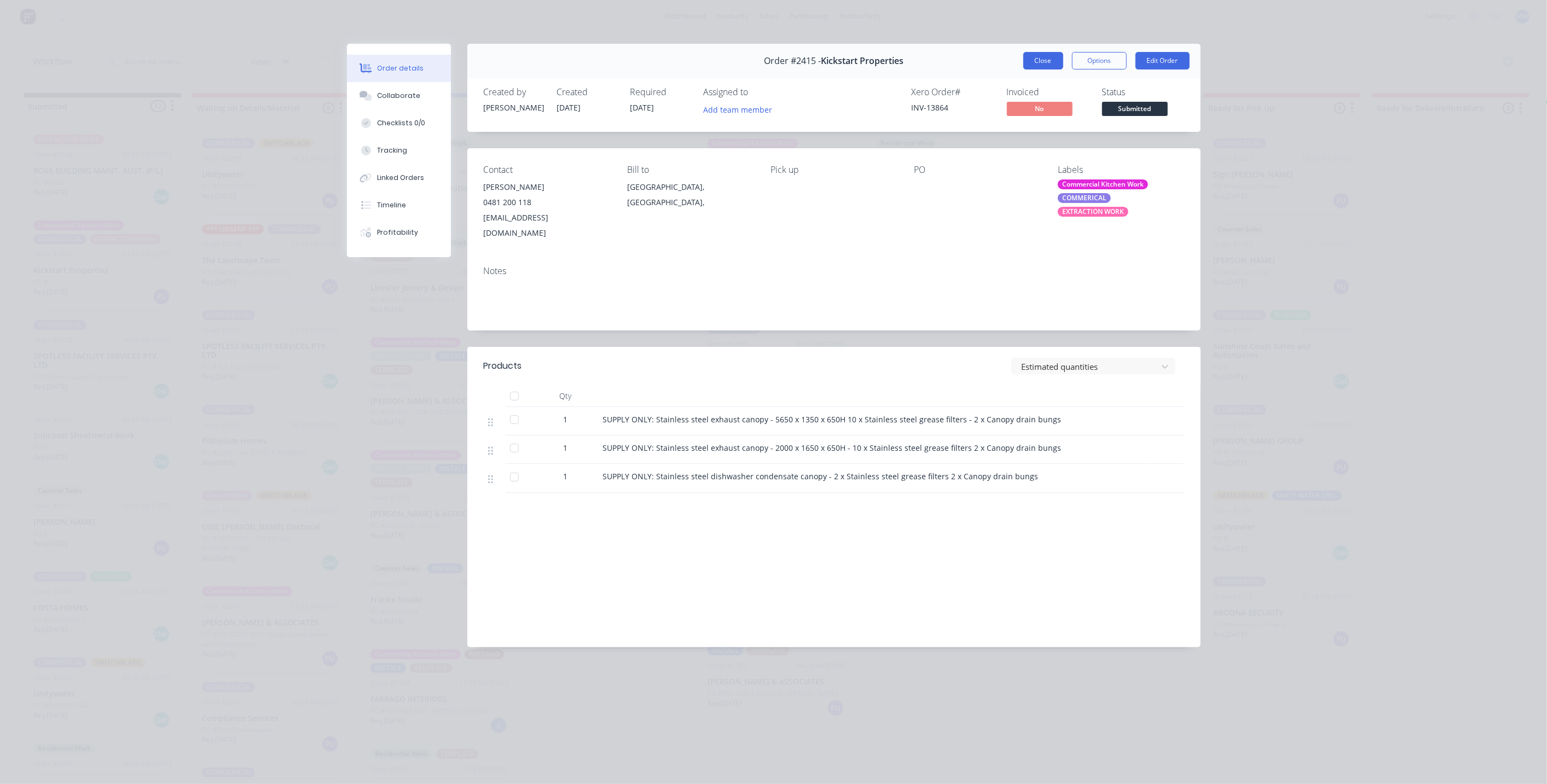
click at [1044, 60] on button "Close" at bounding box center [1043, 60] width 40 height 18
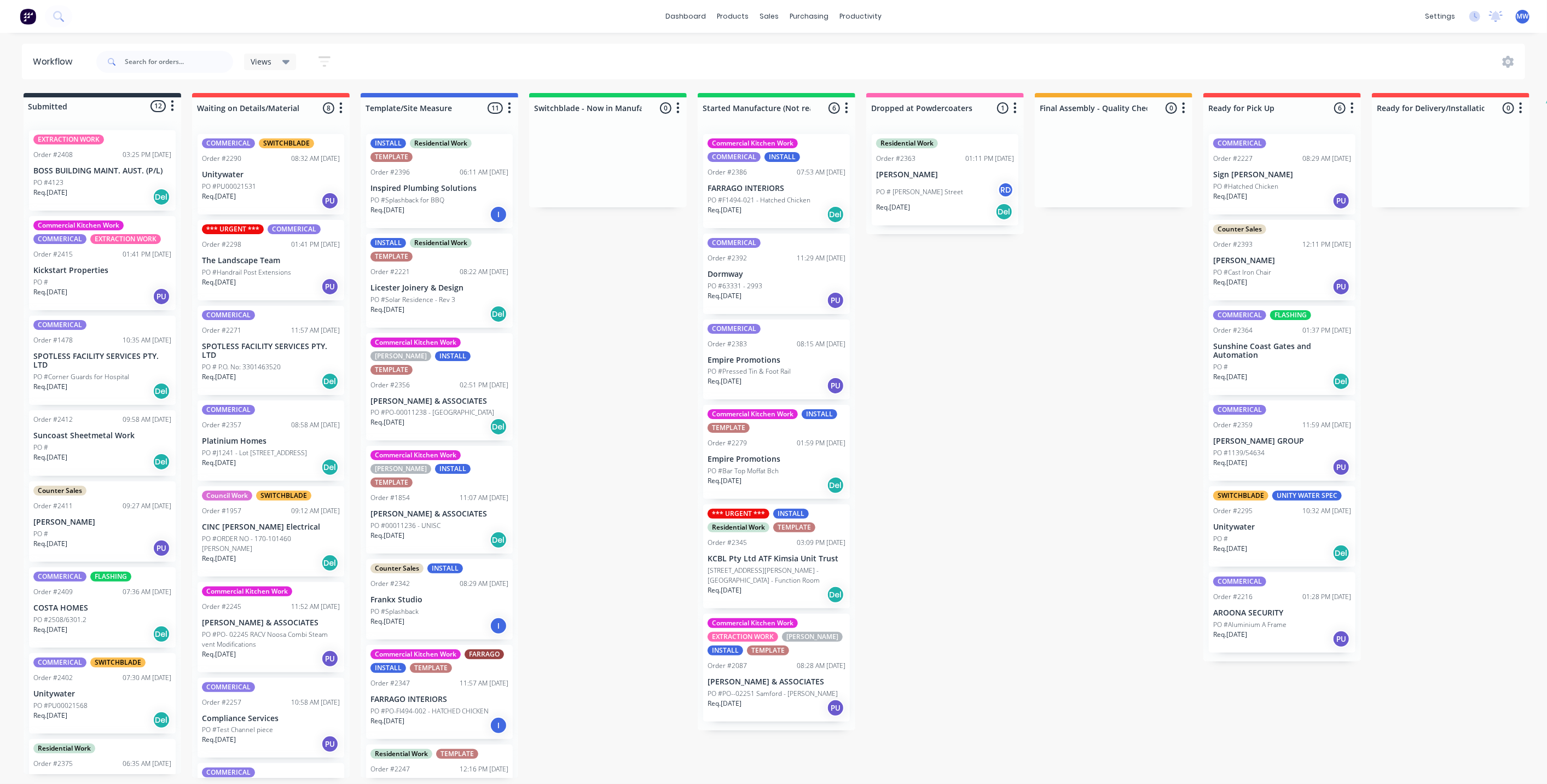
click at [613, 355] on div "Submitted 12 Status colour #273444 hex #273444 Save Cancel Summaries Total orde…" at bounding box center [905, 435] width 1825 height 685
drag, startPoint x: 547, startPoint y: 319, endPoint x: 431, endPoint y: 31, distance: 310.5
click at [545, 316] on div "Submitted 12 Status colour #273444 hex #273444 Save Cancel Summaries Total orde…" at bounding box center [905, 435] width 1825 height 685
click at [786, 584] on p "PO #53 Upper Hutton Road - Kiamba - Function Room" at bounding box center [776, 575] width 138 height 20
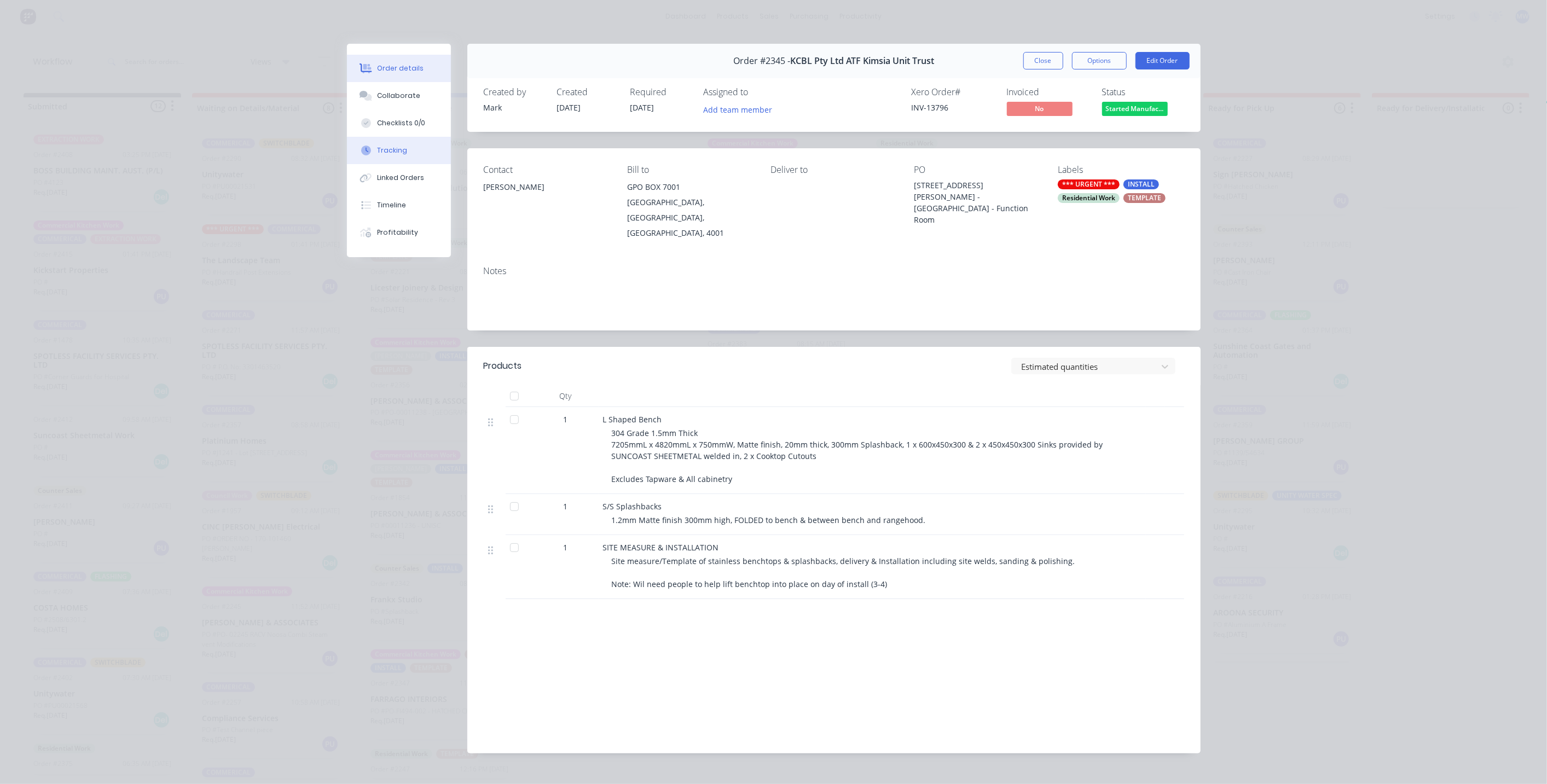
click at [396, 154] on div "Tracking" at bounding box center [391, 150] width 30 height 10
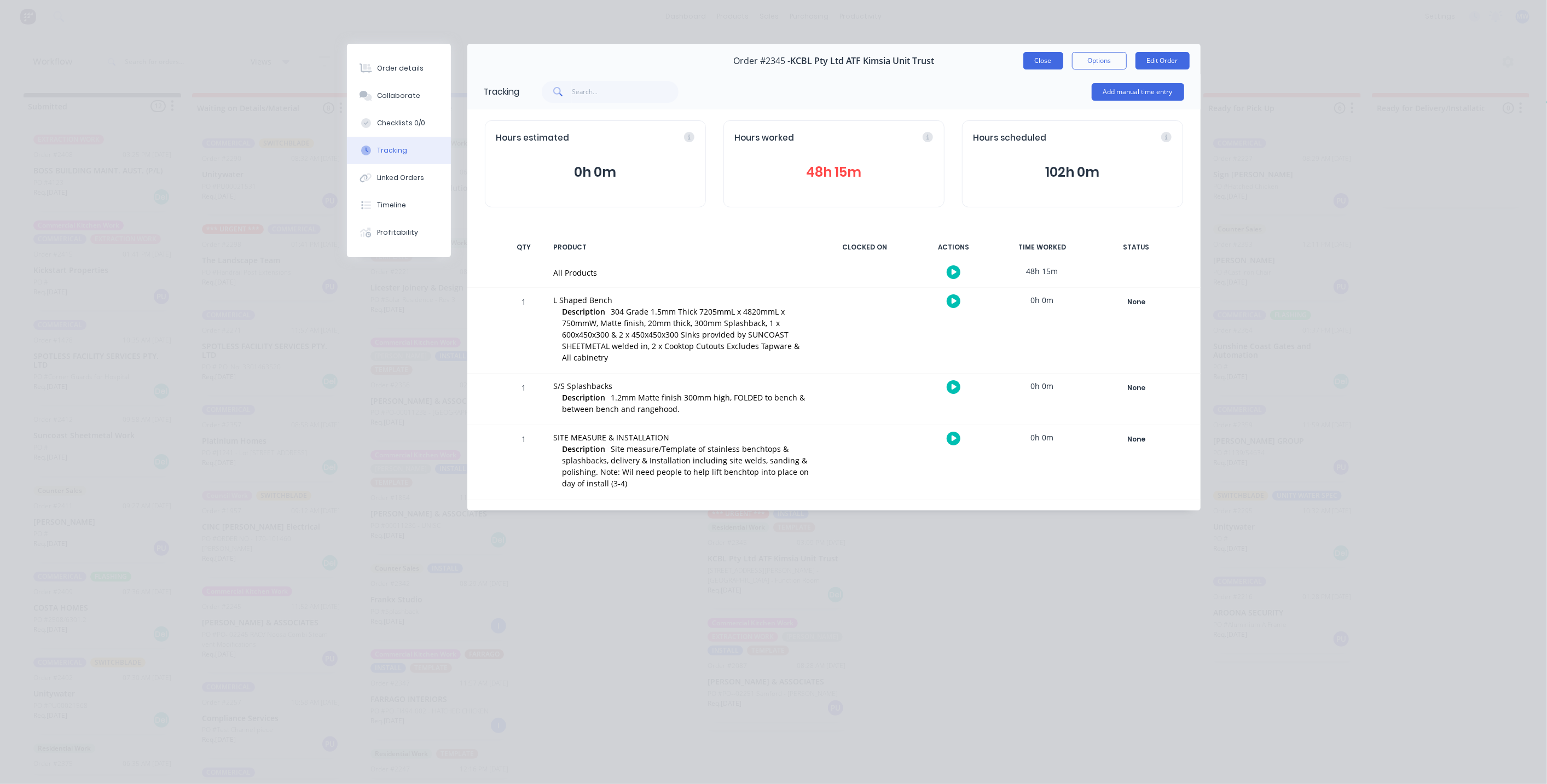
click at [1041, 63] on button "Close" at bounding box center [1043, 60] width 40 height 18
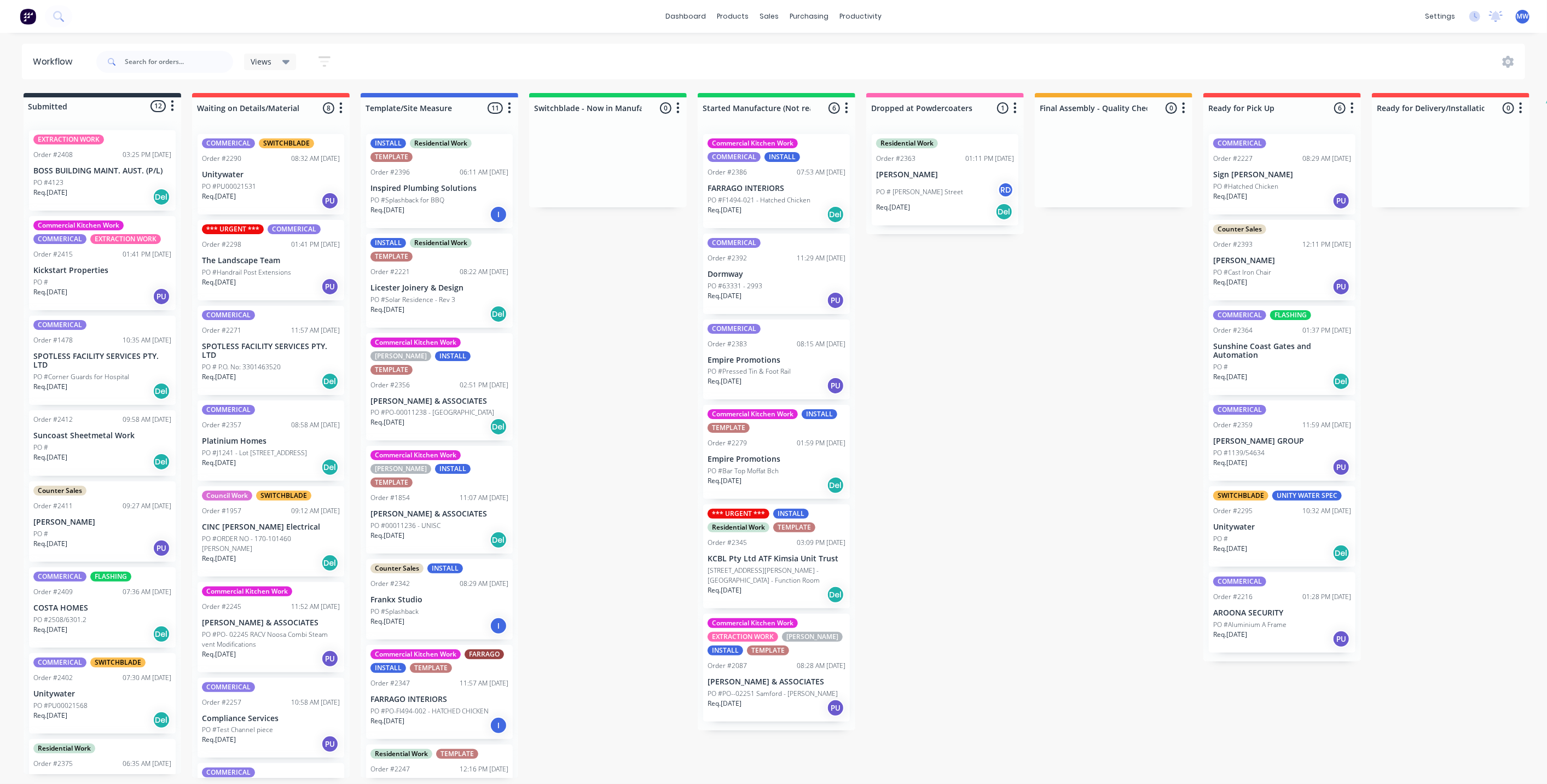
click at [777, 571] on p "PO #53 Upper Hutton Road - Kiamba - Function Room" at bounding box center [776, 575] width 138 height 20
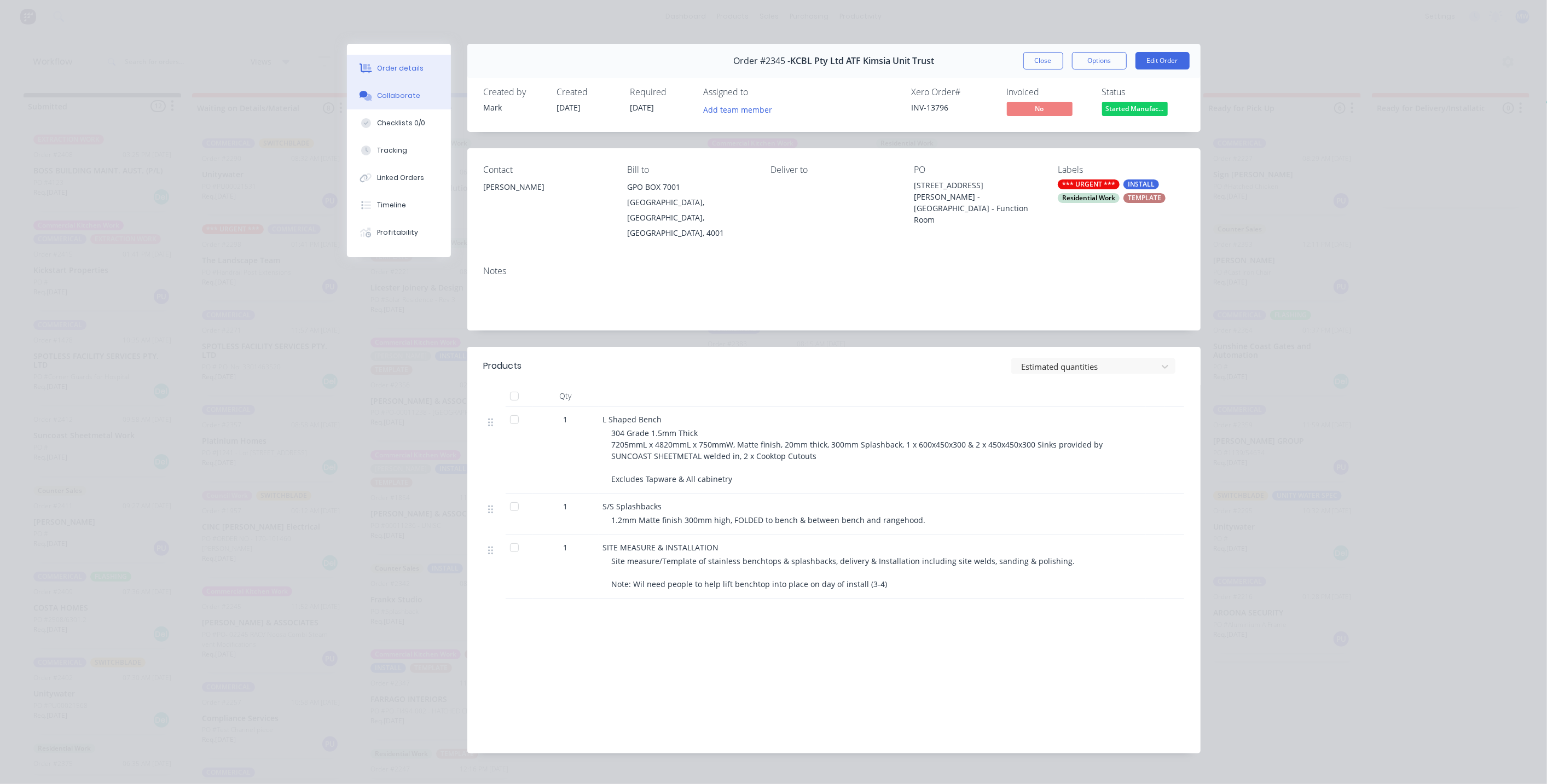
click at [402, 98] on div "Collaborate" at bounding box center [398, 96] width 43 height 10
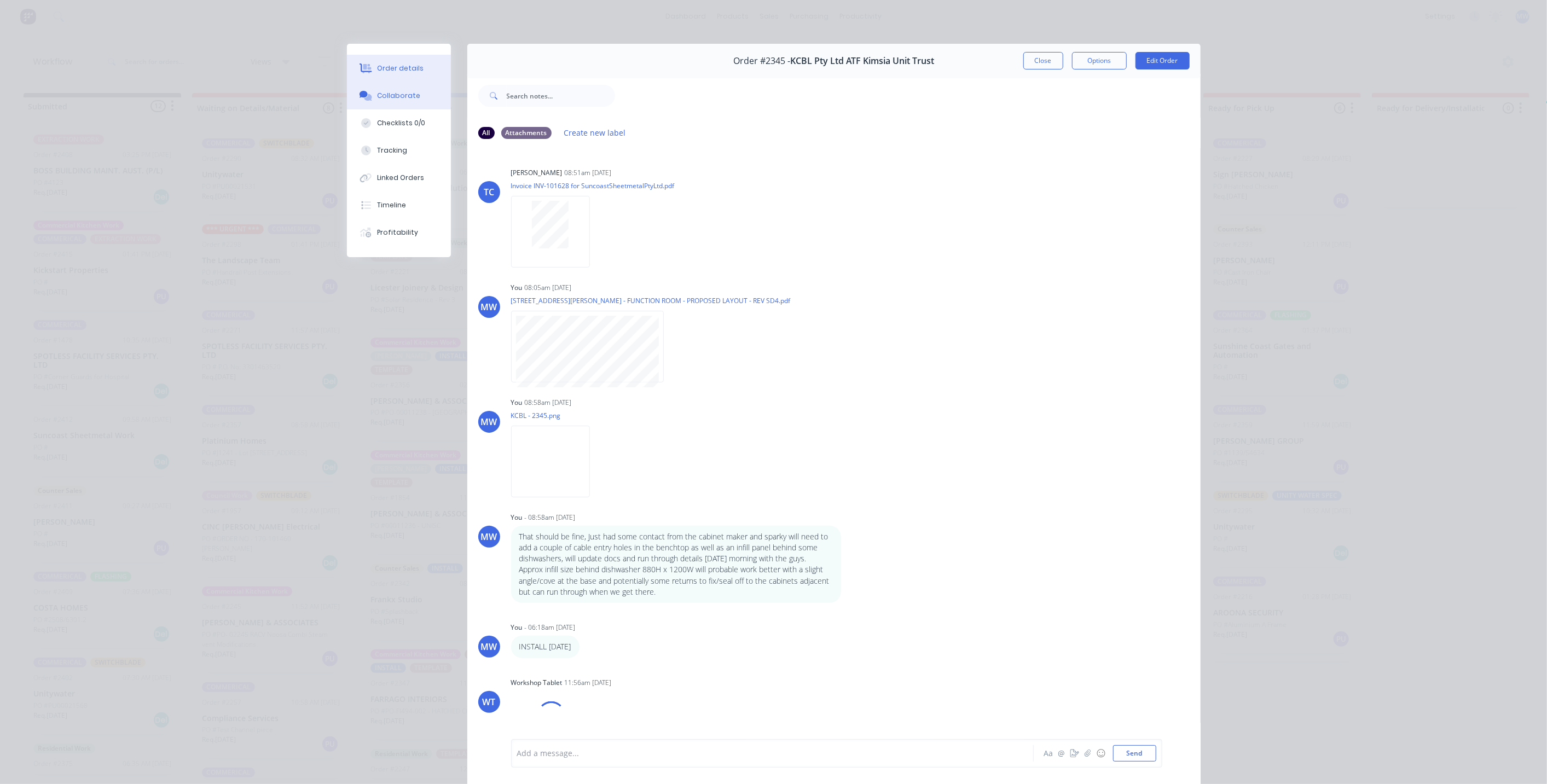
click at [393, 67] on div "Order details" at bounding box center [400, 68] width 46 height 10
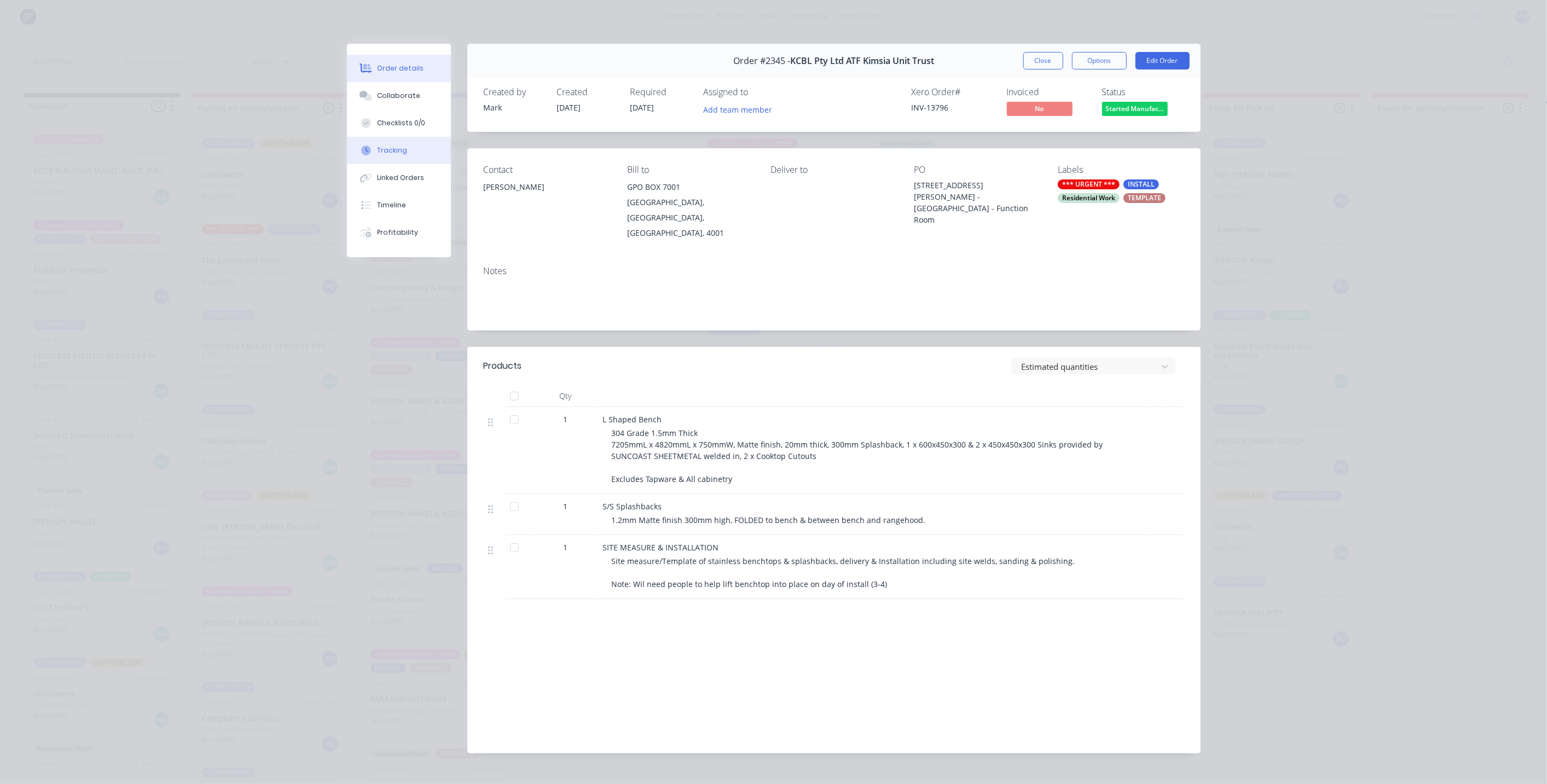
click at [392, 148] on div "Tracking" at bounding box center [391, 150] width 30 height 10
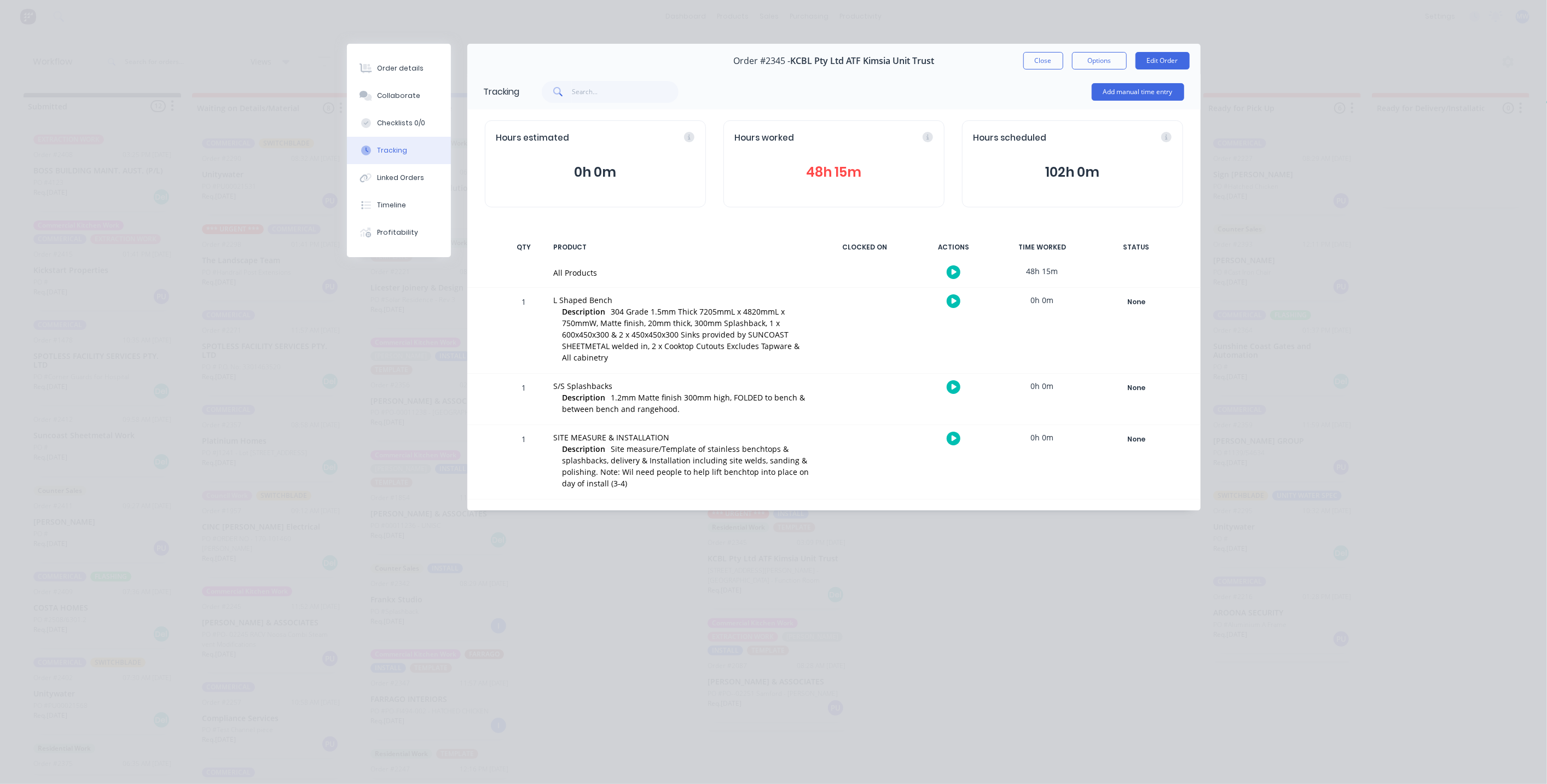
click at [816, 169] on button "48h 15m" at bounding box center [834, 172] width 198 height 21
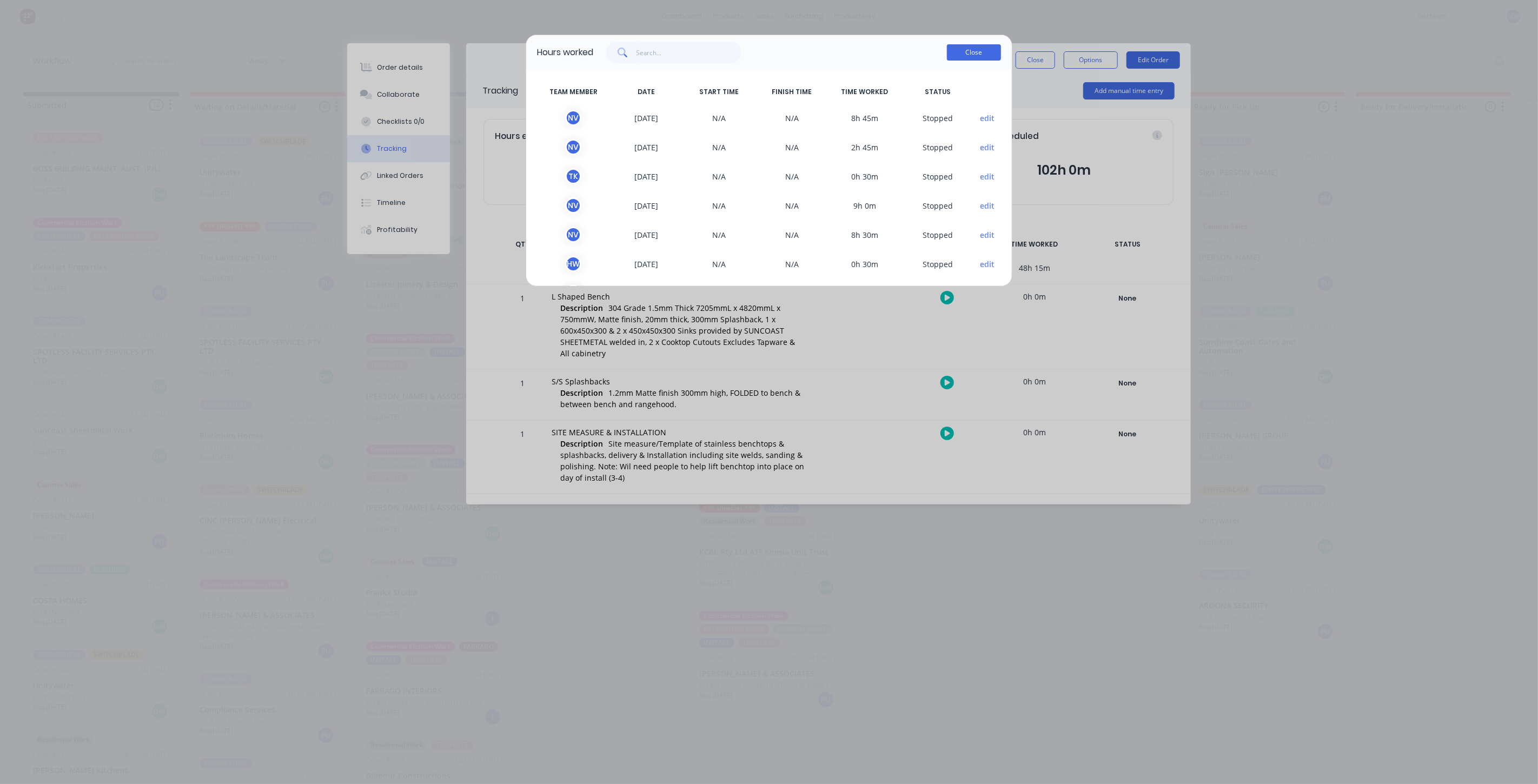
click at [960, 53] on button "Close" at bounding box center [974, 52] width 54 height 16
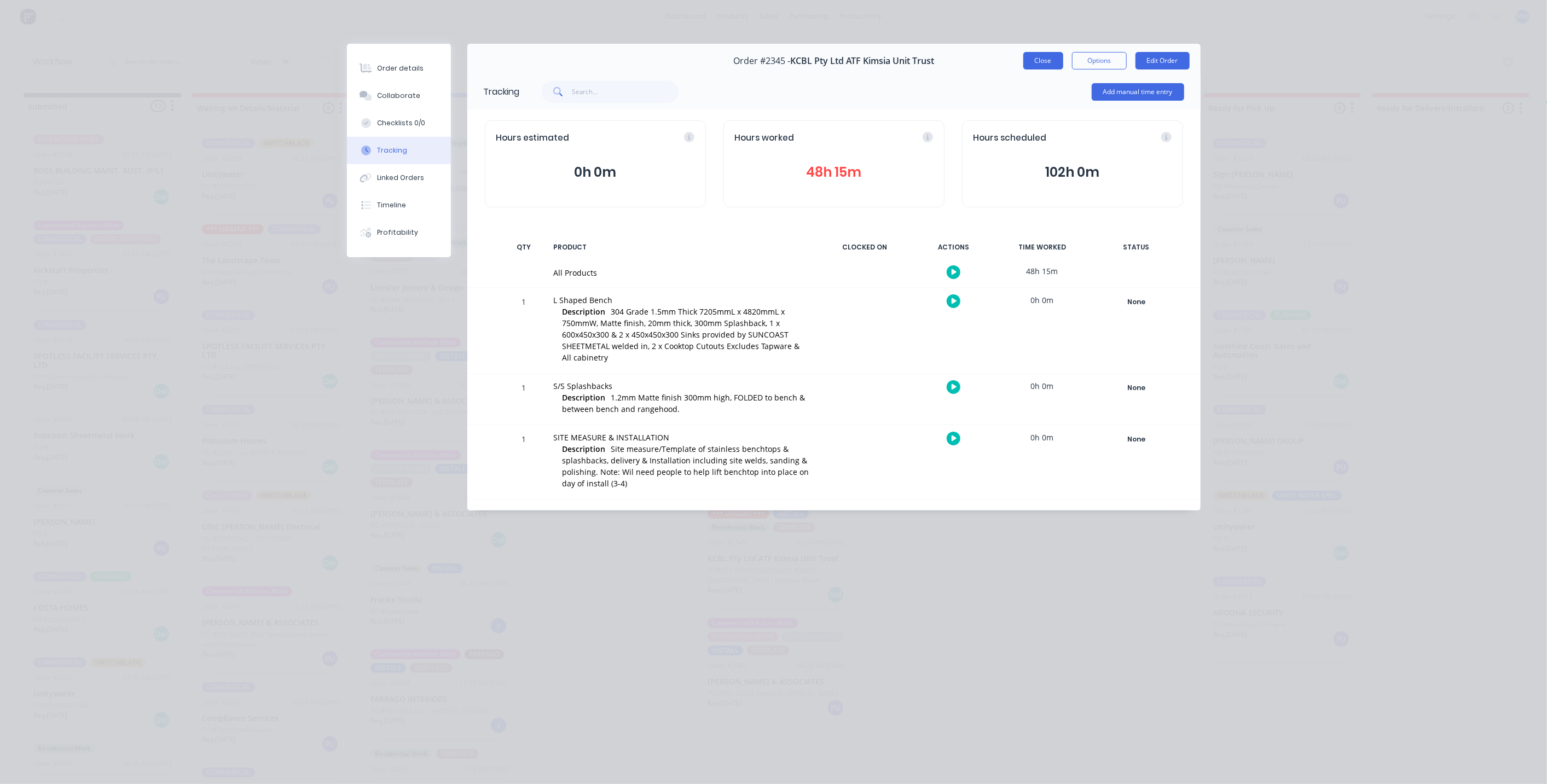
click at [1039, 62] on button "Close" at bounding box center [1043, 60] width 40 height 18
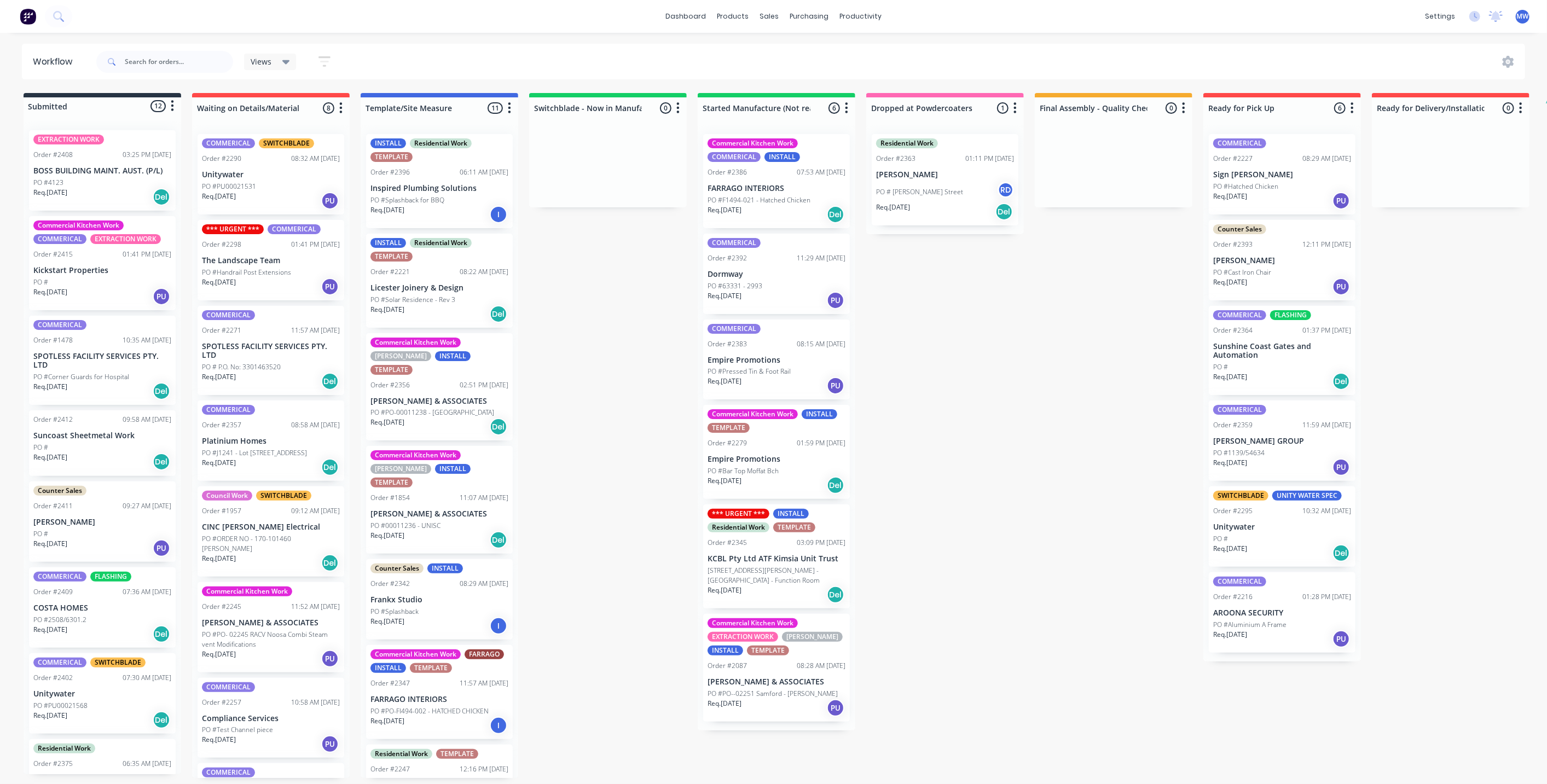
click at [934, 443] on div "Submitted 12 Status colour #273444 hex #273444 Save Cancel Summaries Total orde…" at bounding box center [905, 435] width 1825 height 685
click at [914, 515] on div "Submitted 12 Status colour #273444 hex #273444 Save Cancel Summaries Total orde…" at bounding box center [905, 435] width 1825 height 685
click at [574, 482] on div "Submitted 12 Status colour #273444 hex #273444 Save Cancel Summaries Total orde…" at bounding box center [905, 435] width 1825 height 685
click at [553, 513] on div "Submitted 12 Status colour #273444 hex #273444 Save Cancel Summaries Total orde…" at bounding box center [905, 435] width 1825 height 685
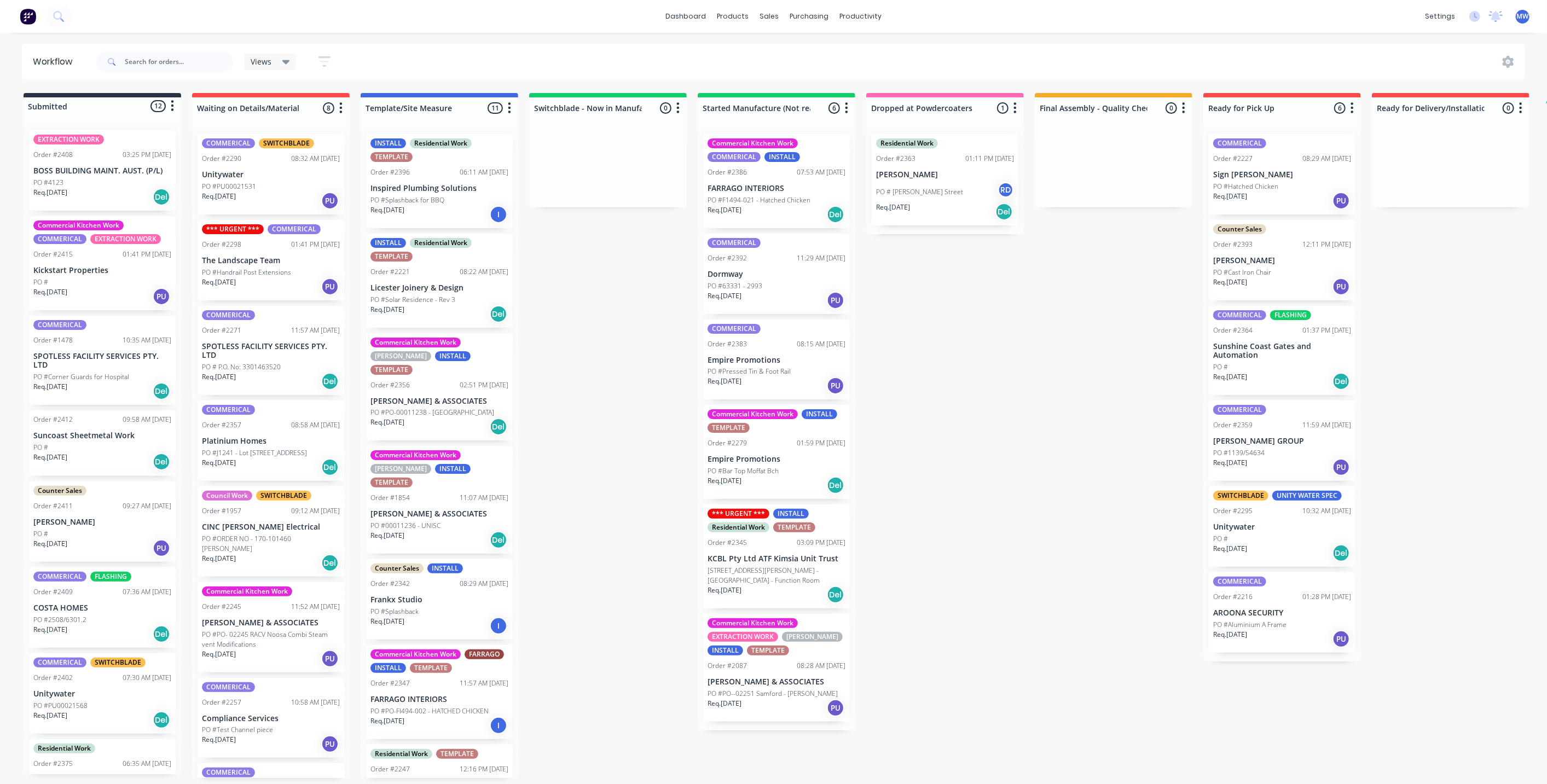
click at [553, 513] on div "Submitted 12 Status colour #273444 hex #273444 Save Cancel Summaries Total orde…" at bounding box center [905, 435] width 1825 height 685
click at [76, 278] on div "PO #" at bounding box center [103, 282] width 138 height 10
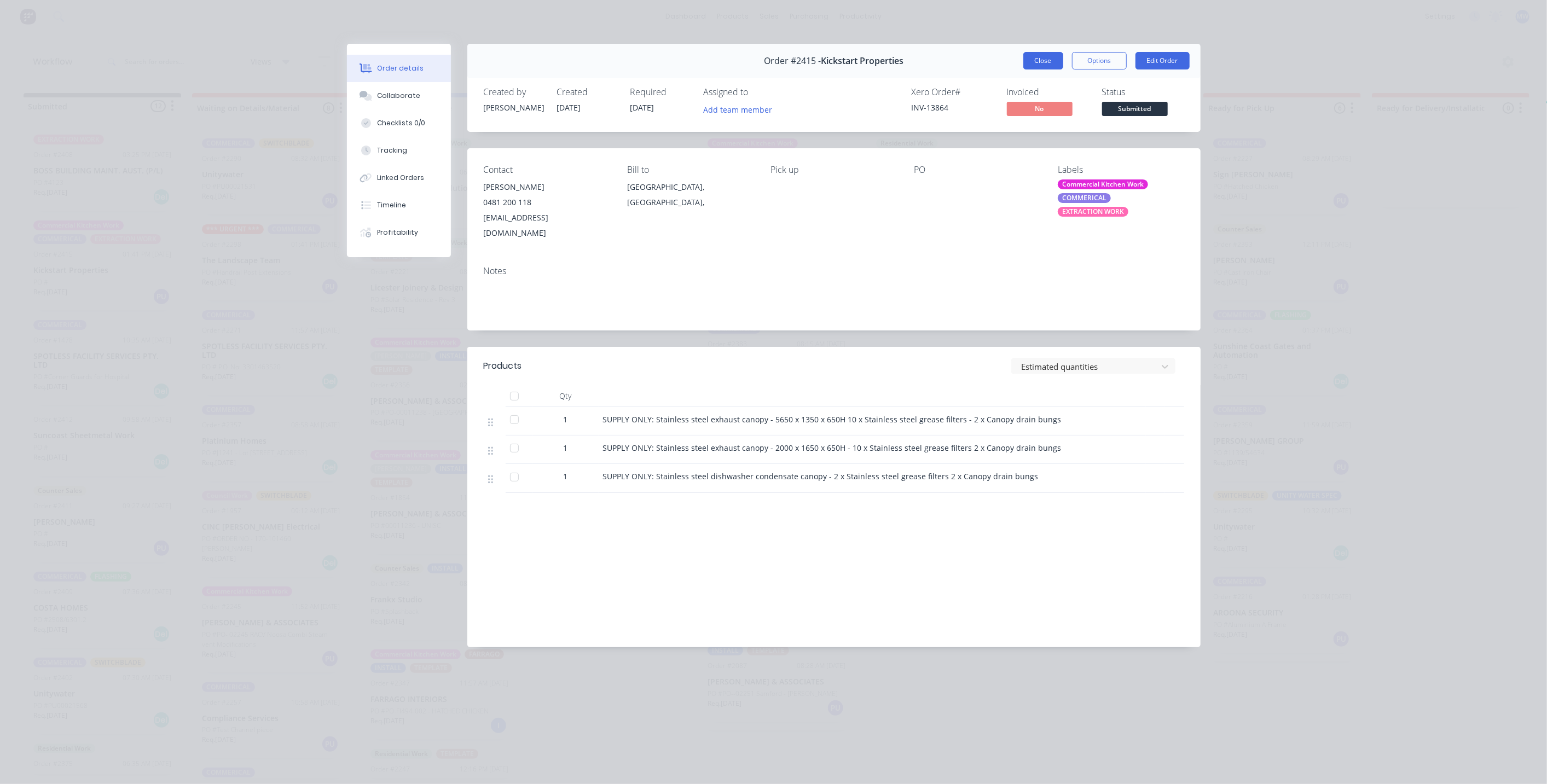
click at [1040, 63] on button "Close" at bounding box center [1043, 60] width 40 height 18
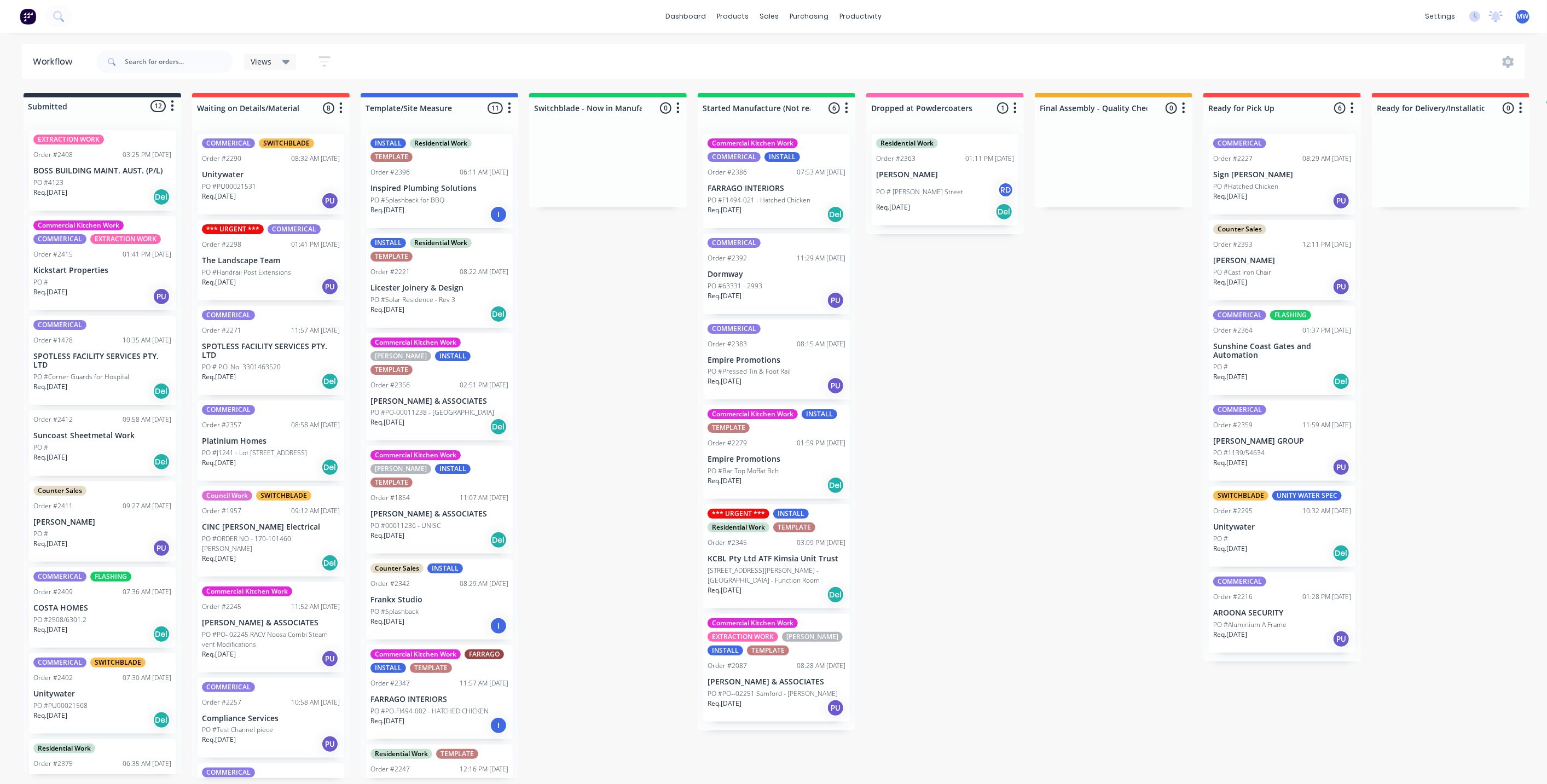
click at [909, 440] on div "Submitted 12 Status colour #273444 hex #273444 Save Cancel Summaries Total orde…" at bounding box center [905, 435] width 1825 height 685
click at [629, 339] on div "Submitted 12 Status colour #273444 hex #273444 Save Cancel Summaries Total orde…" at bounding box center [905, 435] width 1825 height 685
click at [588, 290] on div "Submitted 12 Status colour #273444 hex #273444 Save Cancel Summaries Total orde…" at bounding box center [905, 435] width 1825 height 685
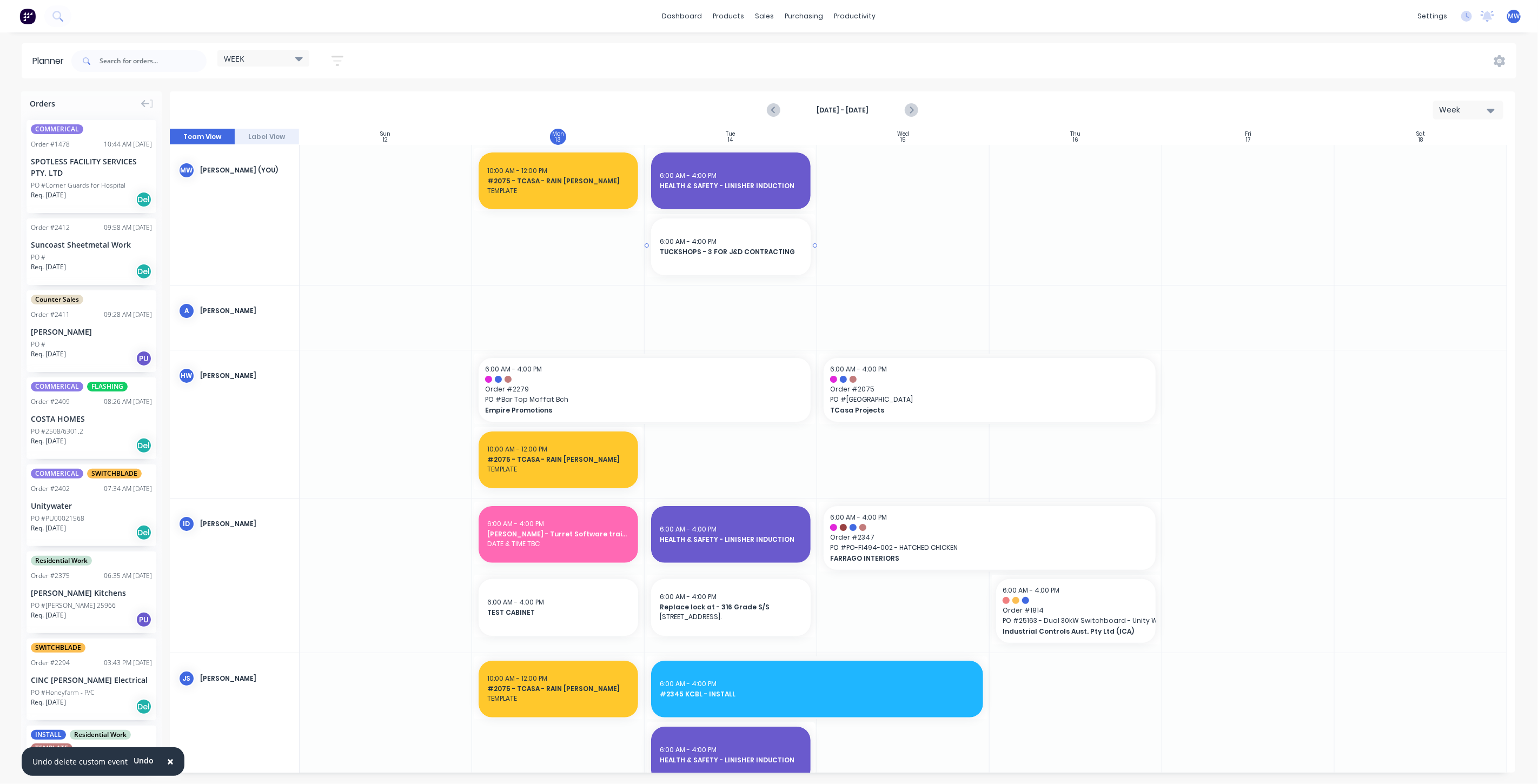
scroll to position [60, 0]
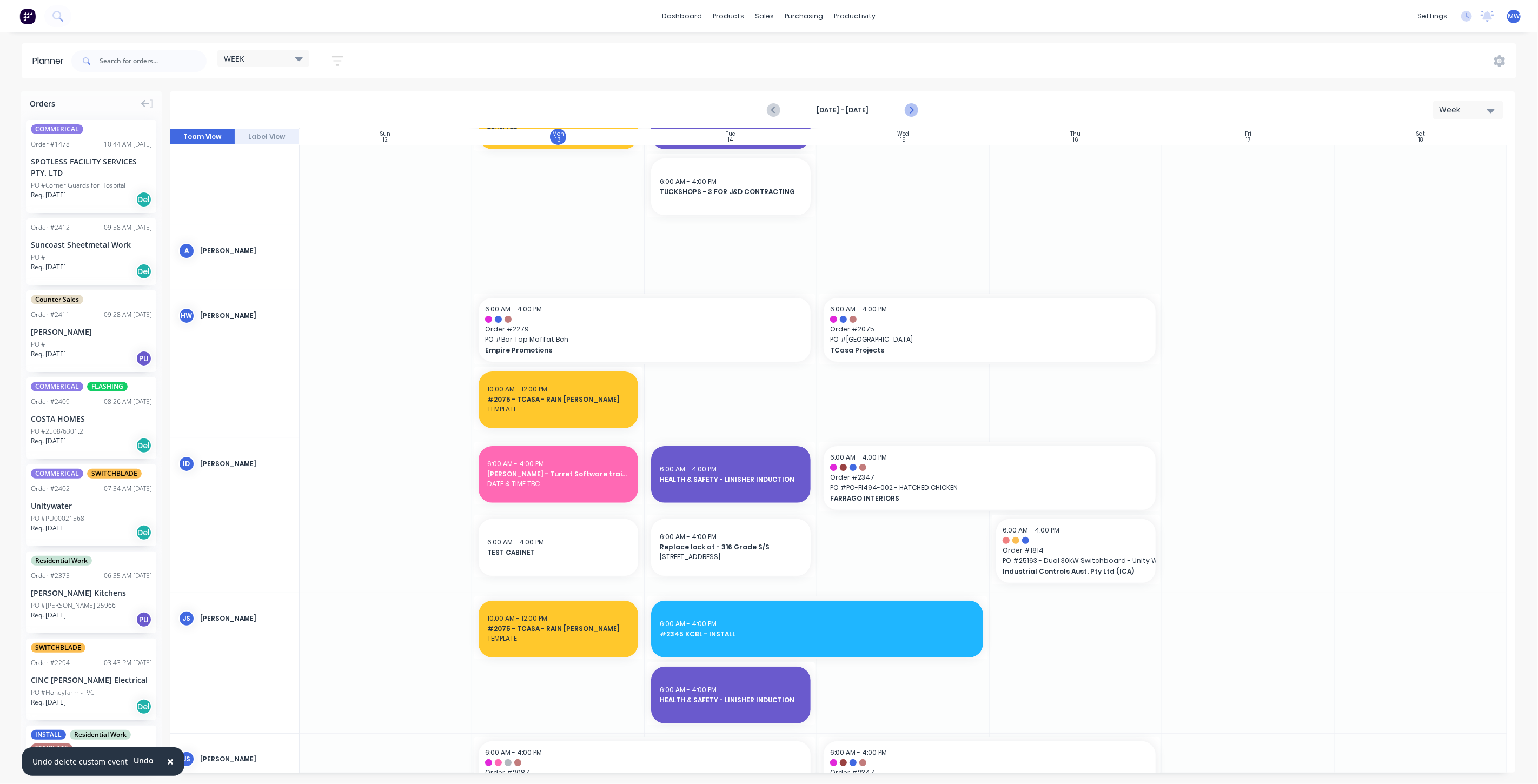
click at [911, 107] on icon "Next page" at bounding box center [911, 110] width 13 height 13
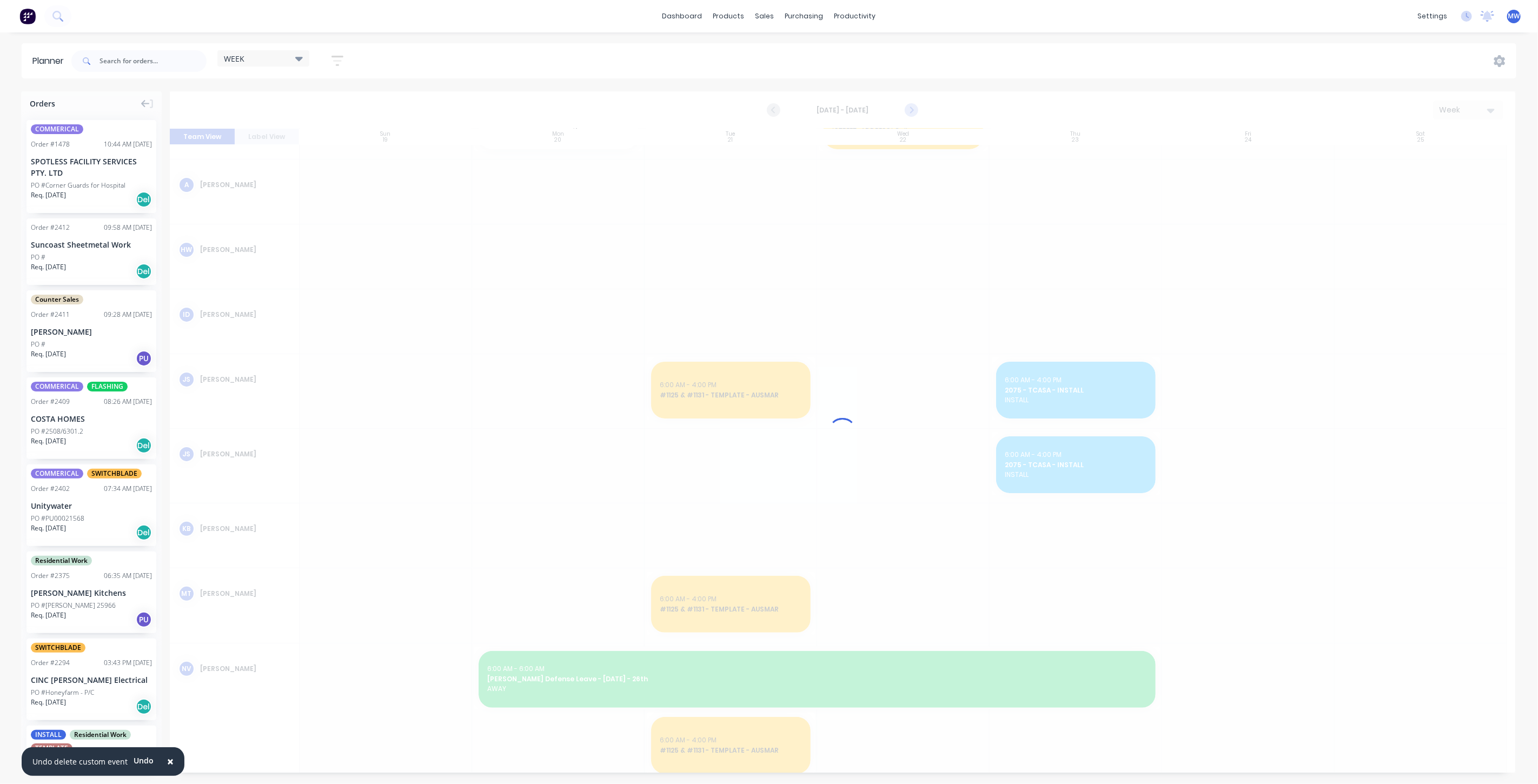
scroll to position [0, 0]
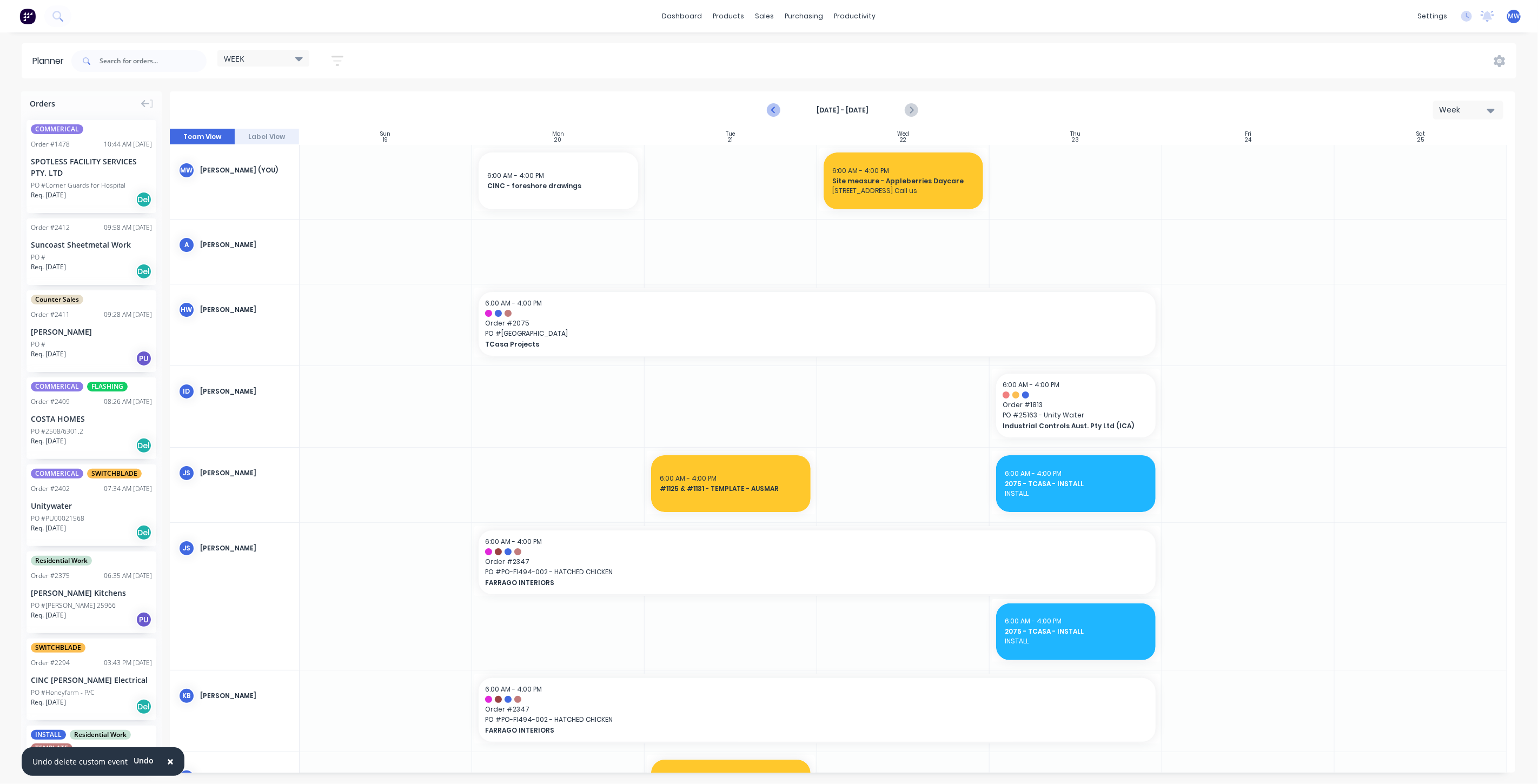
click at [771, 108] on icon "Previous page" at bounding box center [774, 110] width 13 height 13
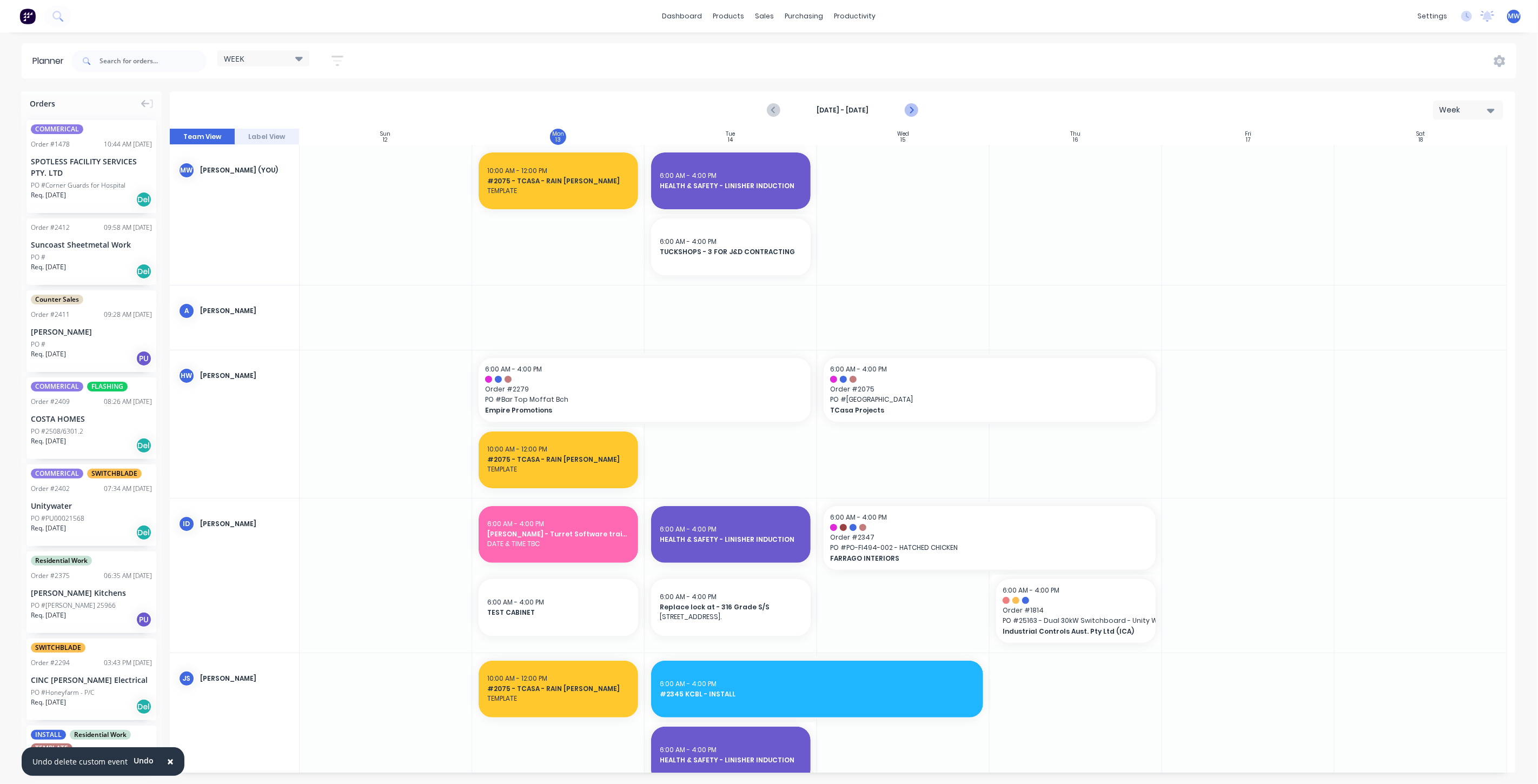
click at [910, 112] on icon "Next page" at bounding box center [911, 110] width 5 height 8
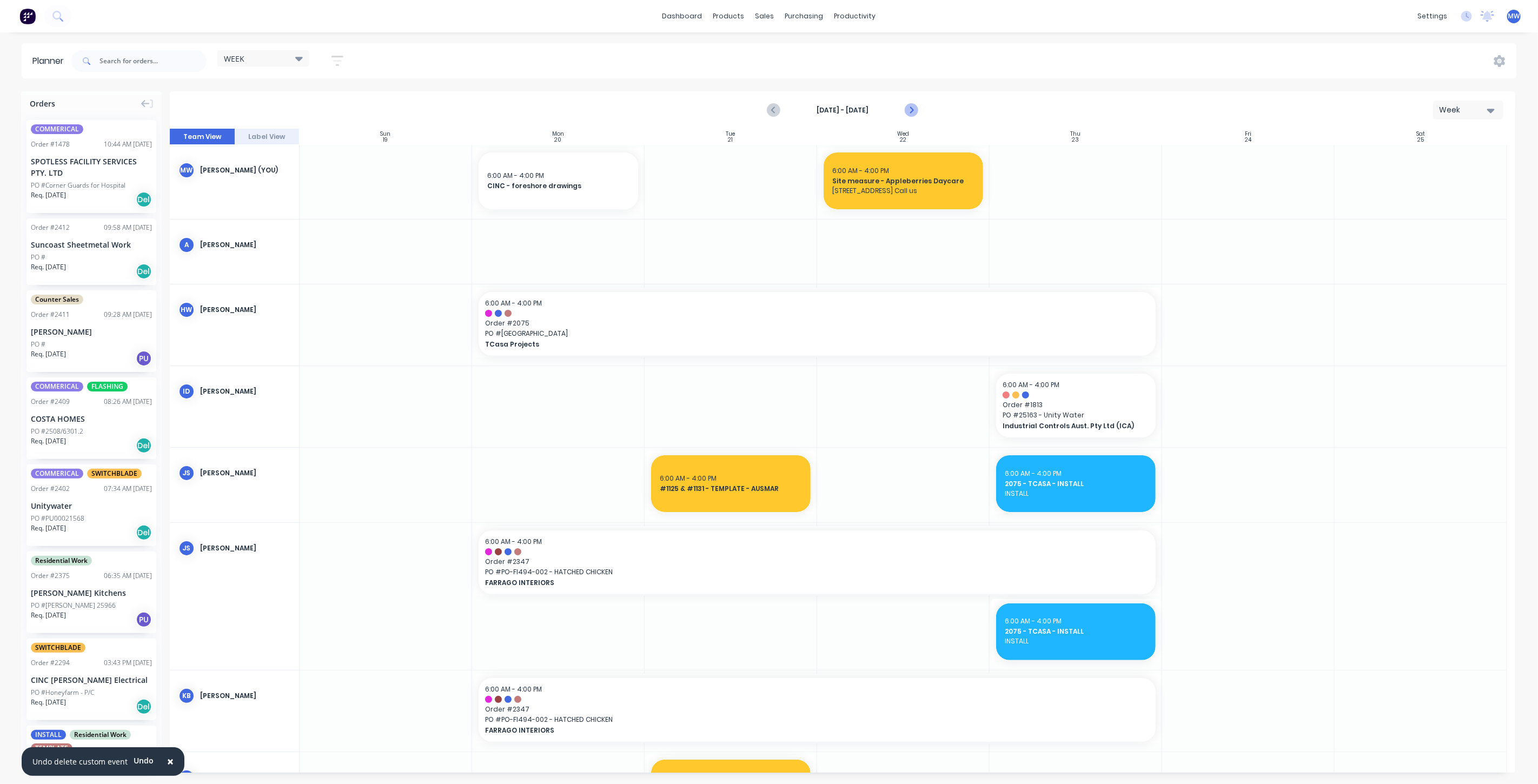
click at [913, 109] on icon "Next page" at bounding box center [911, 110] width 13 height 13
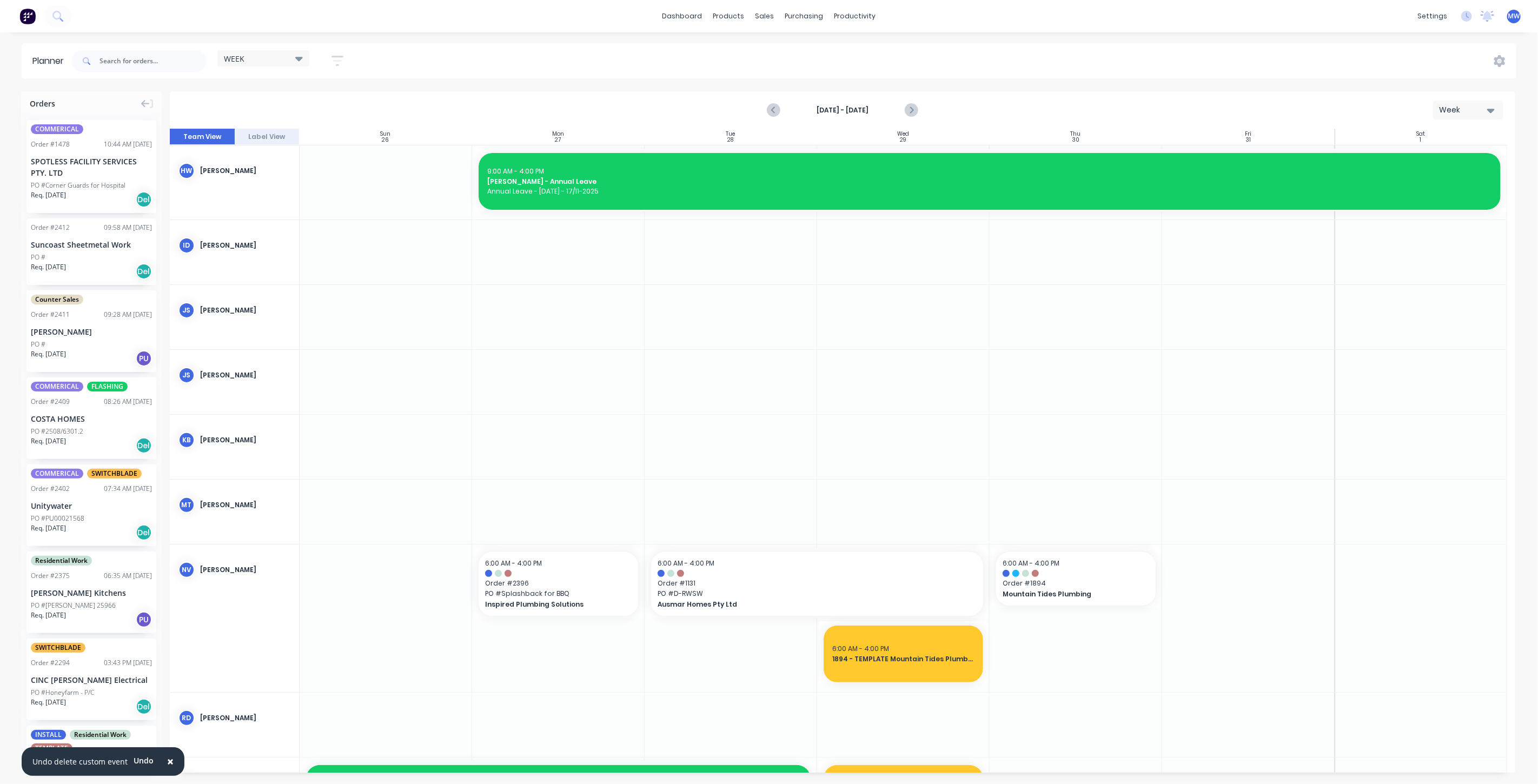
scroll to position [120, 0]
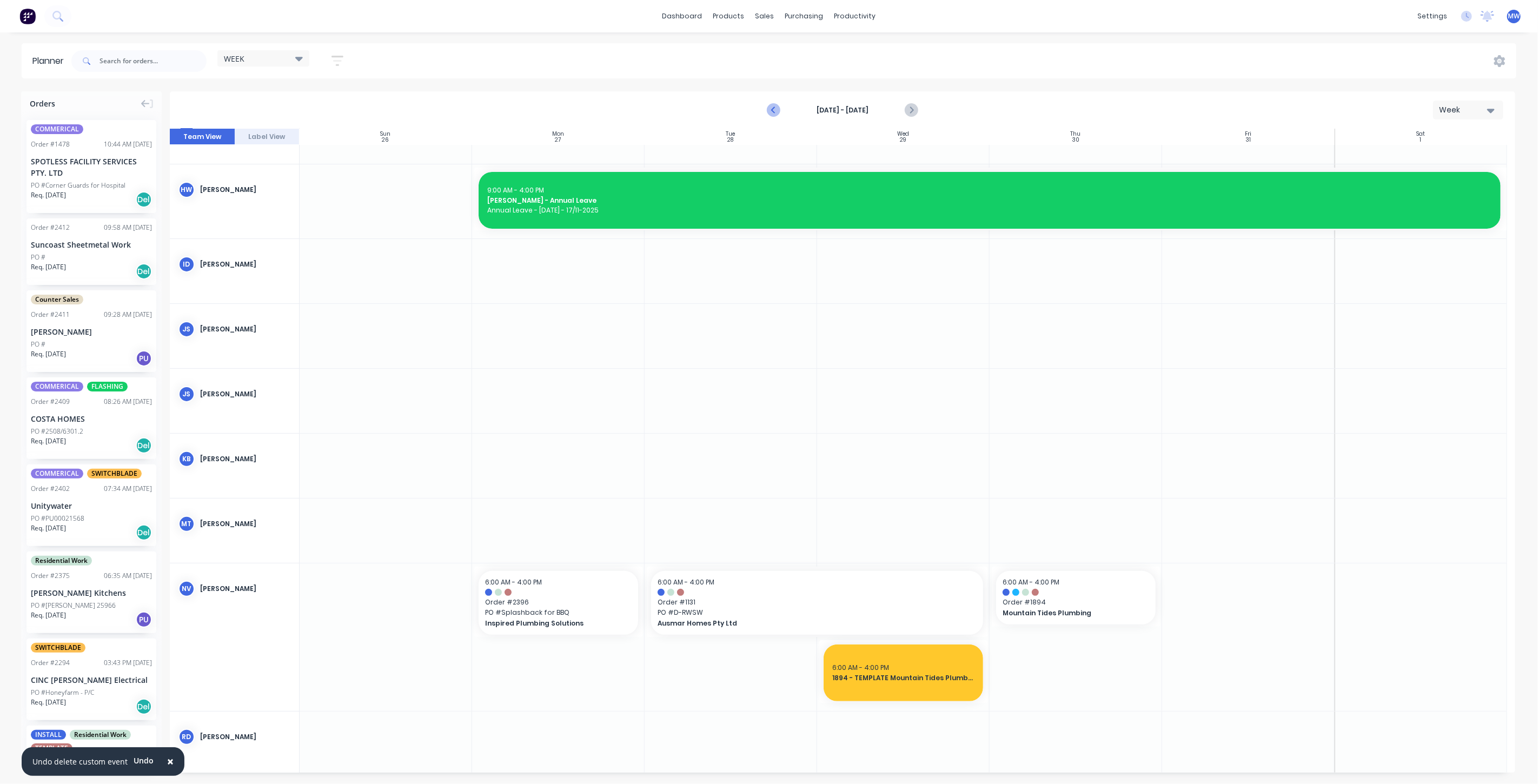
click at [769, 112] on icon "Previous page" at bounding box center [774, 110] width 13 height 13
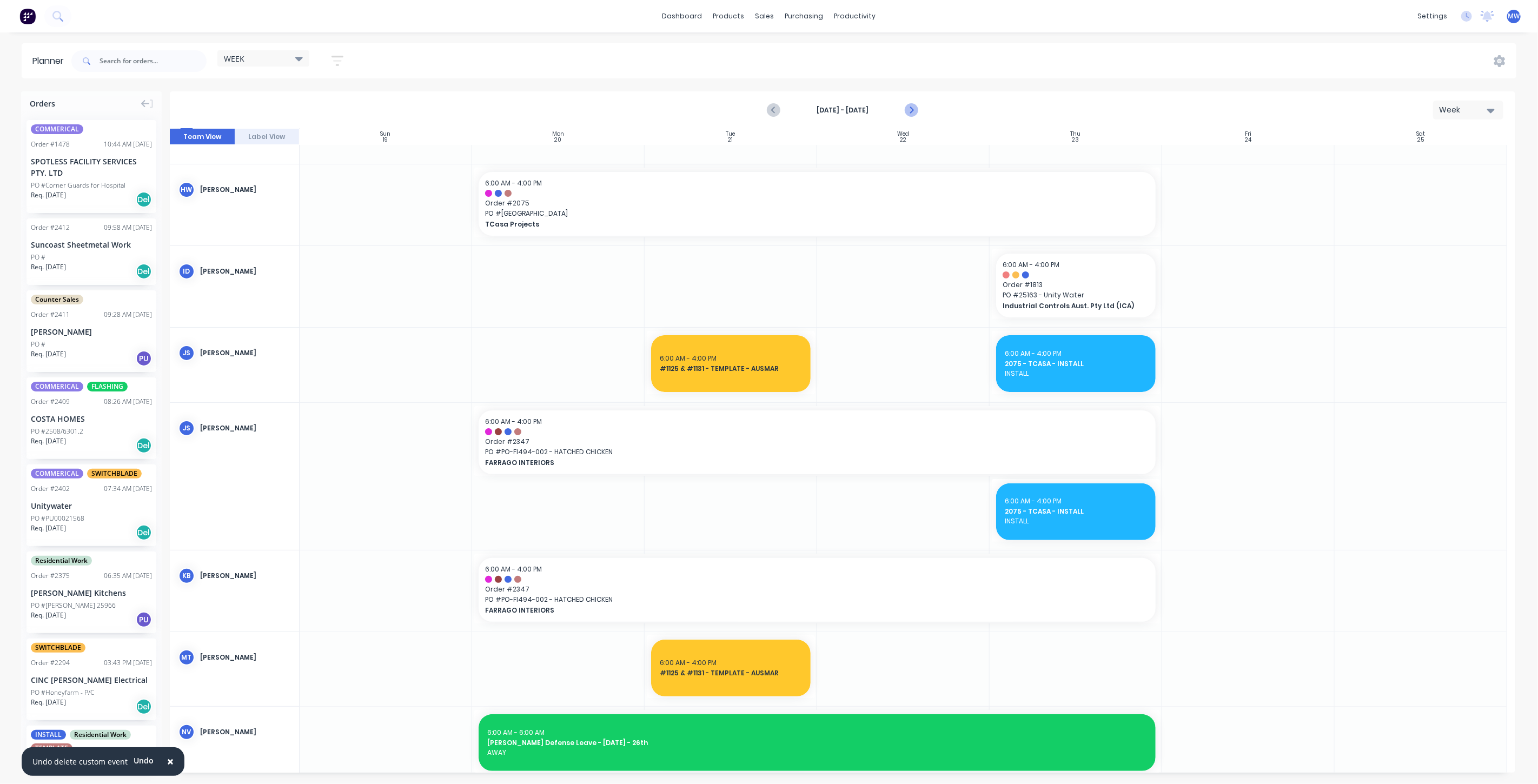
click at [909, 110] on icon "Next page" at bounding box center [911, 110] width 13 height 13
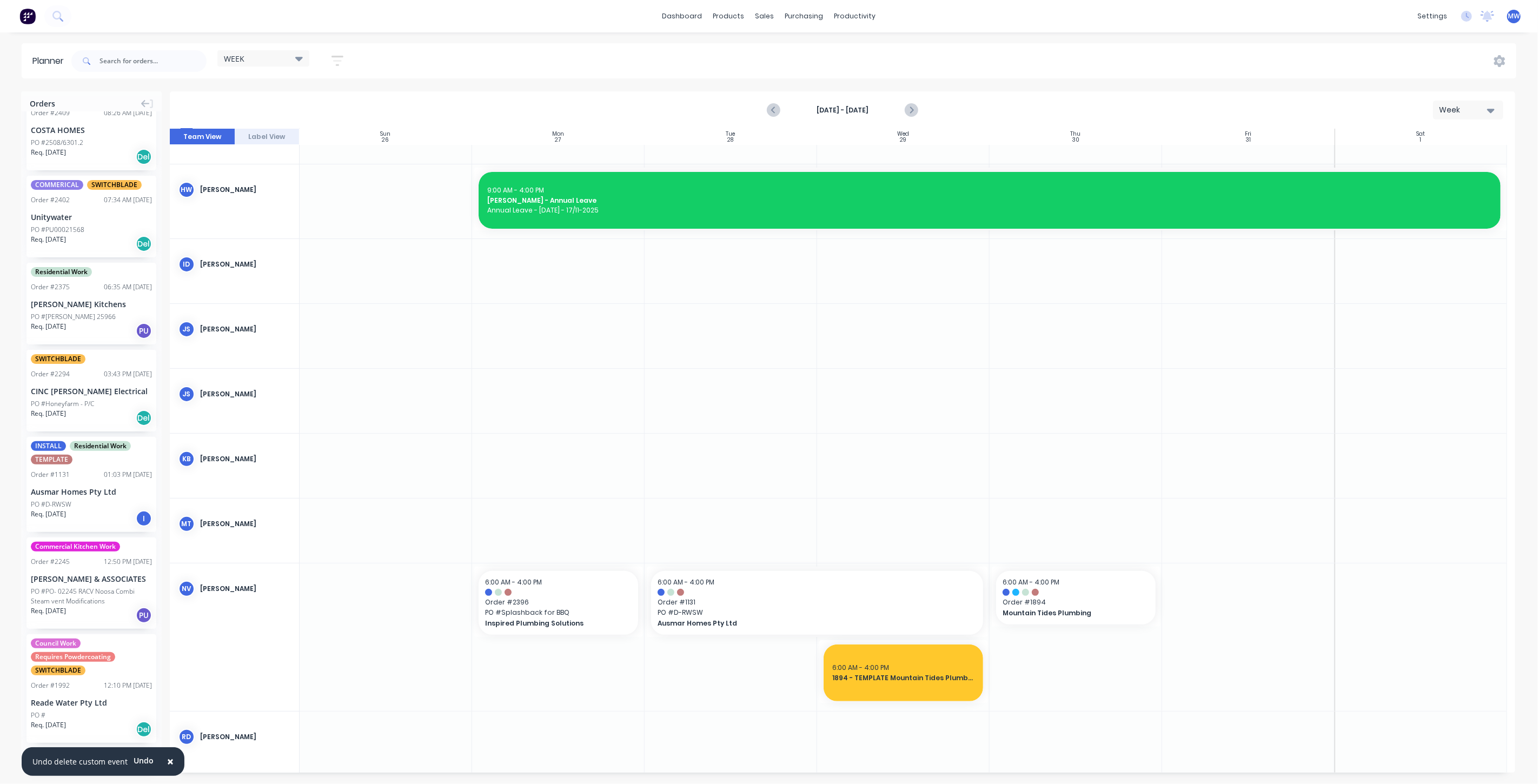
scroll to position [541, 0]
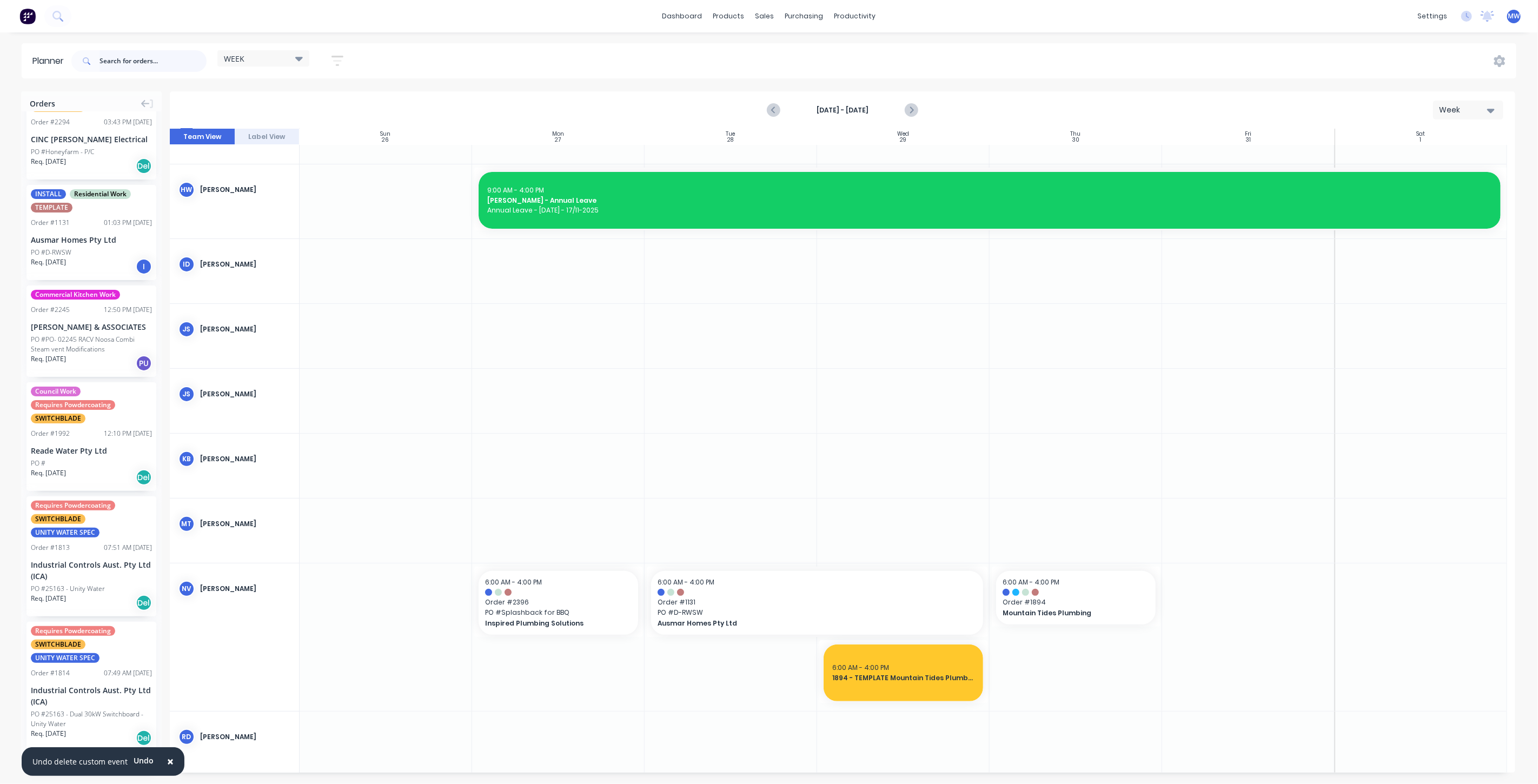
click at [133, 69] on input "text" at bounding box center [153, 61] width 107 height 22
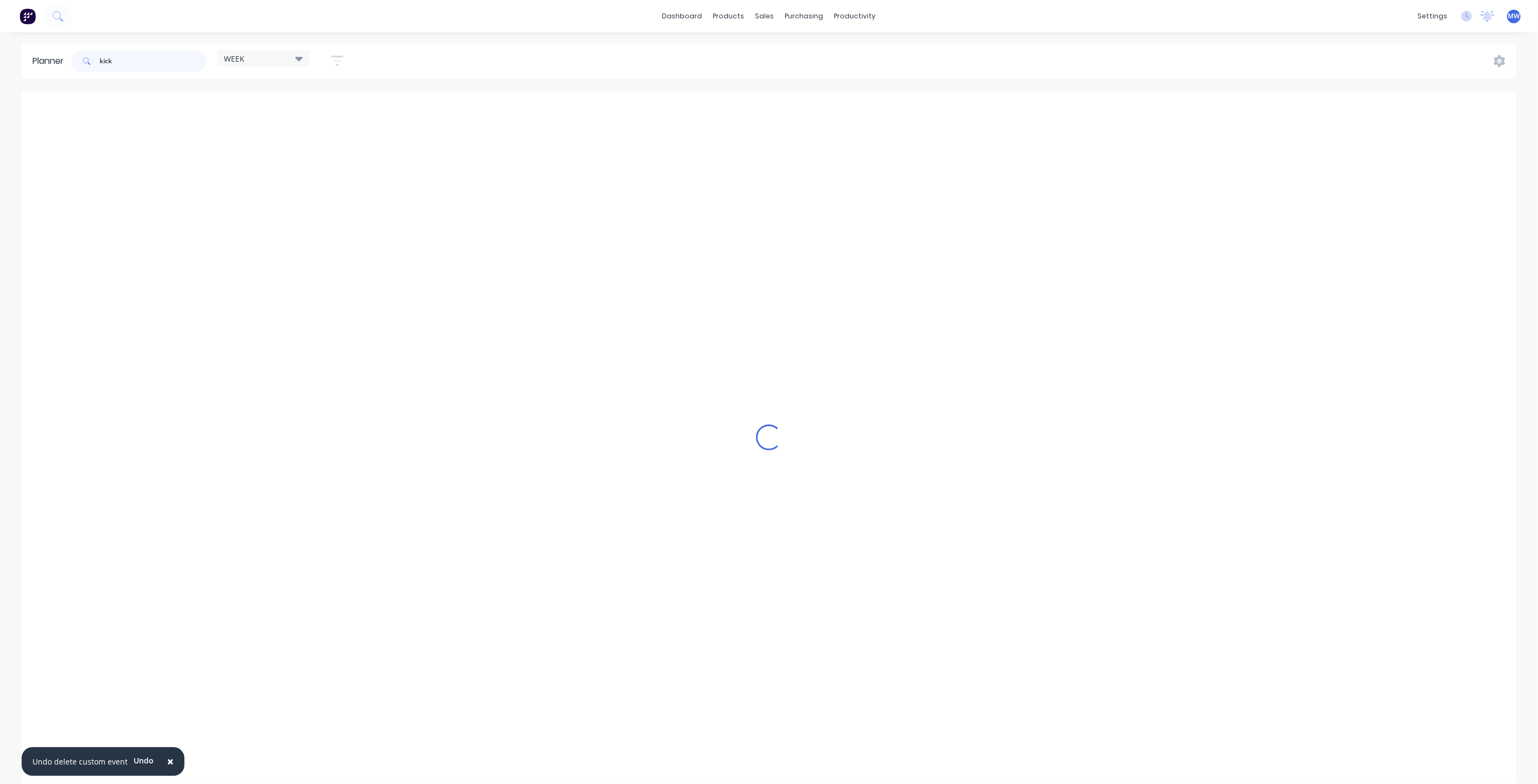
scroll to position [0, 0]
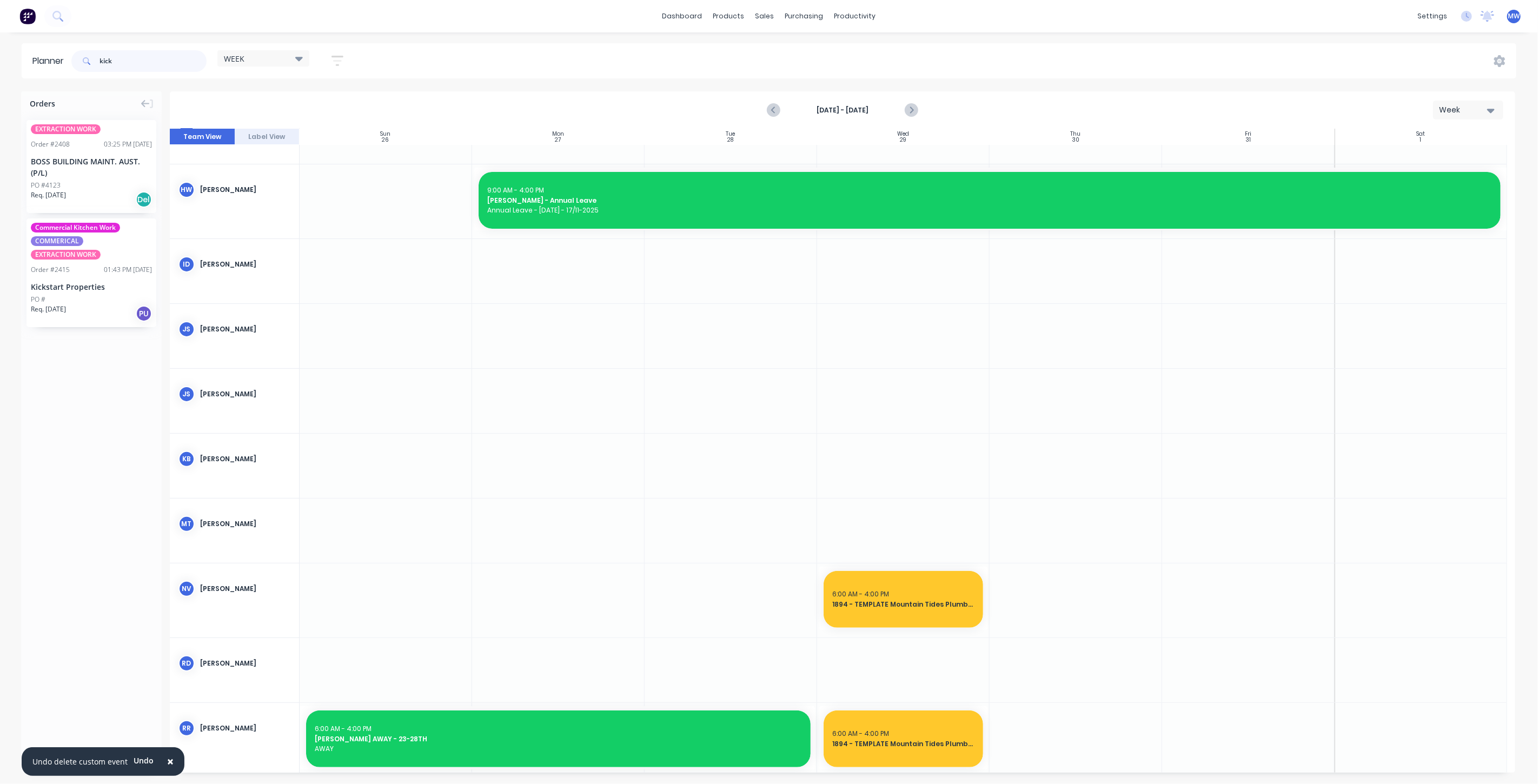
type input "kick"
drag, startPoint x: 75, startPoint y: 269, endPoint x: 630, endPoint y: 389, distance: 567.8
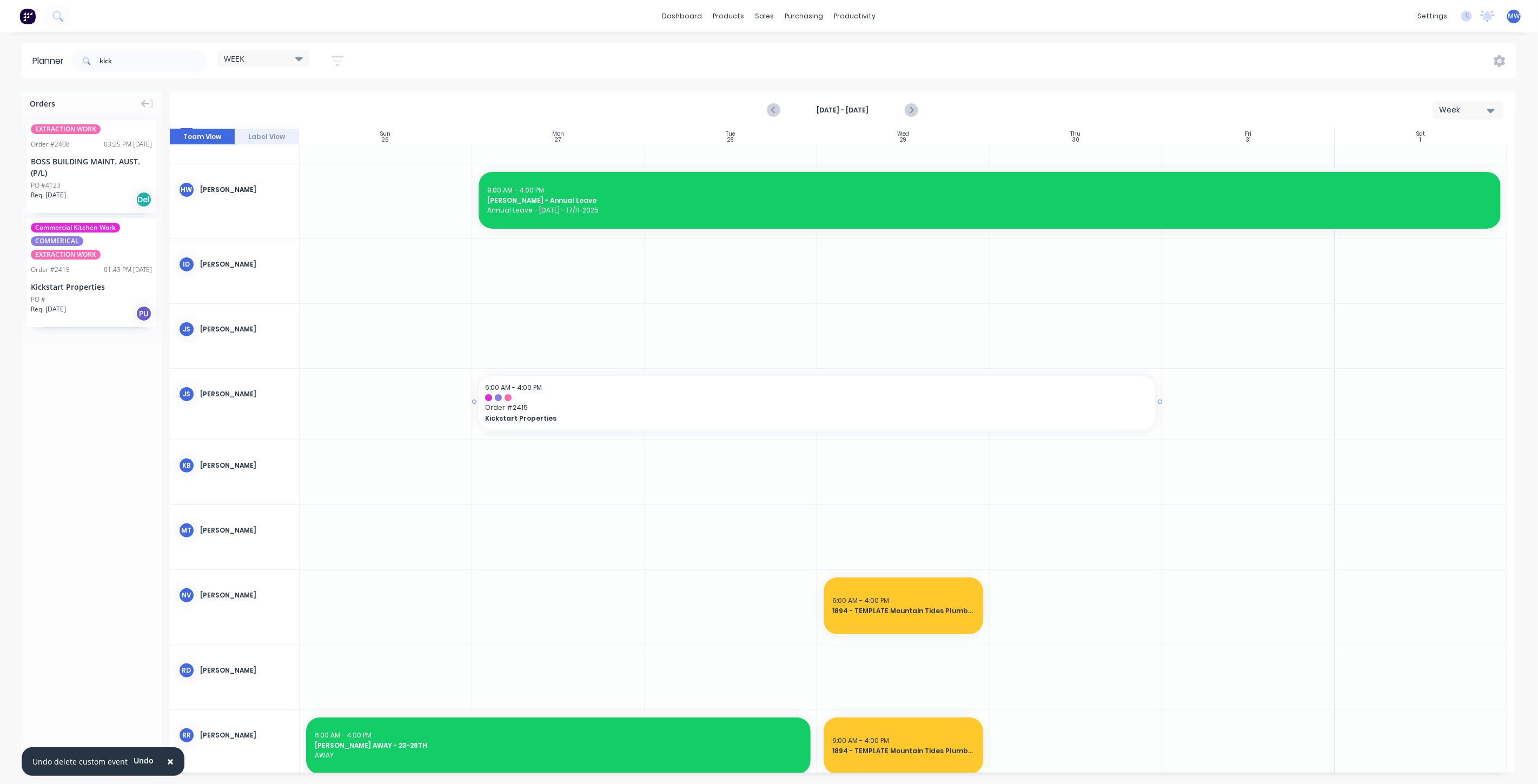
drag, startPoint x: 640, startPoint y: 401, endPoint x: 1035, endPoint y: 418, distance: 395.4
drag, startPoint x: 145, startPoint y: 59, endPoint x: 22, endPoint y: 59, distance: 123.0
click at [22, 59] on header "Planner kick WEEK Save new view None edit WEEK (Default) edit [PERSON_NAME] edi…" at bounding box center [769, 61] width 1495 height 35
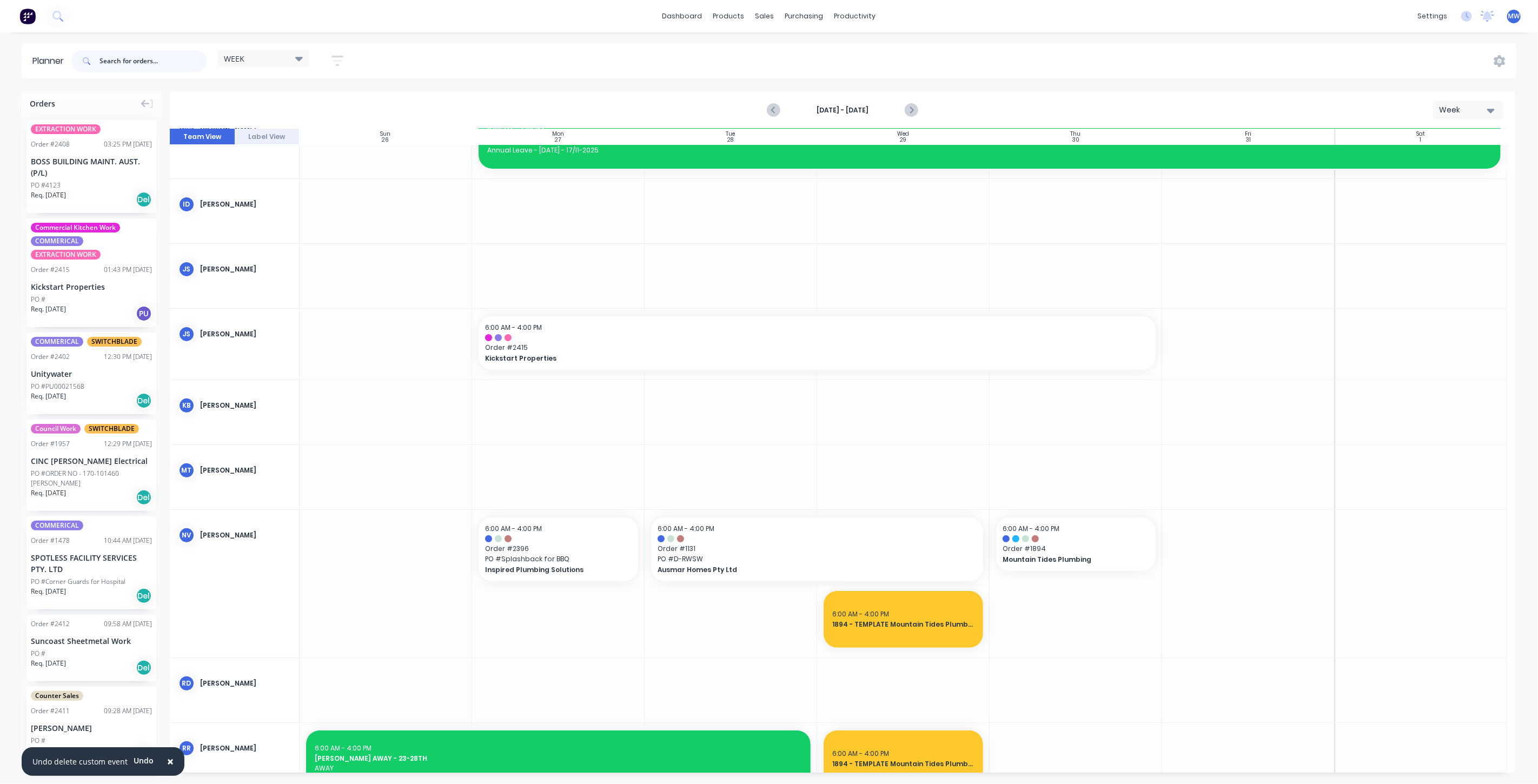
scroll to position [300, 0]
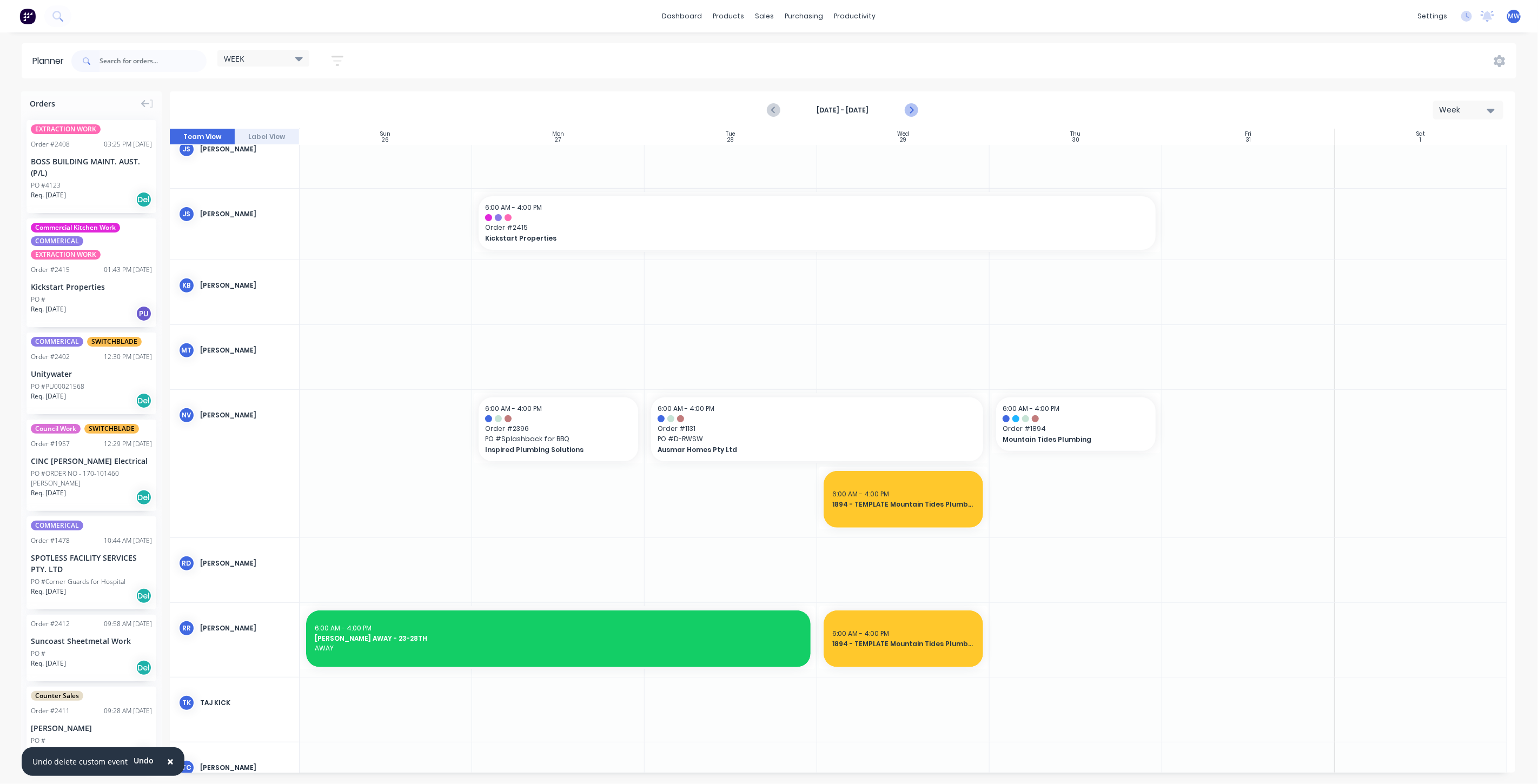
click at [911, 110] on icon "Next page" at bounding box center [911, 110] width 5 height 8
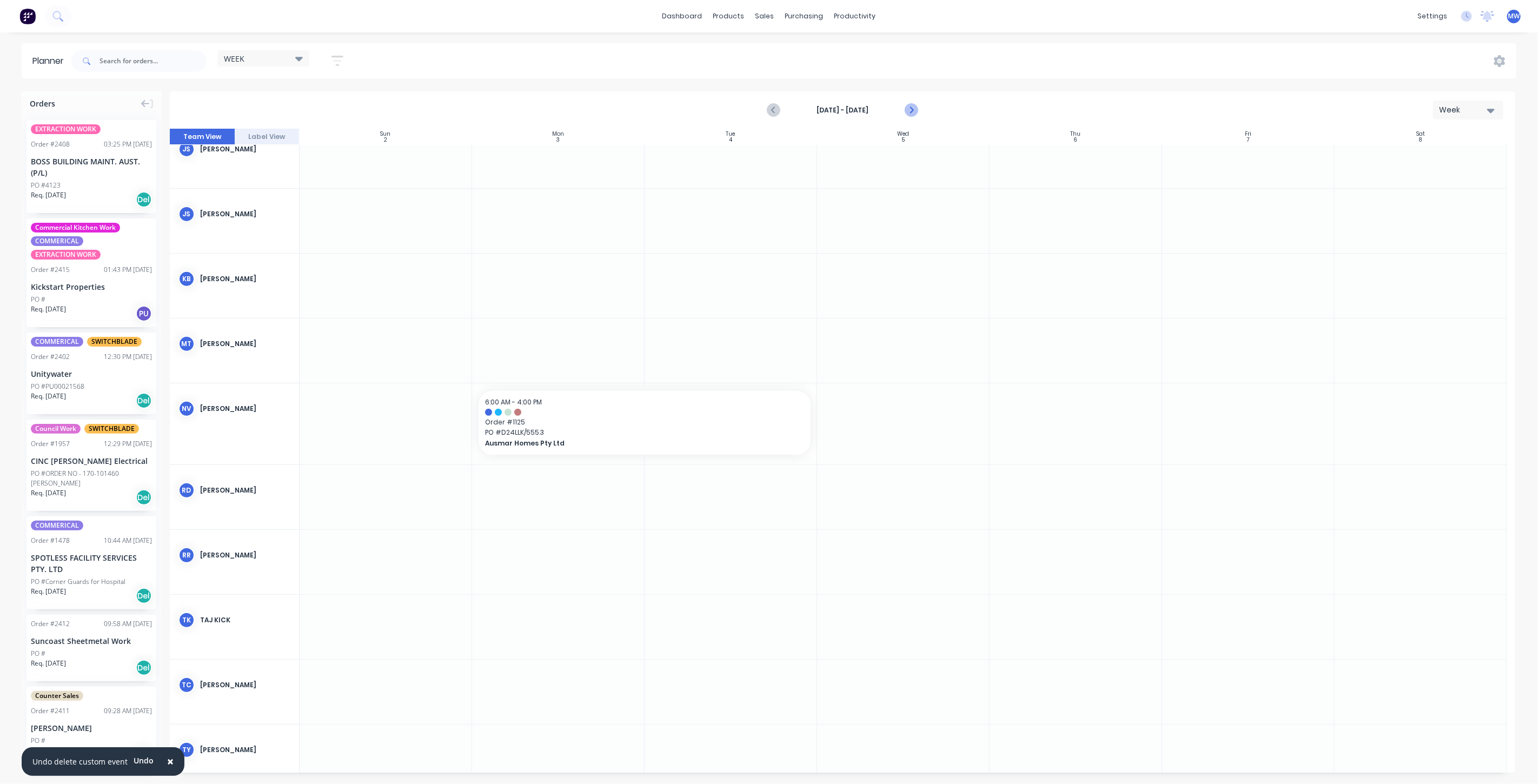
click at [913, 106] on icon "Next page" at bounding box center [911, 110] width 13 height 13
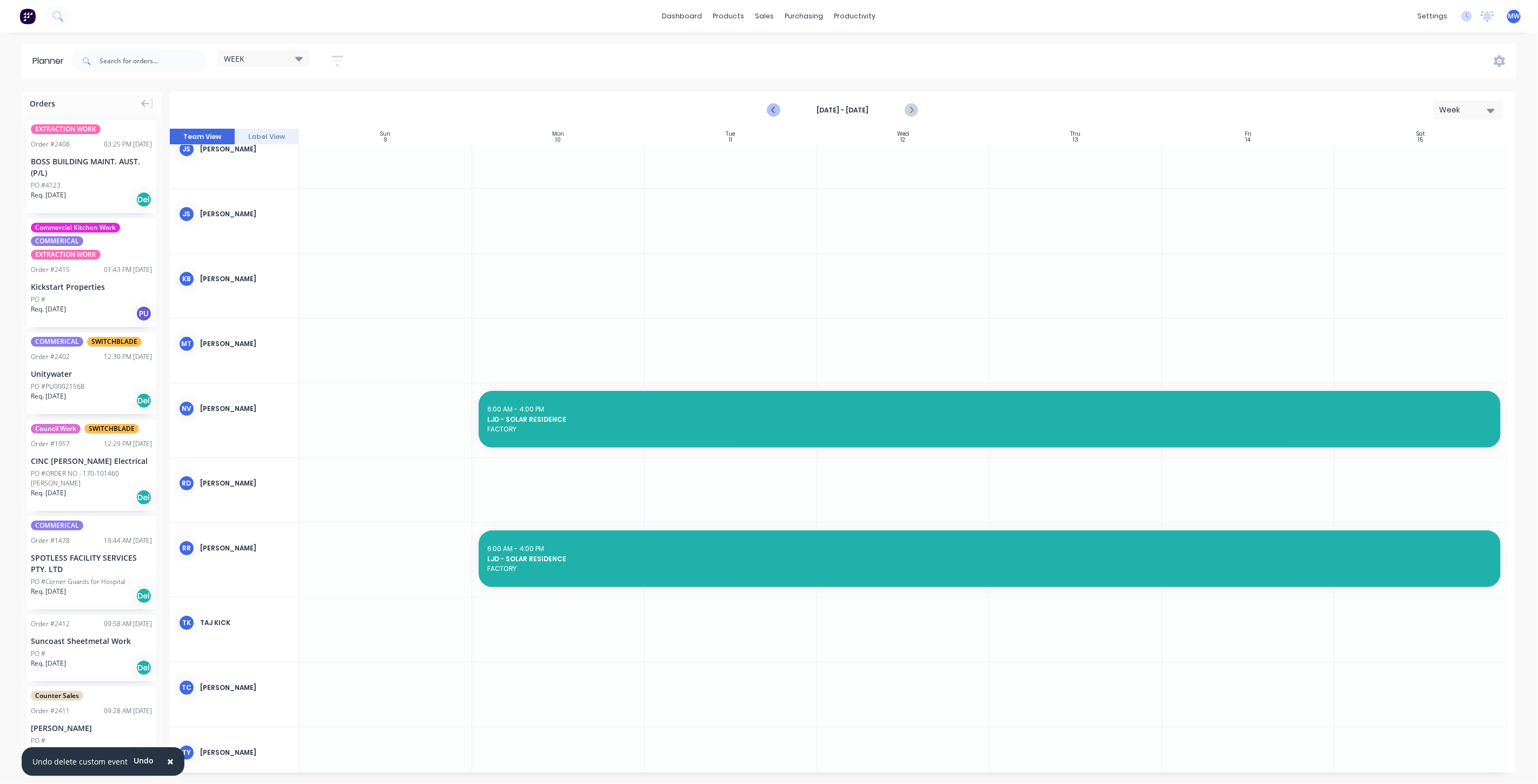
click at [775, 109] on icon "Previous page" at bounding box center [774, 110] width 13 height 13
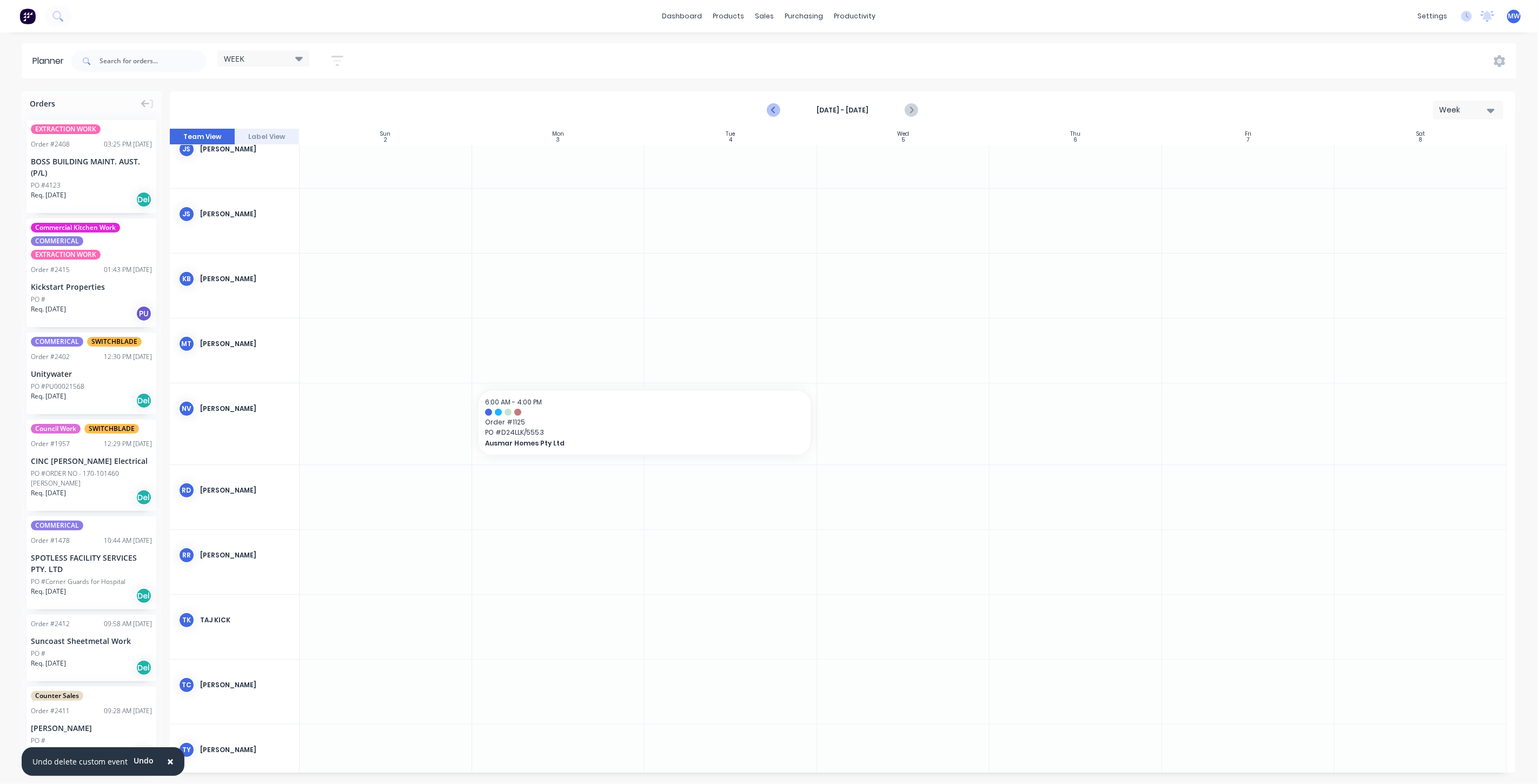
click at [774, 110] on icon "Previous page" at bounding box center [774, 110] width 13 height 13
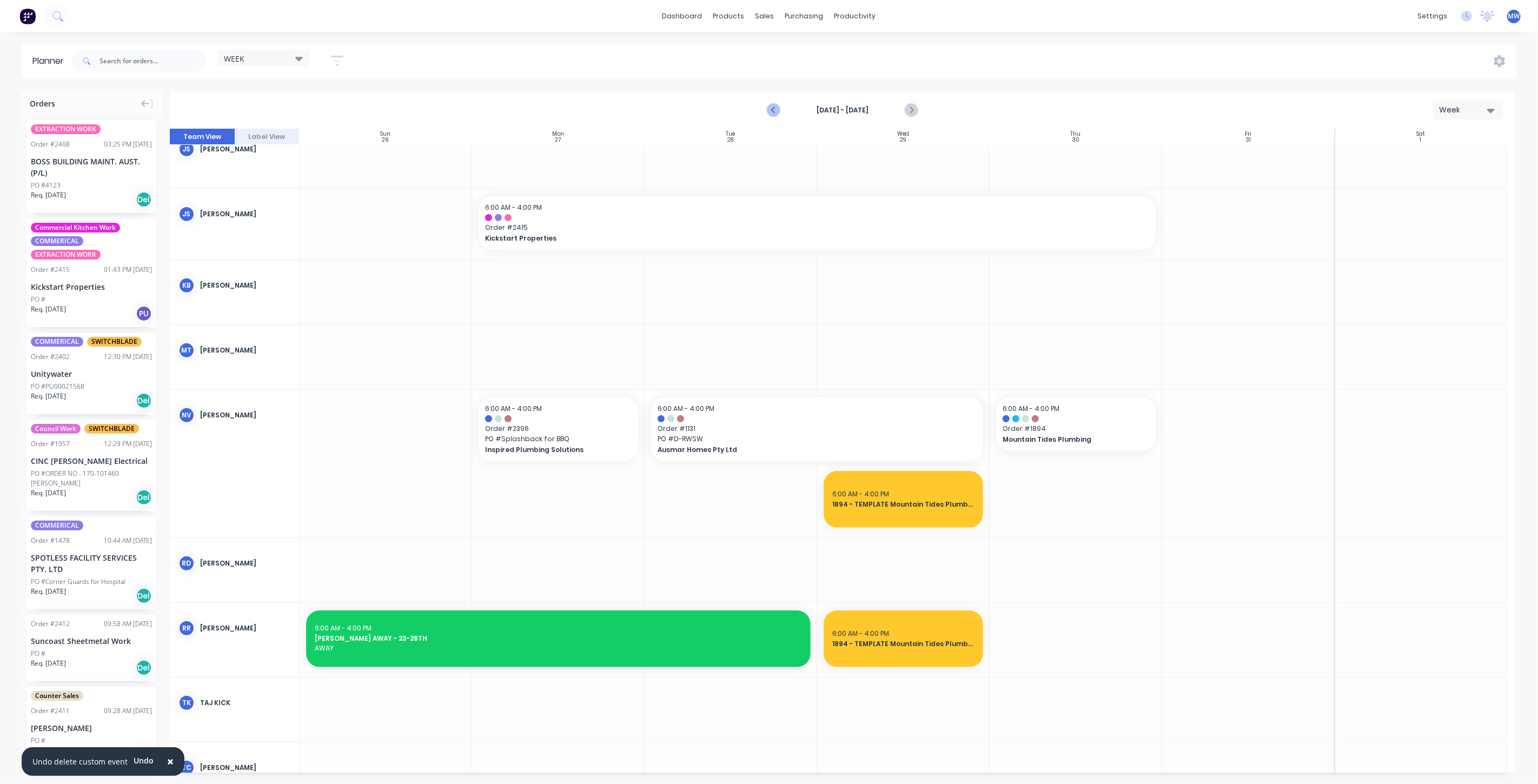
click at [774, 110] on icon "Previous page" at bounding box center [774, 110] width 13 height 13
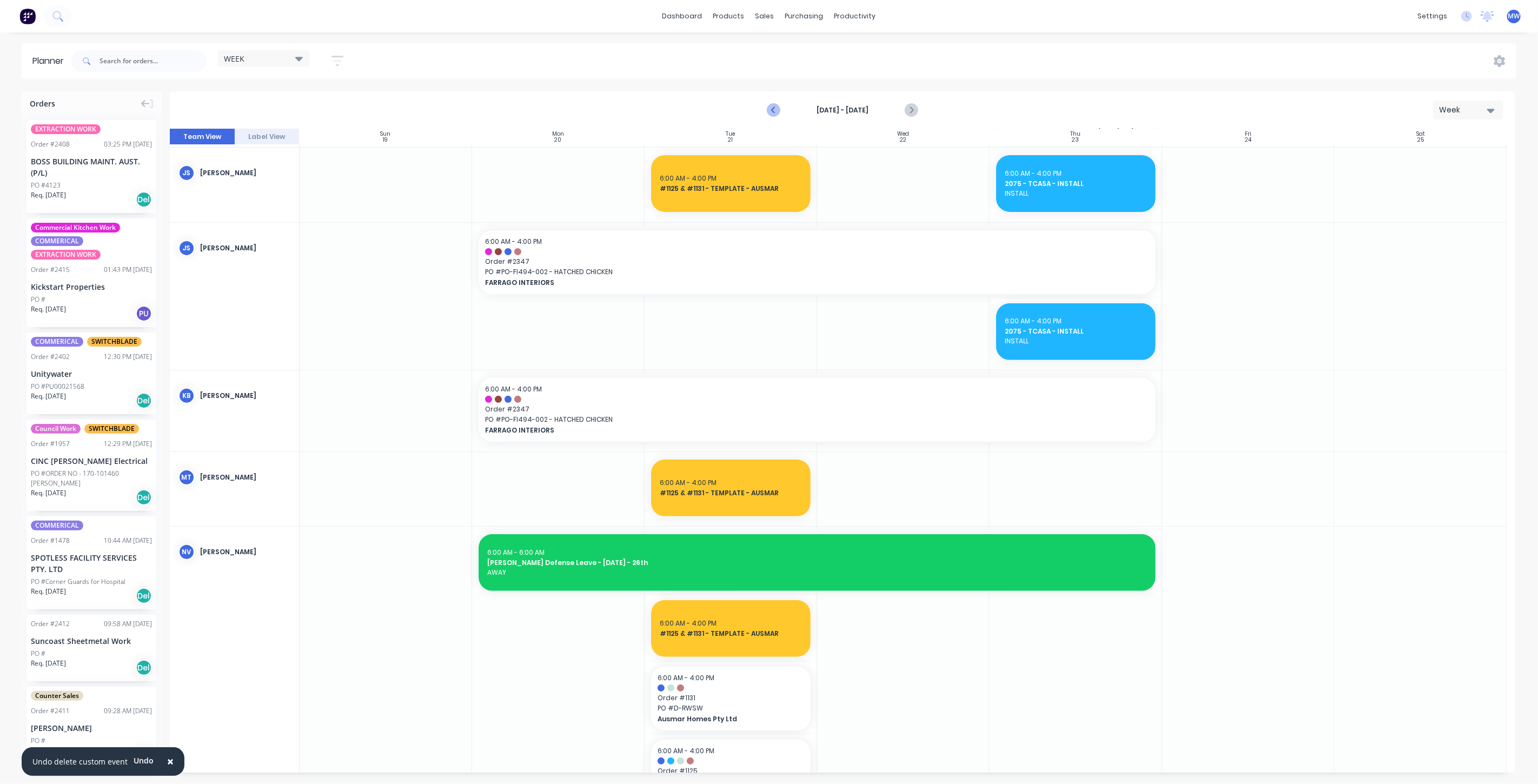
scroll to position [334, 0]
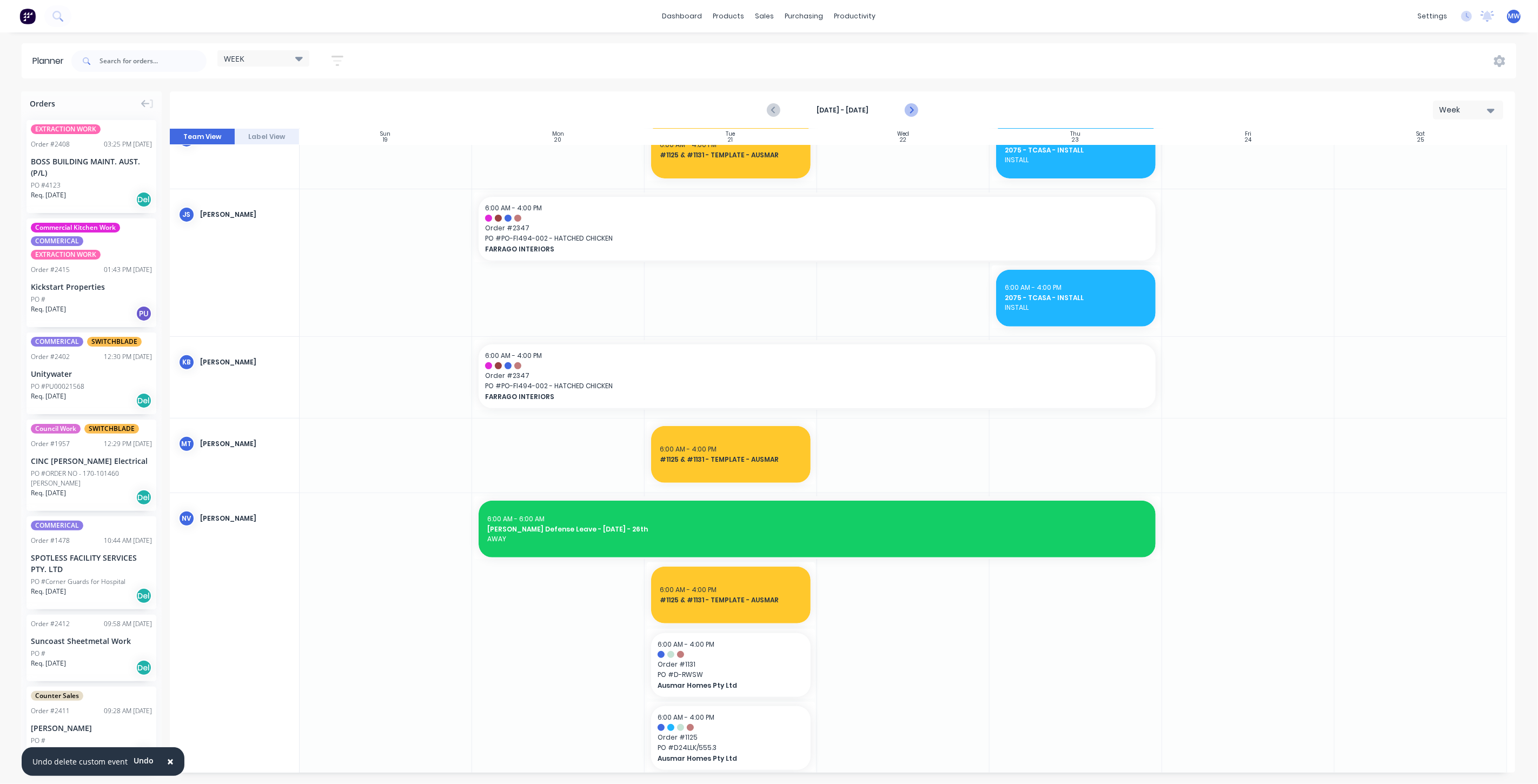
click at [905, 110] on icon "Next page" at bounding box center [911, 110] width 13 height 13
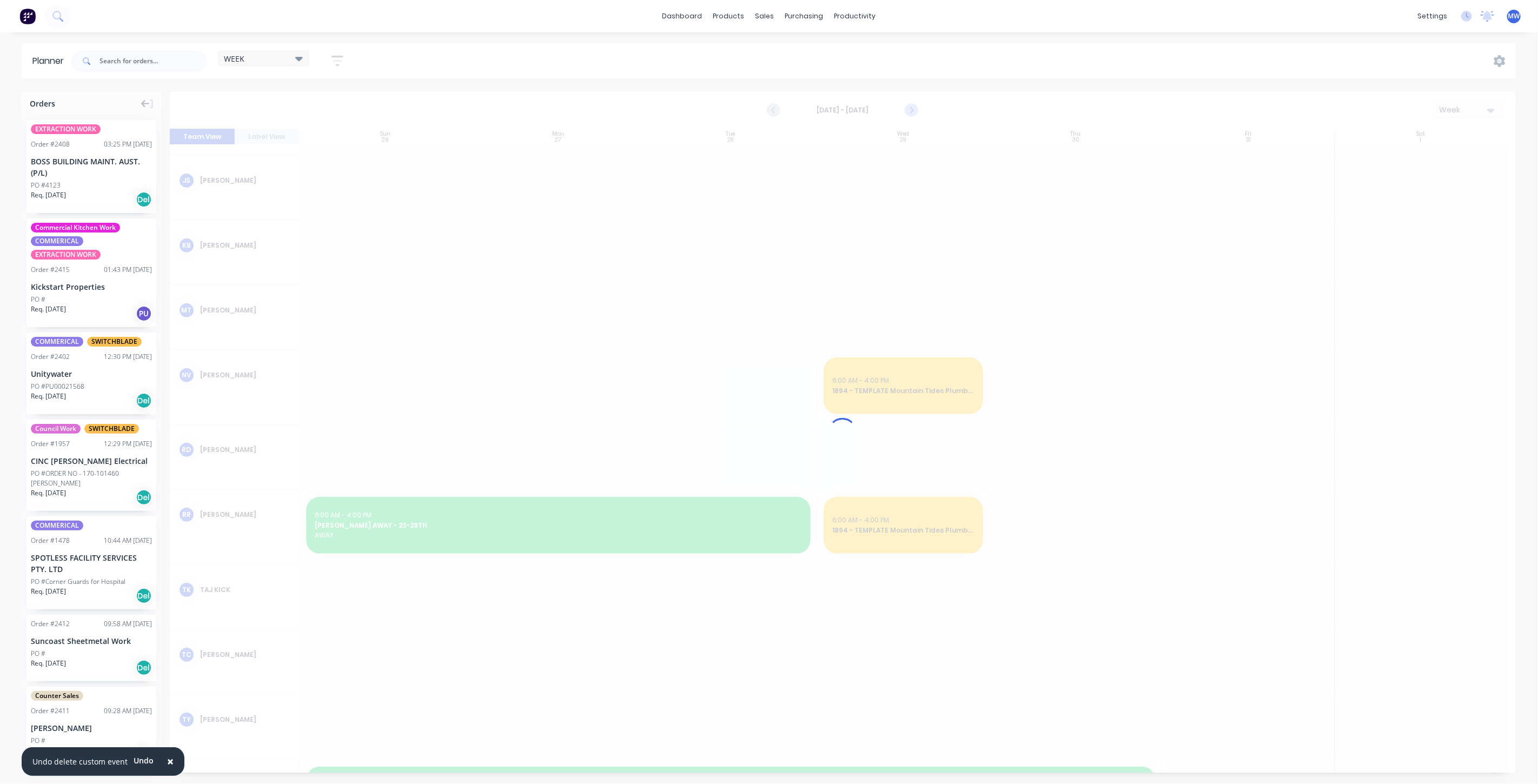
scroll to position [300, 0]
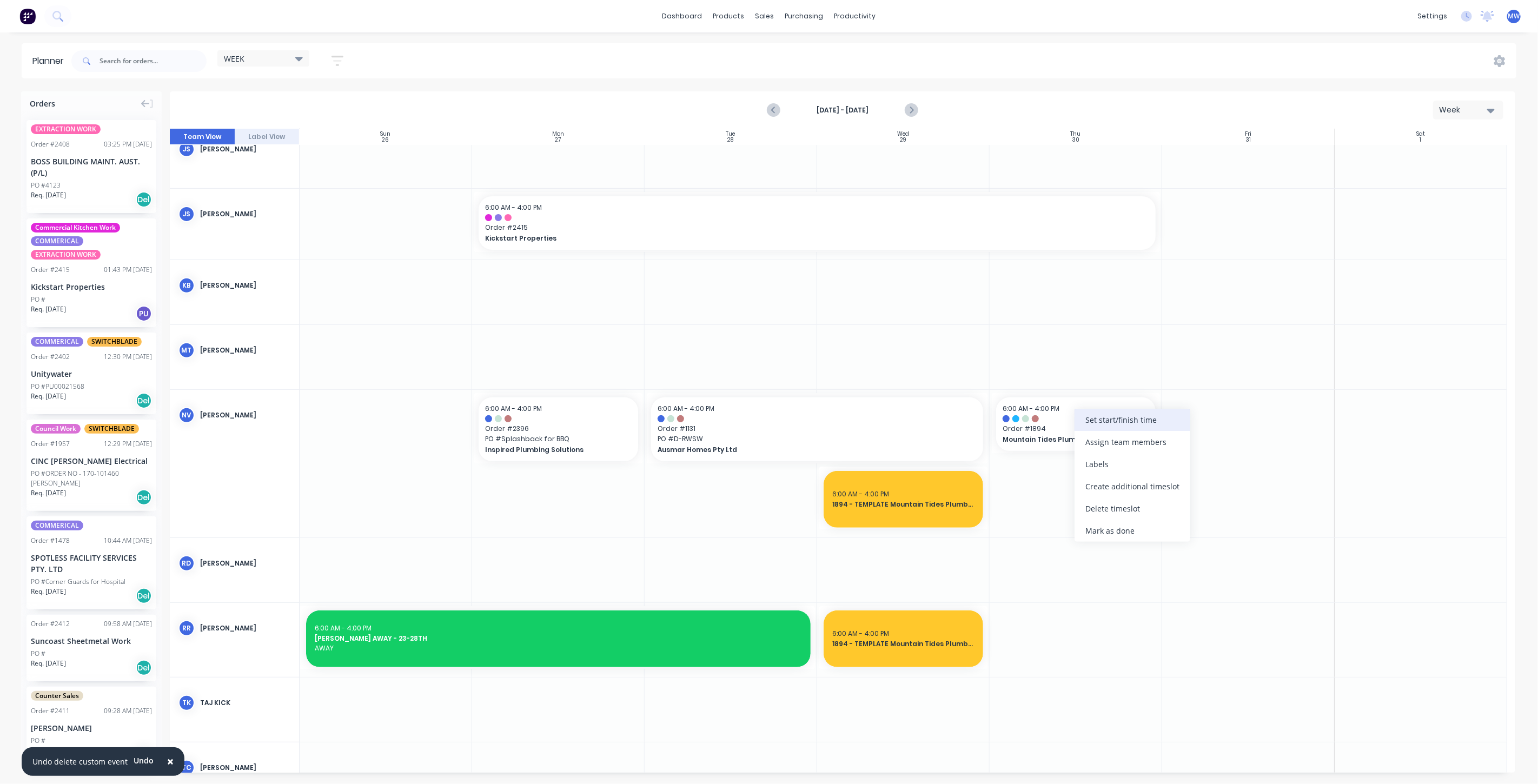
click at [1131, 421] on div "Set start/finish time" at bounding box center [1132, 419] width 116 height 22
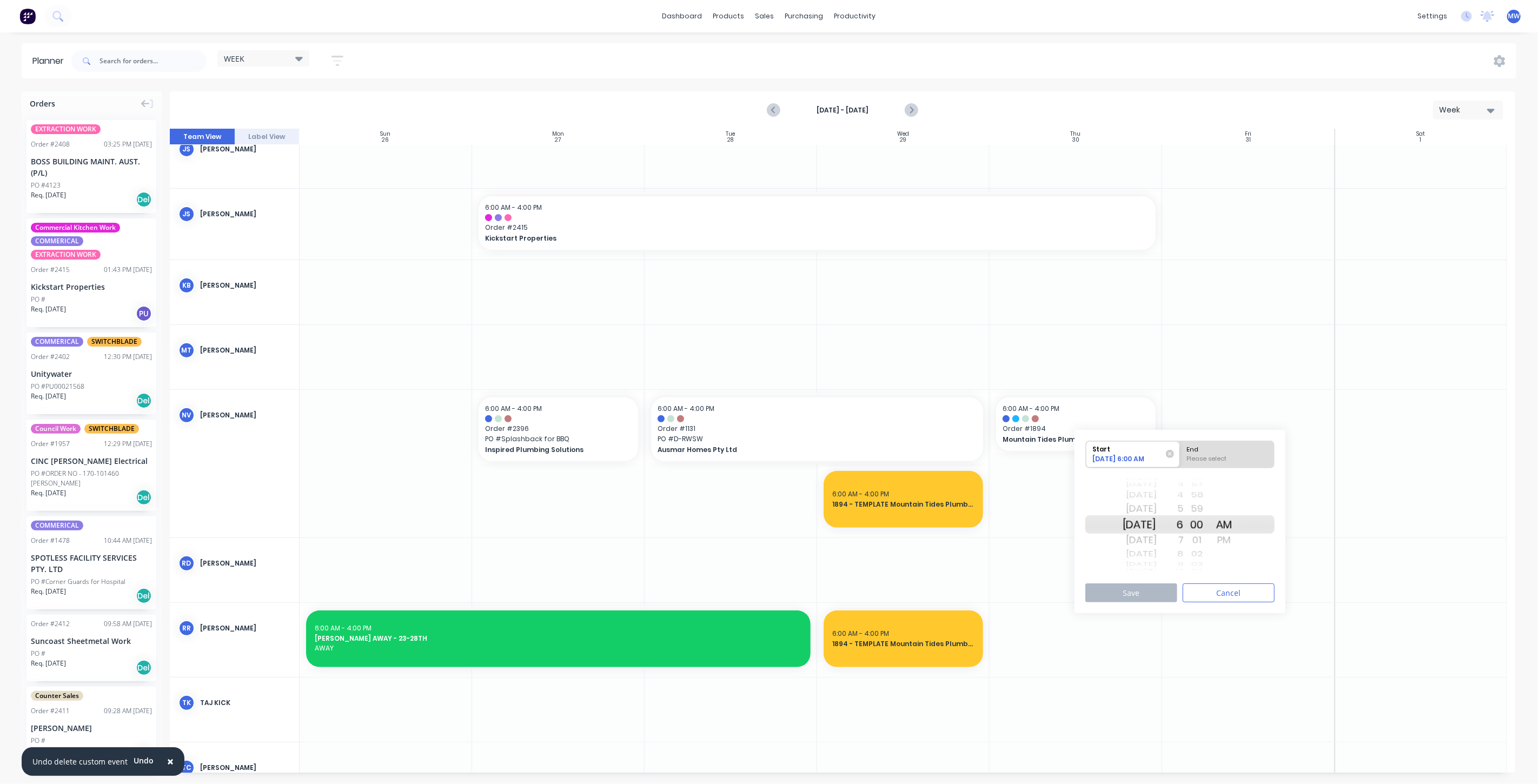
click at [1143, 532] on div "[DATE]" at bounding box center [1140, 524] width 34 height 18
click at [1238, 539] on div "PM" at bounding box center [1224, 540] width 27 height 18
click at [1236, 512] on div "AM" at bounding box center [1224, 509] width 27 height 18
click at [1222, 453] on div "End" at bounding box center [1227, 448] width 88 height 13
click at [1181, 453] on input "End Please select" at bounding box center [1180, 454] width 1 height 27
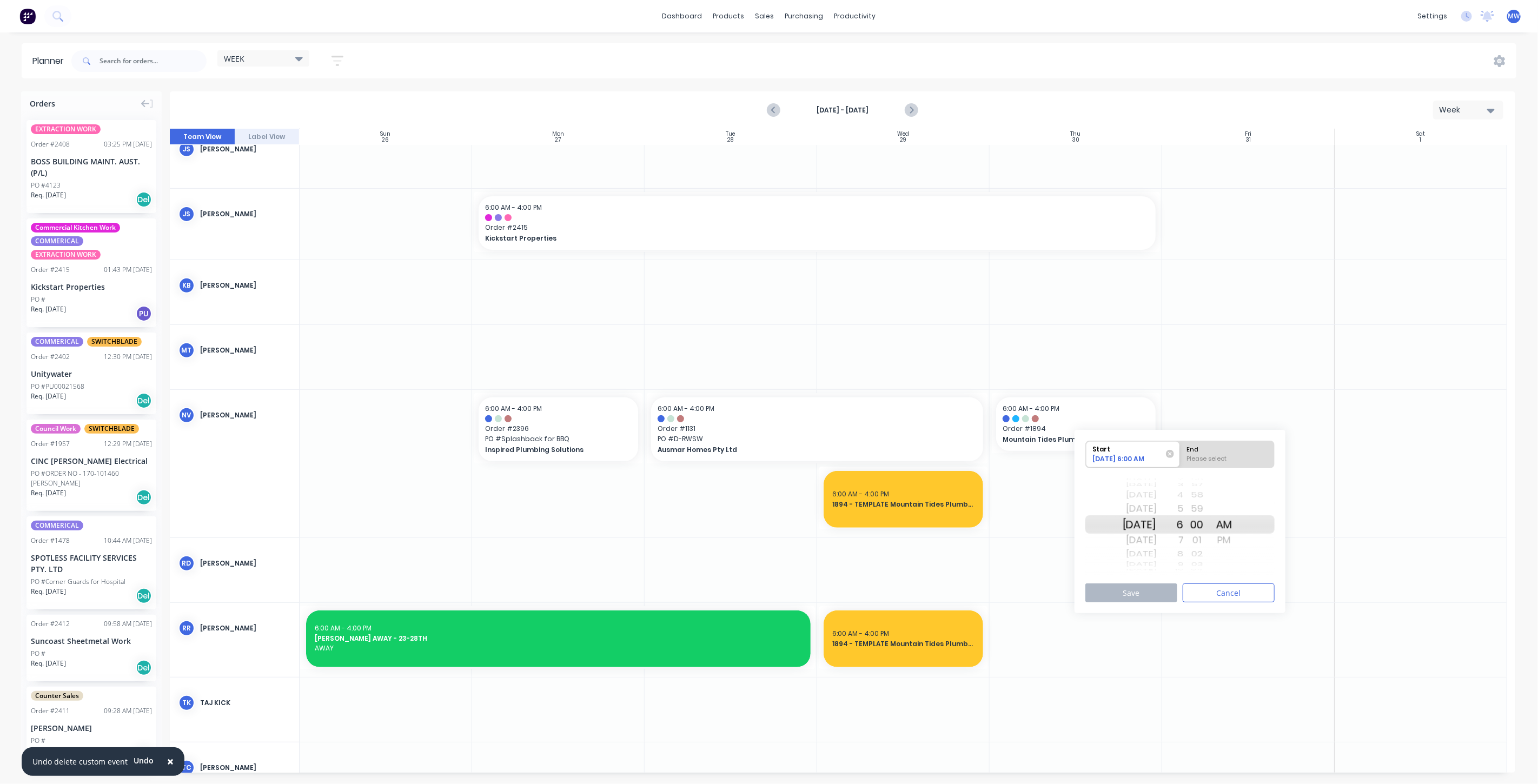
radio input "true"
click at [1146, 523] on div "[DATE]" at bounding box center [1140, 524] width 34 height 18
click at [1238, 541] on div "PM" at bounding box center [1224, 540] width 27 height 18
click at [1184, 495] on div "4" at bounding box center [1170, 495] width 27 height 14
click at [1139, 511] on div "[DATE]" at bounding box center [1140, 509] width 34 height 18
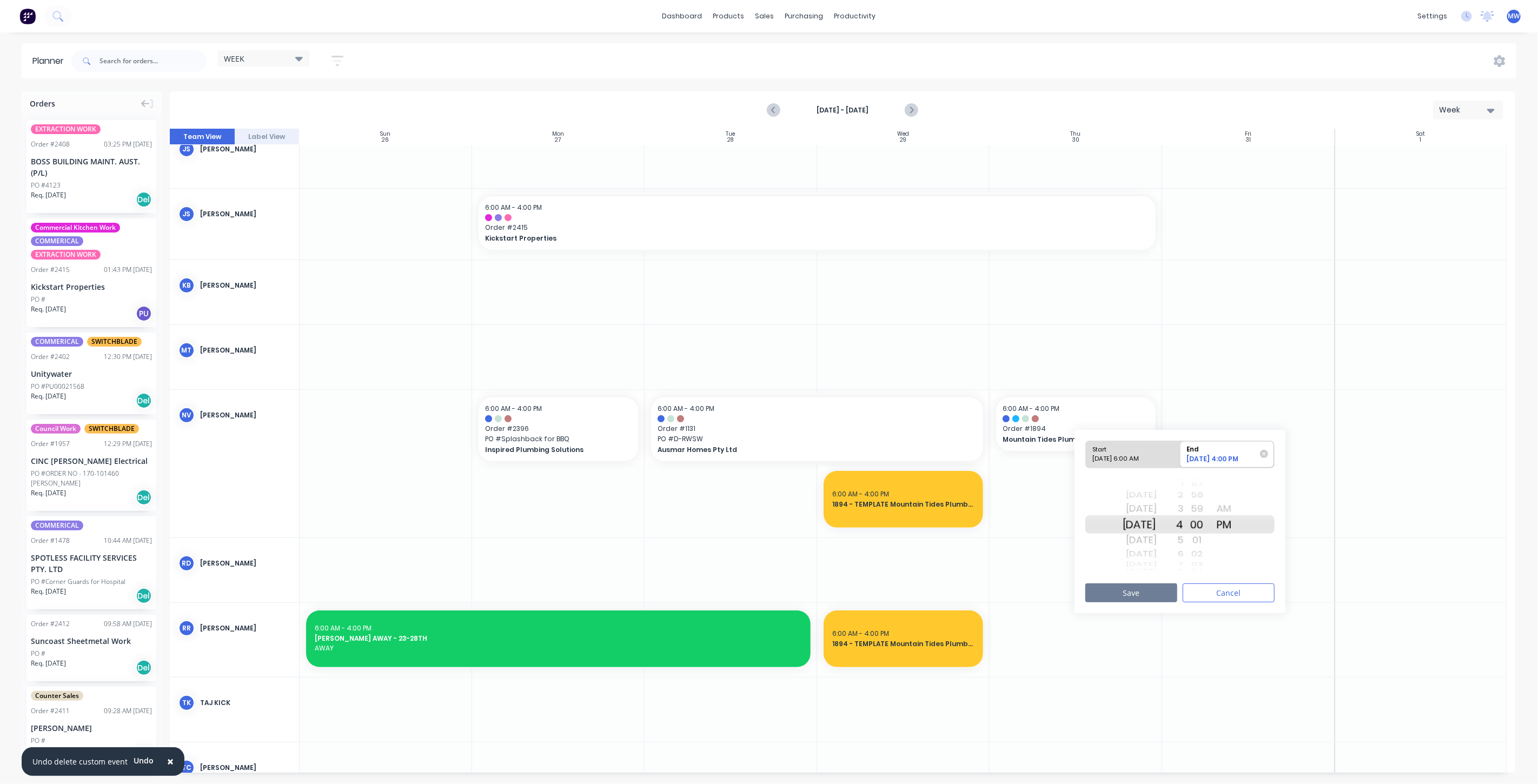
click at [1151, 595] on button "Save" at bounding box center [1131, 593] width 92 height 19
click at [908, 110] on icon "Next page" at bounding box center [911, 110] width 13 height 13
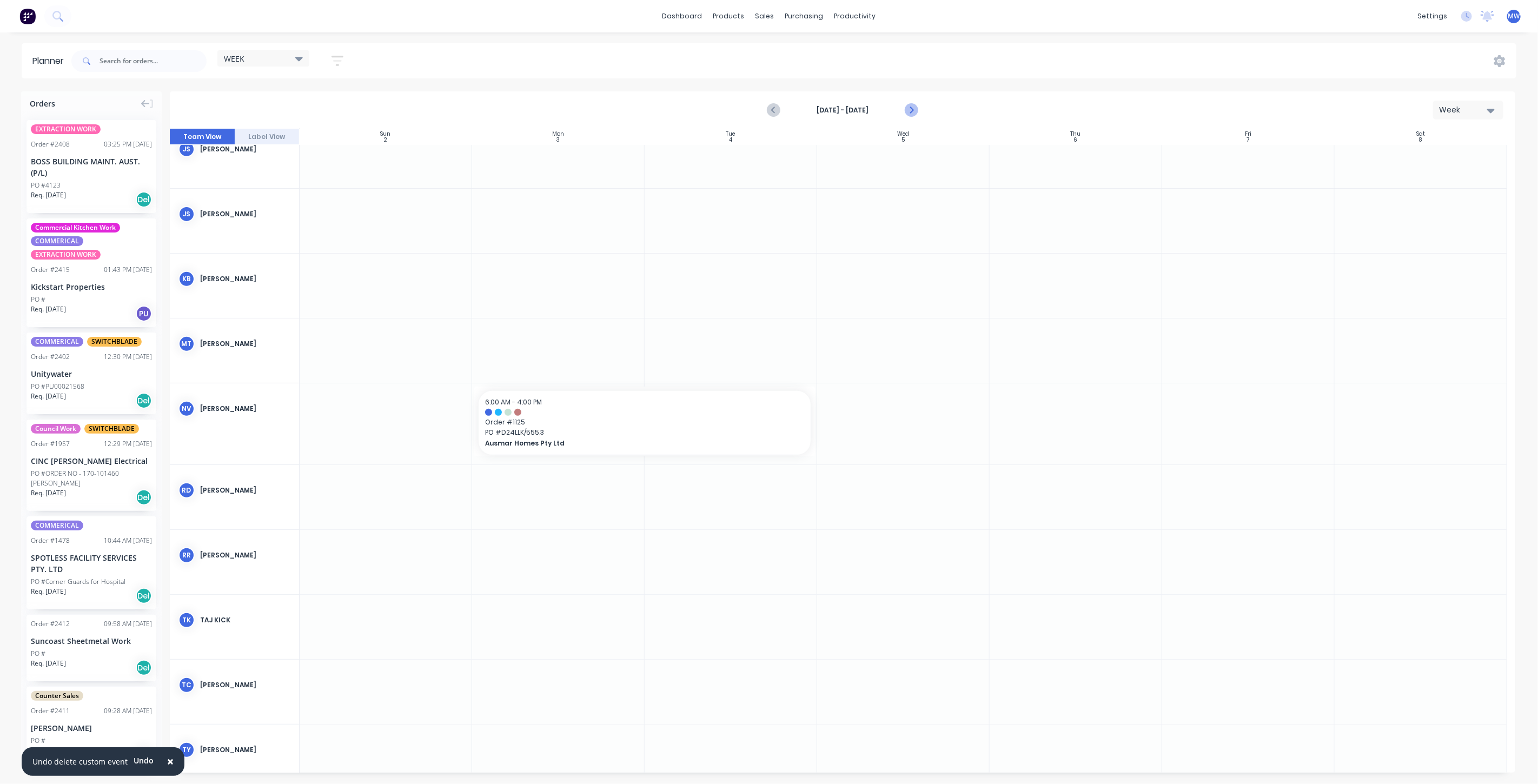
click at [908, 110] on icon "Next page" at bounding box center [911, 110] width 13 height 13
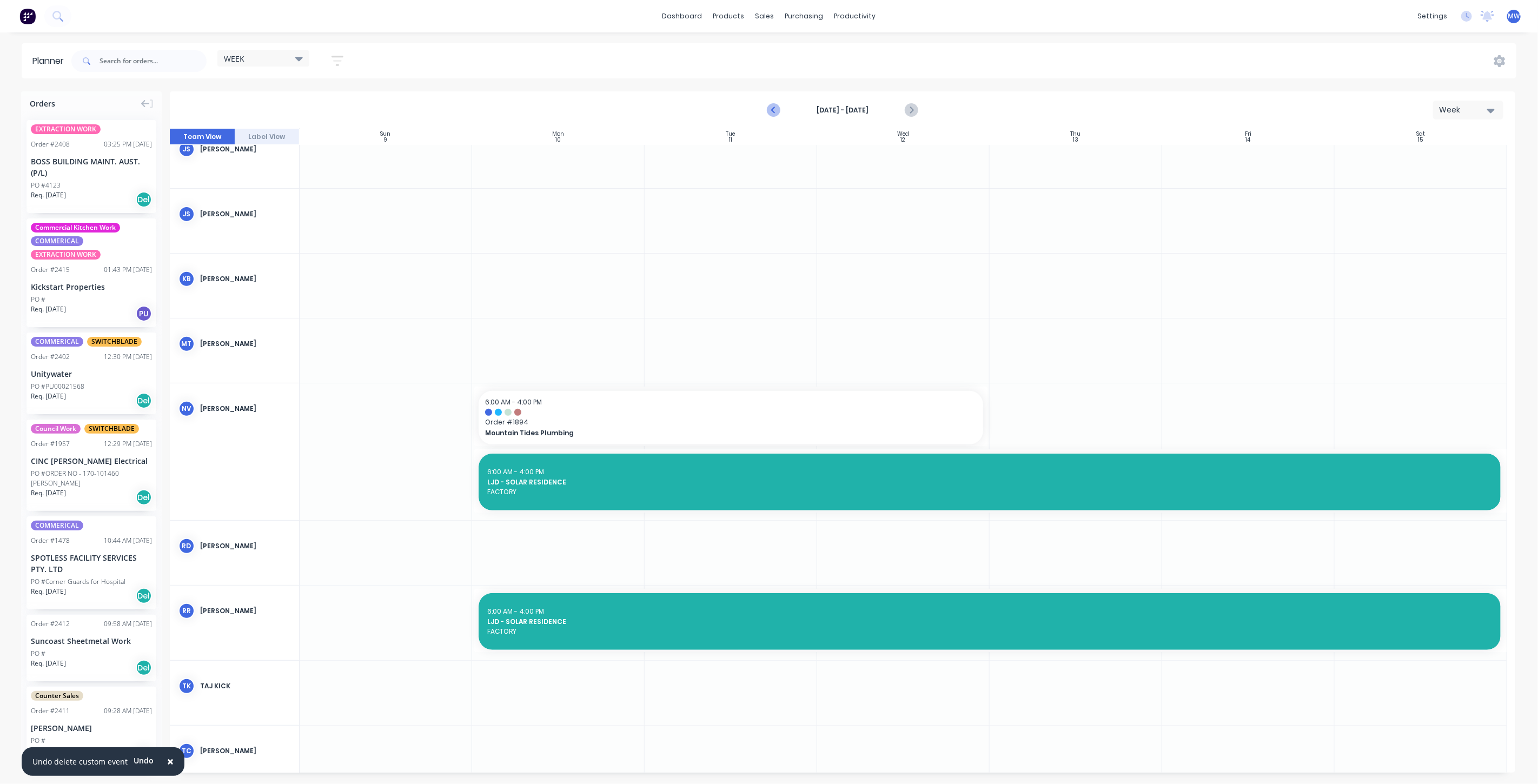
click at [771, 110] on icon "Previous page" at bounding box center [774, 110] width 13 height 13
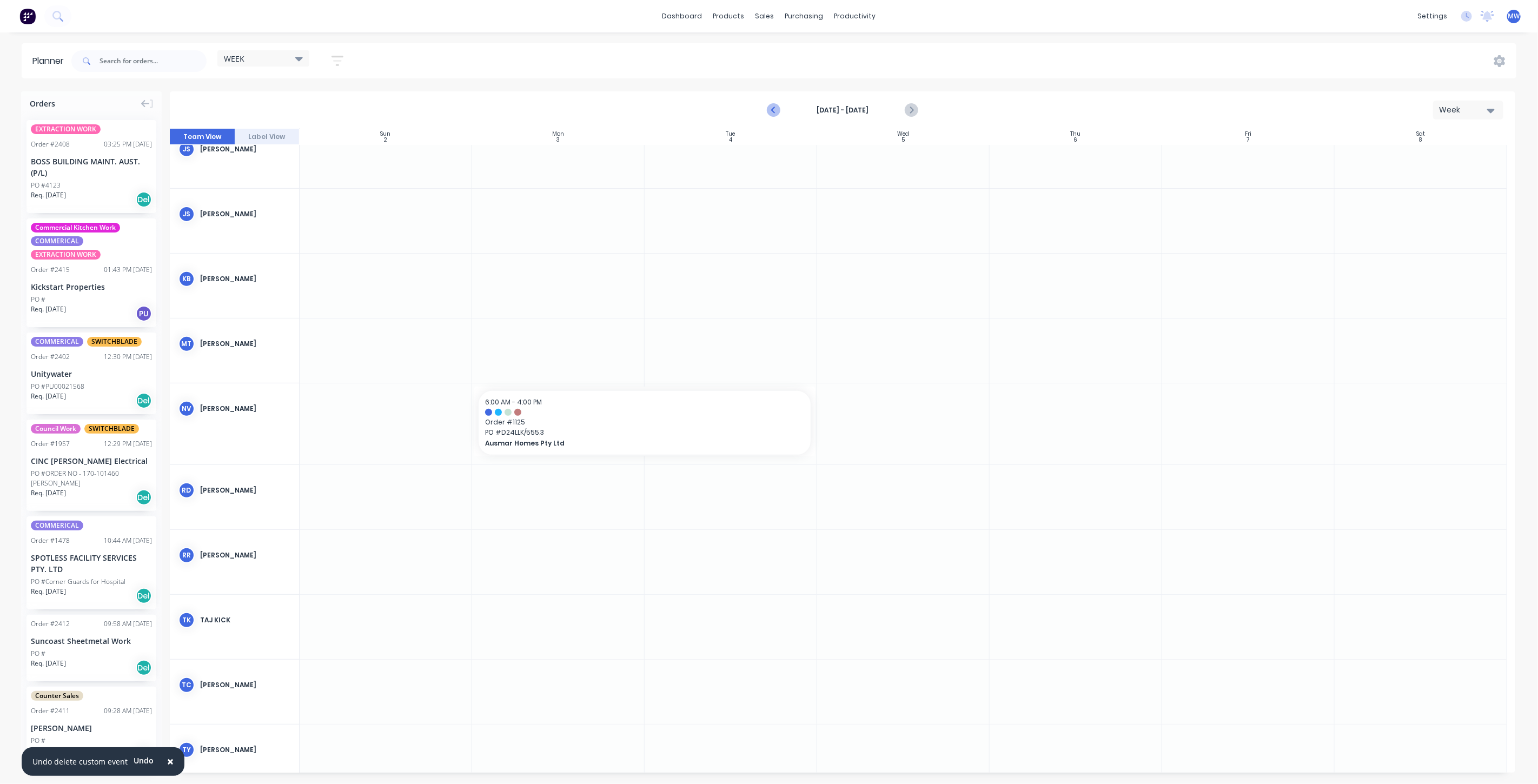
click at [772, 115] on icon "Previous page" at bounding box center [774, 110] width 13 height 13
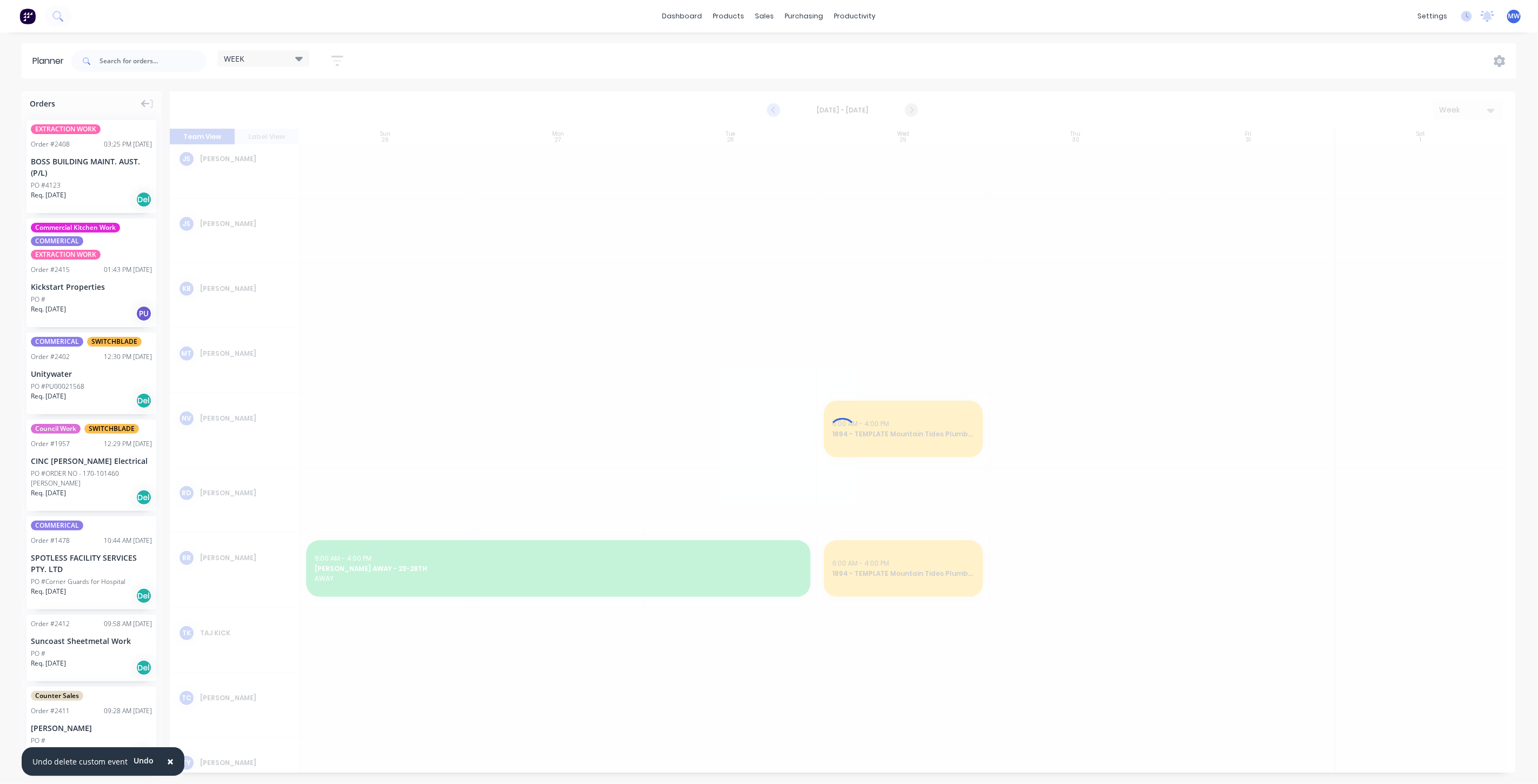
scroll to position [300, 0]
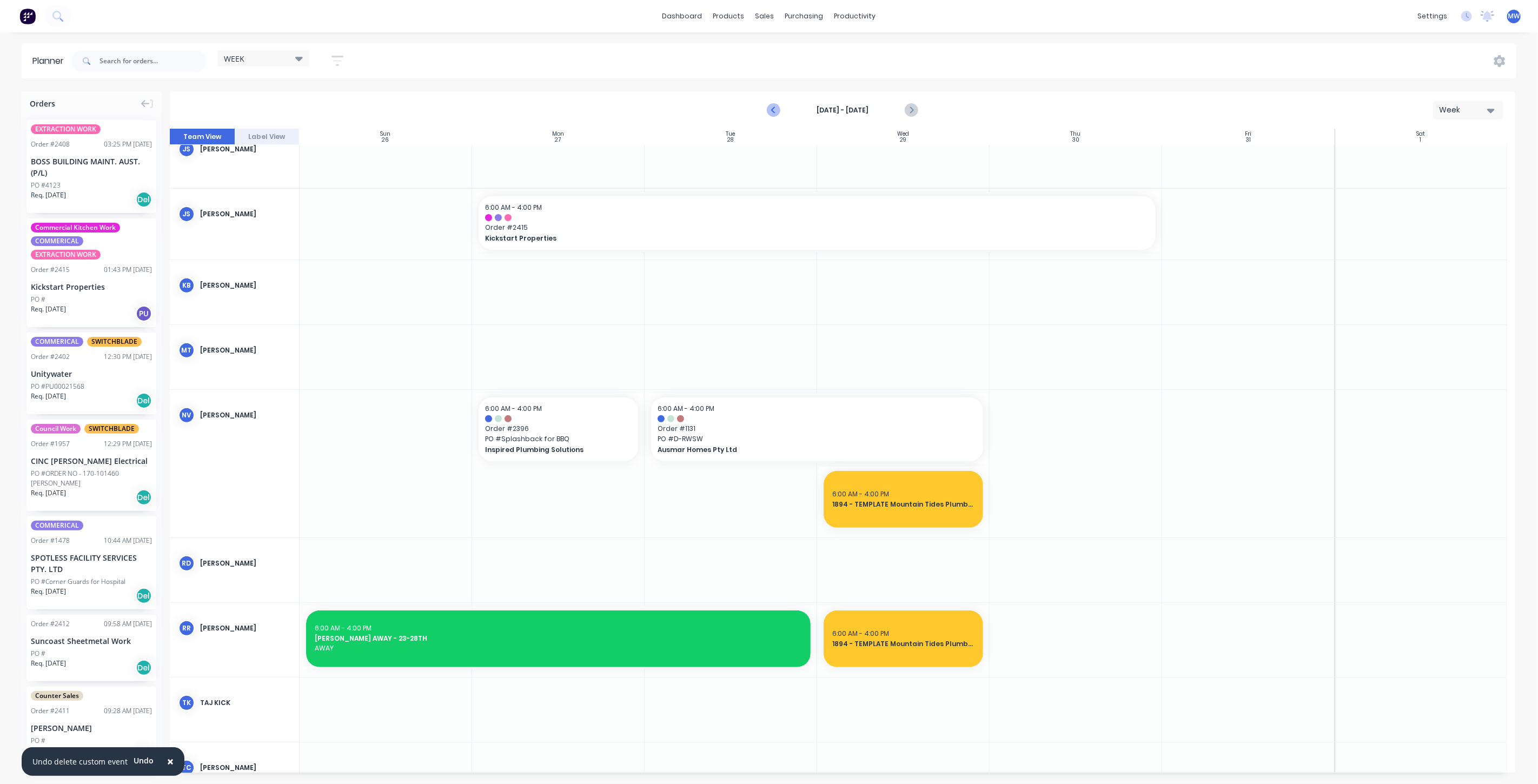
click at [772, 113] on icon "Previous page" at bounding box center [774, 110] width 13 height 13
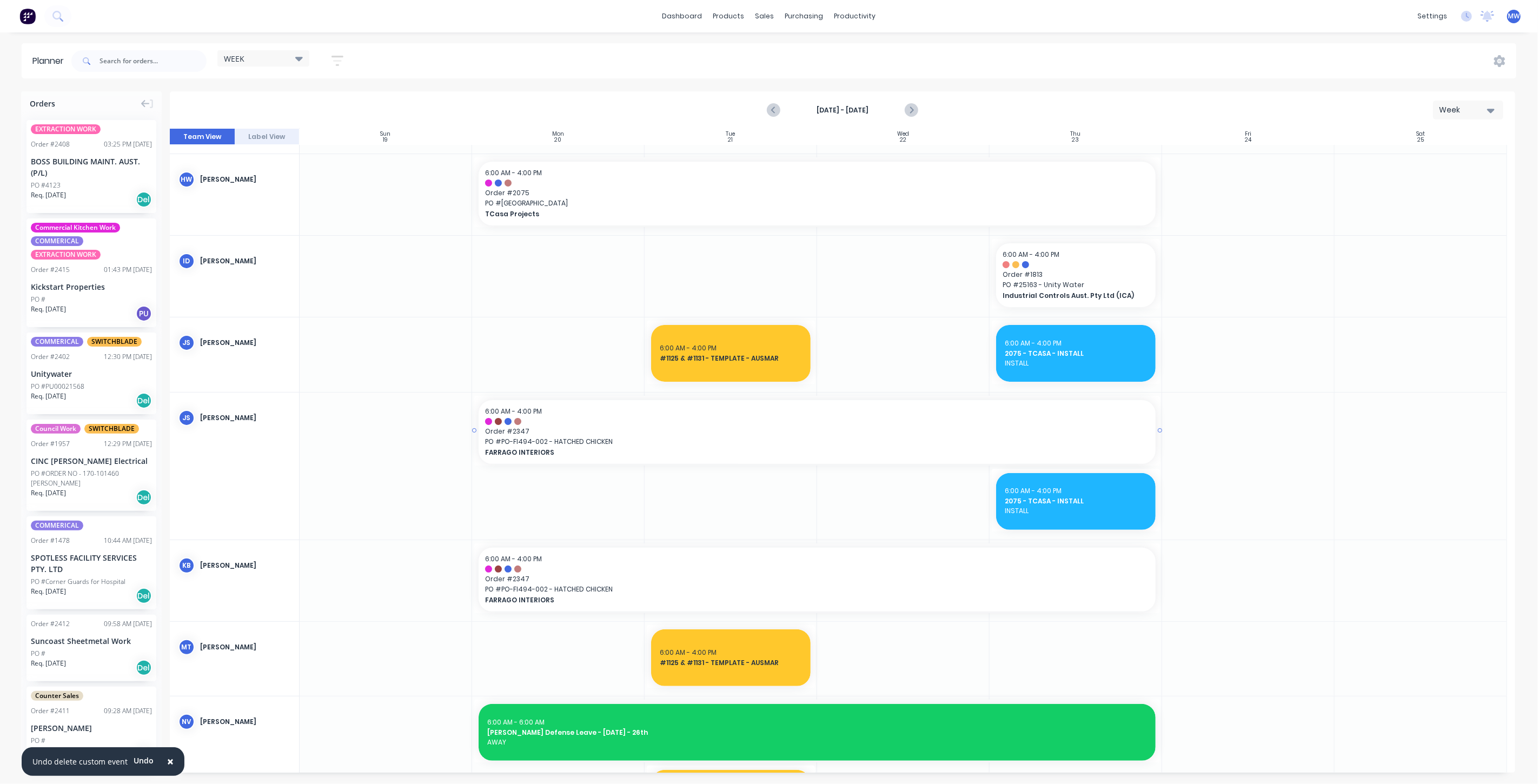
scroll to position [0, 0]
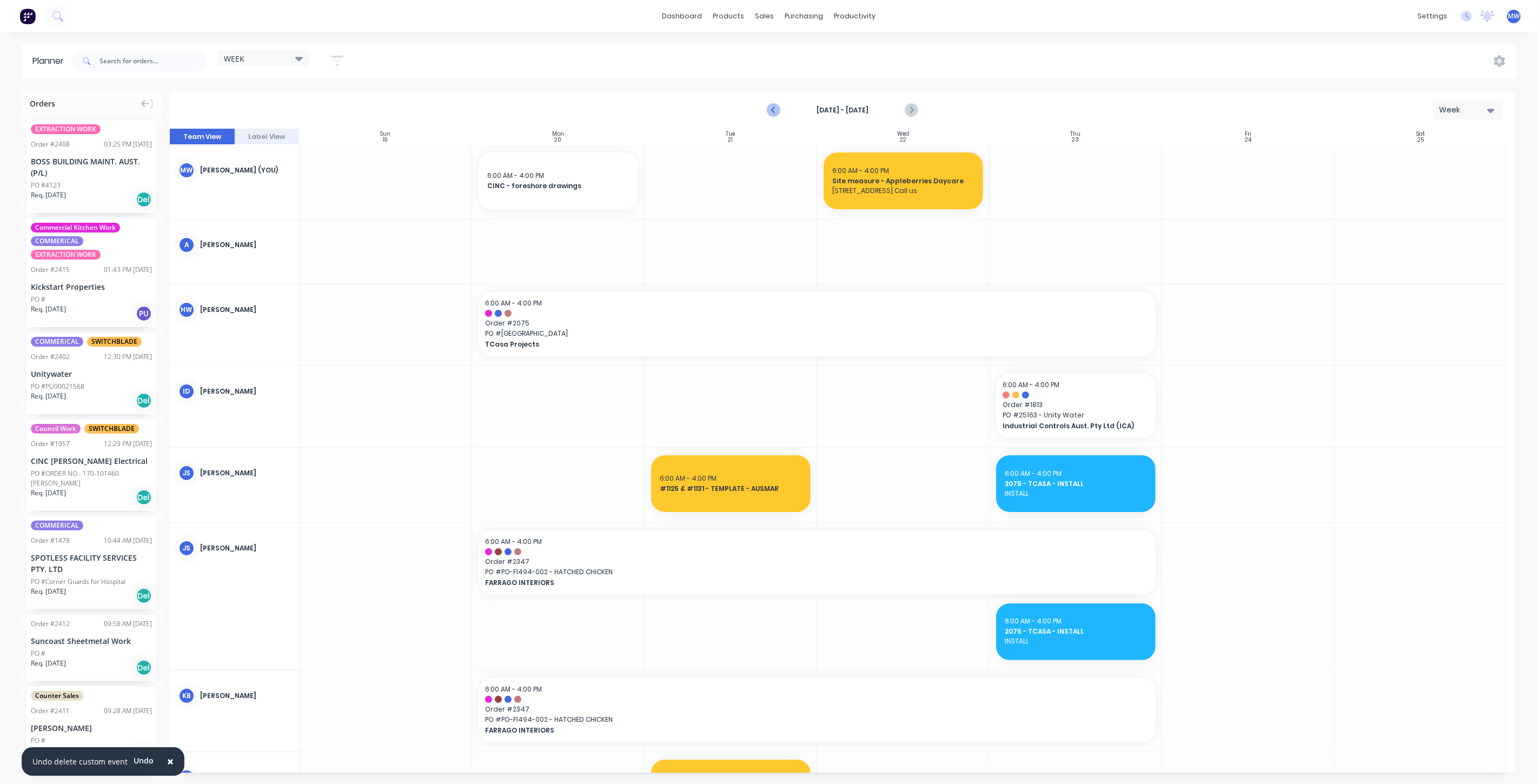
click at [772, 109] on icon "Previous page" at bounding box center [774, 110] width 5 height 8
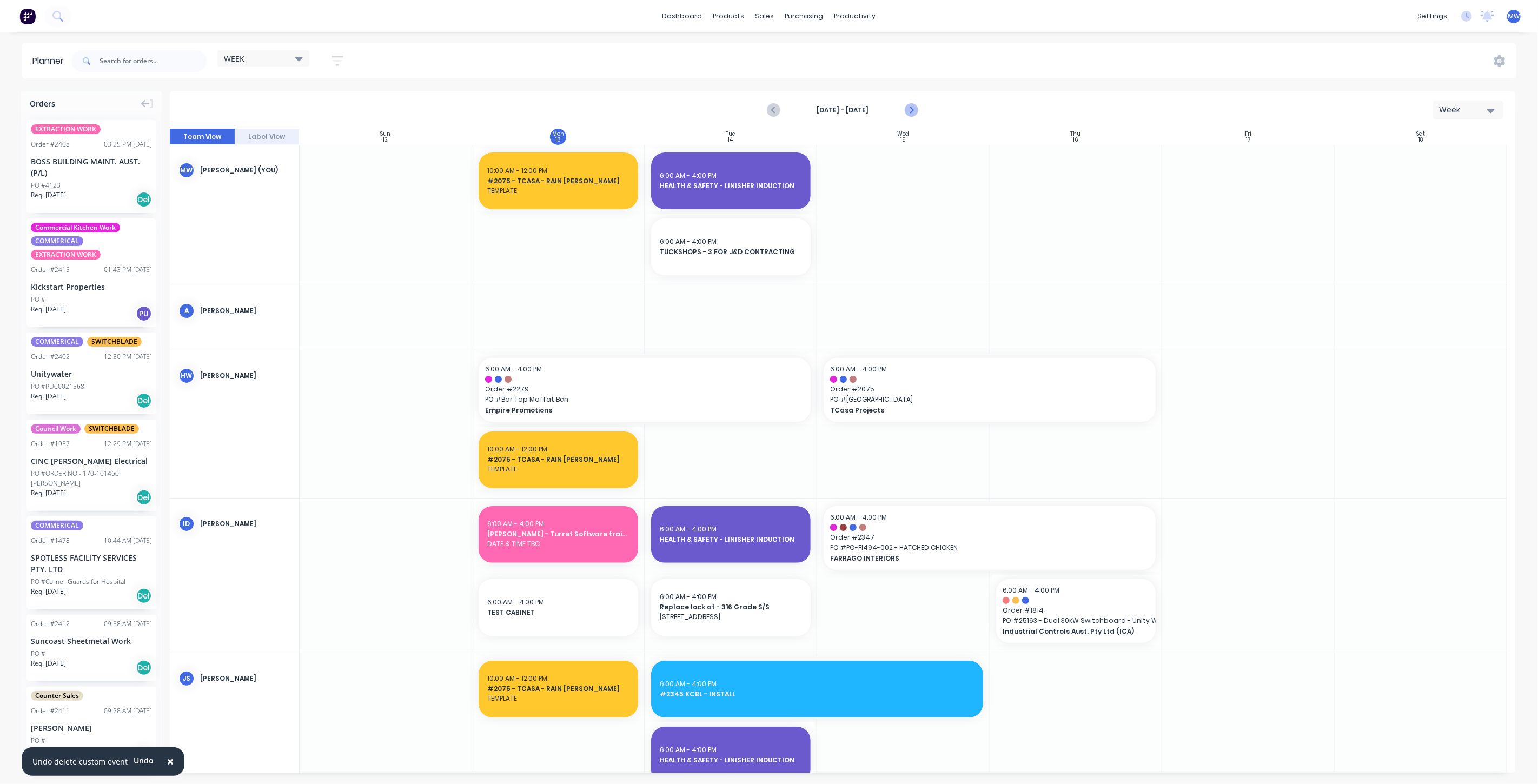
click at [912, 109] on icon "Next page" at bounding box center [911, 110] width 5 height 8
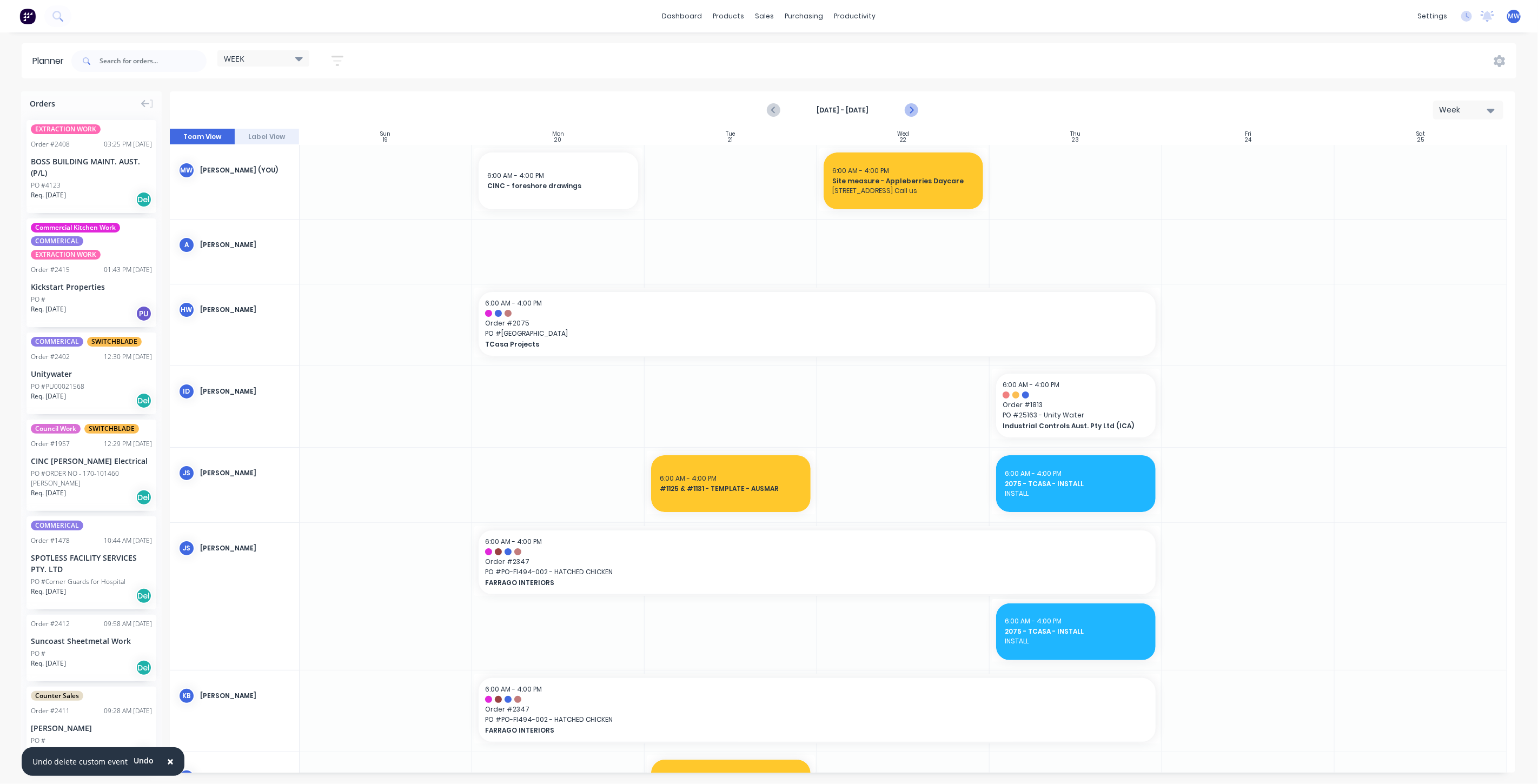
click at [911, 107] on icon "Next page" at bounding box center [911, 110] width 13 height 13
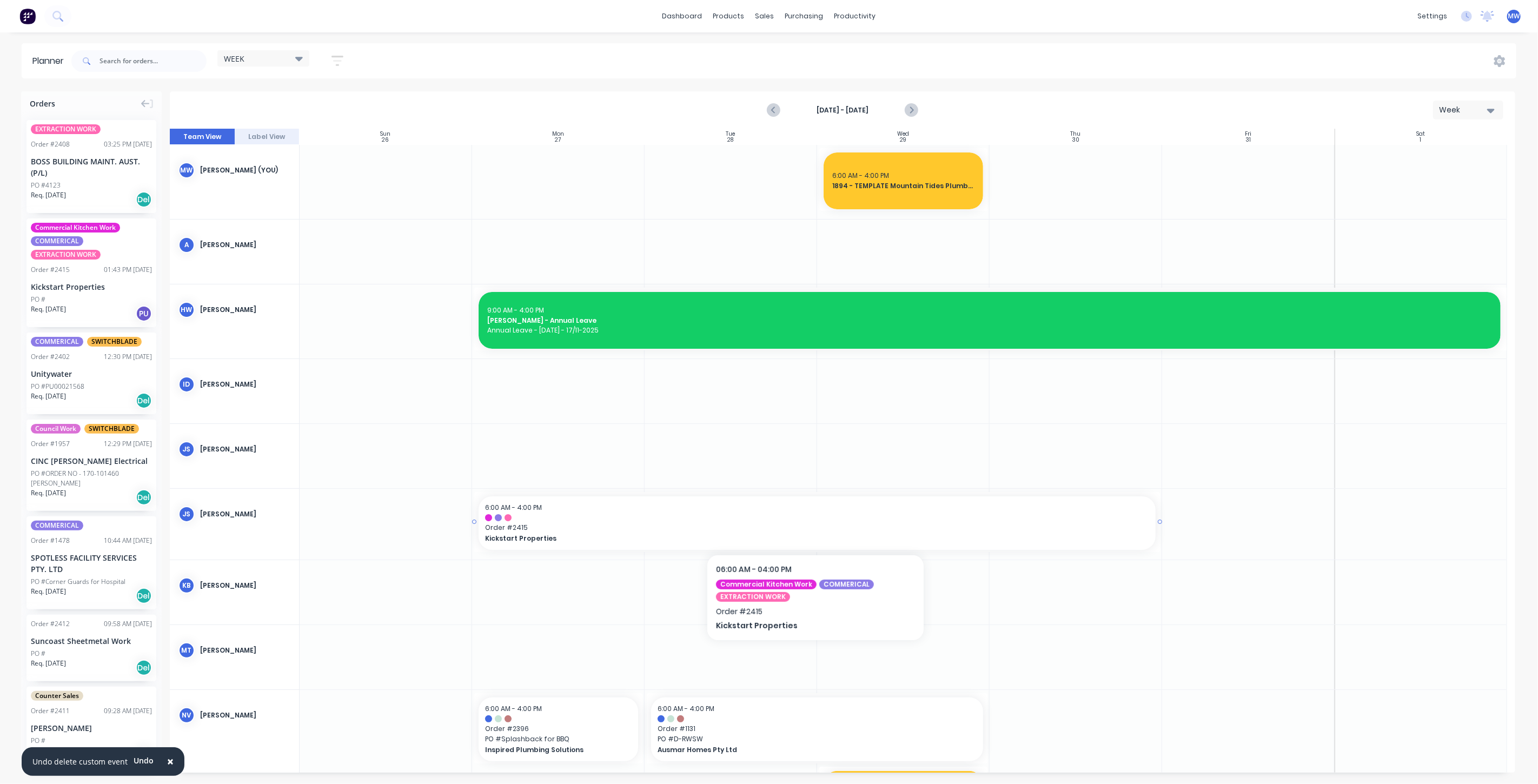
click at [528, 521] on div at bounding box center [817, 518] width 664 height 7
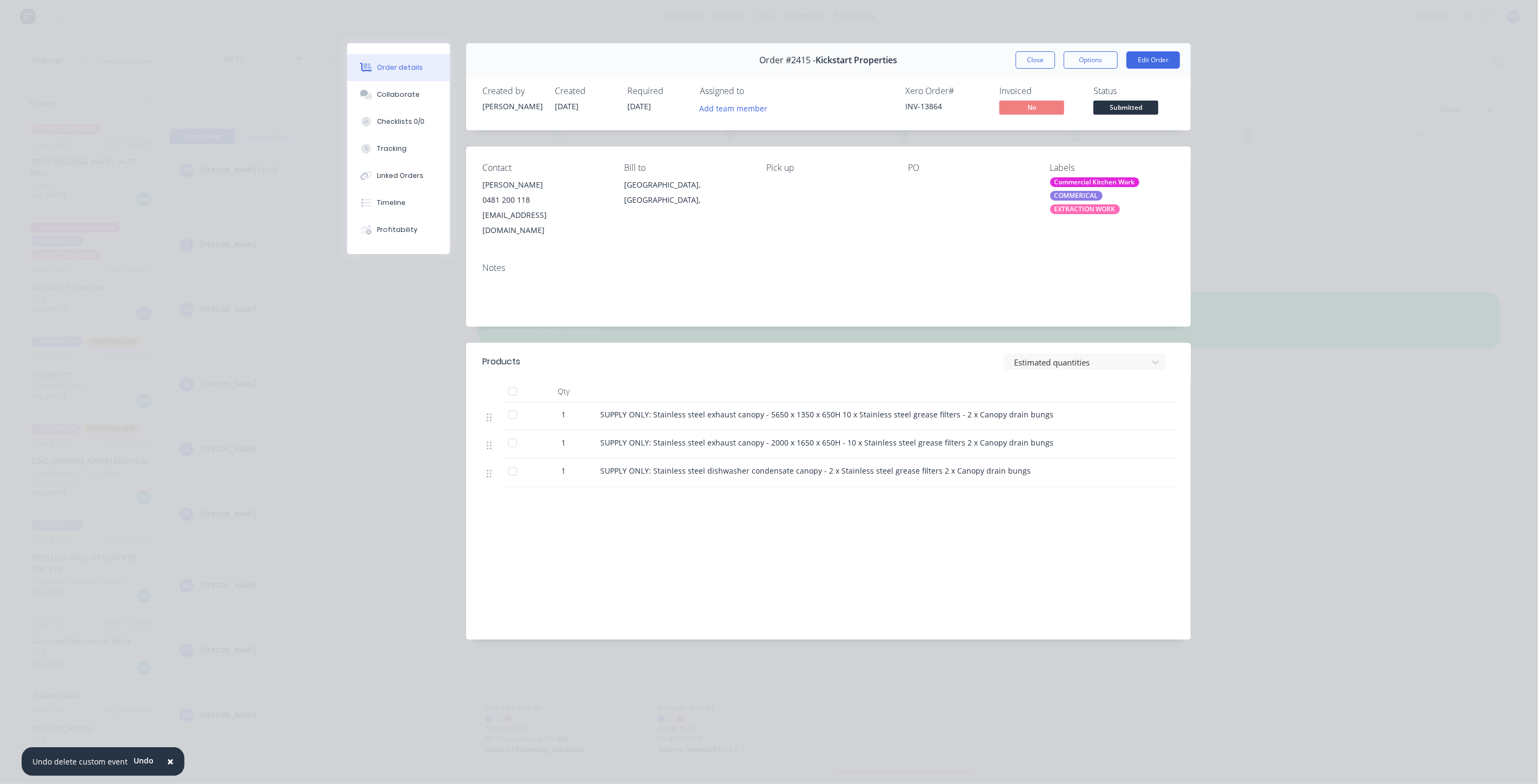
click at [1046, 409] on div "SUPPLY ONLY: Stainless steel exhaust canopy - 5650 x 1350 x 650H 10 x Stainless…" at bounding box center [867, 414] width 532 height 11
click at [1044, 440] on div "SUPPLY ONLY: Stainless steel exhaust canopy - 2000 x 1650 x 650H - 10 x Stainle…" at bounding box center [866, 444] width 541 height 28
drag, startPoint x: 1048, startPoint y: 404, endPoint x: 1053, endPoint y: 433, distance: 29.4
click at [1049, 408] on div "SUPPLY ONLY: Stainless steel exhaust canopy - 5650 x 1350 x 650H 10 x Stainless…" at bounding box center [866, 416] width 541 height 28
click at [1053, 433] on div "SUPPLY ONLY: Stainless steel exhaust canopy - 2000 x 1650 x 650H - 10 x Stainle…" at bounding box center [866, 444] width 541 height 28
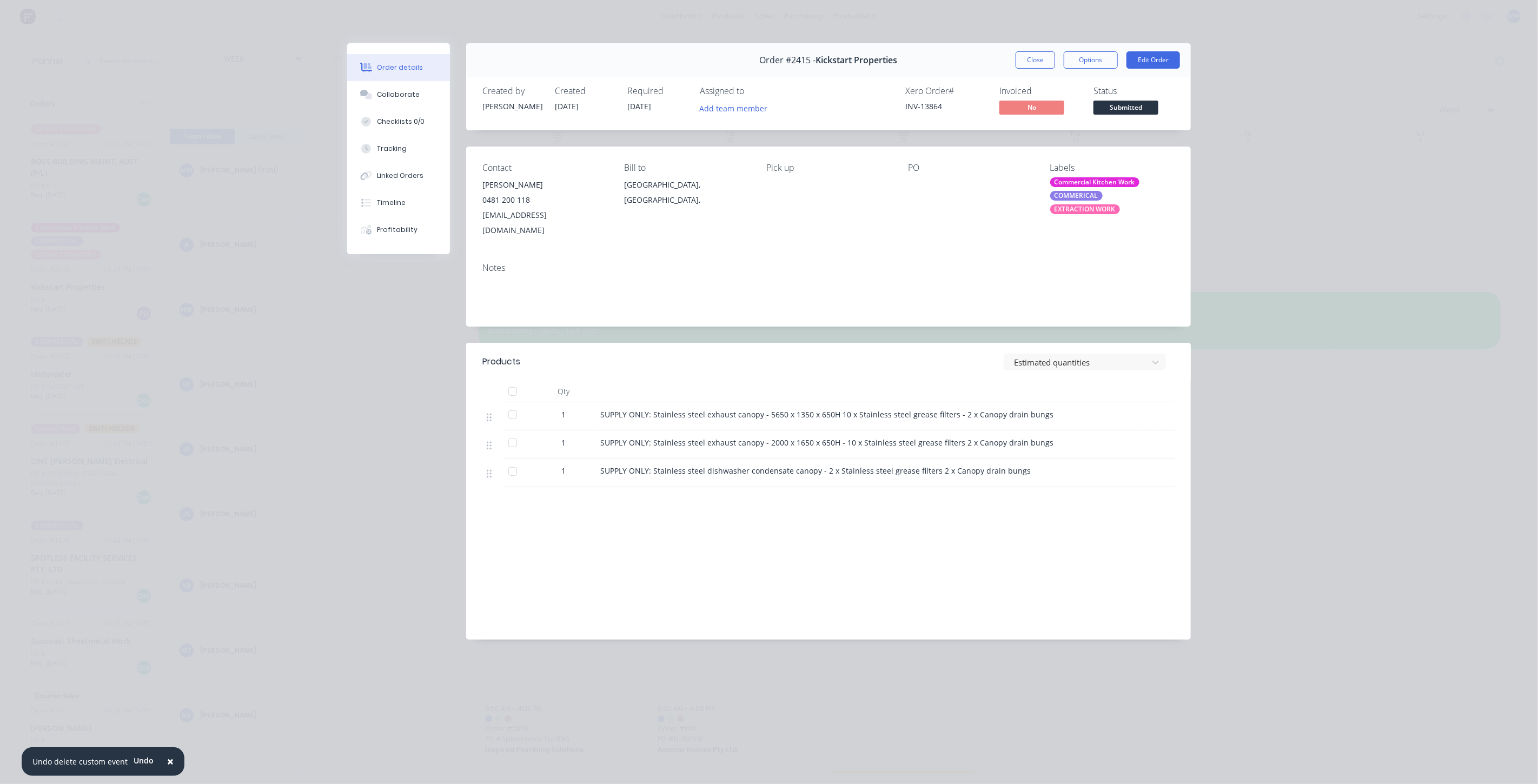
click at [1051, 409] on div "SUPPLY ONLY: Stainless steel exhaust canopy - 5650 x 1350 x 650H 10 x Stainless…" at bounding box center [867, 414] width 532 height 11
click at [1055, 441] on div "SUPPLY ONLY: Stainless steel exhaust canopy - 2000 x 1650 x 650H - 10 x Stainle…" at bounding box center [866, 444] width 541 height 28
click at [1046, 409] on div "SUPPLY ONLY: Stainless steel exhaust canopy - 5650 x 1350 x 650H 10 x Stainless…" at bounding box center [867, 414] width 532 height 11
click at [1049, 437] on div "SUPPLY ONLY: Stainless steel exhaust canopy - 2000 x 1650 x 650H - 10 x Stainle…" at bounding box center [867, 442] width 532 height 11
click at [1032, 60] on button "Close" at bounding box center [1035, 60] width 39 height 18
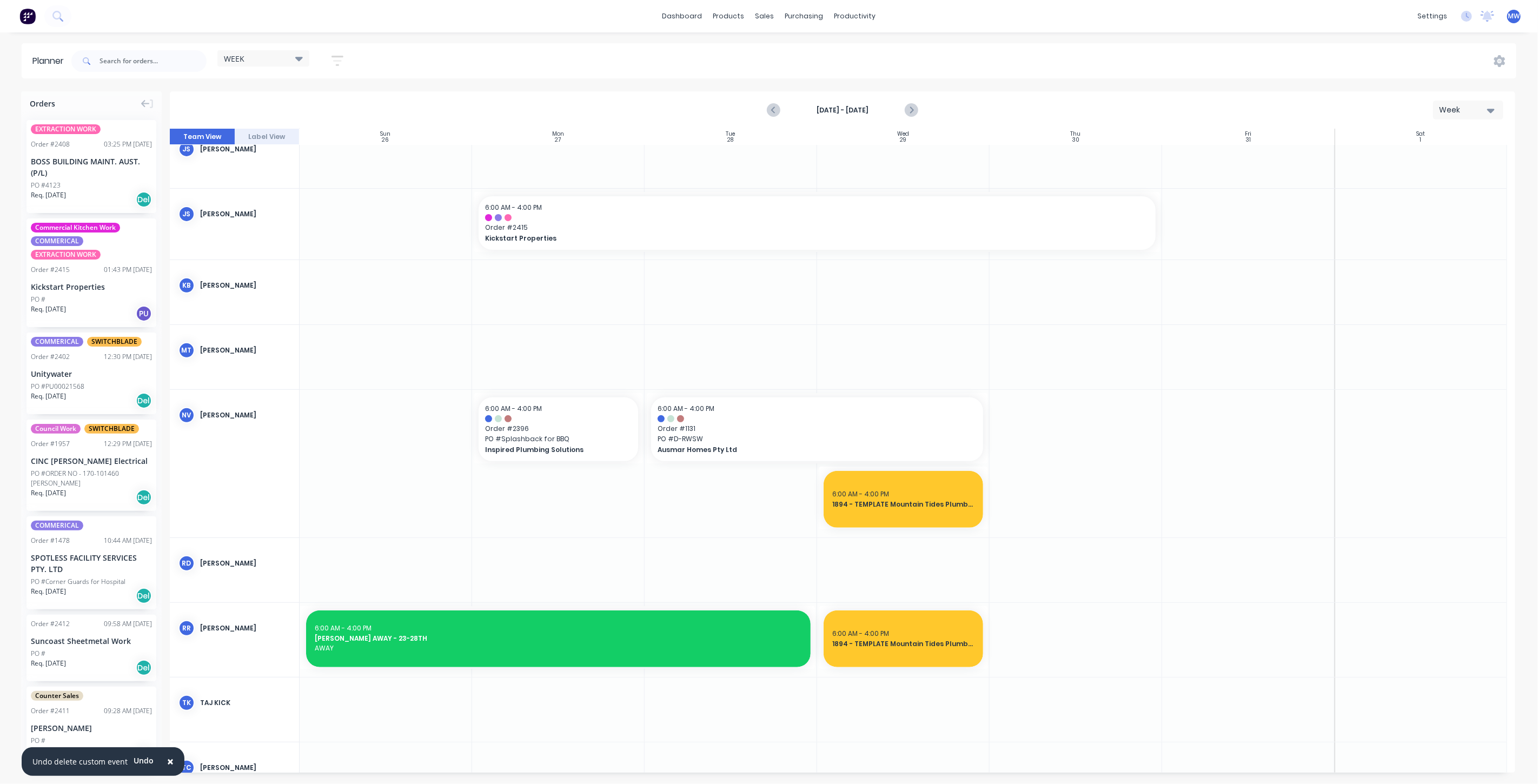
scroll to position [120, 0]
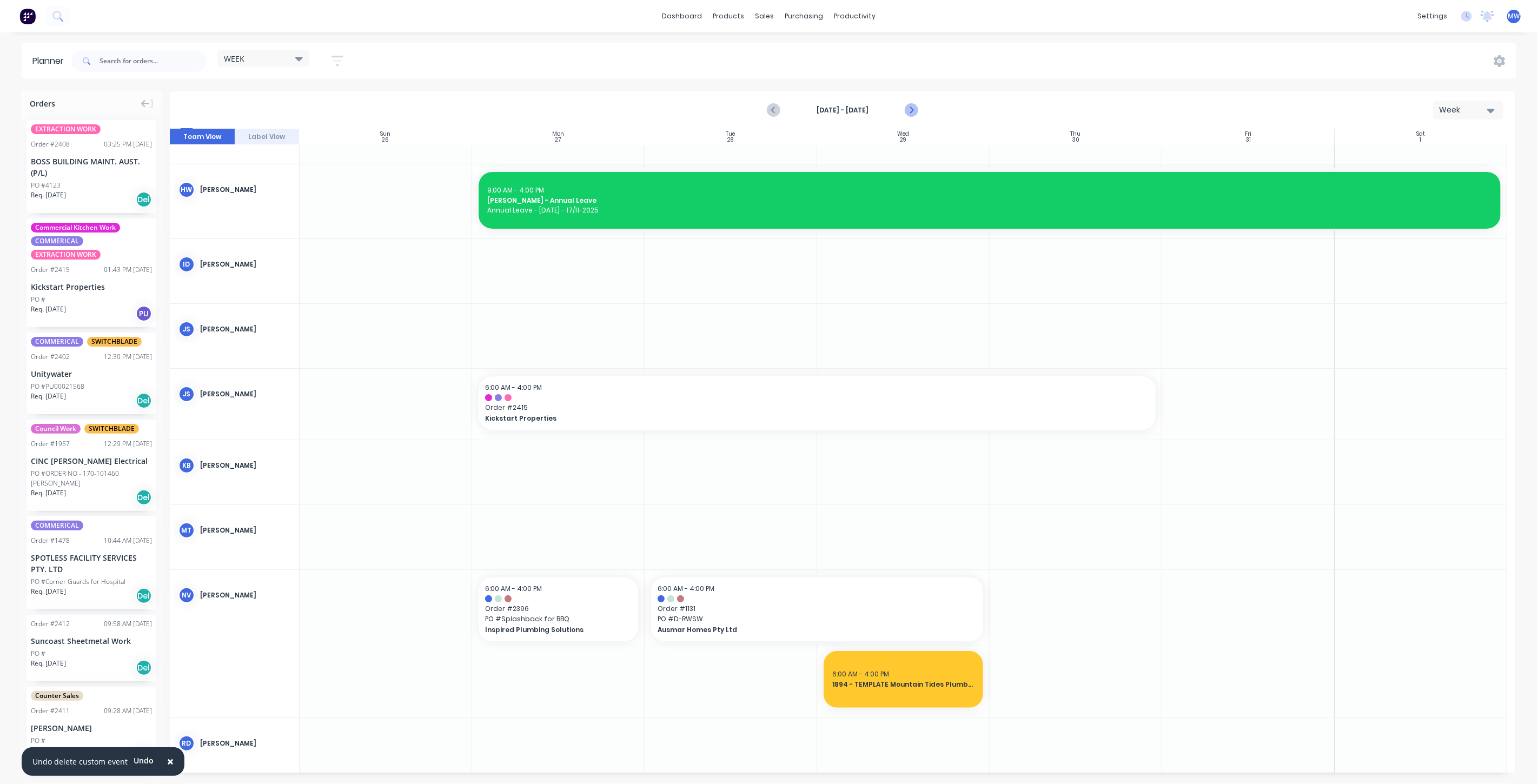
click at [914, 110] on icon "Next page" at bounding box center [911, 110] width 13 height 13
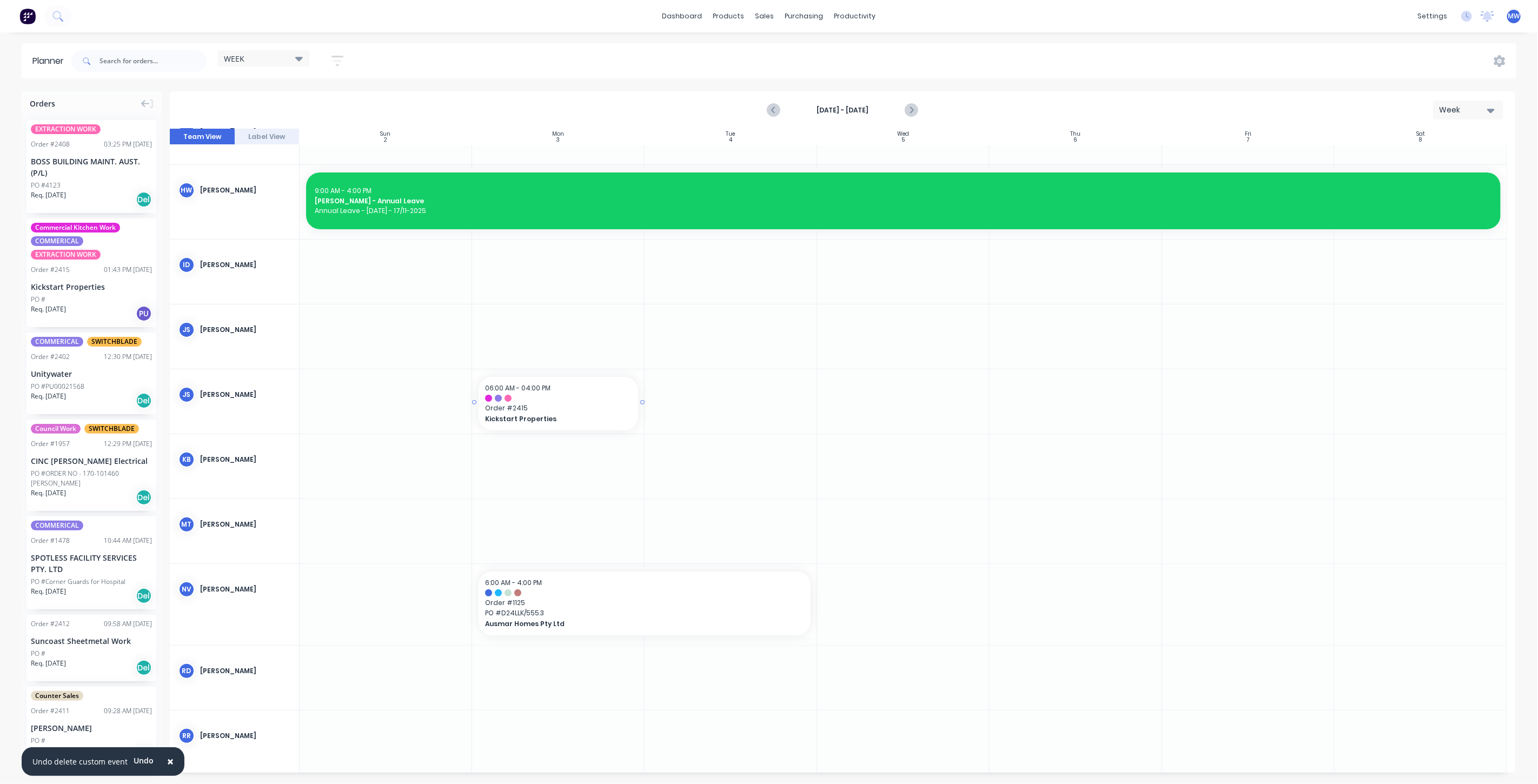
drag, startPoint x: 71, startPoint y: 278, endPoint x: 493, endPoint y: 416, distance: 444.0
drag, startPoint x: 642, startPoint y: 400, endPoint x: 1058, endPoint y: 412, distance: 416.2
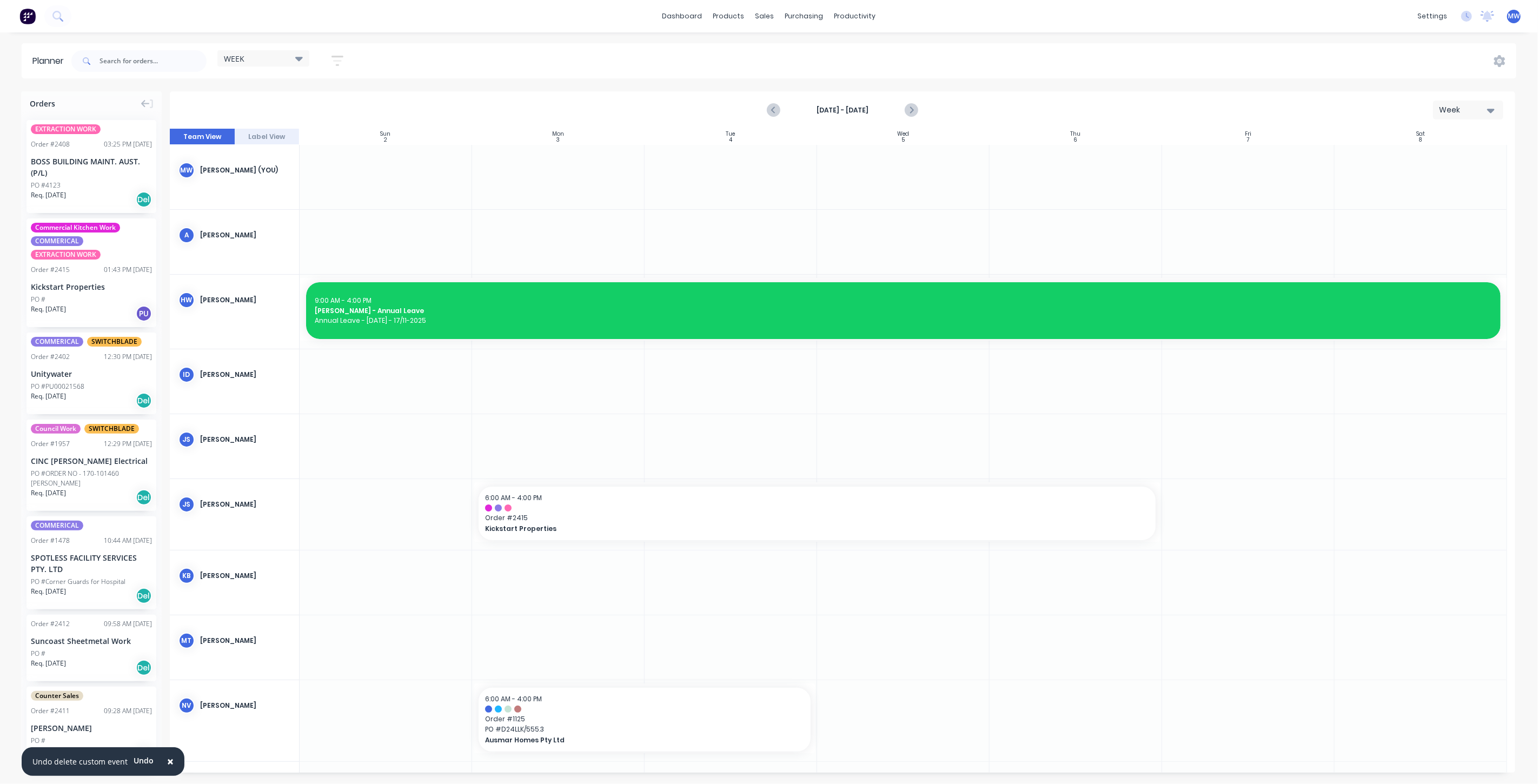
scroll to position [0, 0]
click at [914, 110] on icon "Next page" at bounding box center [911, 110] width 13 height 13
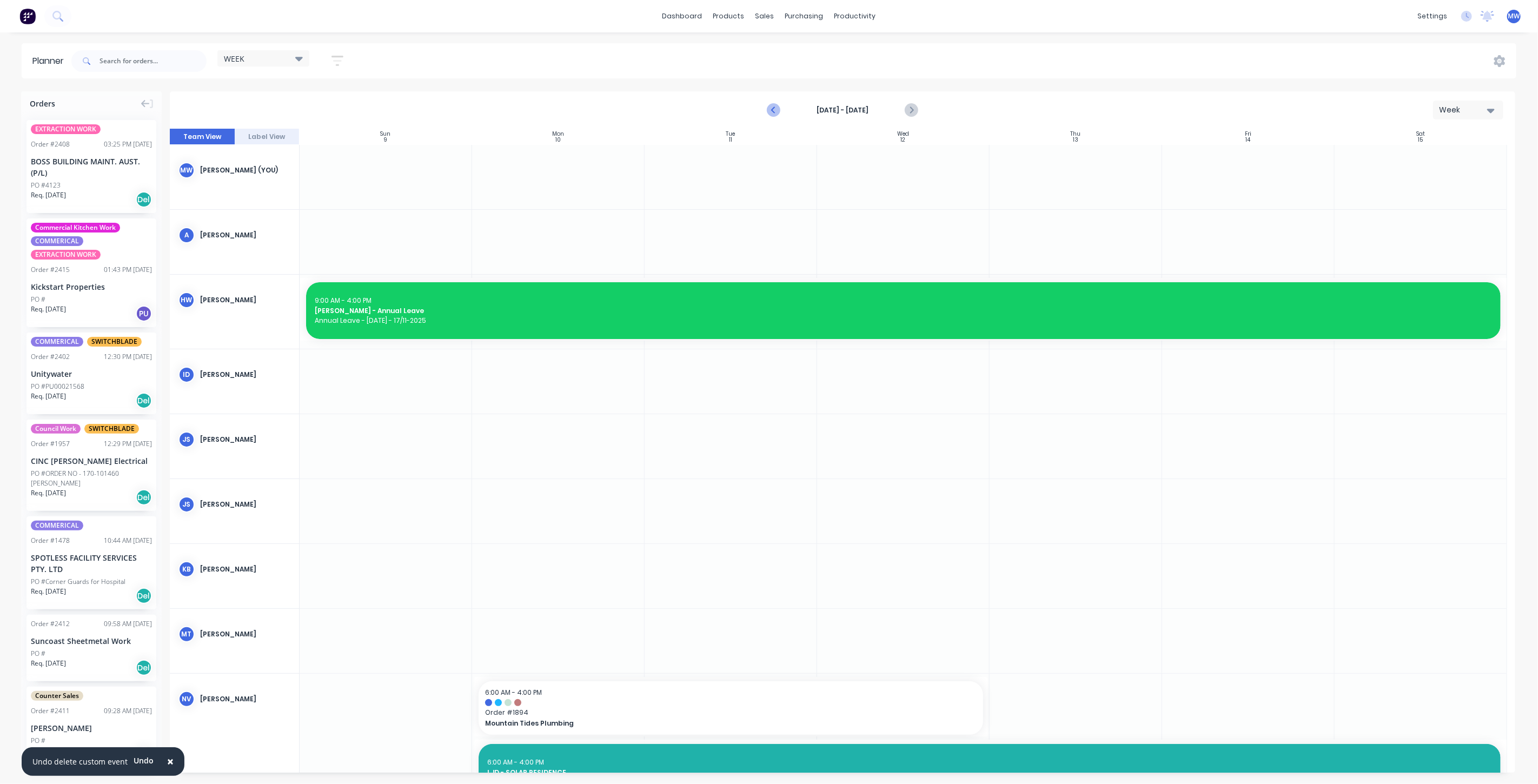
click at [776, 109] on icon "Previous page" at bounding box center [774, 110] width 13 height 13
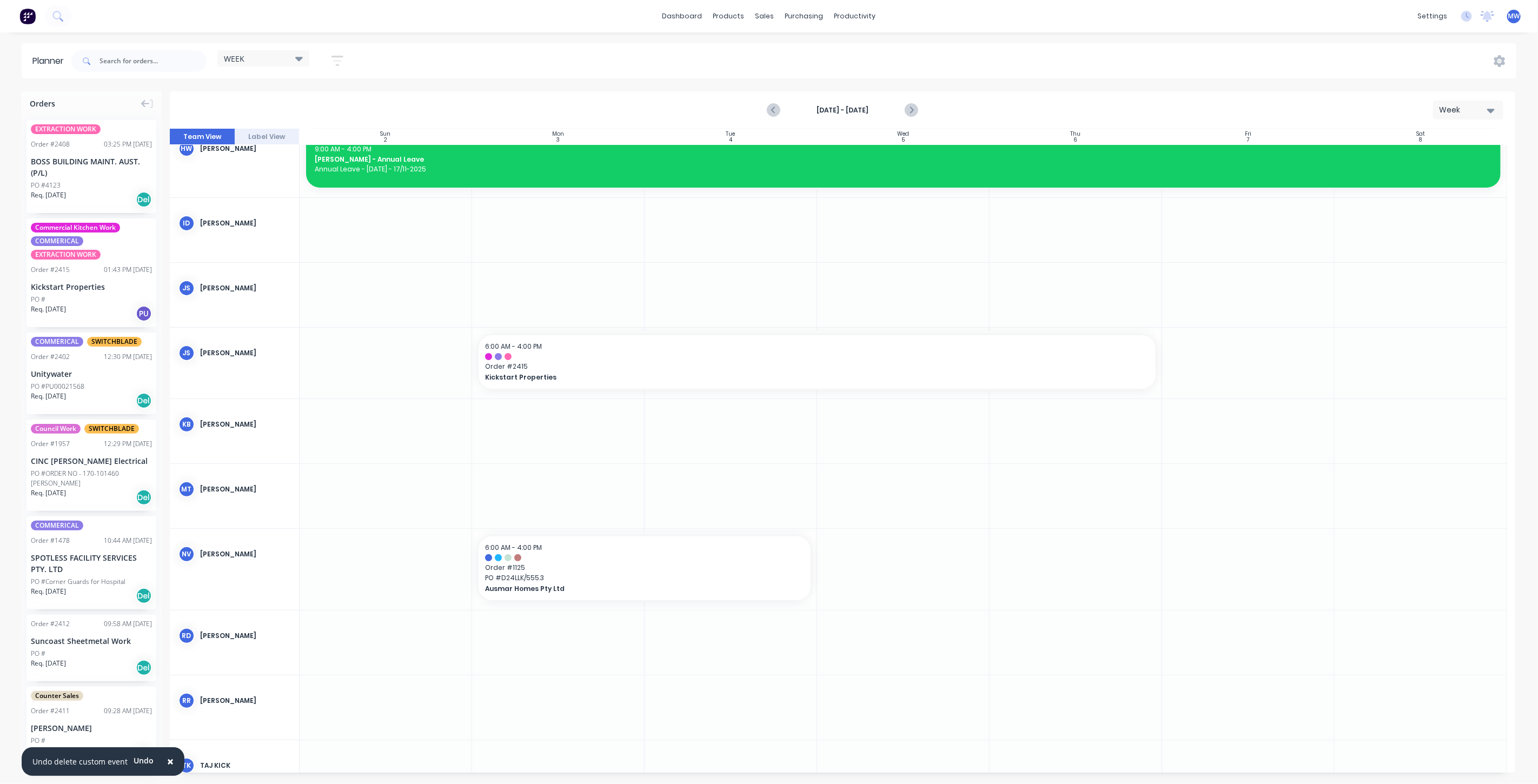
scroll to position [60, 0]
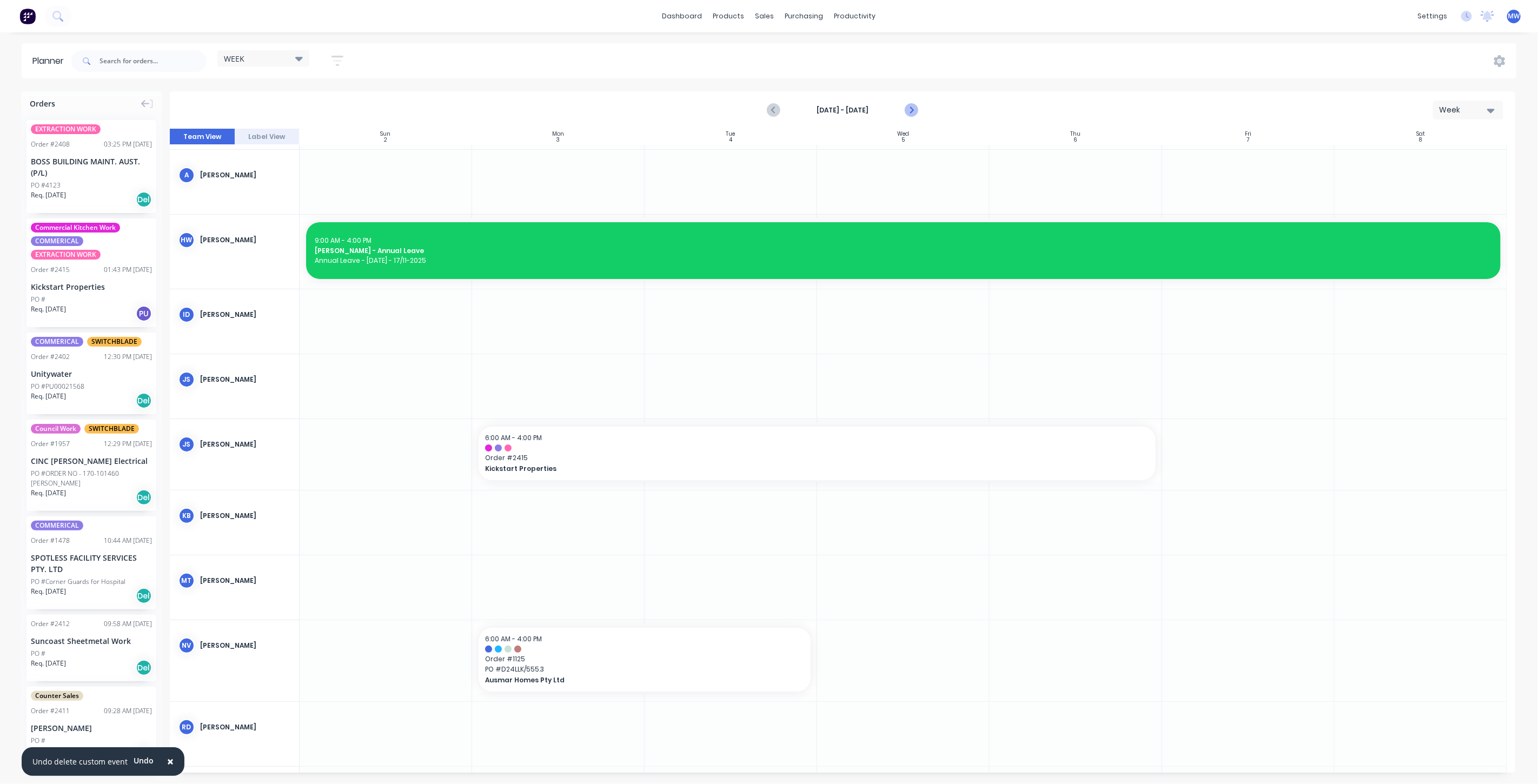
click at [913, 111] on icon "Next page" at bounding box center [911, 110] width 13 height 13
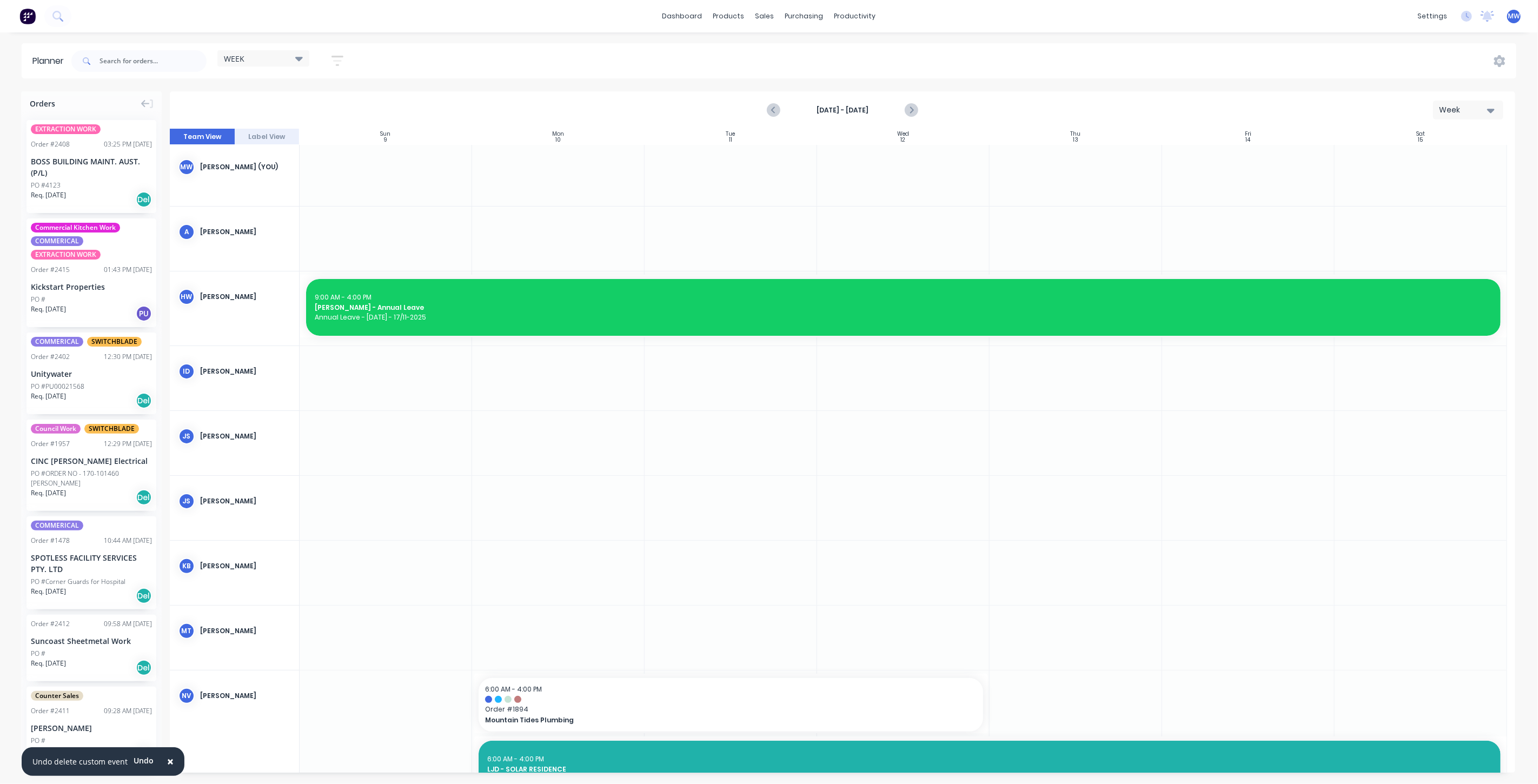
scroll to position [0, 0]
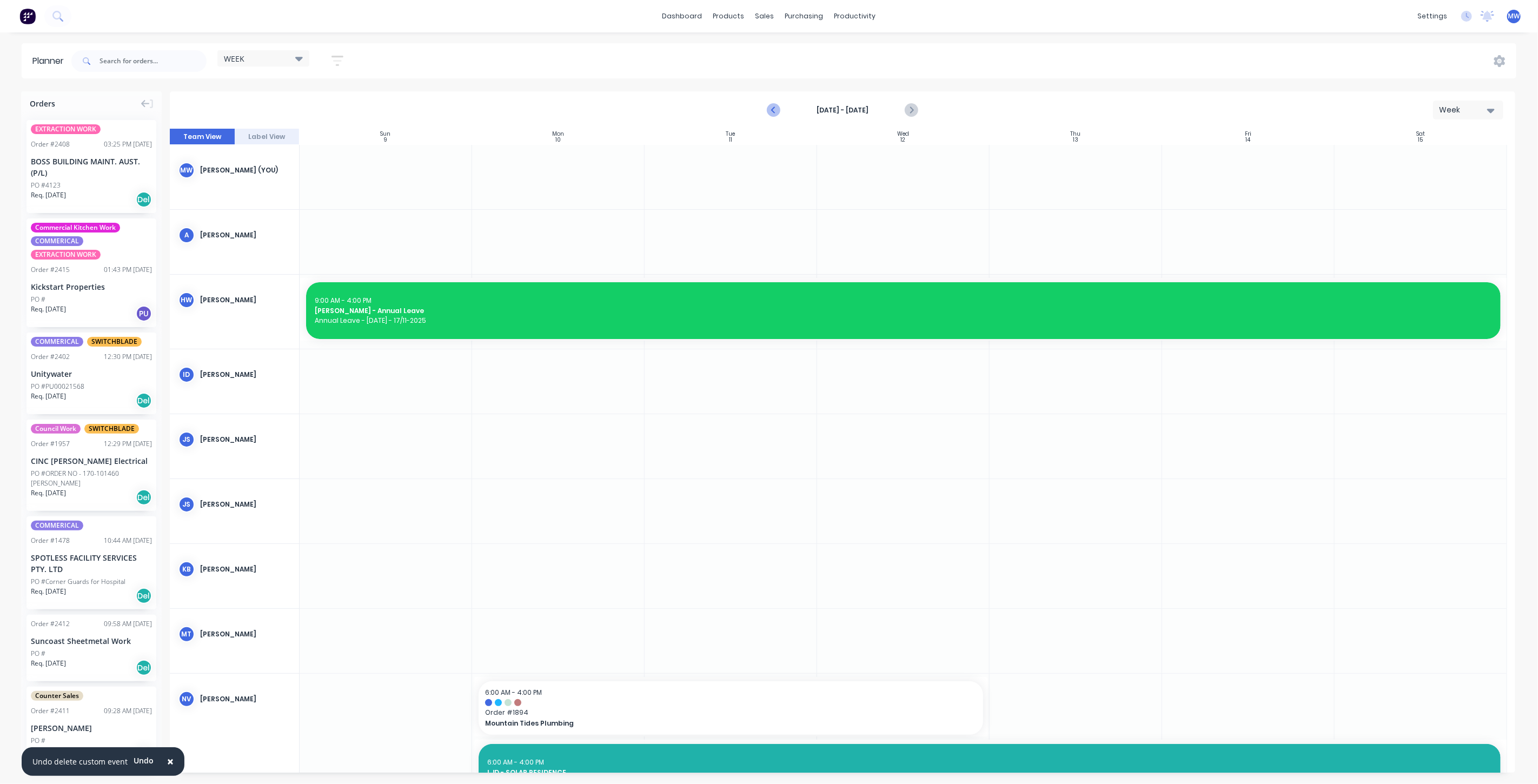
click at [770, 109] on icon "Previous page" at bounding box center [774, 110] width 13 height 13
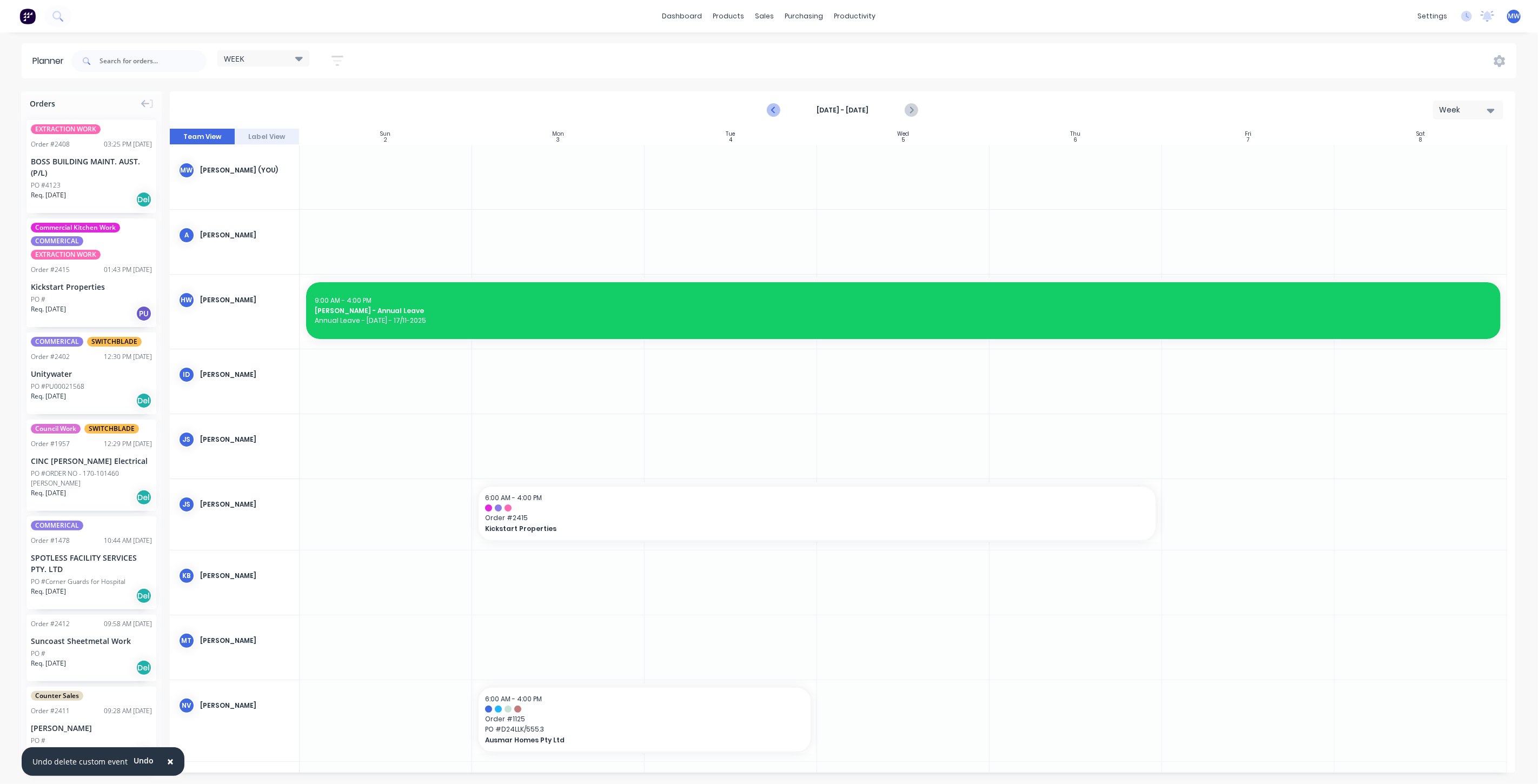
click at [776, 109] on icon "Previous page" at bounding box center [774, 110] width 13 height 13
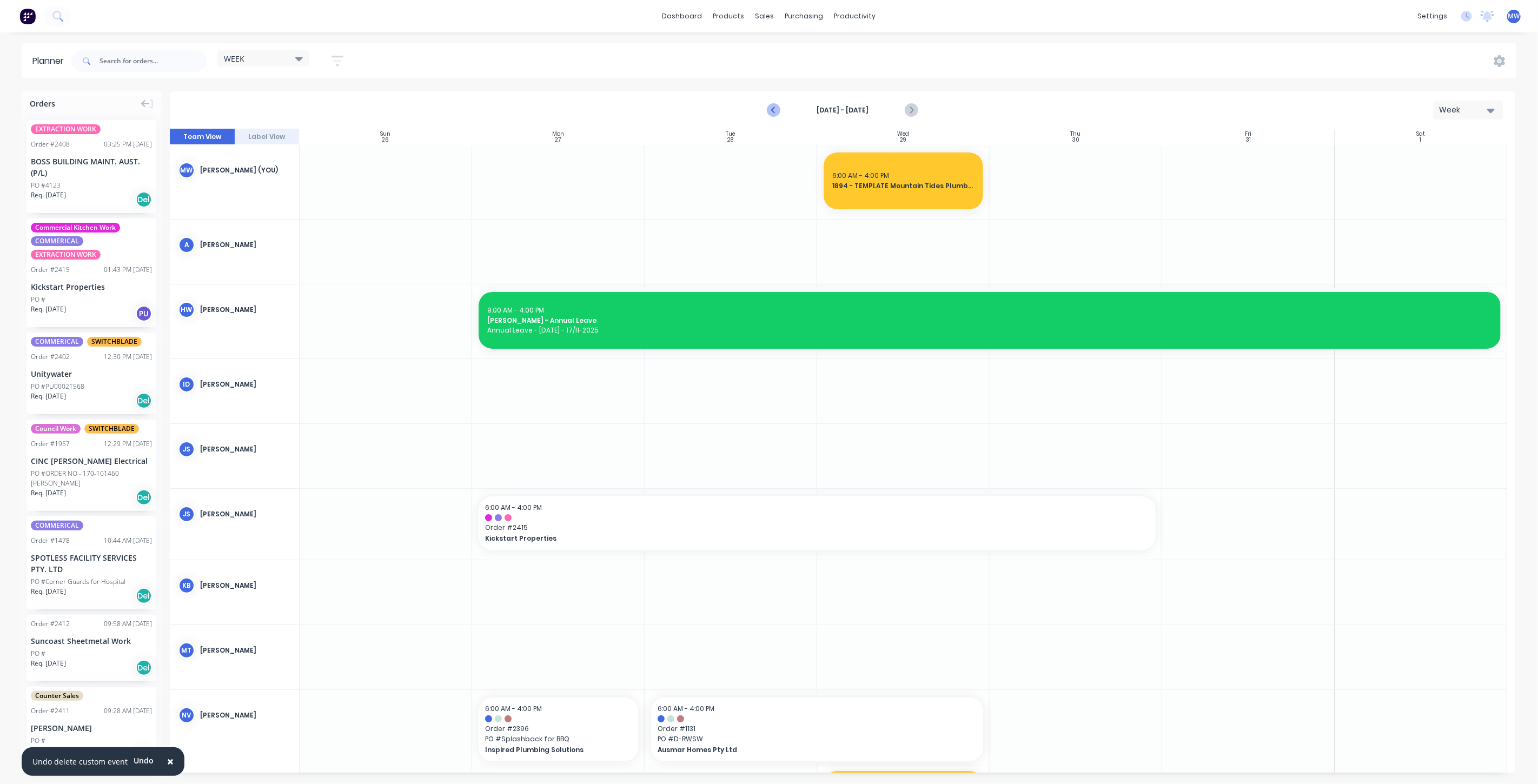
click at [776, 110] on icon "Previous page" at bounding box center [774, 110] width 13 height 13
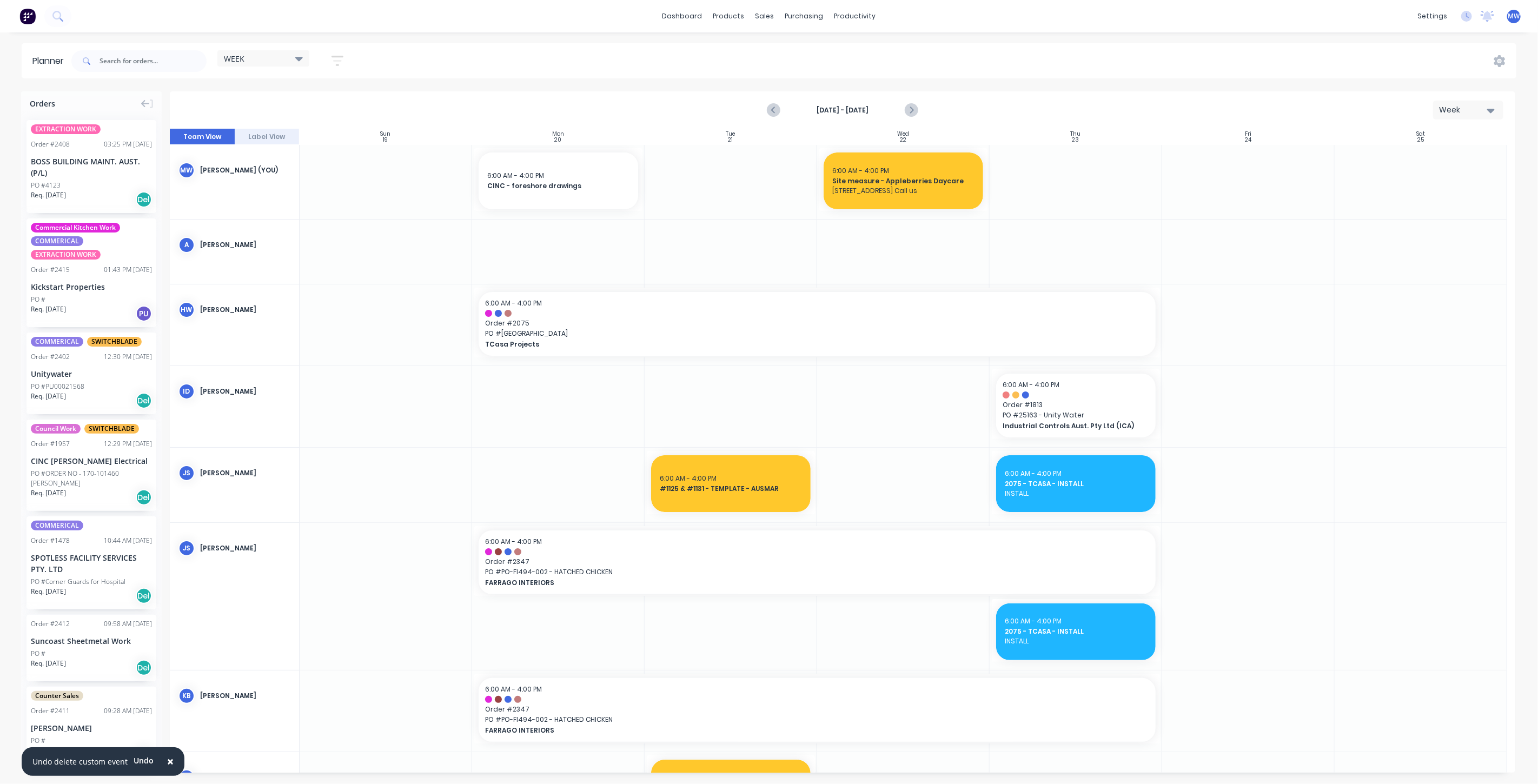
click at [775, 110] on icon "Previous page" at bounding box center [774, 110] width 13 height 13
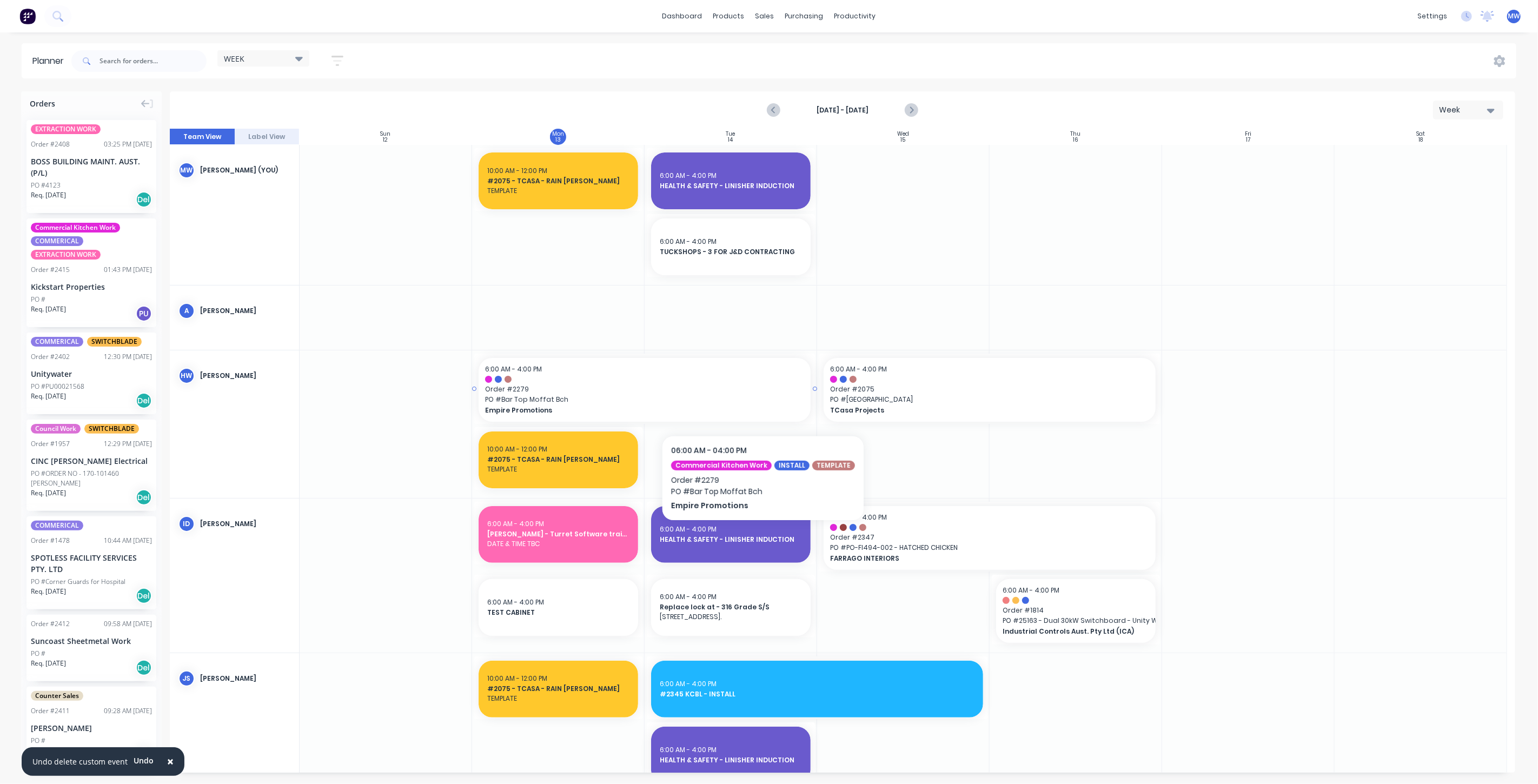
scroll to position [60, 0]
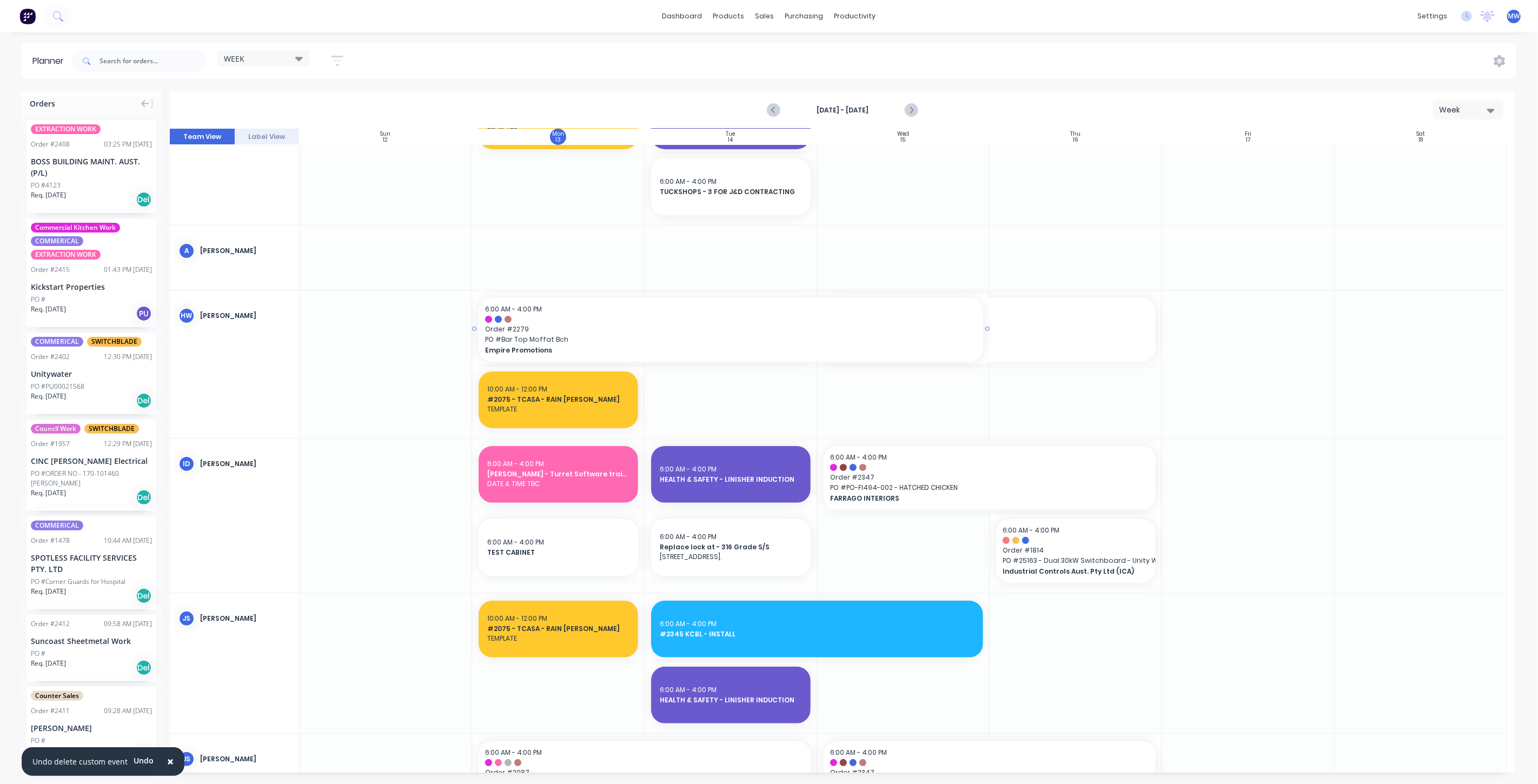
drag, startPoint x: 812, startPoint y: 329, endPoint x: 818, endPoint y: 329, distance: 6.0
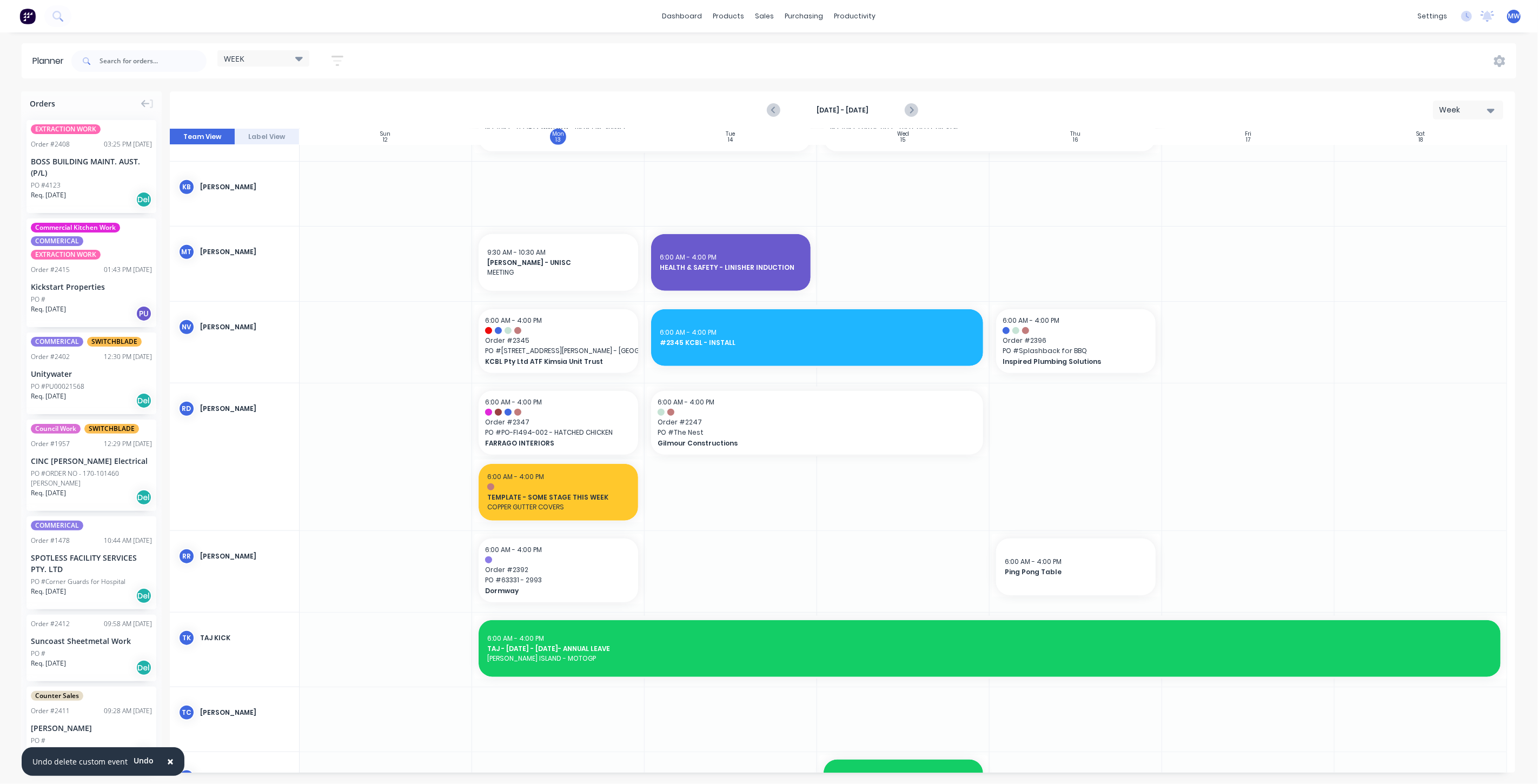
scroll to position [841, 0]
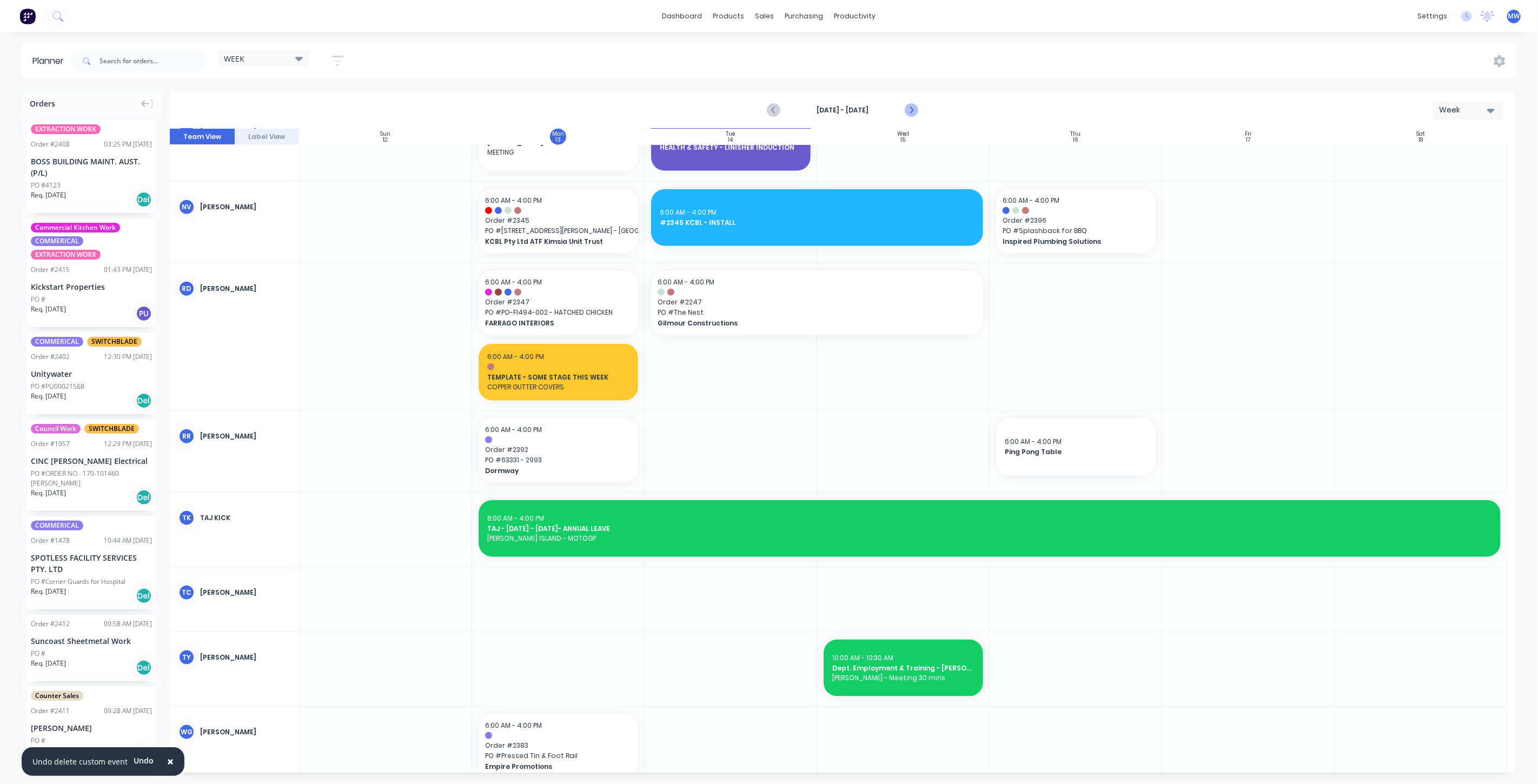
click at [906, 107] on icon "Next page" at bounding box center [911, 110] width 13 height 13
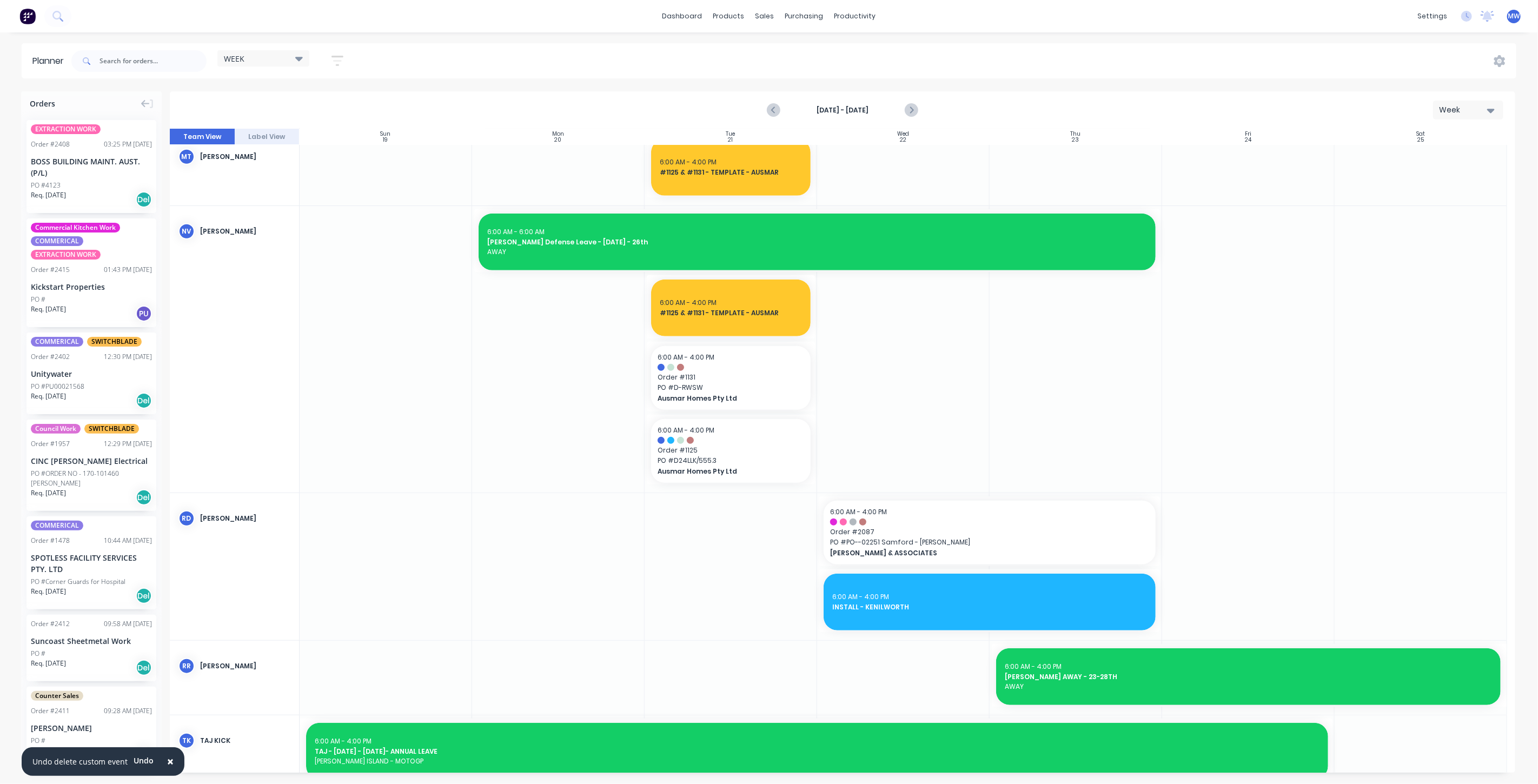
scroll to position [621, 0]
click at [914, 107] on icon "Next page" at bounding box center [911, 110] width 13 height 13
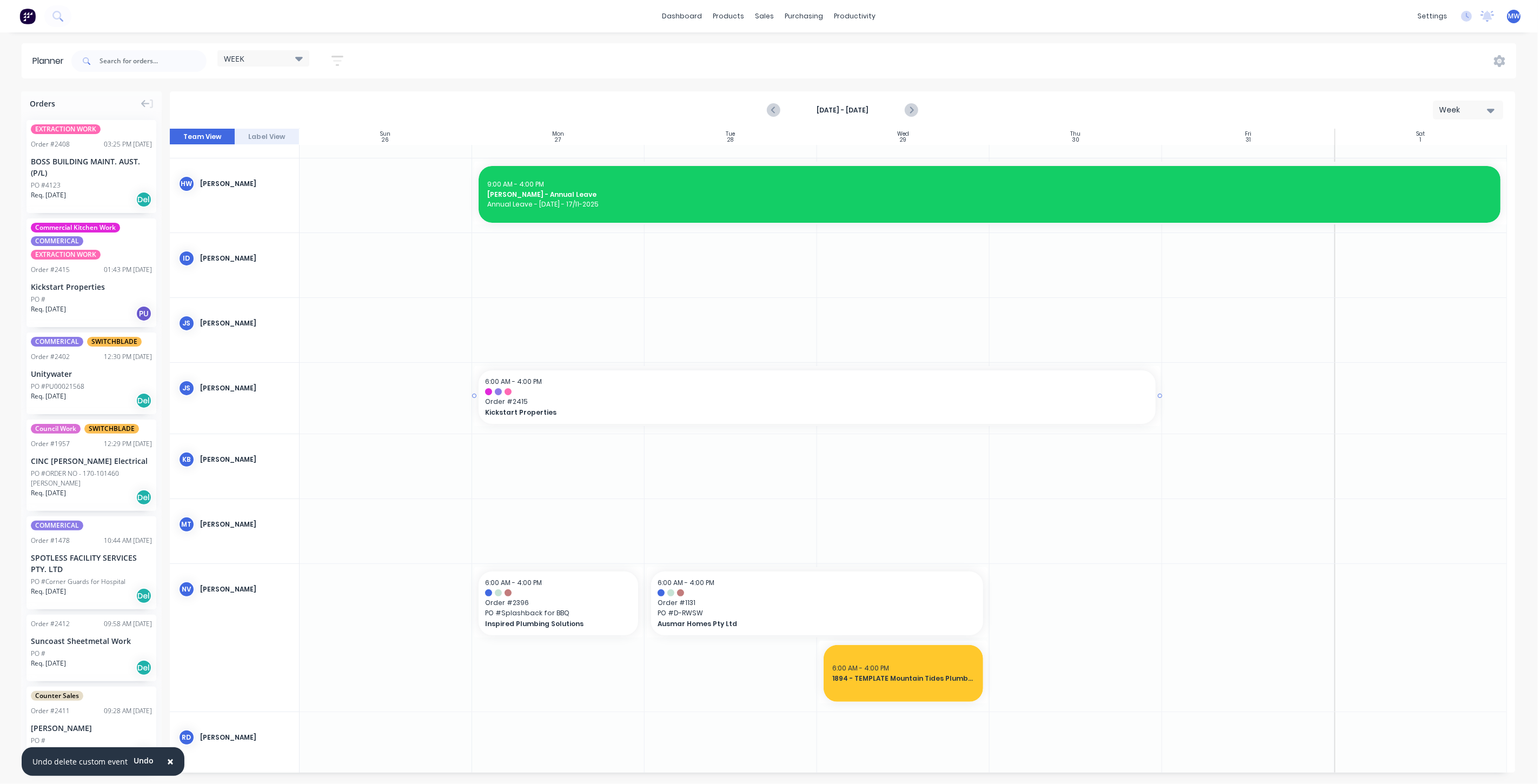
scroll to position [0, 0]
